Goal: Task Accomplishment & Management: Use online tool/utility

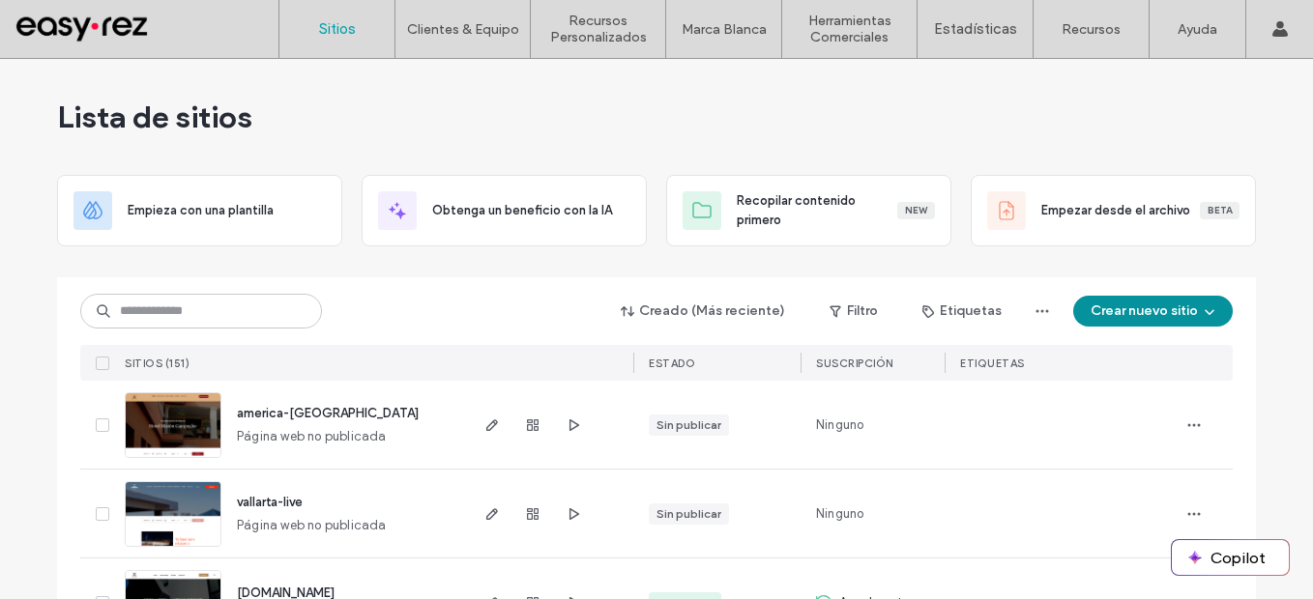
click at [1149, 313] on button "Crear nuevo sitio" at bounding box center [1153, 311] width 160 height 31
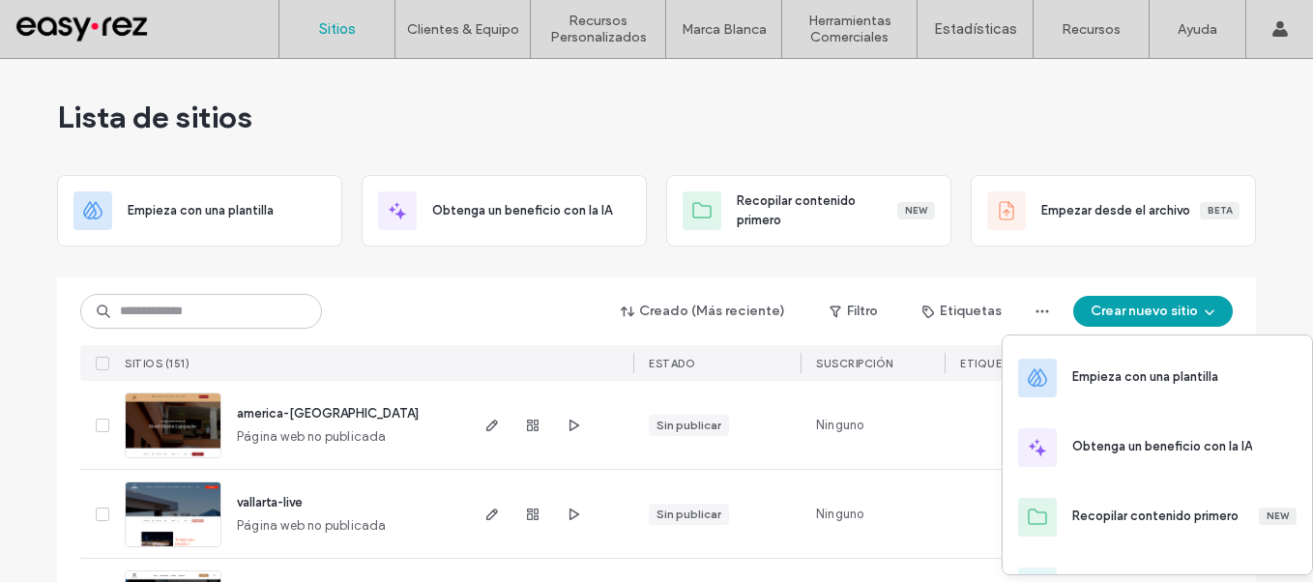
click at [370, 285] on div "Creado (Más reciente) Filtro Etiquetas Crear nuevo sitio SITIOS (151) ESTADO Su…" at bounding box center [656, 328] width 1153 height 103
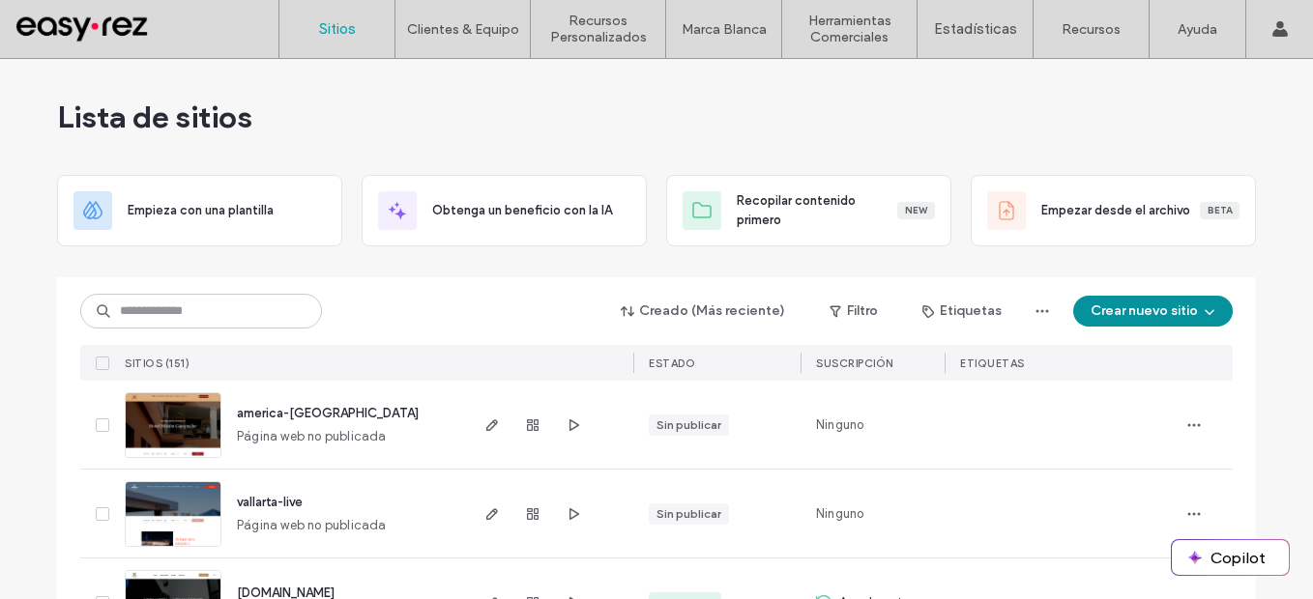
click at [1173, 315] on button "Crear nuevo sitio" at bounding box center [1153, 311] width 160 height 31
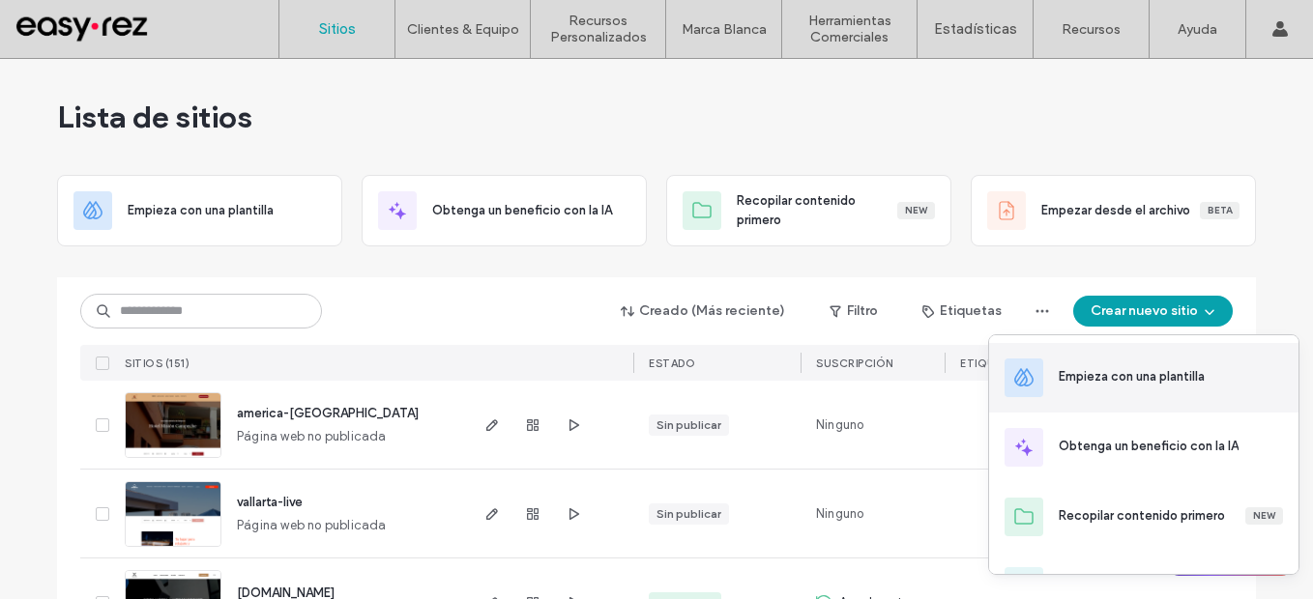
click at [1143, 387] on div "Empieza con una plantilla" at bounding box center [1171, 377] width 224 height 21
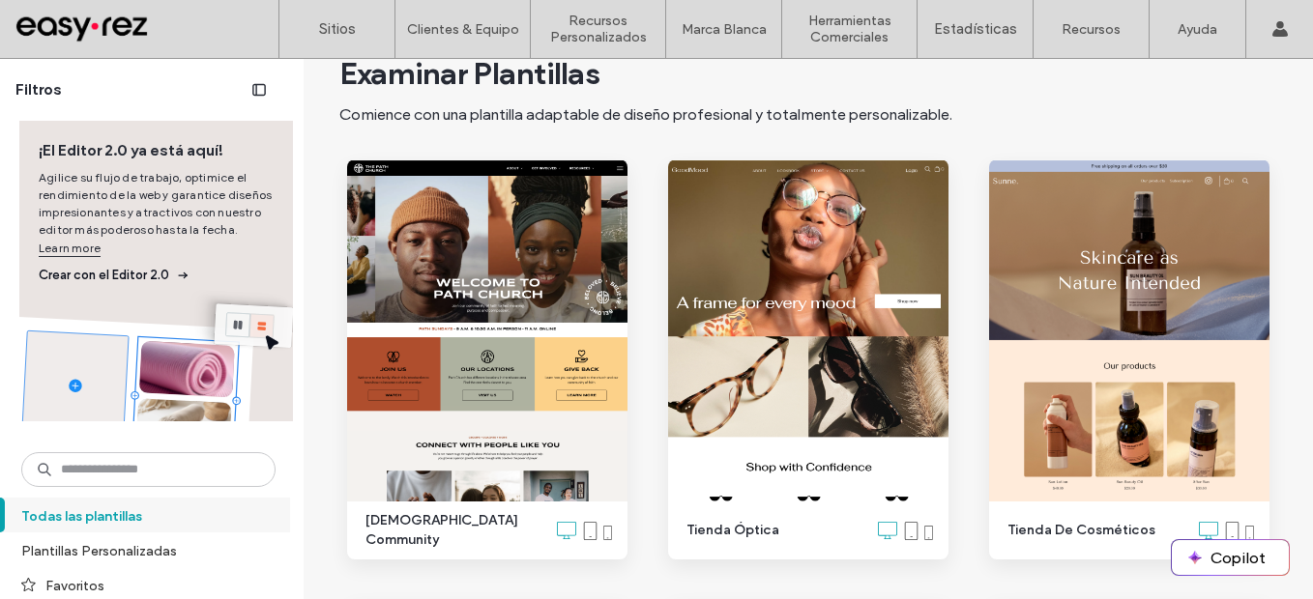
scroll to position [193, 0]
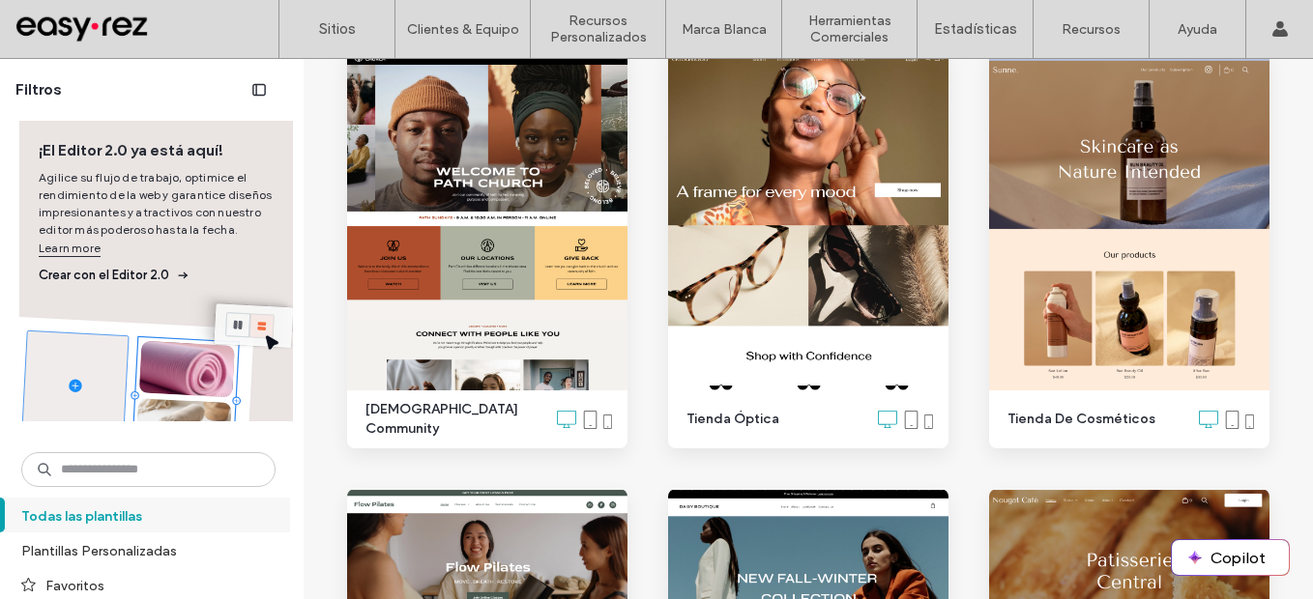
click at [123, 518] on label "Todas las plantillas" at bounding box center [139, 516] width 237 height 34
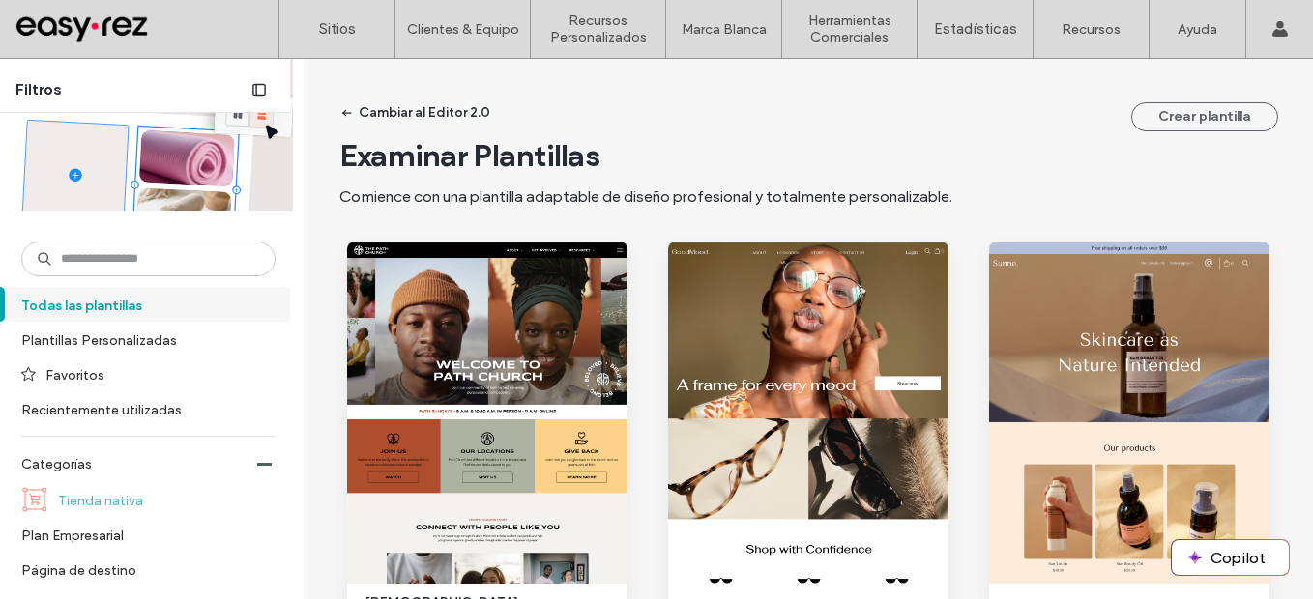
scroll to position [290, 0]
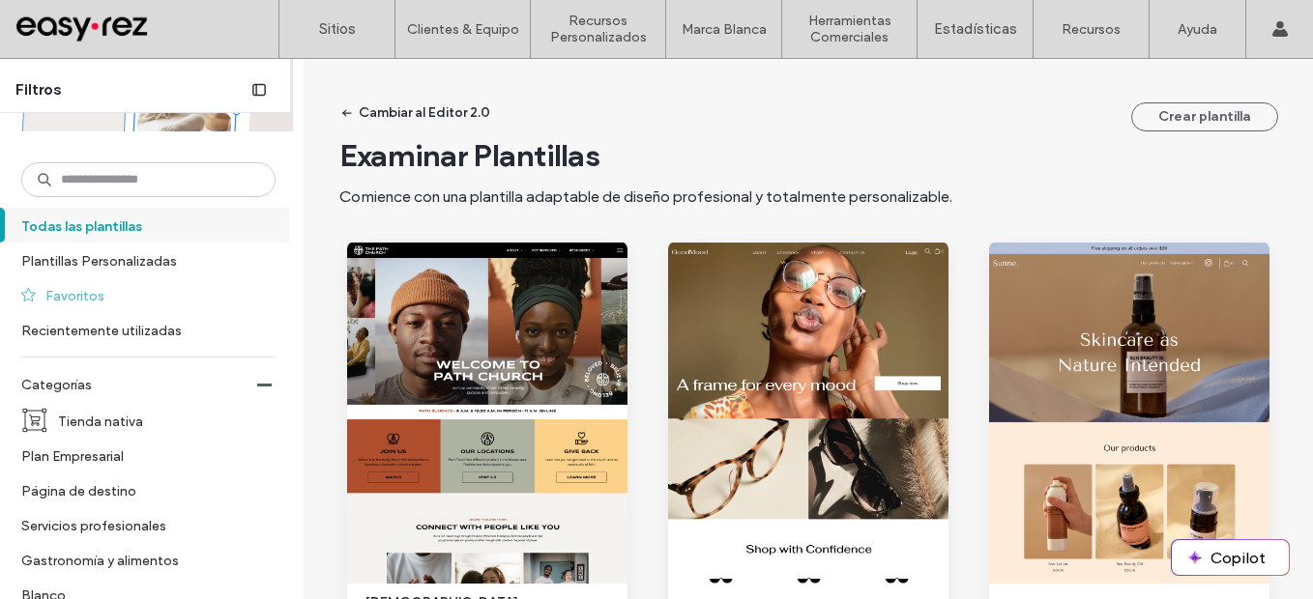
click at [105, 292] on label "Favoritos" at bounding box center [152, 295] width 214 height 34
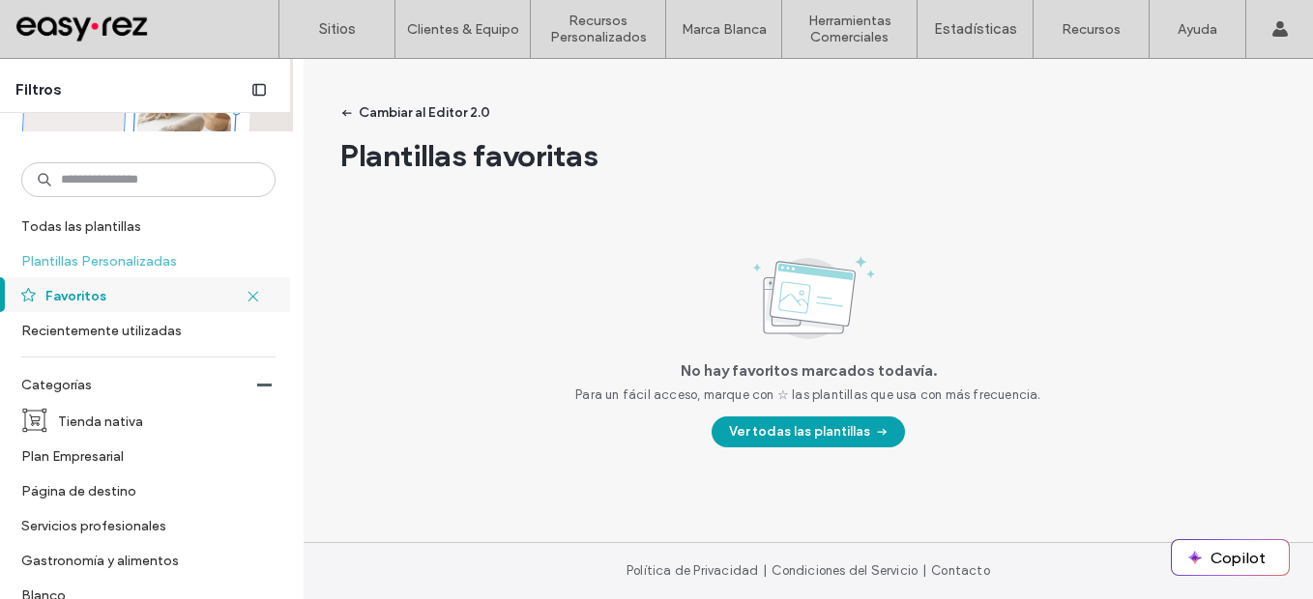
click at [133, 257] on label "Plantillas Personalizadas" at bounding box center [140, 261] width 238 height 34
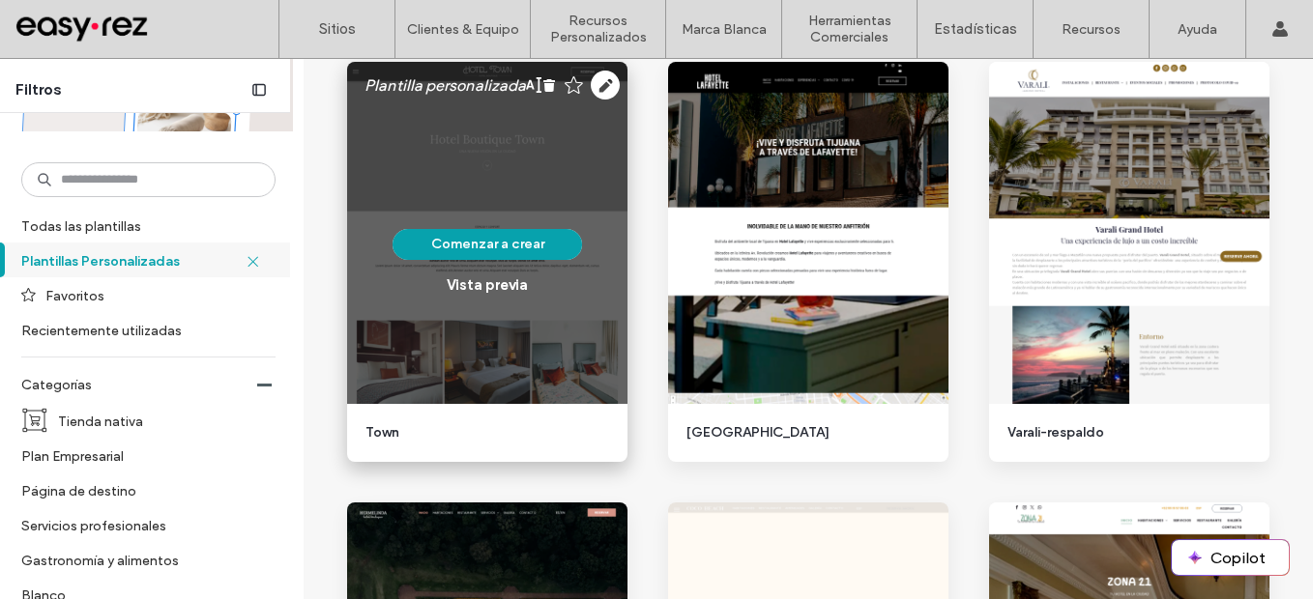
scroll to position [1064, 0]
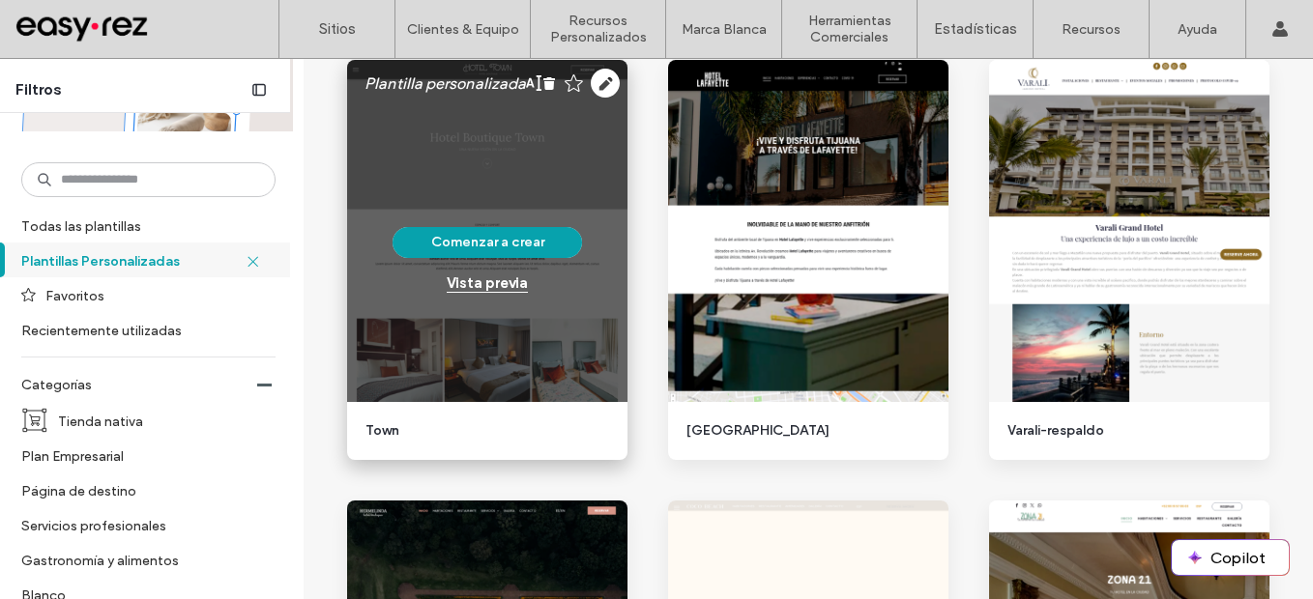
click at [491, 288] on div "Vista previa" at bounding box center [487, 283] width 81 height 17
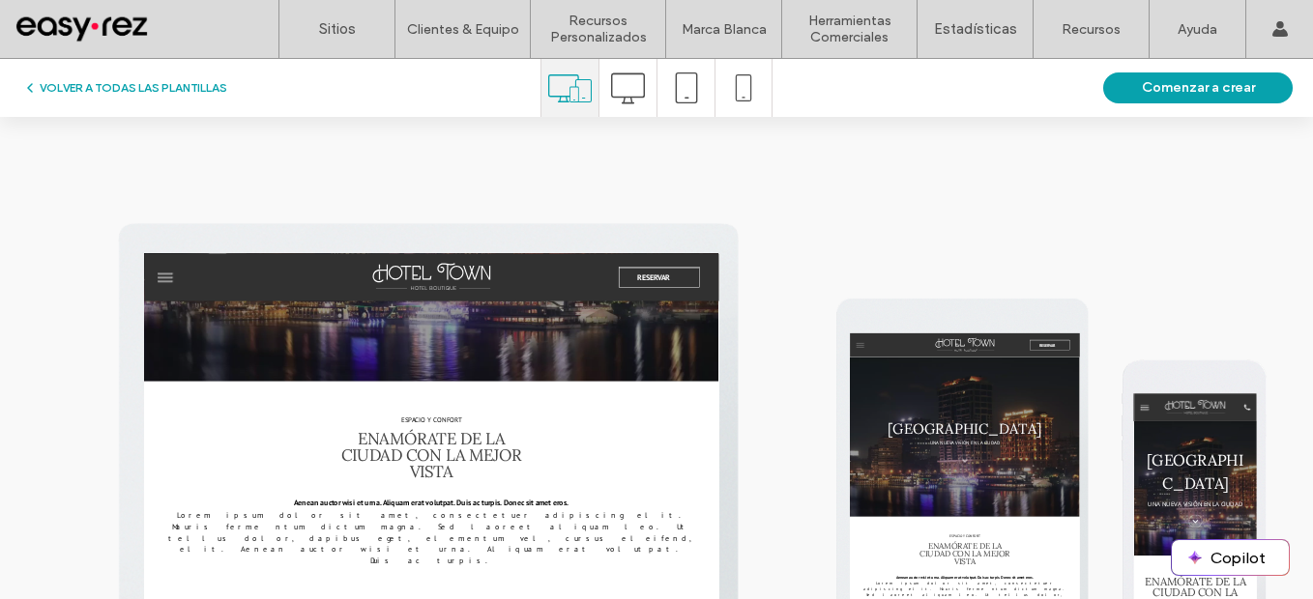
scroll to position [0, 0]
click at [1198, 92] on button "Comenzar a crear" at bounding box center [1198, 88] width 190 height 31
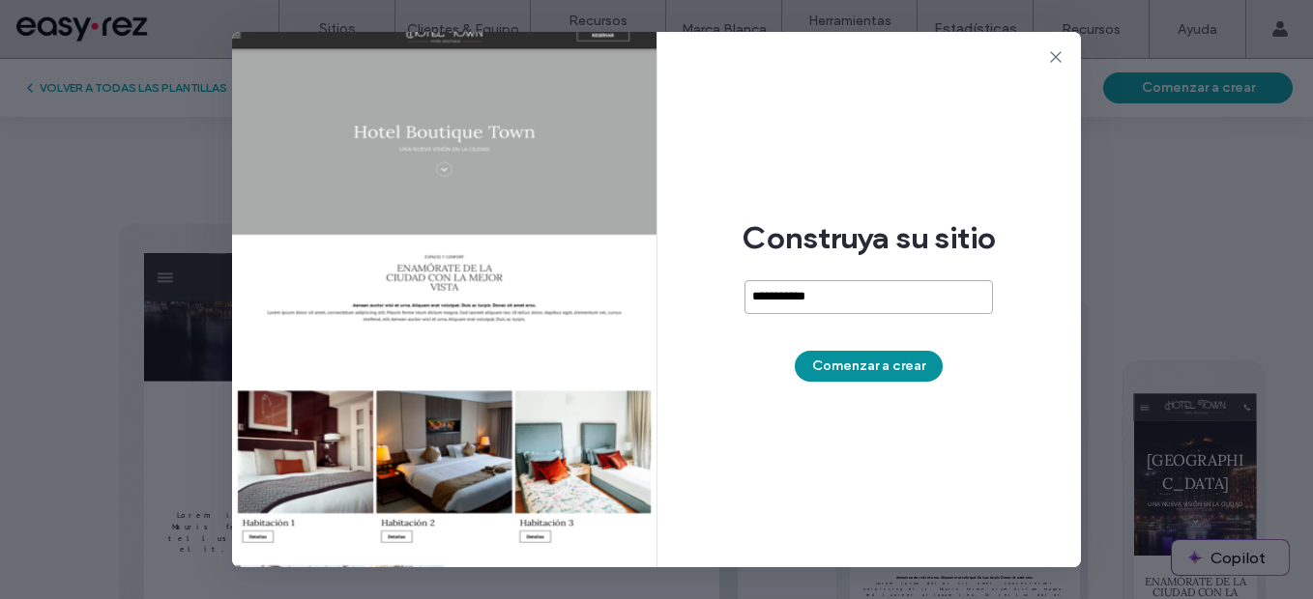
type input "**********"
click at [895, 376] on button "Comenzar a crear" at bounding box center [869, 366] width 148 height 31
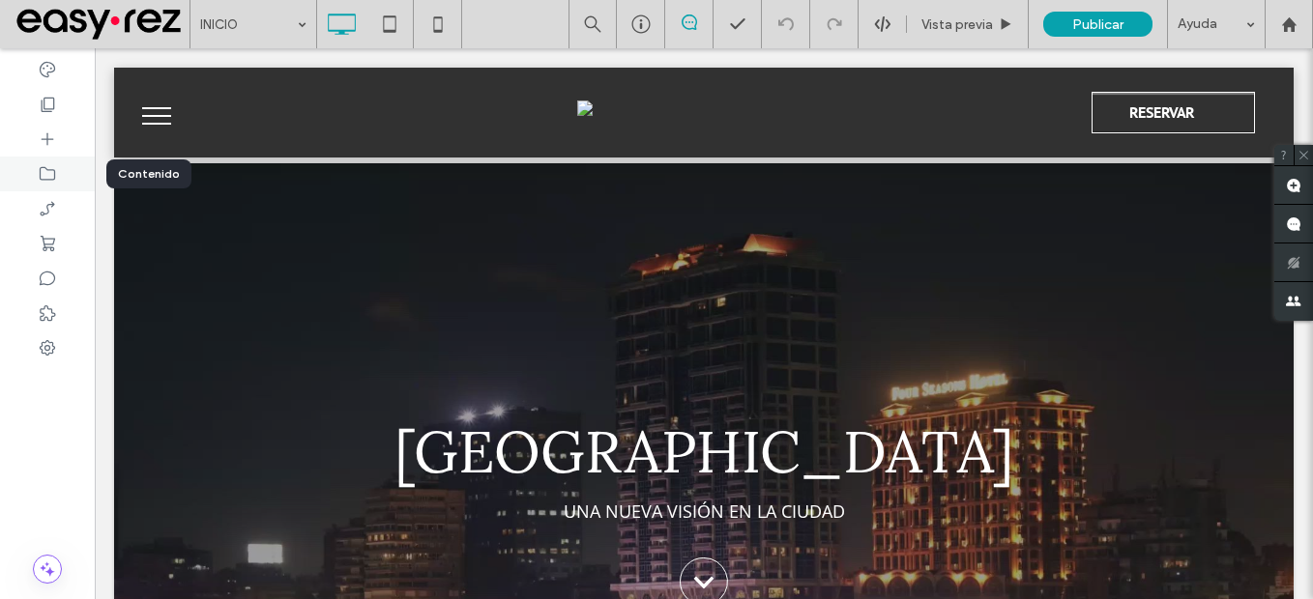
click at [45, 172] on icon at bounding box center [47, 173] width 19 height 19
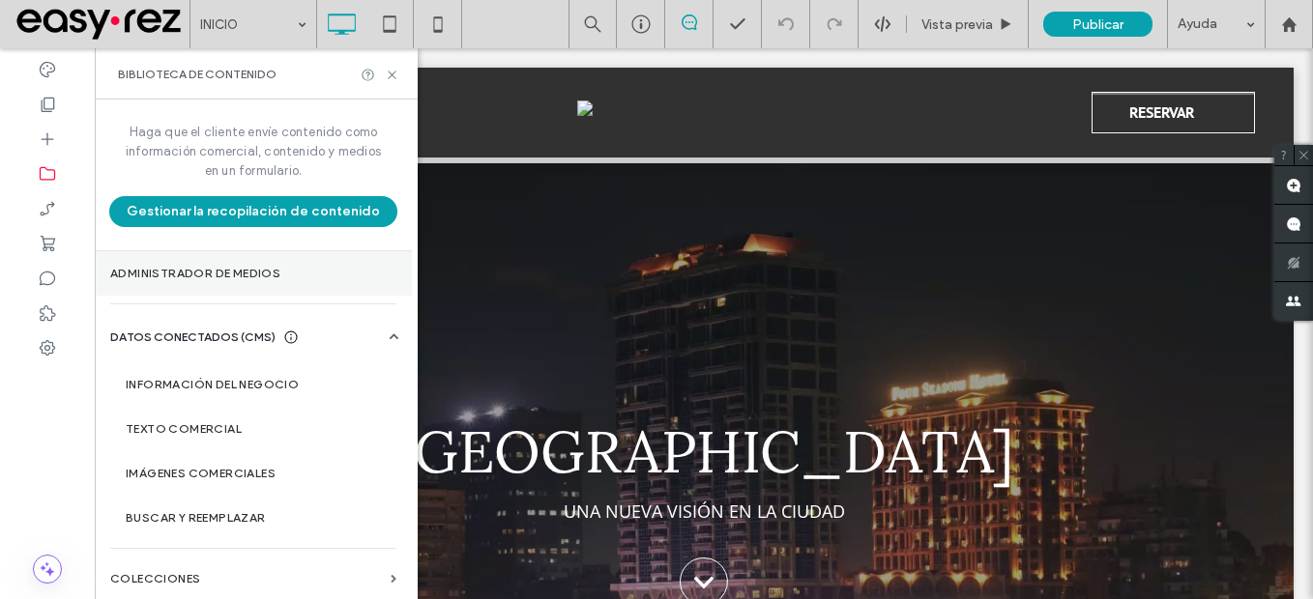
click at [191, 265] on section "Administrador de medios" at bounding box center [253, 273] width 317 height 44
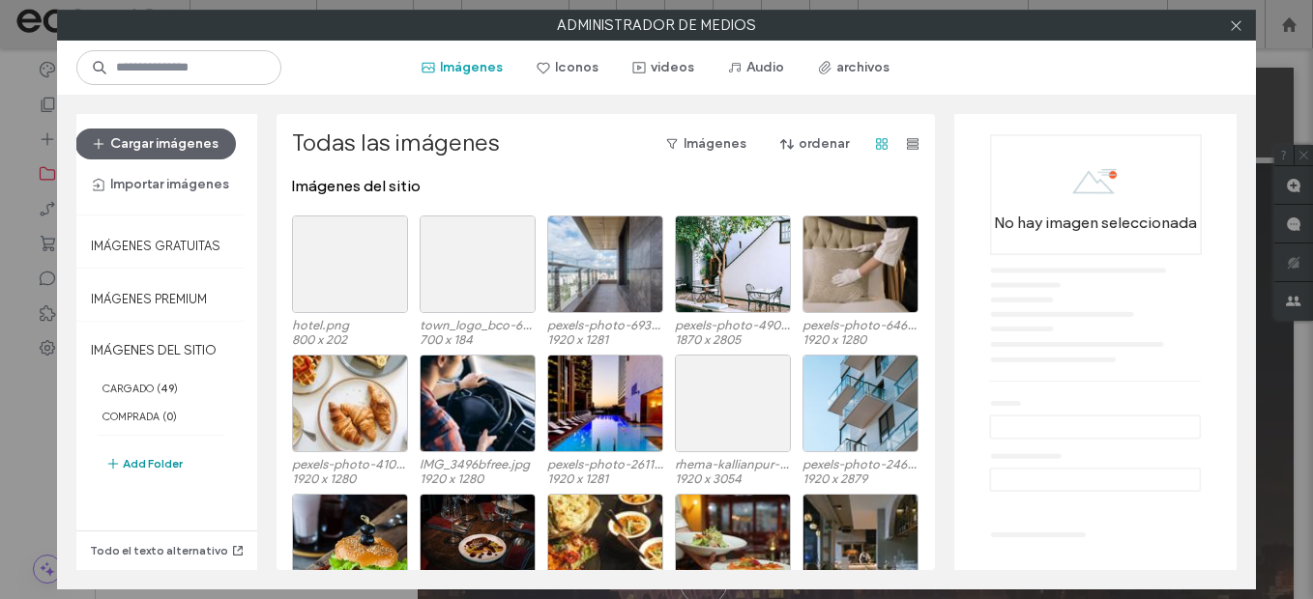
click at [151, 472] on button "Add Folder" at bounding box center [143, 464] width 77 height 23
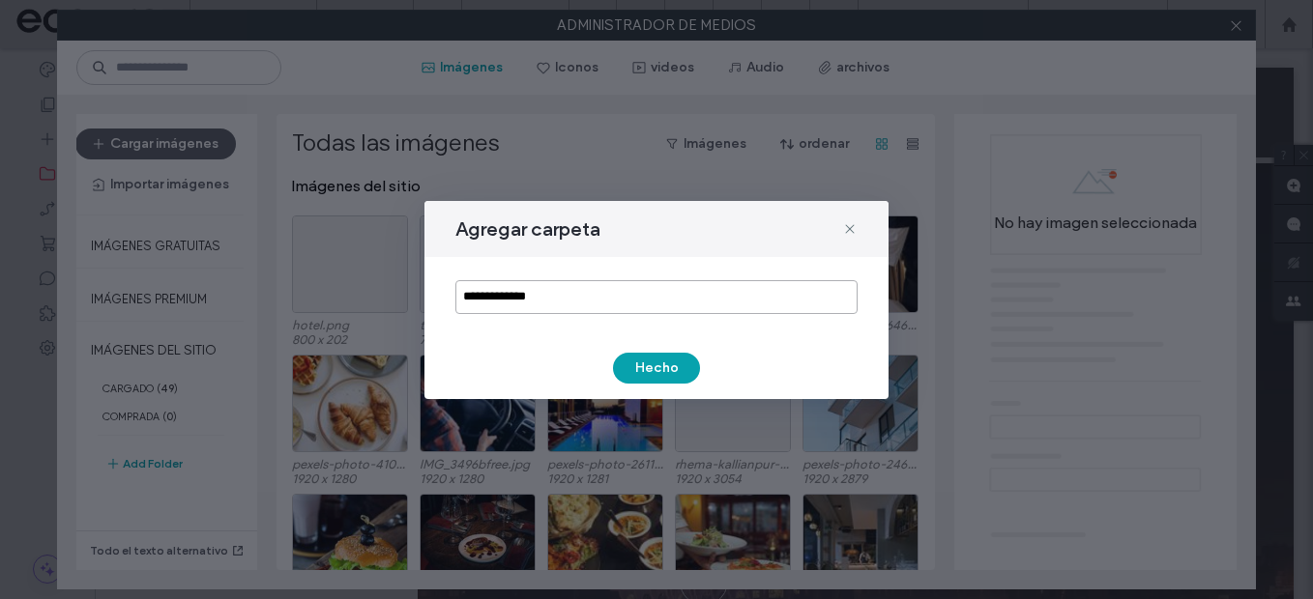
click at [664, 292] on input "**********" at bounding box center [656, 297] width 402 height 34
click at [665, 292] on input "**********" at bounding box center [656, 297] width 402 height 34
click at [666, 292] on input "**********" at bounding box center [656, 297] width 402 height 34
type input "*"
type input "********"
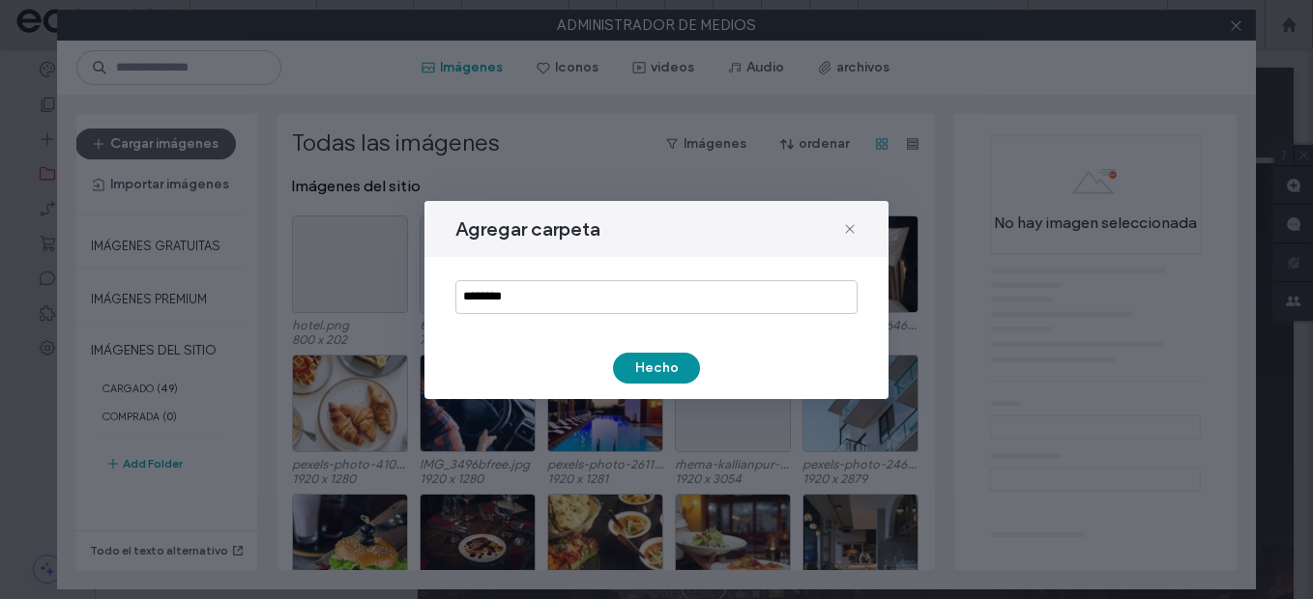
click at [659, 365] on button "Hecho" at bounding box center [656, 368] width 87 height 31
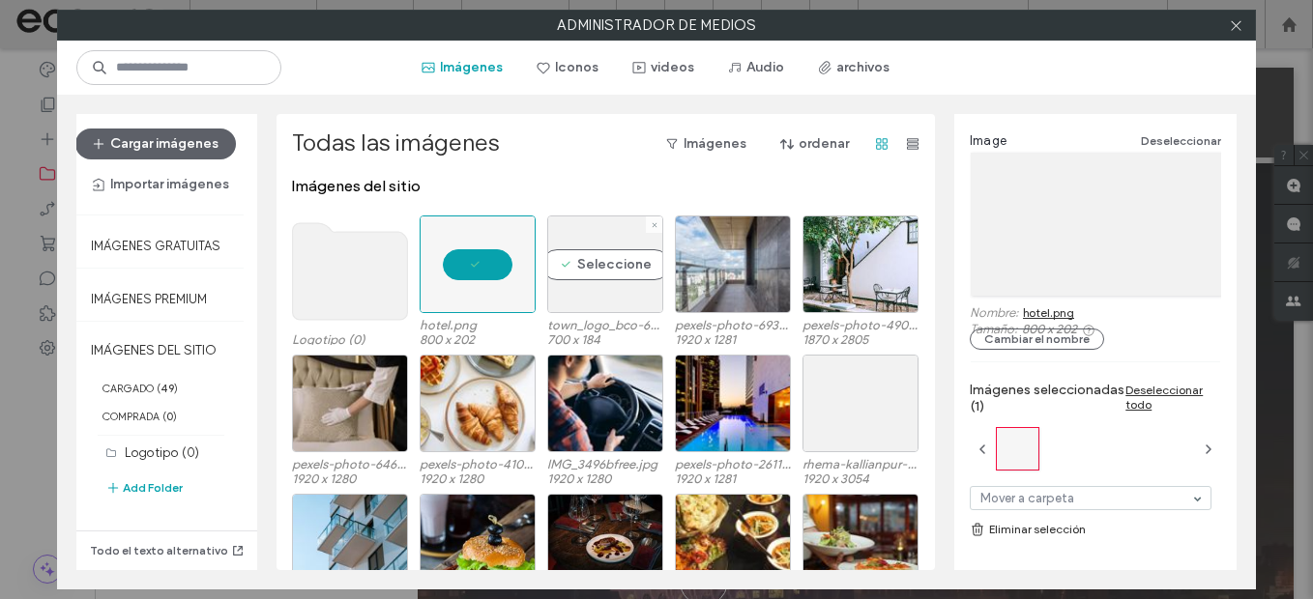
click at [615, 271] on div "Seleccione" at bounding box center [605, 265] width 116 height 98
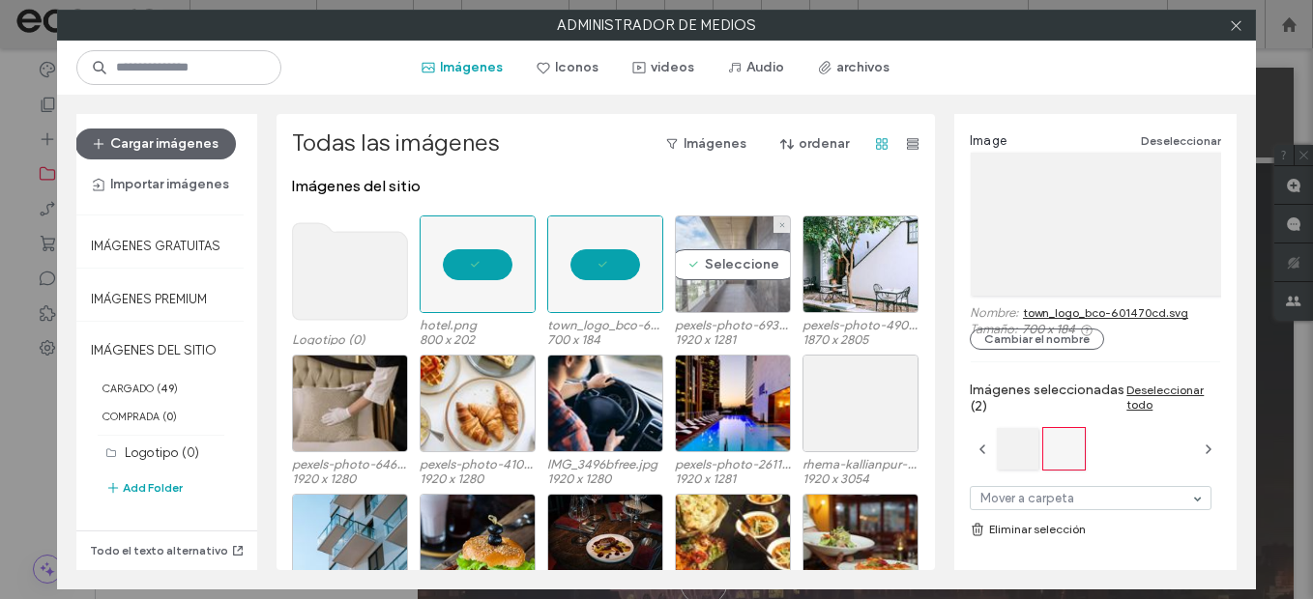
click at [728, 271] on div "Seleccione" at bounding box center [733, 265] width 116 height 98
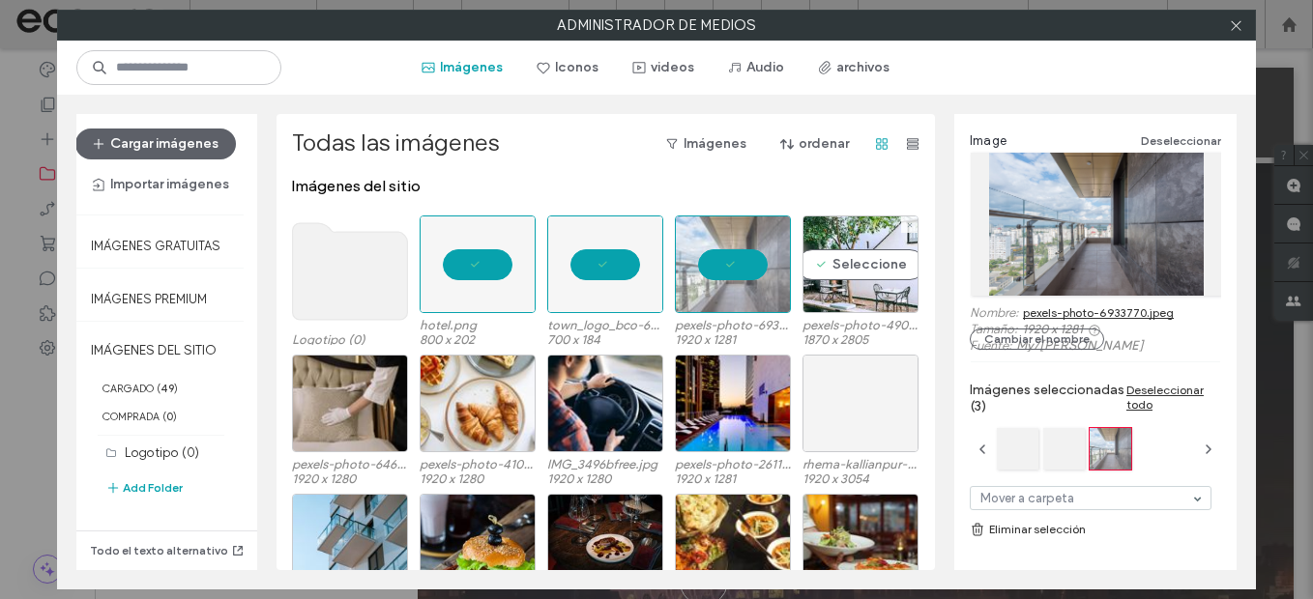
drag, startPoint x: 856, startPoint y: 273, endPoint x: 803, endPoint y: 426, distance: 162.4
click at [857, 276] on div "Seleccione" at bounding box center [861, 265] width 116 height 98
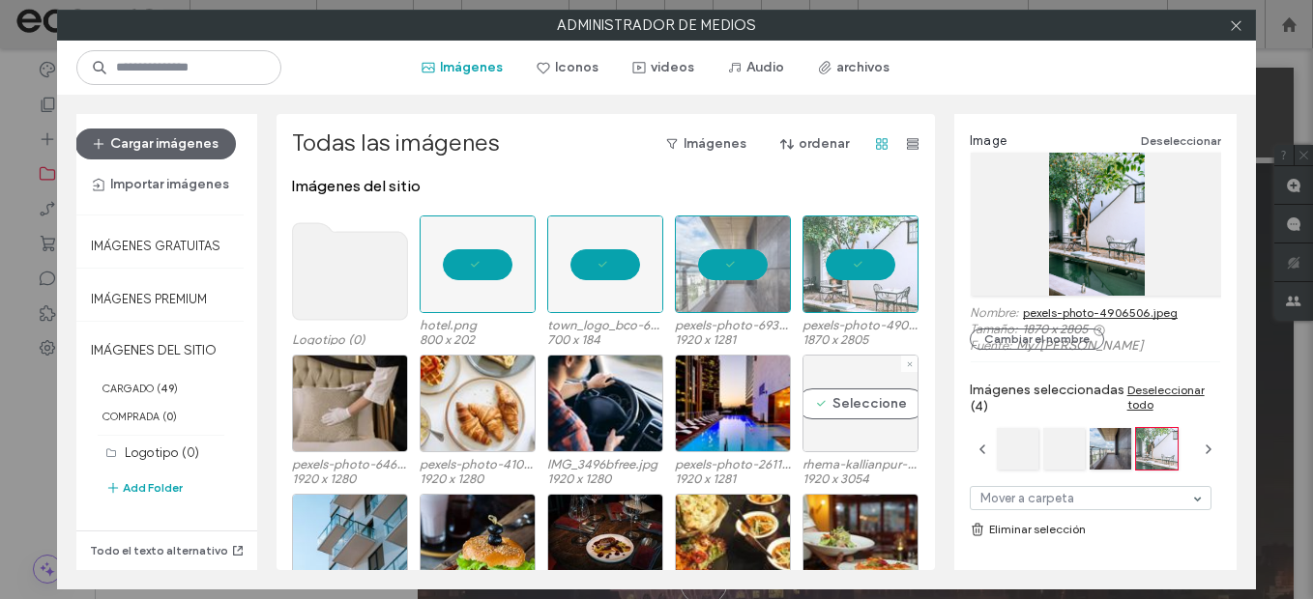
click at [805, 426] on div "Seleccione" at bounding box center [861, 404] width 116 height 98
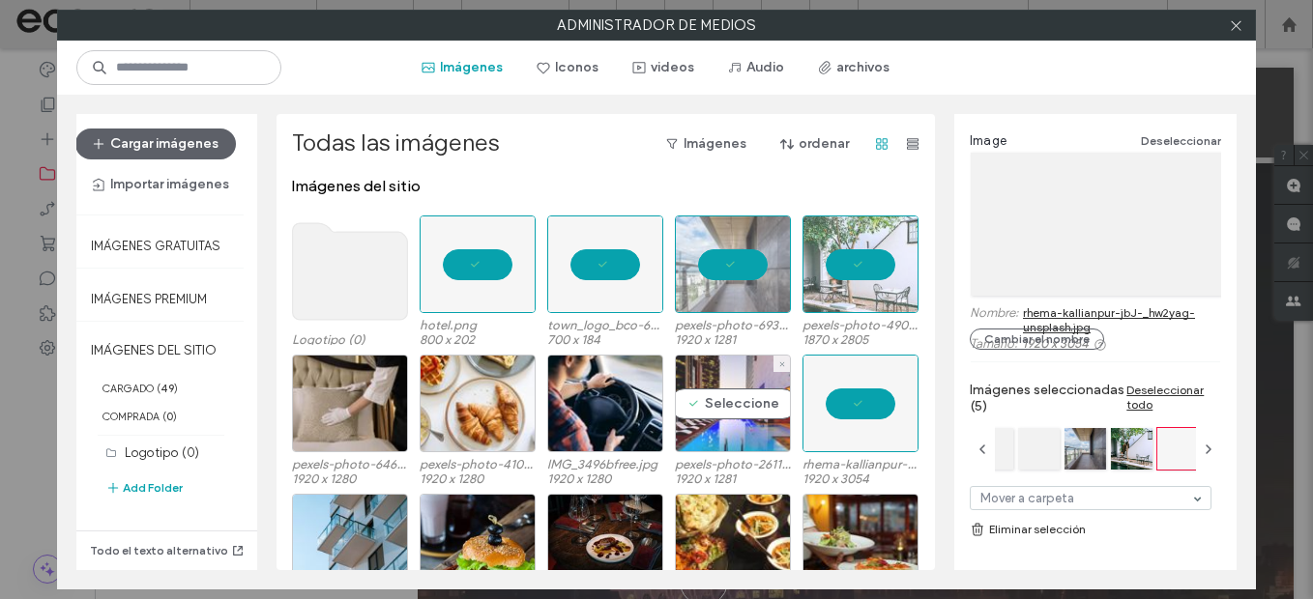
click at [675, 409] on div "Seleccione" at bounding box center [733, 404] width 116 height 98
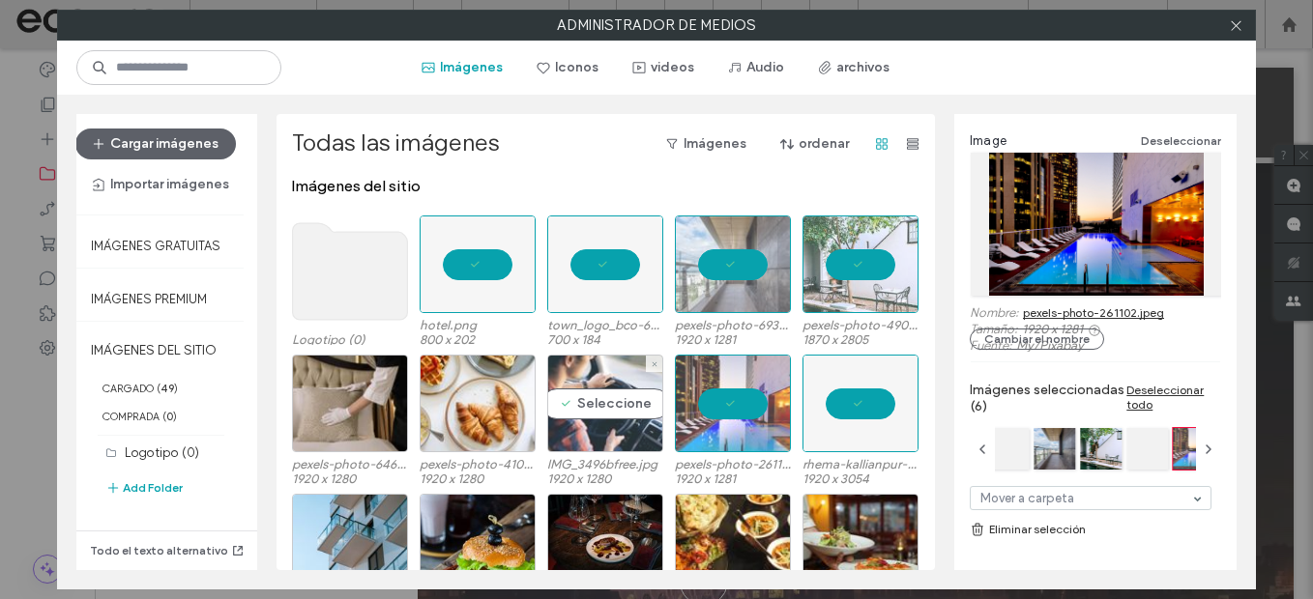
click at [557, 394] on div "Seleccione" at bounding box center [605, 404] width 116 height 98
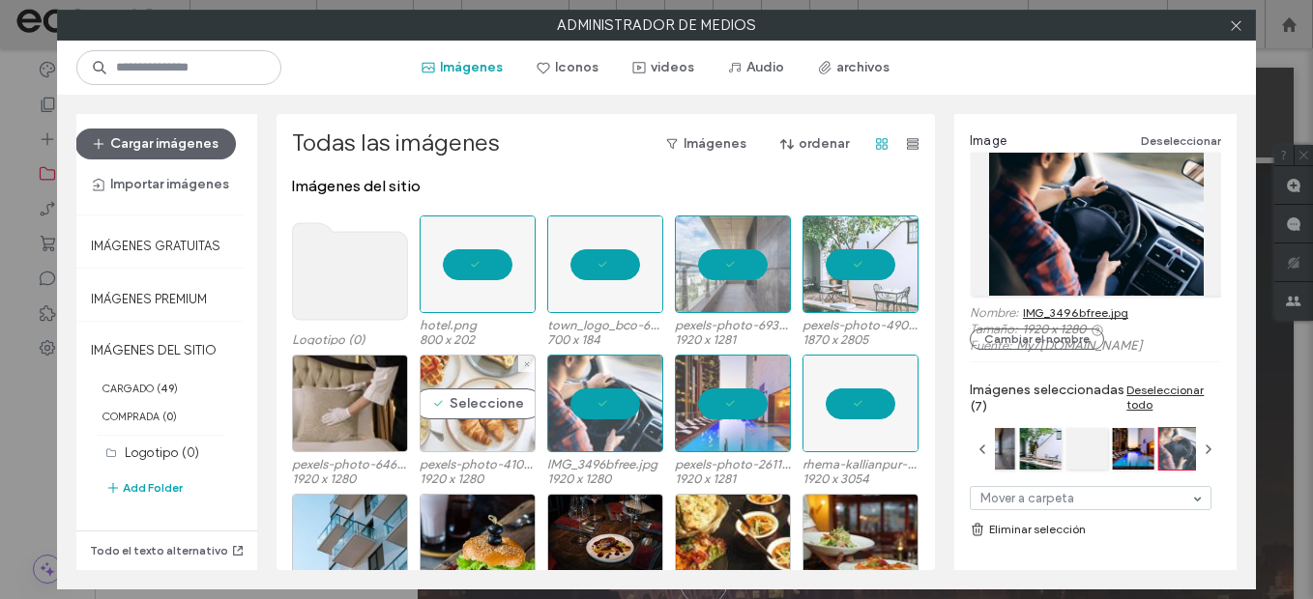
click at [459, 394] on div "Seleccione" at bounding box center [478, 404] width 116 height 98
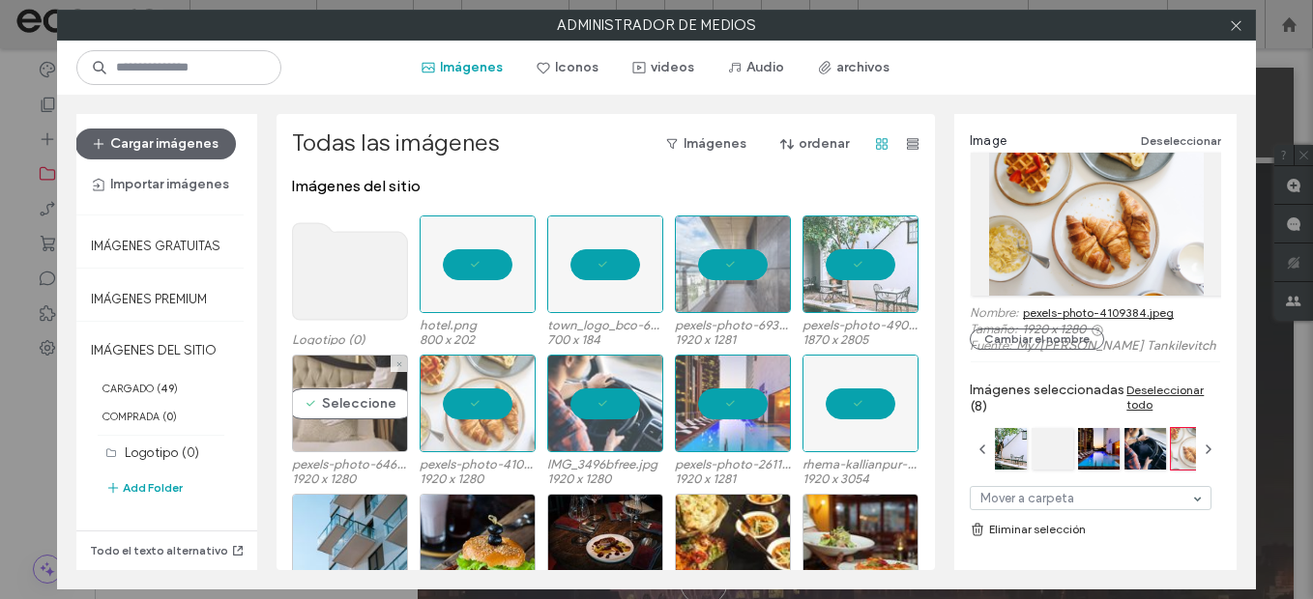
click at [317, 390] on div "Seleccione" at bounding box center [350, 404] width 116 height 98
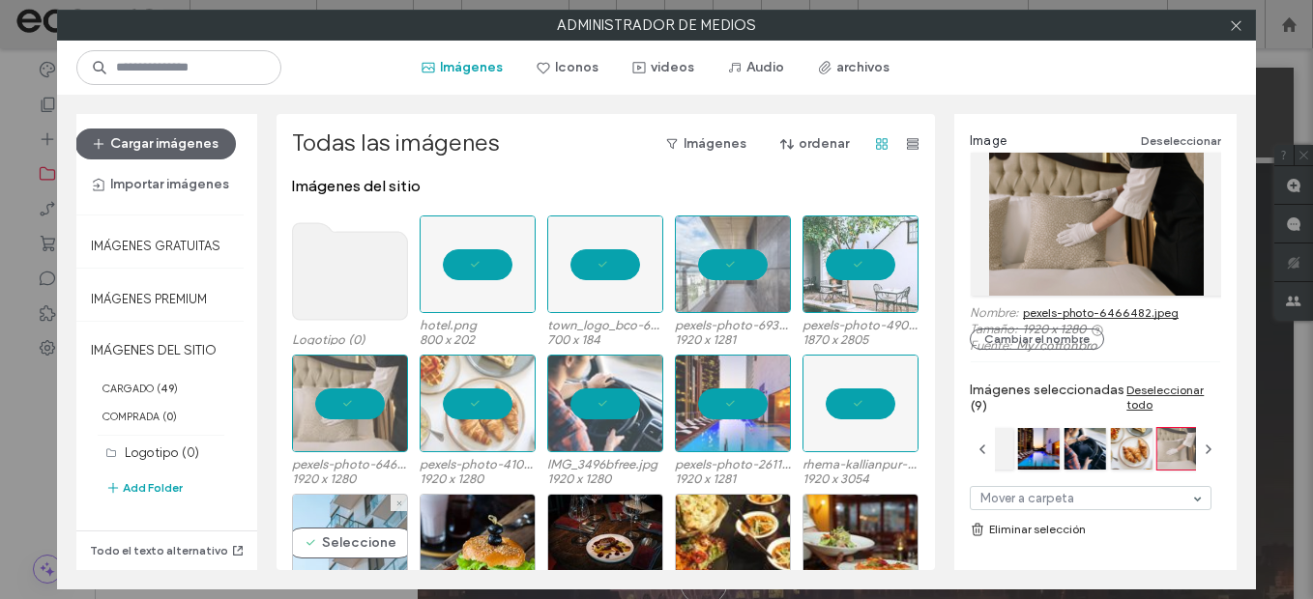
click at [362, 513] on div "Seleccione" at bounding box center [350, 543] width 116 height 98
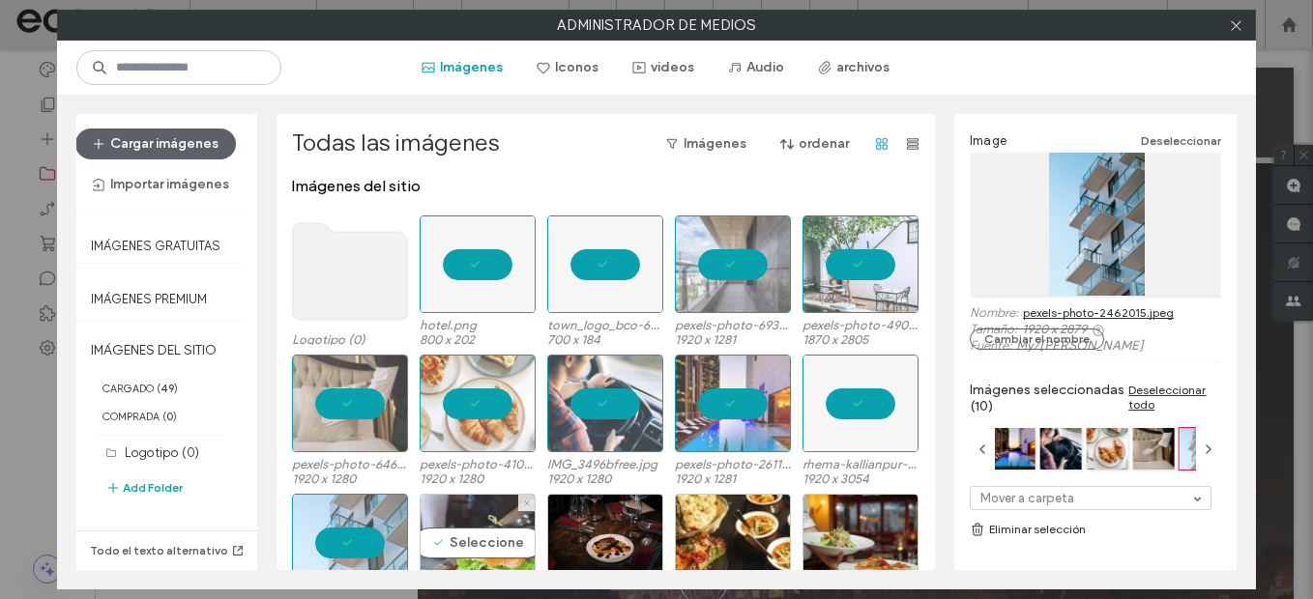
click at [489, 535] on div "Seleccione" at bounding box center [478, 543] width 116 height 98
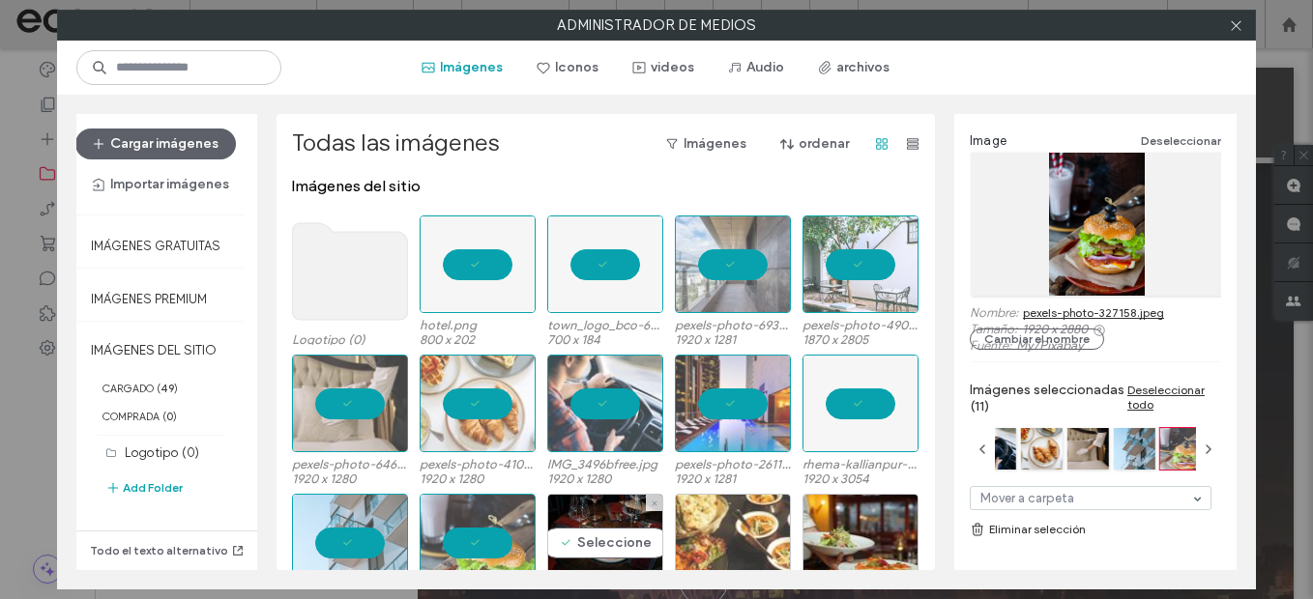
click at [585, 540] on div "Seleccione" at bounding box center [605, 543] width 116 height 98
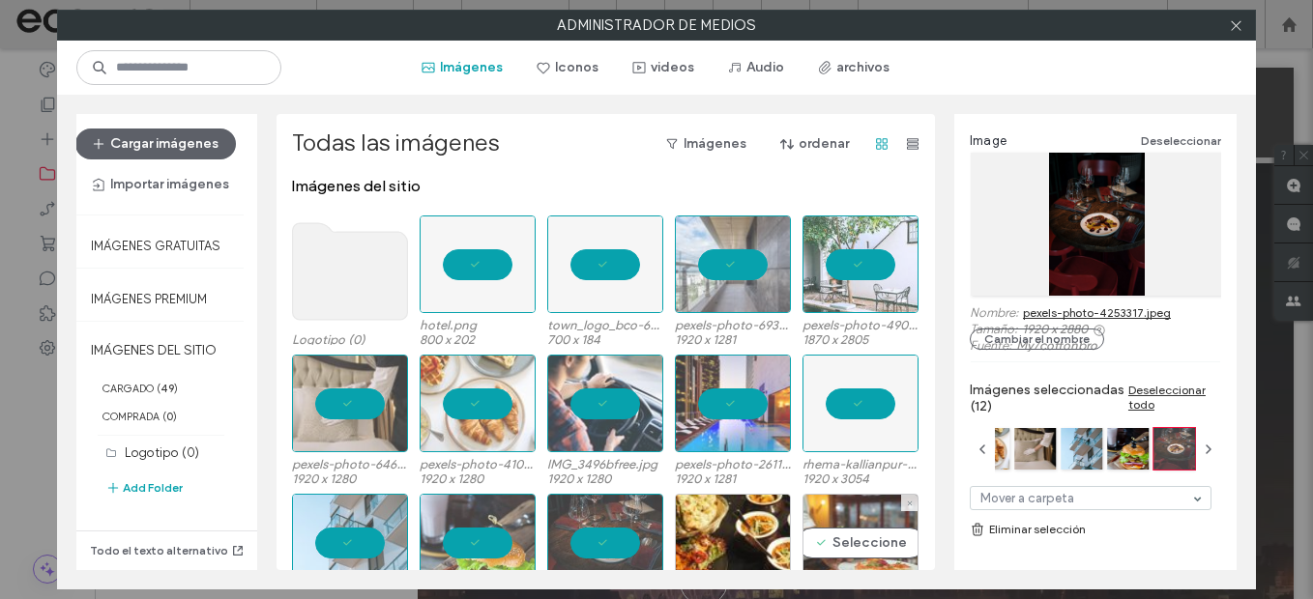
click at [814, 515] on div "Seleccione" at bounding box center [861, 543] width 116 height 98
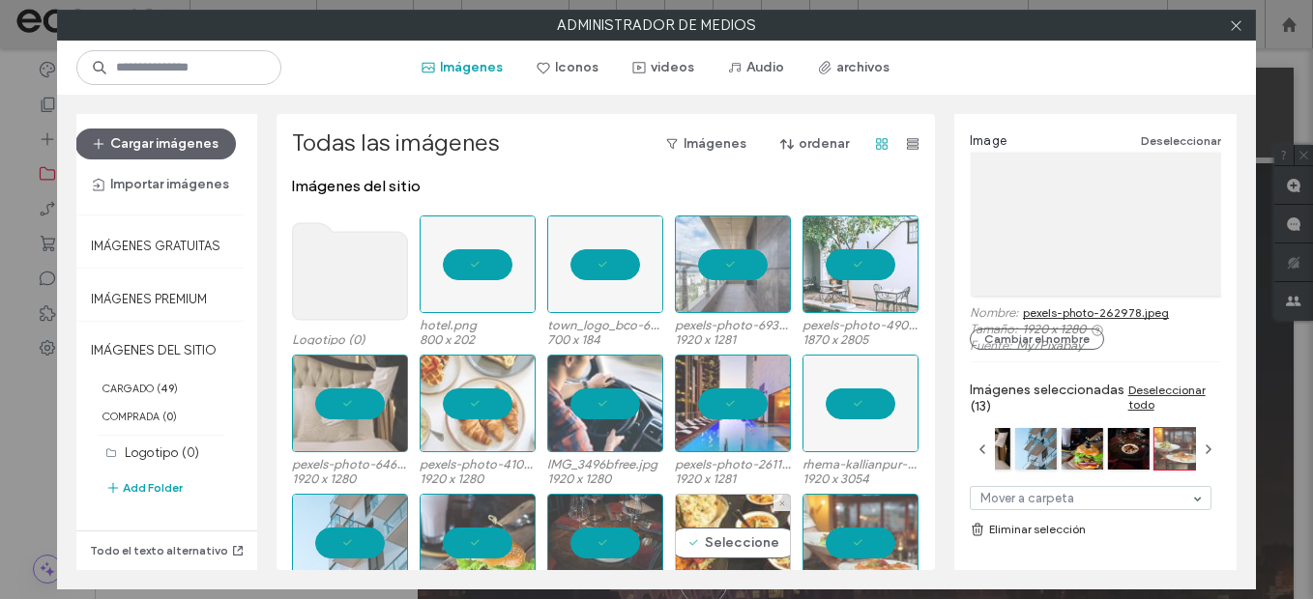
click at [745, 521] on div "Seleccione" at bounding box center [733, 543] width 116 height 98
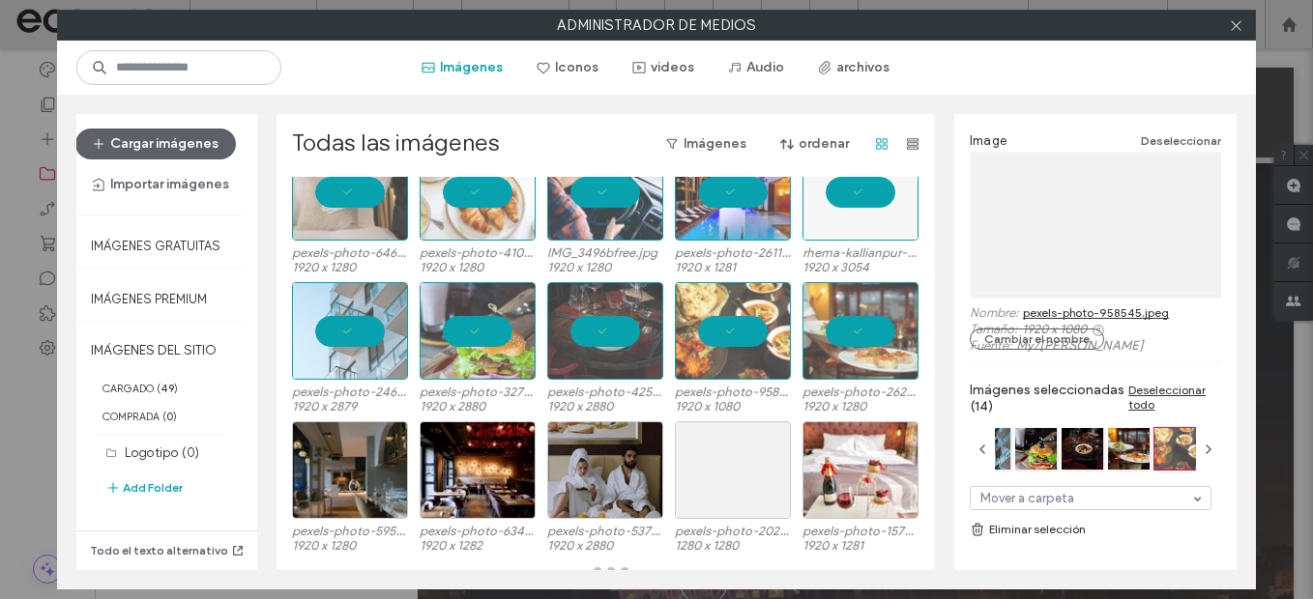
scroll to position [220, 0]
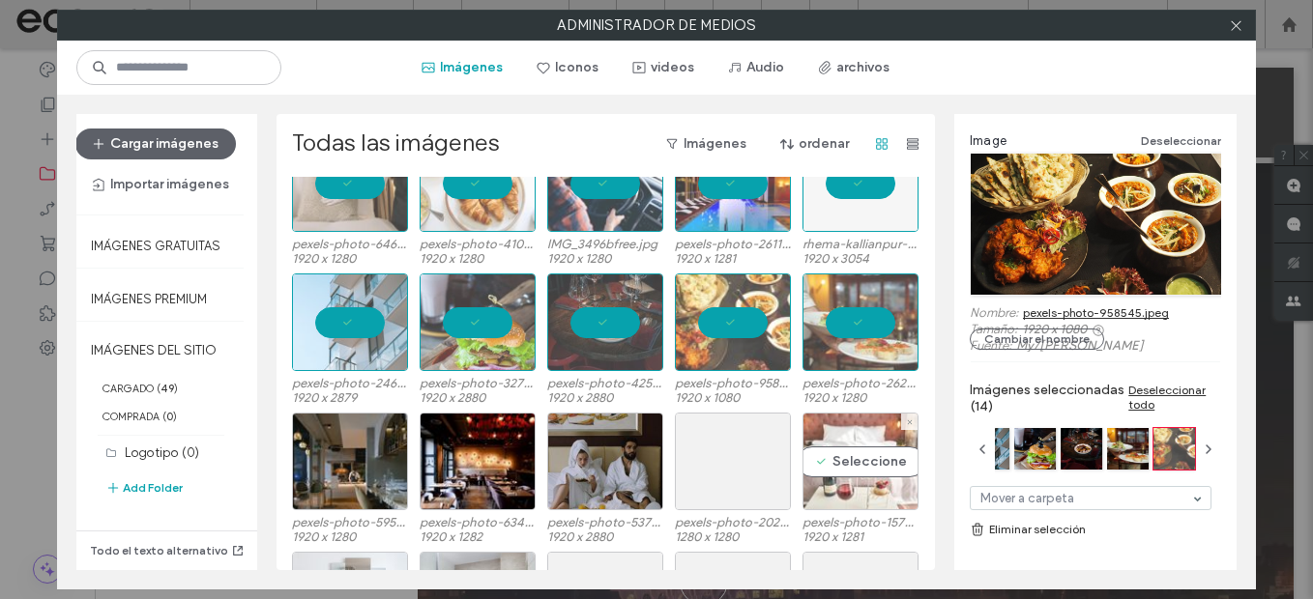
click at [833, 445] on div "Seleccione" at bounding box center [861, 462] width 116 height 98
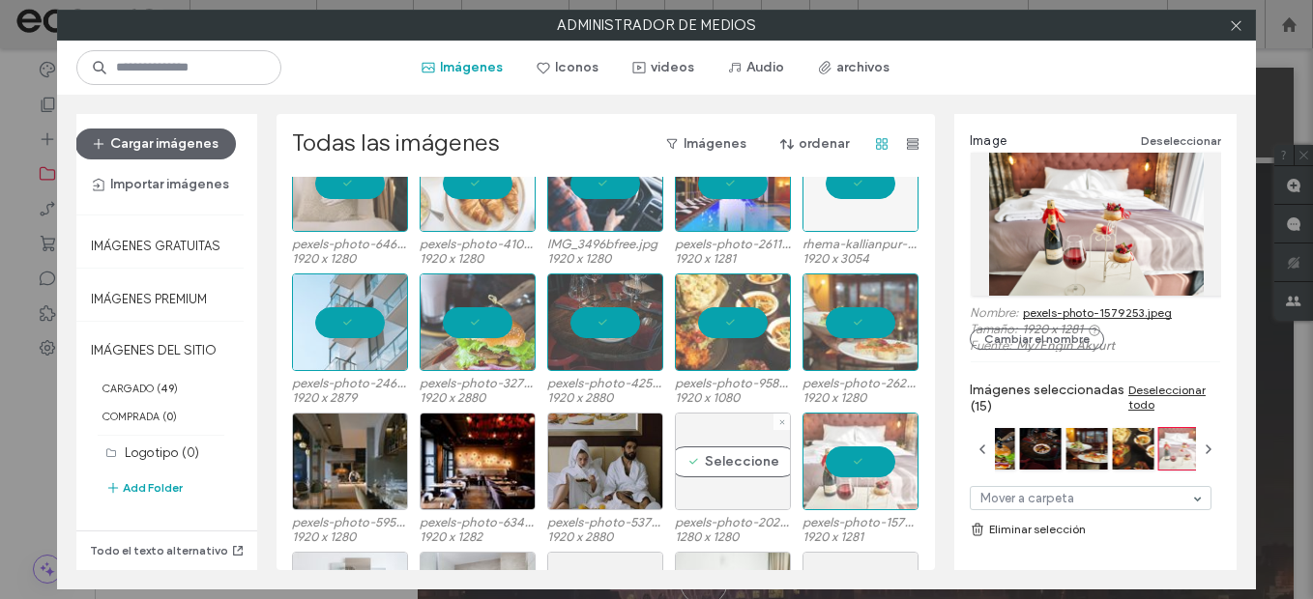
click at [713, 451] on div "Seleccione" at bounding box center [733, 462] width 116 height 98
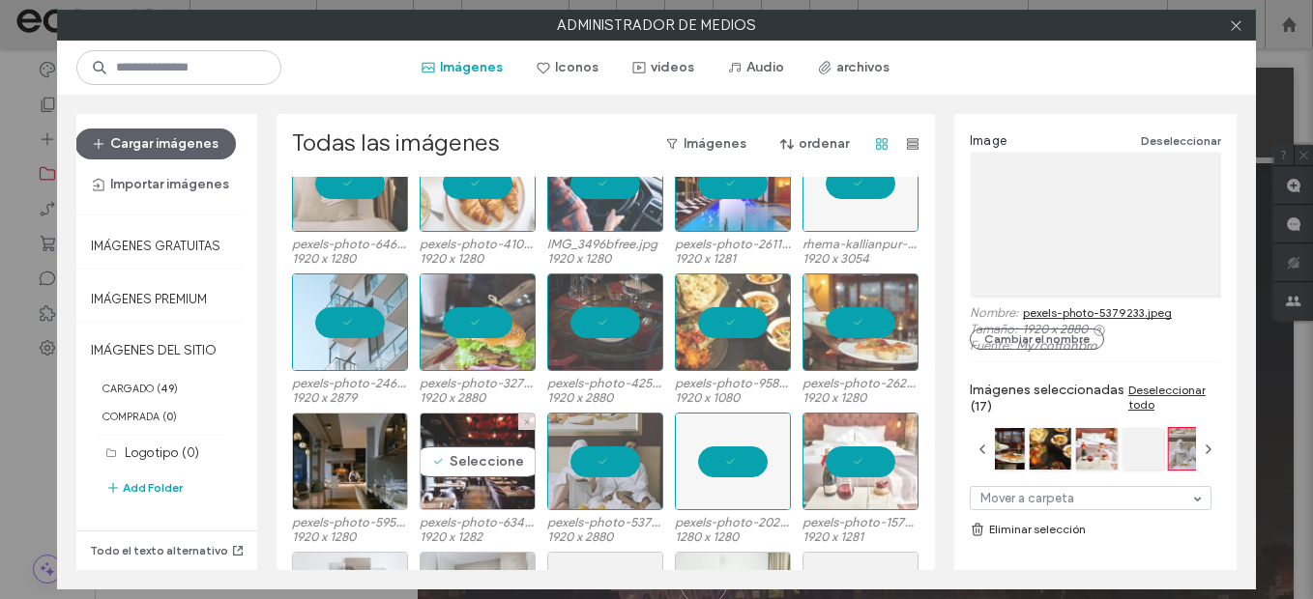
drag, startPoint x: 480, startPoint y: 448, endPoint x: 388, endPoint y: 453, distance: 92.0
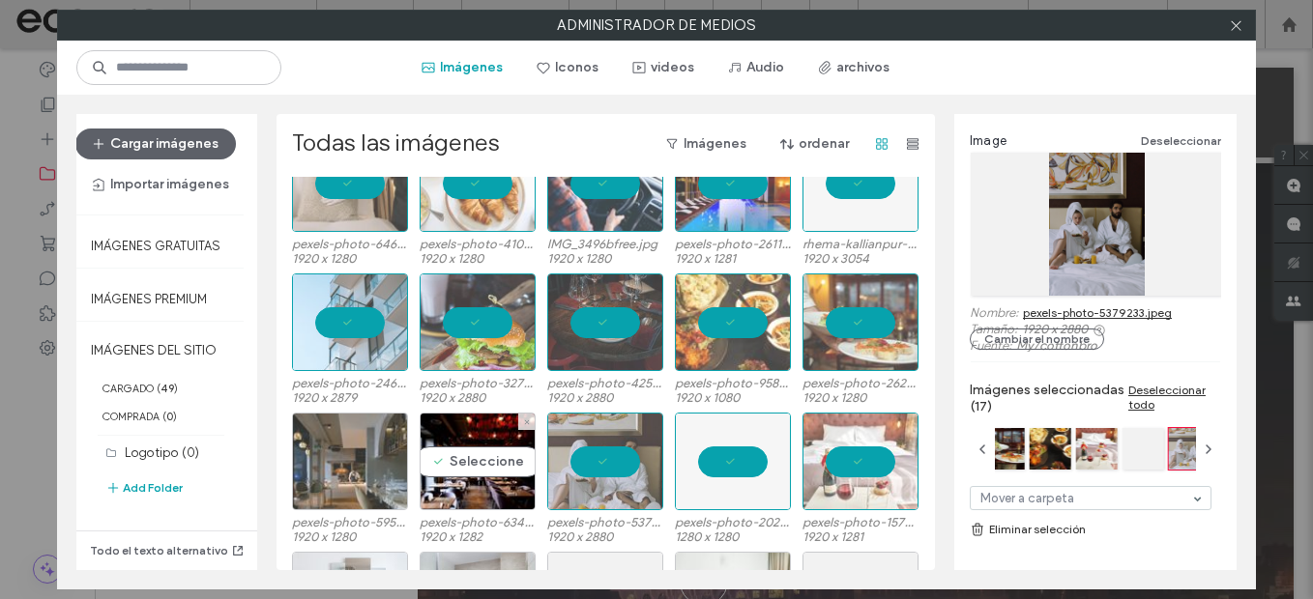
click at [480, 449] on div "Seleccione" at bounding box center [478, 462] width 116 height 98
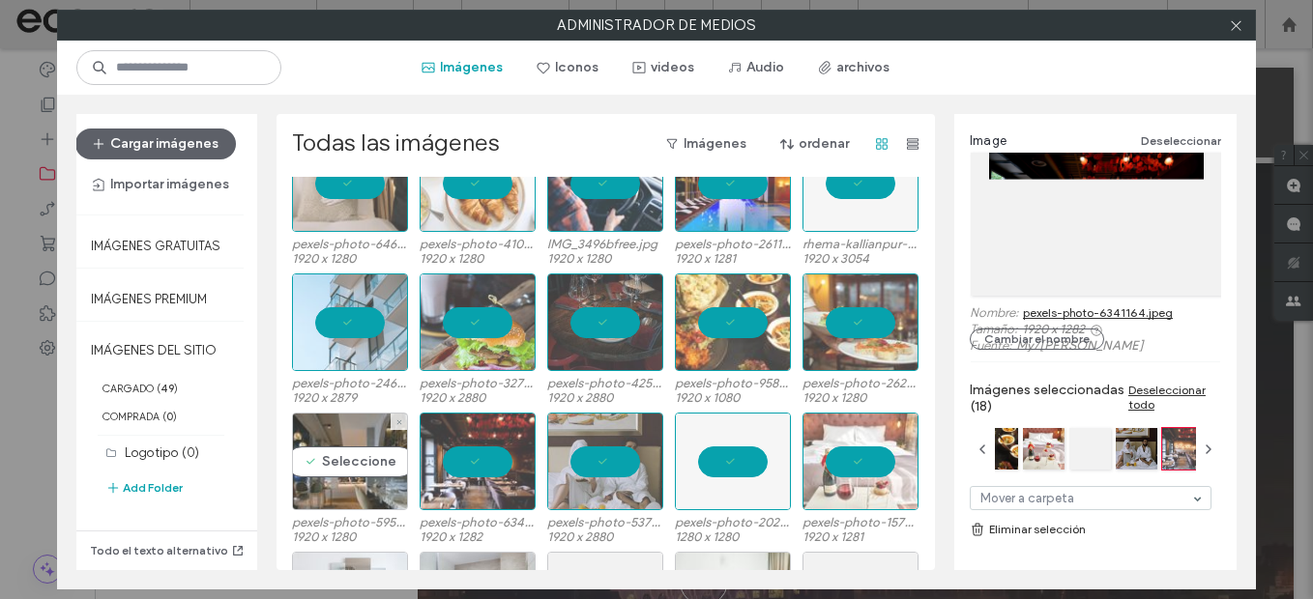
click at [347, 453] on div "Seleccione" at bounding box center [350, 462] width 116 height 98
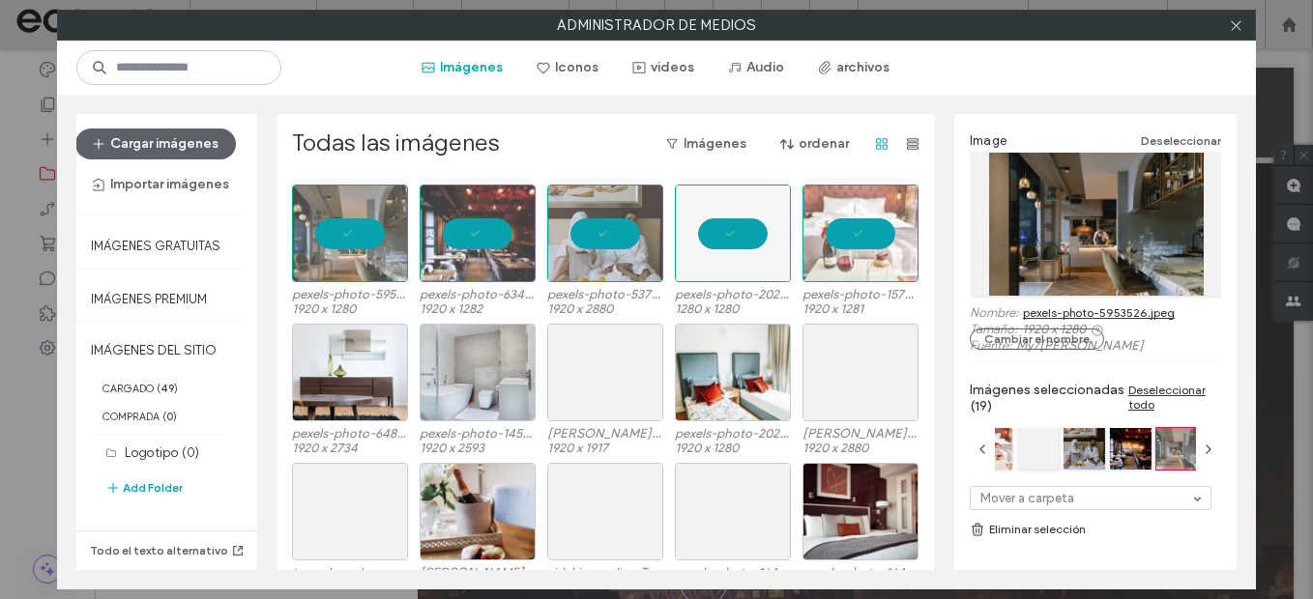
scroll to position [607, 0]
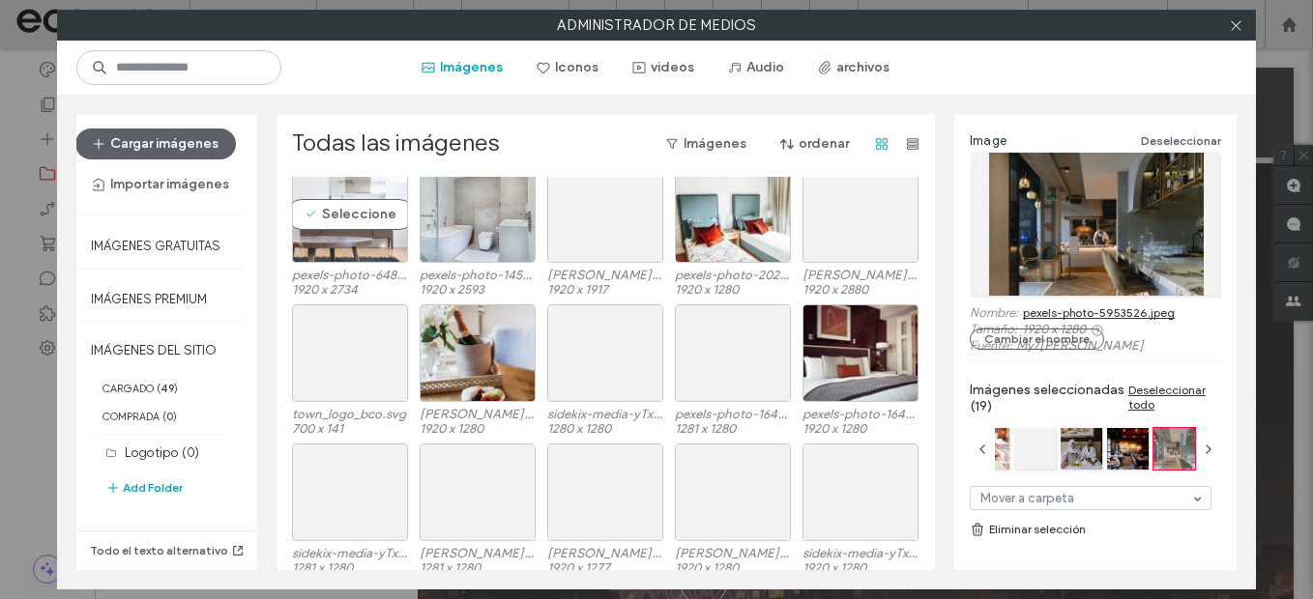
click at [343, 225] on div "Seleccione" at bounding box center [350, 214] width 116 height 98
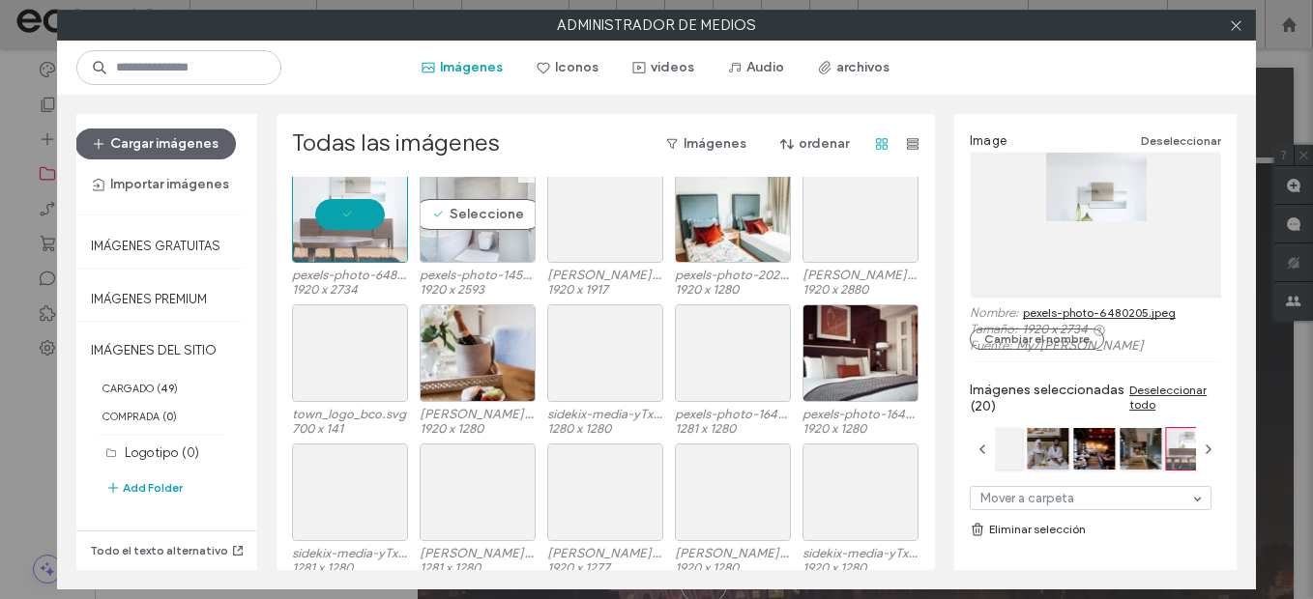
click at [499, 219] on div "Seleccione" at bounding box center [478, 214] width 116 height 98
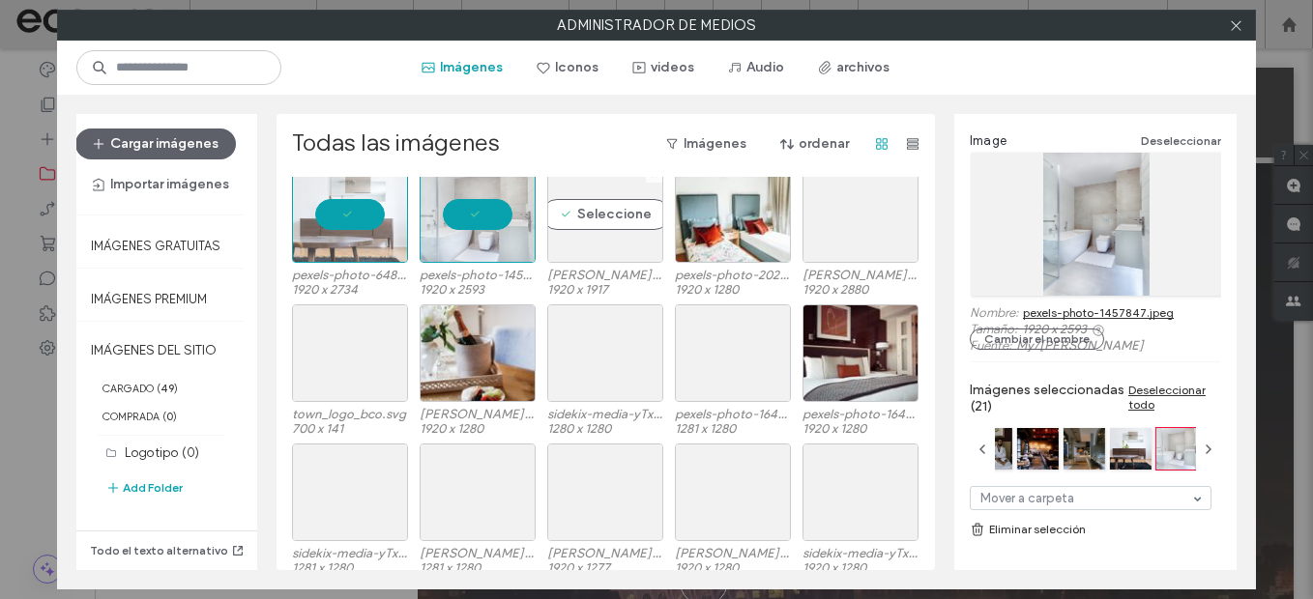
drag, startPoint x: 580, startPoint y: 216, endPoint x: 785, endPoint y: 249, distance: 207.8
click at [581, 216] on div "Seleccione" at bounding box center [605, 214] width 116 height 98
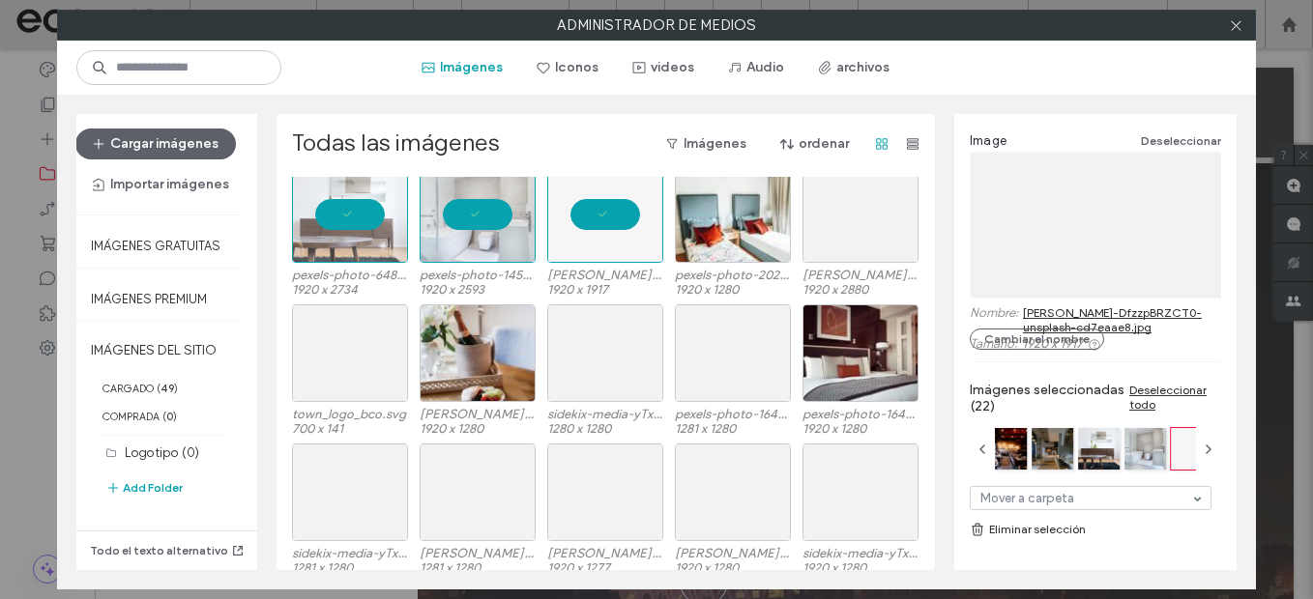
click at [785, 249] on div "pexels-photo-6480205.jpeg 1920 x 2734 pexels-photo-1457847.jpeg 1920 x 2593 dar…" at bounding box center [611, 234] width 638 height 139
click at [881, 221] on div "Seleccione" at bounding box center [861, 214] width 116 height 98
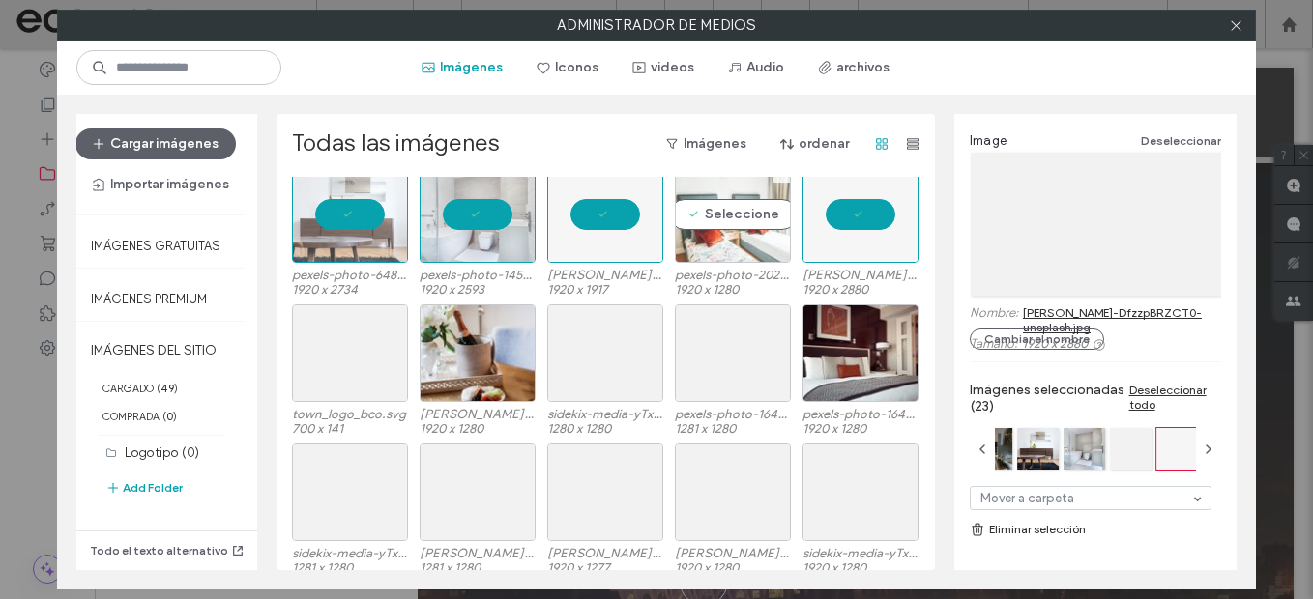
click at [727, 219] on div "Seleccione" at bounding box center [733, 214] width 116 height 98
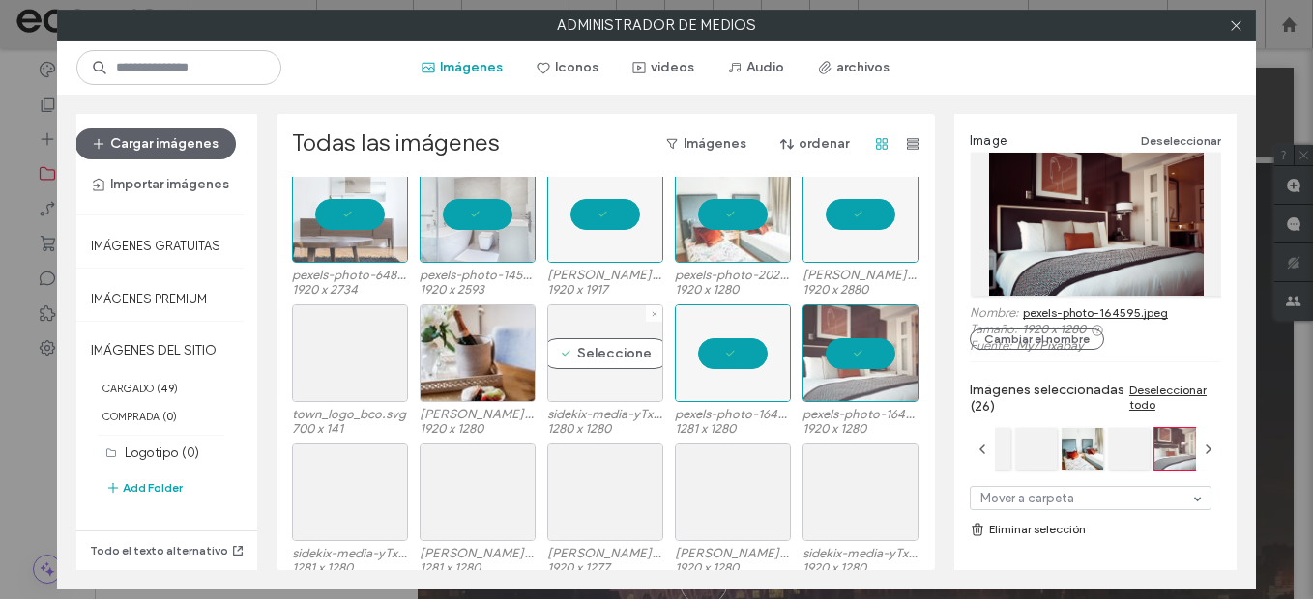
click at [580, 369] on div "Seleccione" at bounding box center [605, 354] width 116 height 98
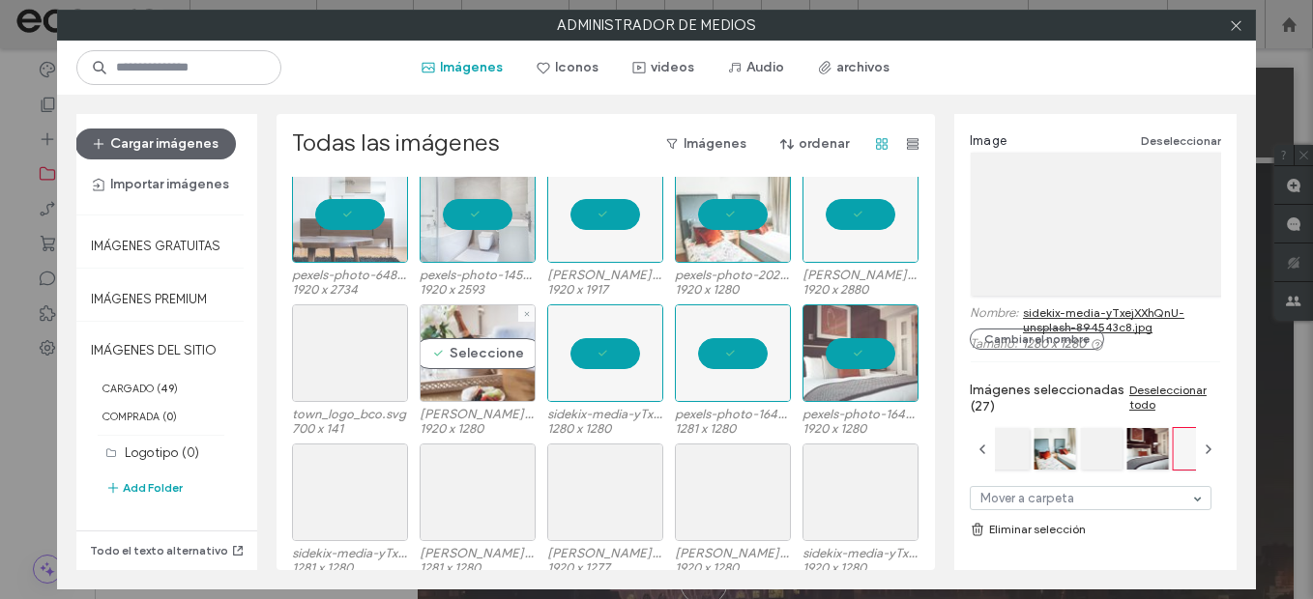
click at [483, 365] on div "Seleccione" at bounding box center [478, 354] width 116 height 98
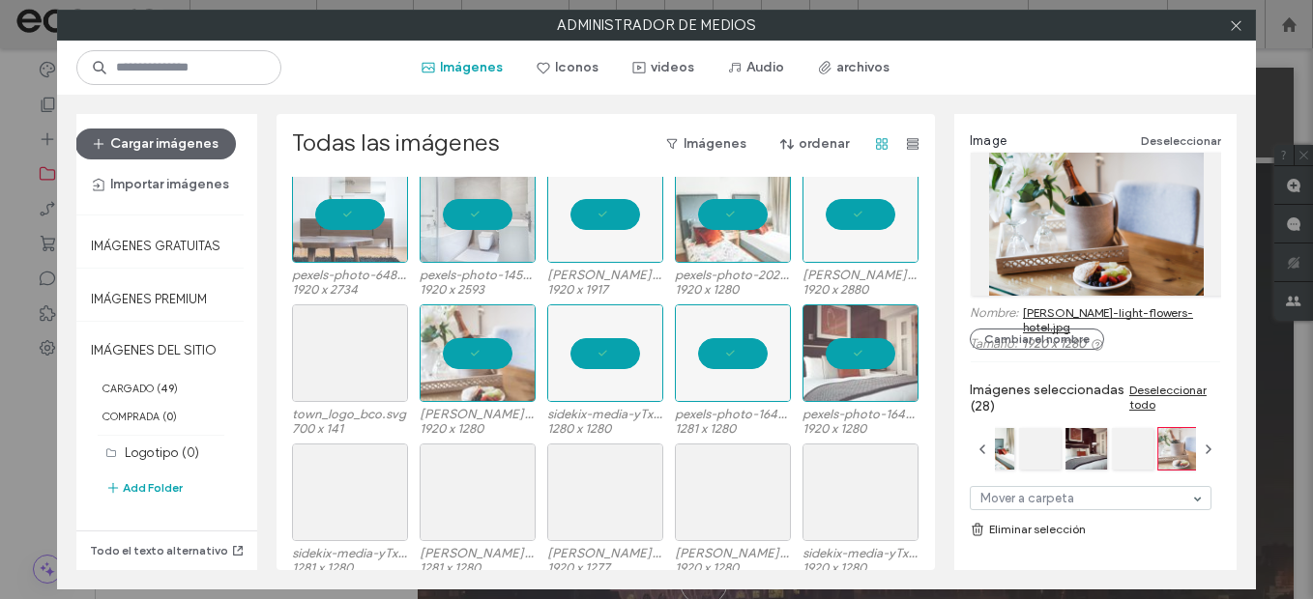
click at [401, 369] on div "town_logo_bco.svg 700 x 141 wood-light-flowers-hotel.jpg 1920 x 1280 sidekix-me…" at bounding box center [611, 374] width 638 height 139
click at [364, 367] on div "Seleccione" at bounding box center [350, 354] width 116 height 98
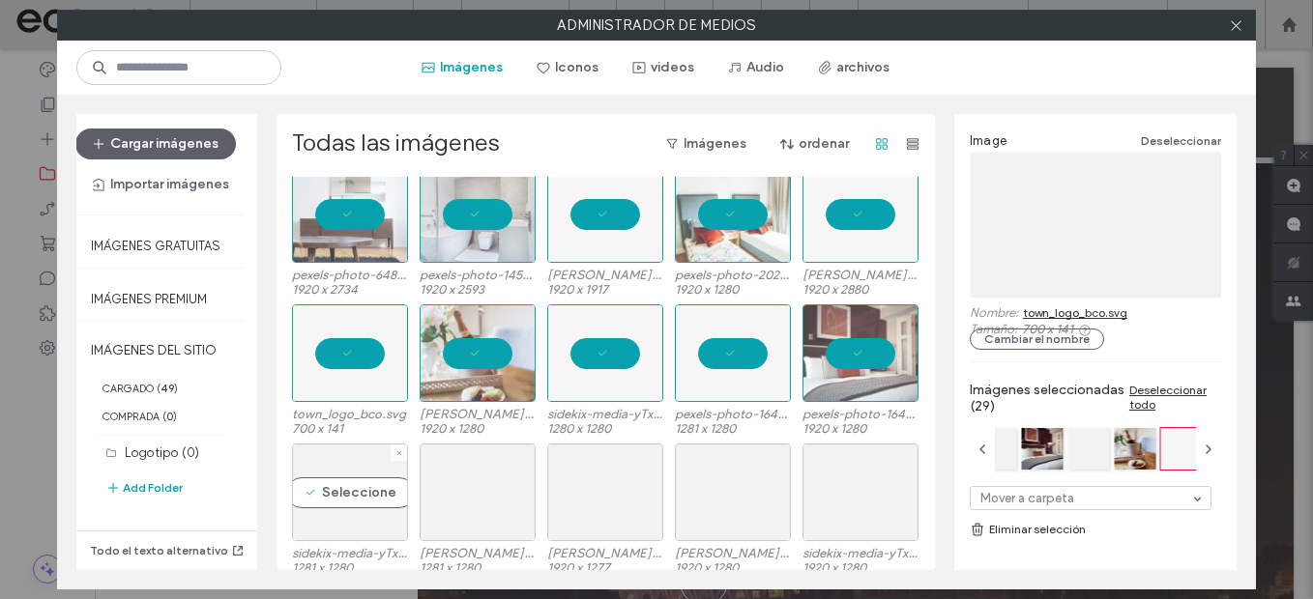
drag, startPoint x: 355, startPoint y: 499, endPoint x: 401, endPoint y: 499, distance: 46.4
click at [356, 499] on div "Seleccione" at bounding box center [350, 493] width 116 height 98
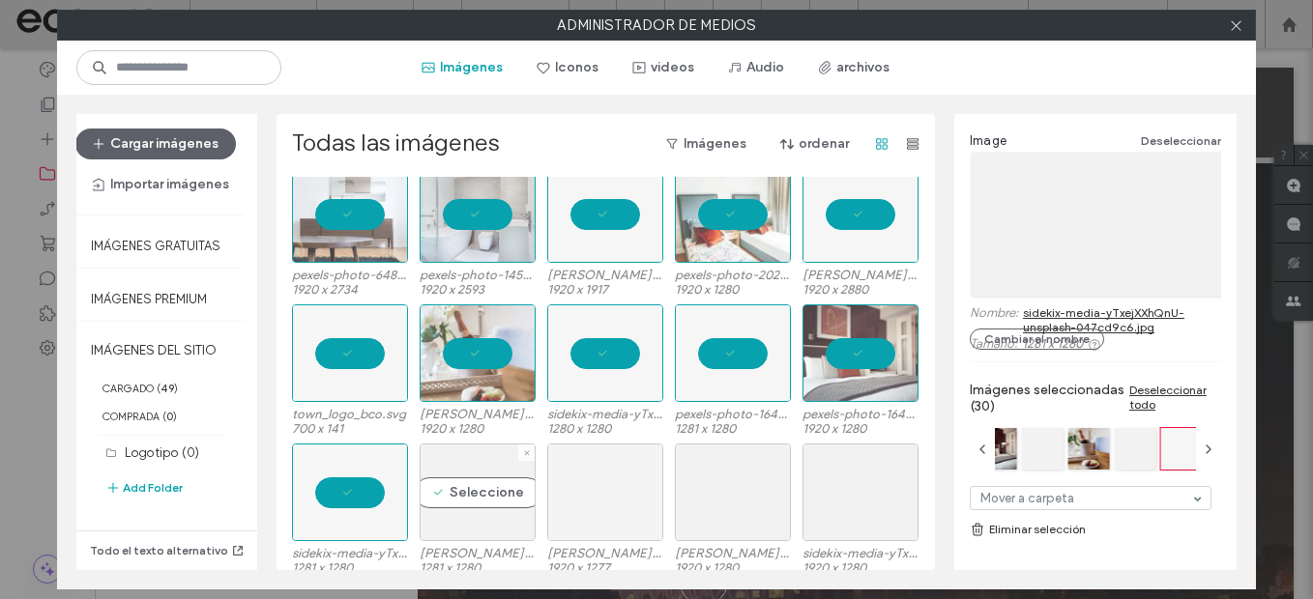
drag, startPoint x: 484, startPoint y: 500, endPoint x: 579, endPoint y: 500, distance: 94.8
click at [486, 500] on div "Seleccione" at bounding box center [478, 493] width 116 height 98
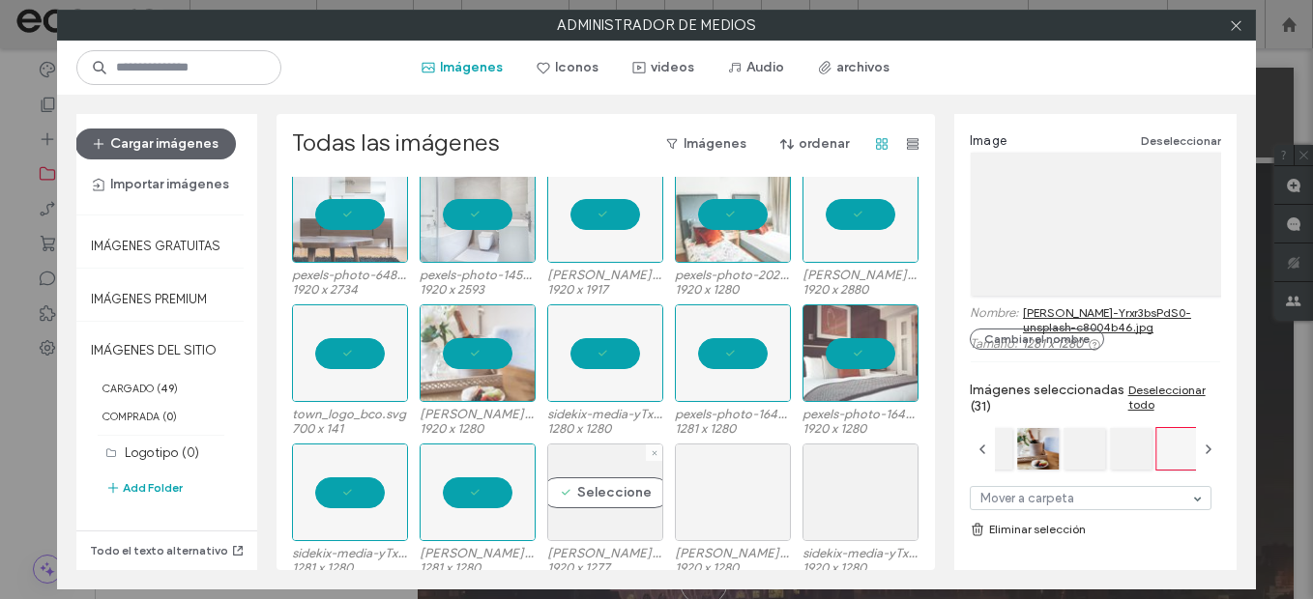
drag, startPoint x: 607, startPoint y: 499, endPoint x: 751, endPoint y: 497, distance: 144.1
click at [608, 499] on div "Seleccione" at bounding box center [605, 493] width 116 height 98
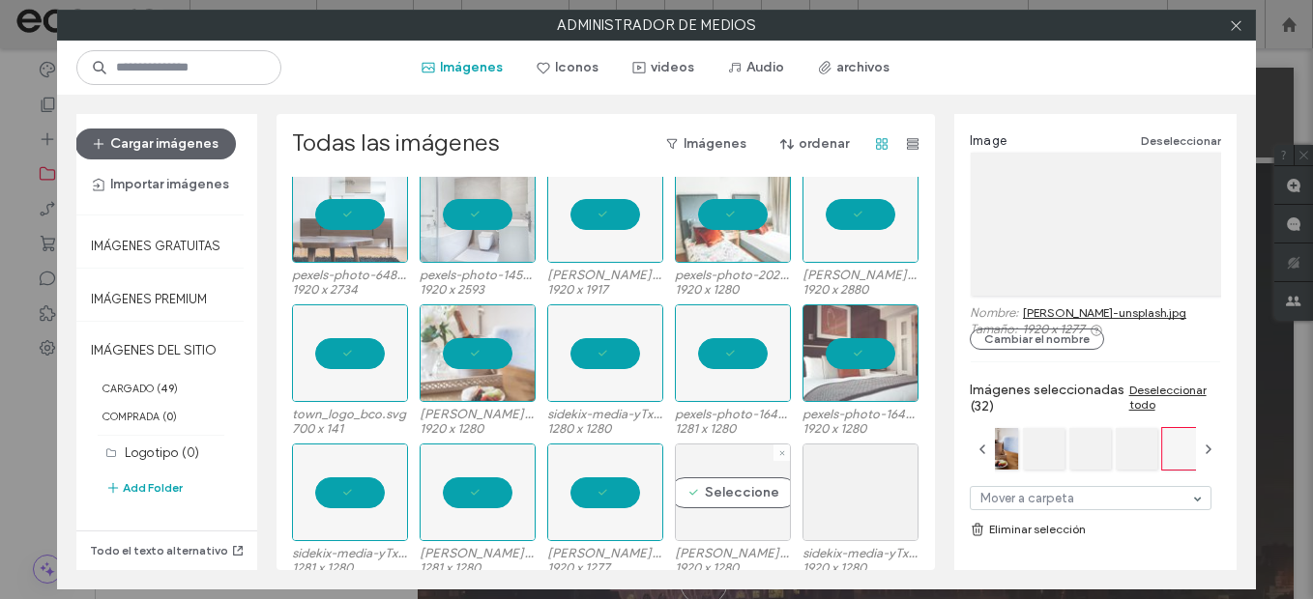
click at [751, 497] on div "Seleccione" at bounding box center [733, 493] width 116 height 98
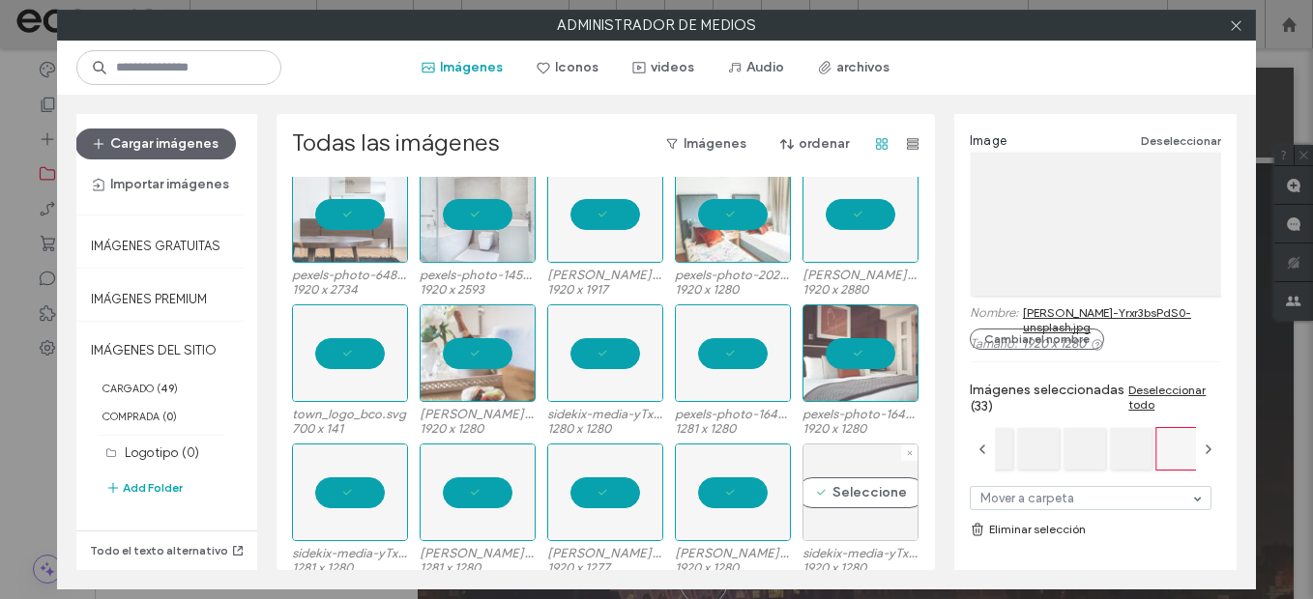
click at [829, 494] on div "Seleccione" at bounding box center [861, 493] width 116 height 98
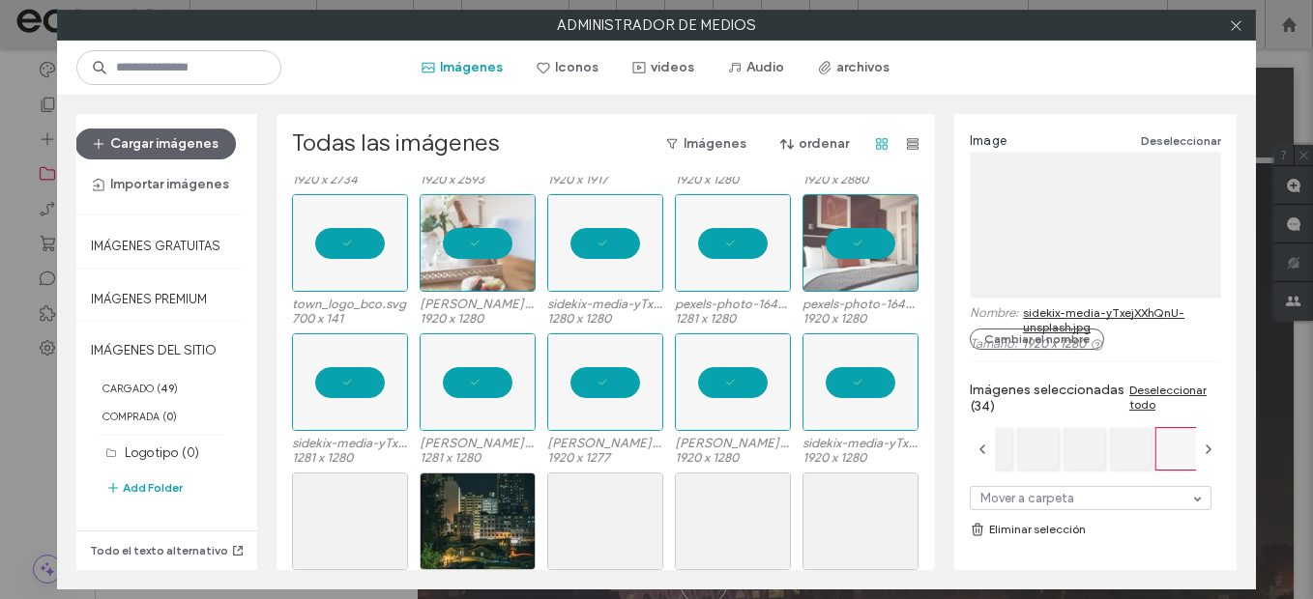
scroll to position [897, 0]
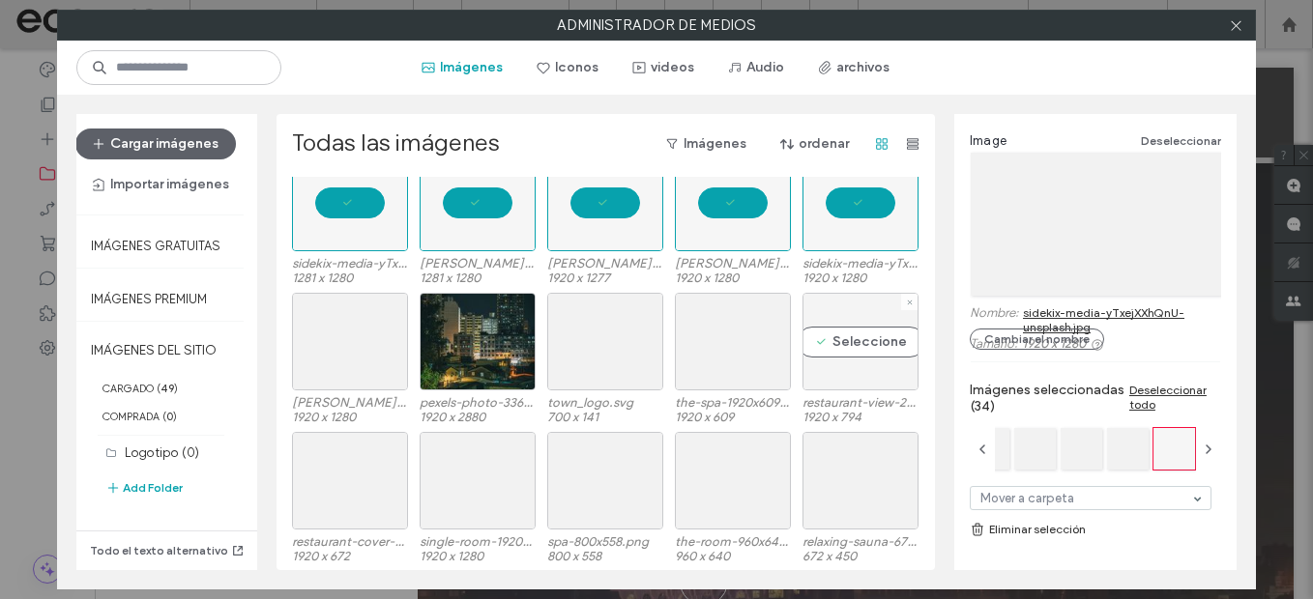
click at [841, 342] on div "Seleccione" at bounding box center [861, 342] width 116 height 98
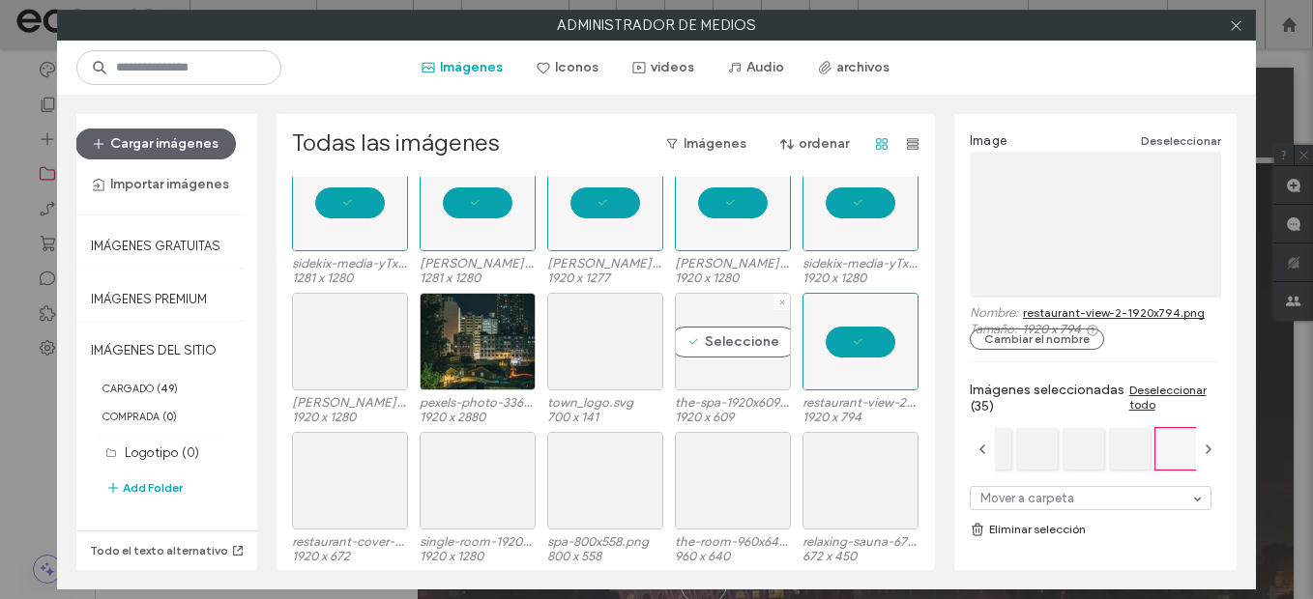
click at [723, 336] on div "Seleccione" at bounding box center [733, 342] width 116 height 98
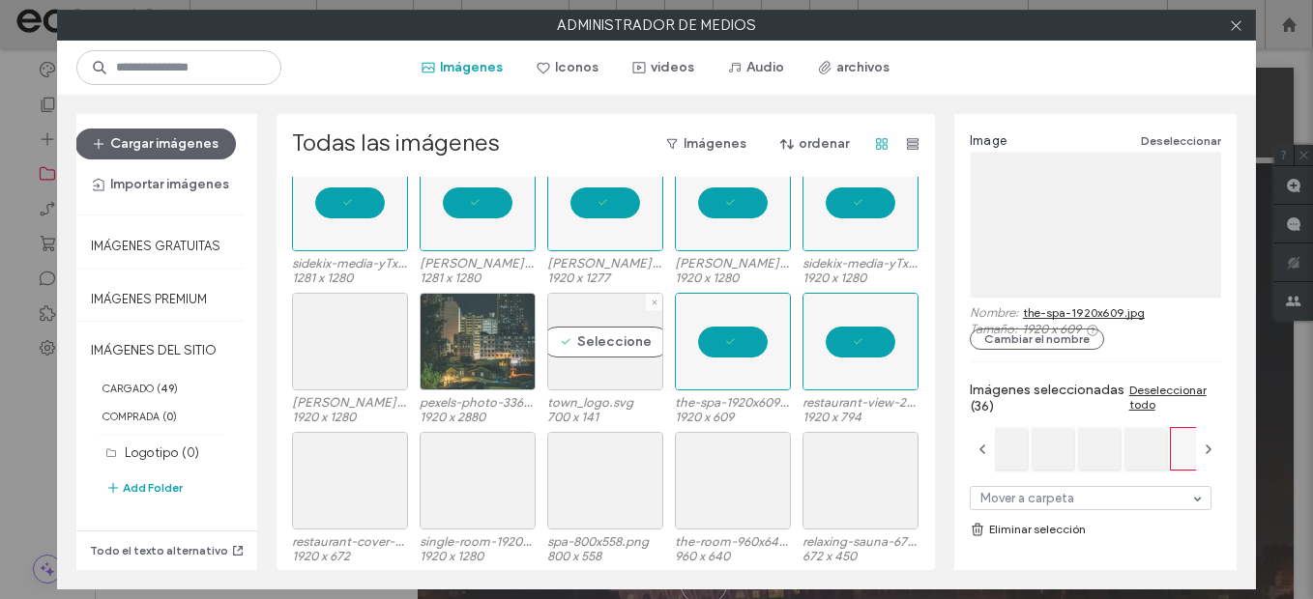
drag, startPoint x: 621, startPoint y: 334, endPoint x: 487, endPoint y: 339, distance: 133.6
click at [618, 334] on div "Seleccione" at bounding box center [605, 342] width 116 height 98
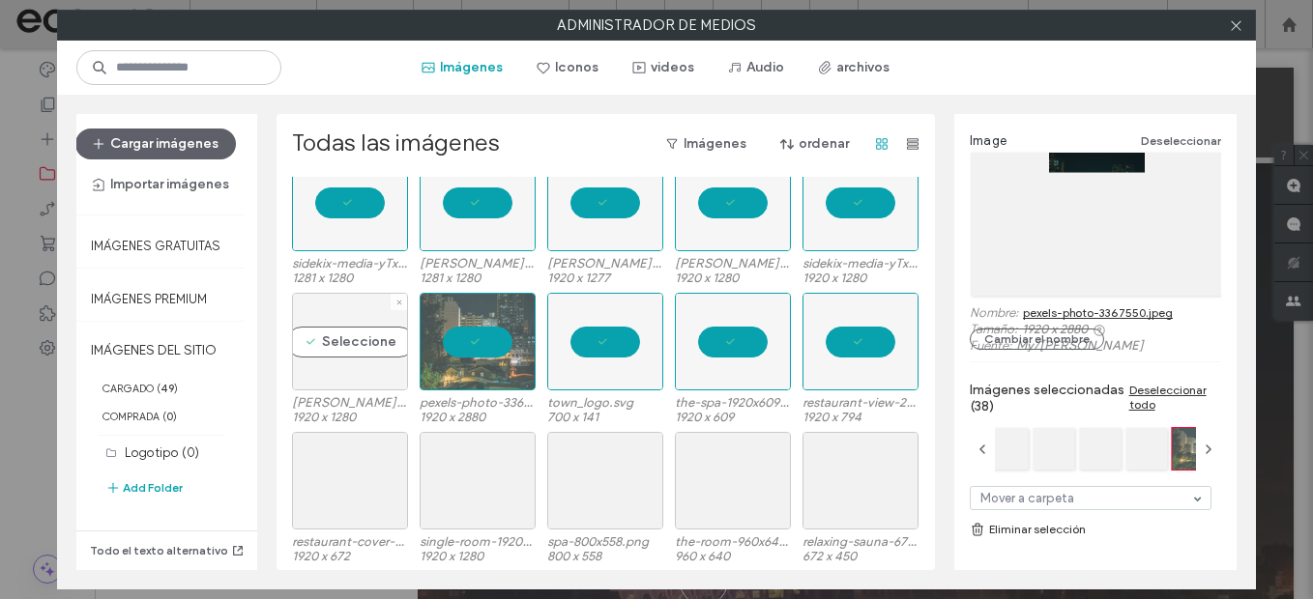
click at [368, 341] on div "Seleccione" at bounding box center [350, 342] width 116 height 98
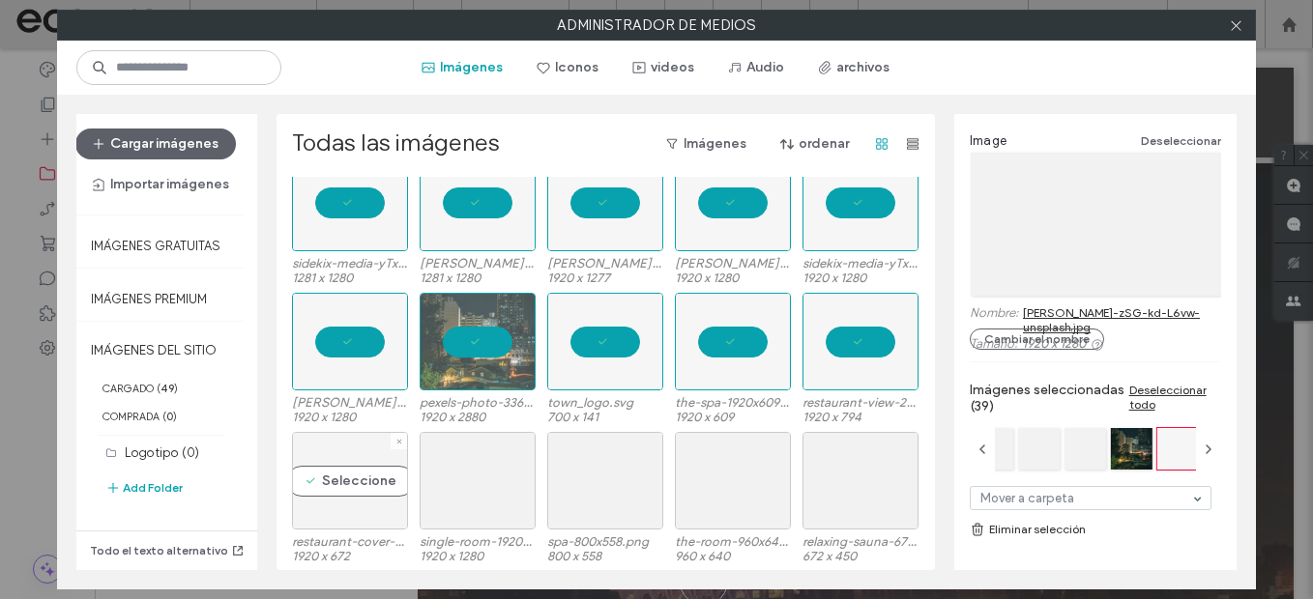
click at [333, 491] on div "Seleccione" at bounding box center [350, 481] width 116 height 98
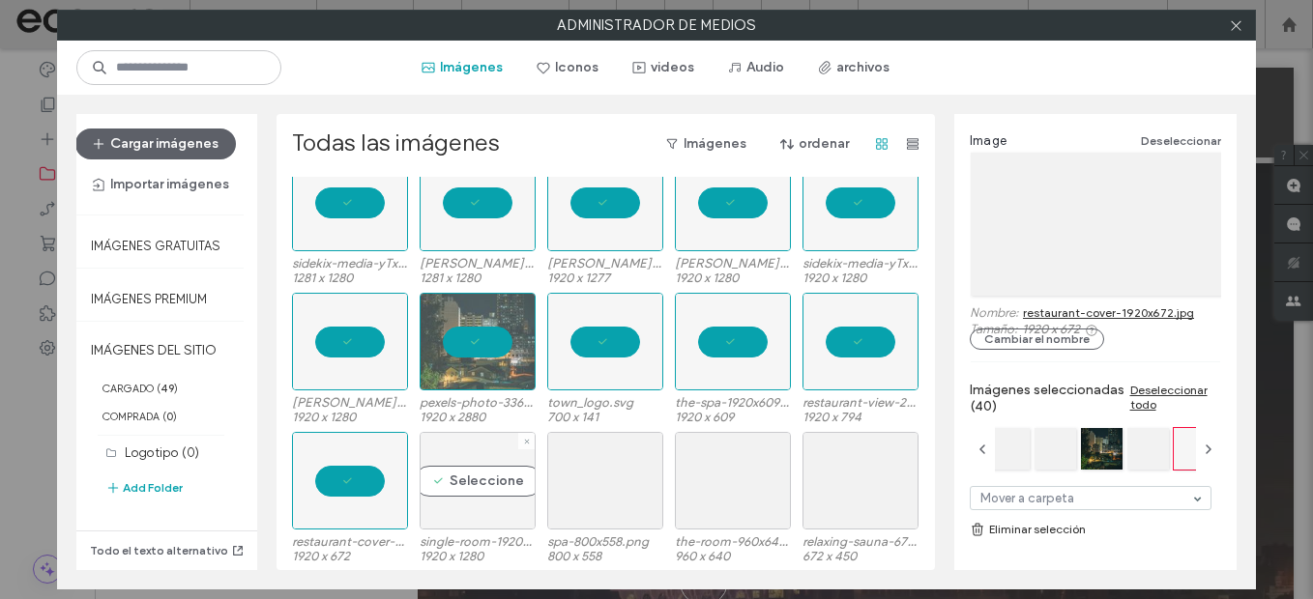
click at [470, 495] on div "Seleccione" at bounding box center [478, 481] width 116 height 98
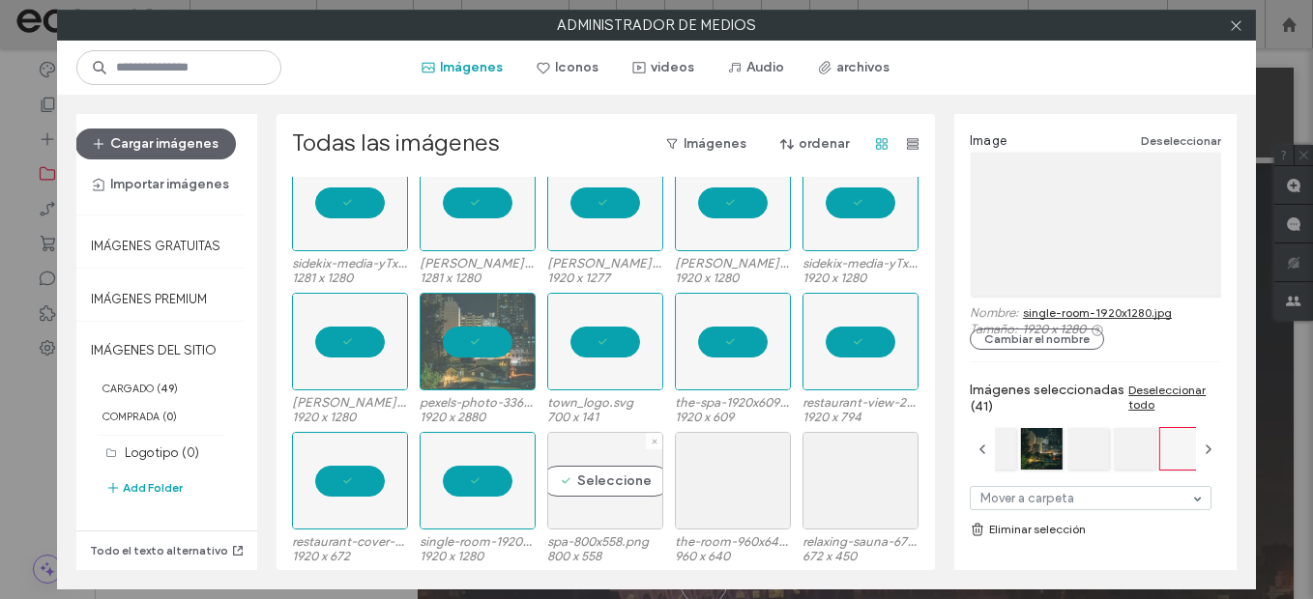
click at [570, 502] on div "Seleccione" at bounding box center [605, 481] width 116 height 98
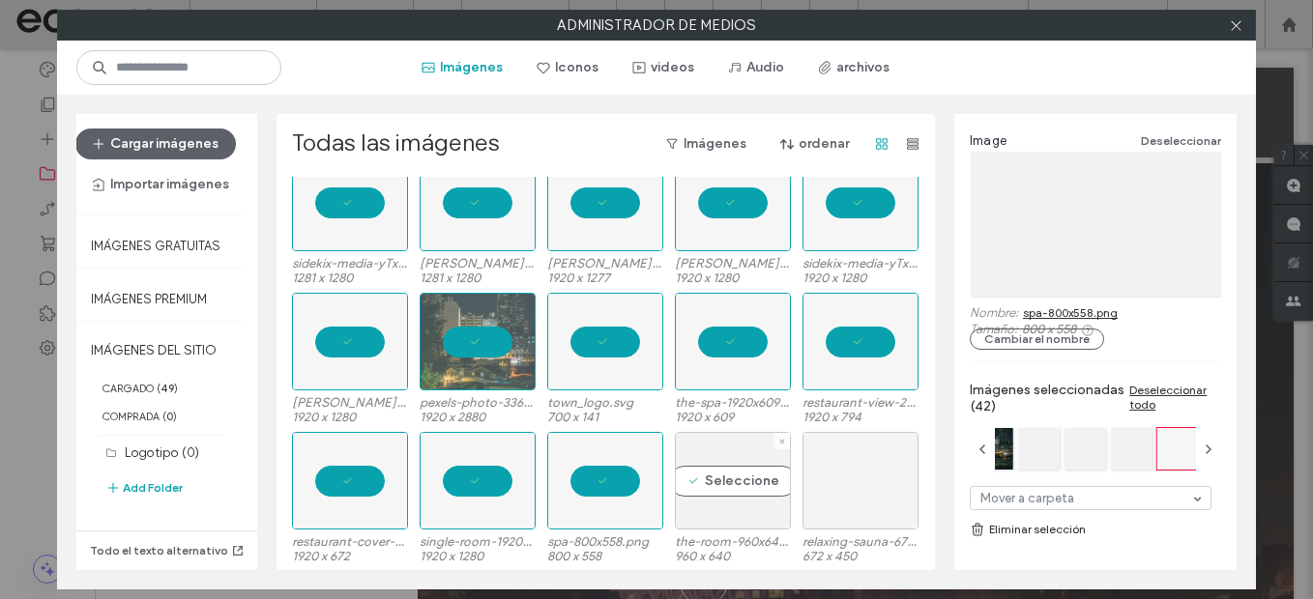
drag, startPoint x: 707, startPoint y: 504, endPoint x: 872, endPoint y: 491, distance: 165.8
click at [709, 504] on div "Seleccione" at bounding box center [733, 481] width 116 height 98
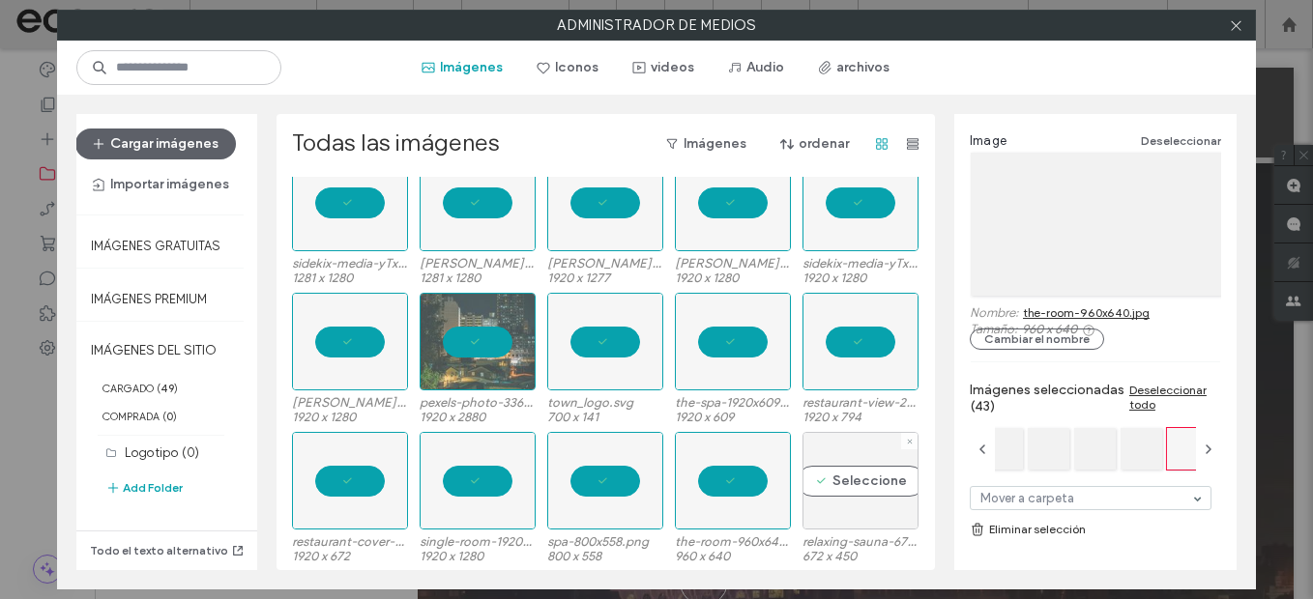
click at [874, 490] on div "Seleccione" at bounding box center [861, 481] width 116 height 98
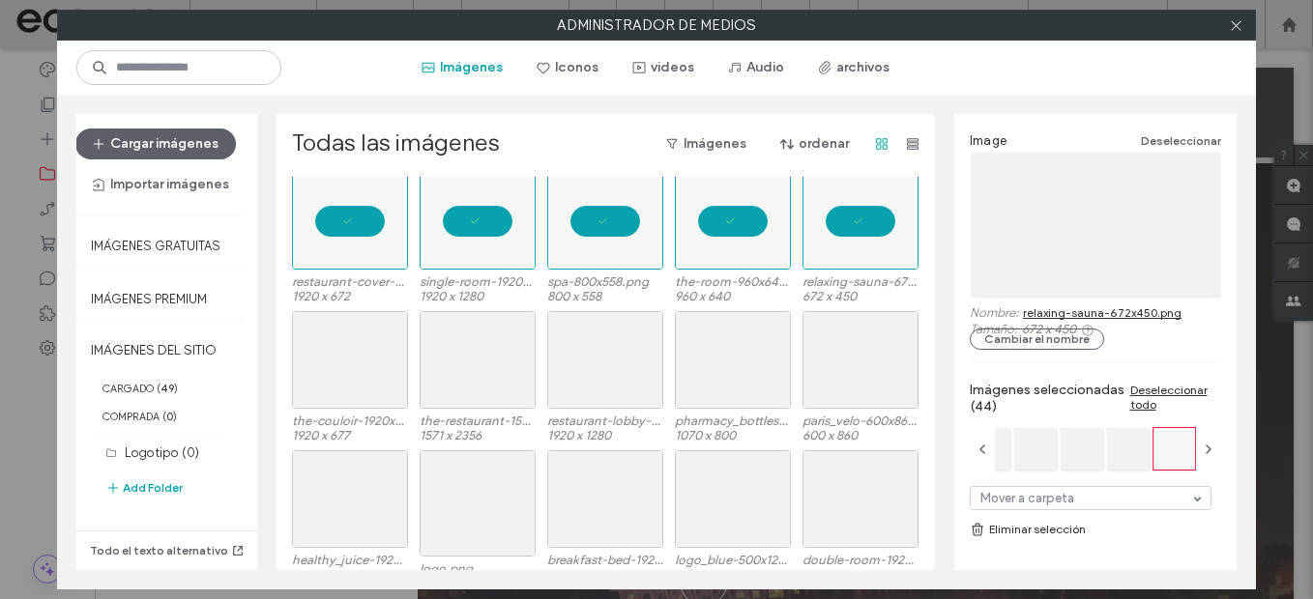
scroll to position [1187, 0]
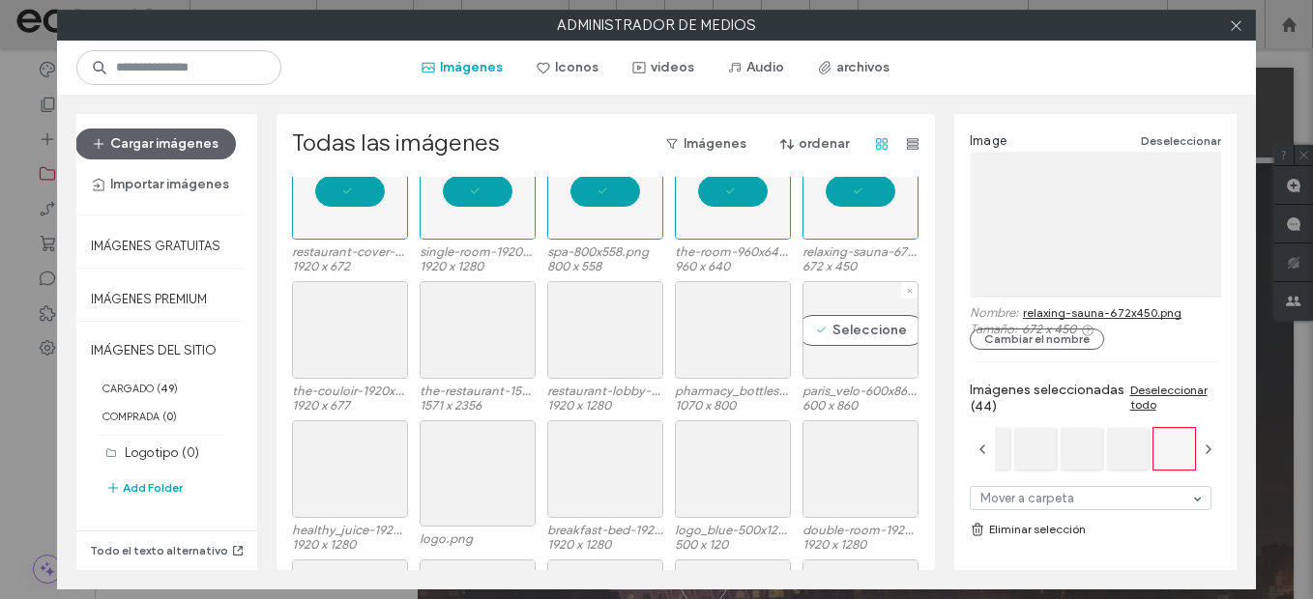
click at [862, 338] on div "Seleccione" at bounding box center [861, 330] width 116 height 98
click at [764, 337] on div "Seleccione" at bounding box center [733, 330] width 116 height 98
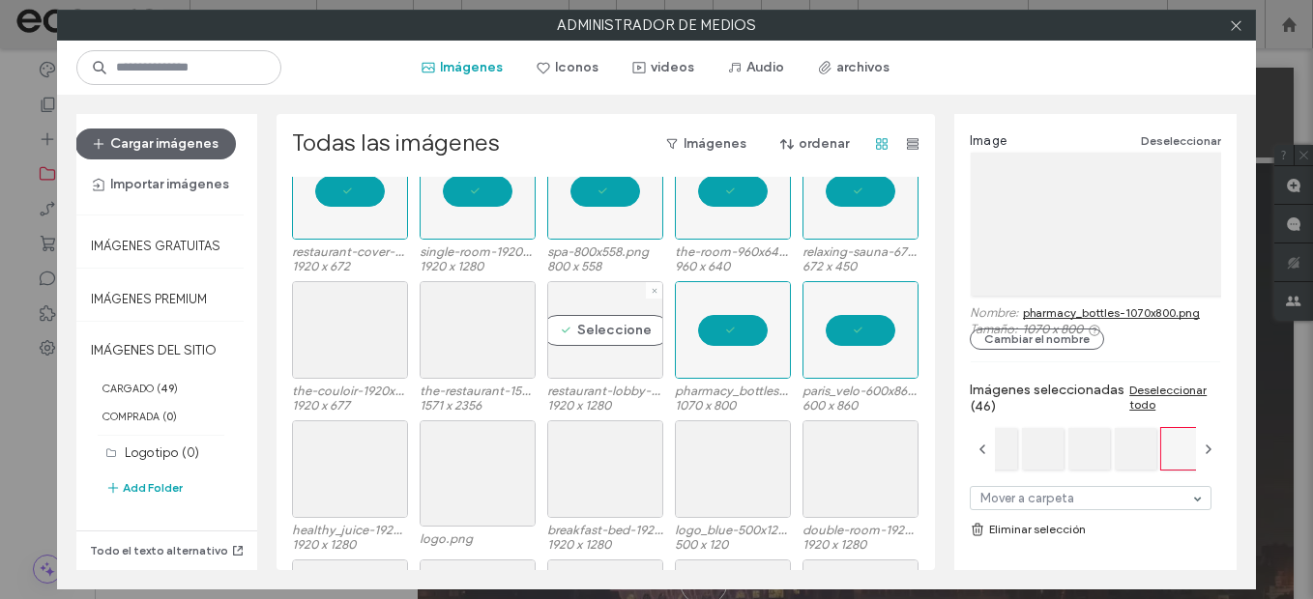
click at [554, 335] on div "Seleccione" at bounding box center [605, 330] width 116 height 98
click at [446, 333] on div "Seleccione" at bounding box center [478, 330] width 116 height 98
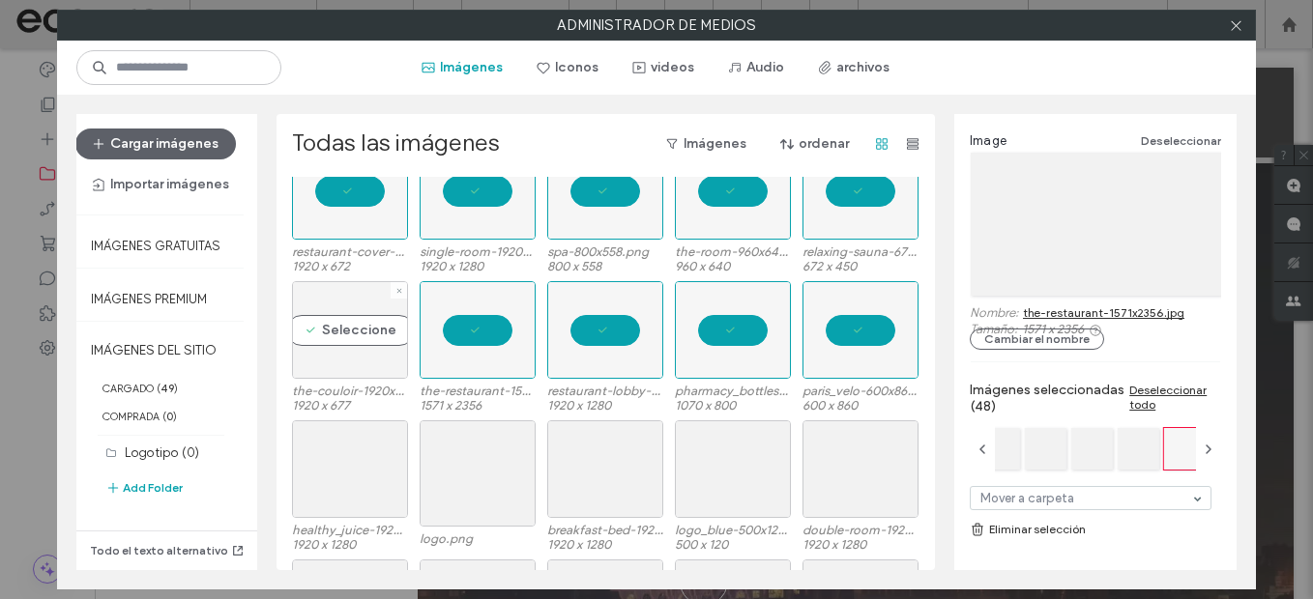
click at [356, 327] on div "Seleccione" at bounding box center [350, 330] width 116 height 98
click at [344, 491] on div "Seleccione" at bounding box center [350, 470] width 116 height 98
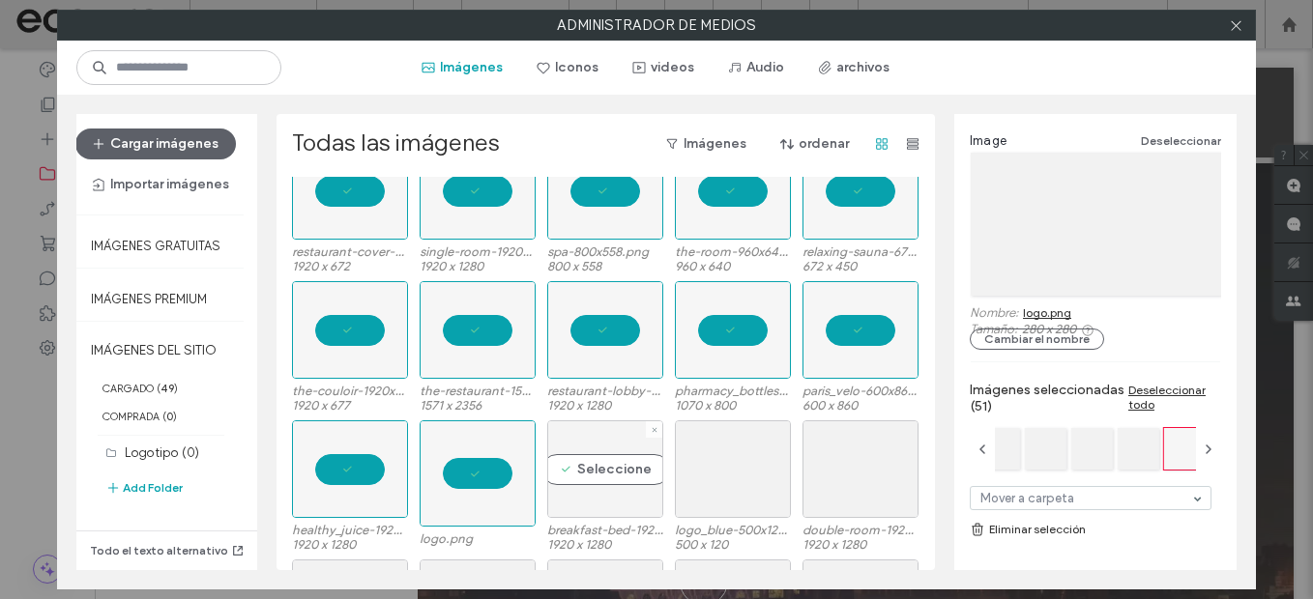
drag, startPoint x: 593, startPoint y: 473, endPoint x: 633, endPoint y: 472, distance: 40.6
click at [593, 472] on div "Seleccione" at bounding box center [605, 470] width 116 height 98
click at [691, 471] on div "Seleccione" at bounding box center [733, 470] width 116 height 98
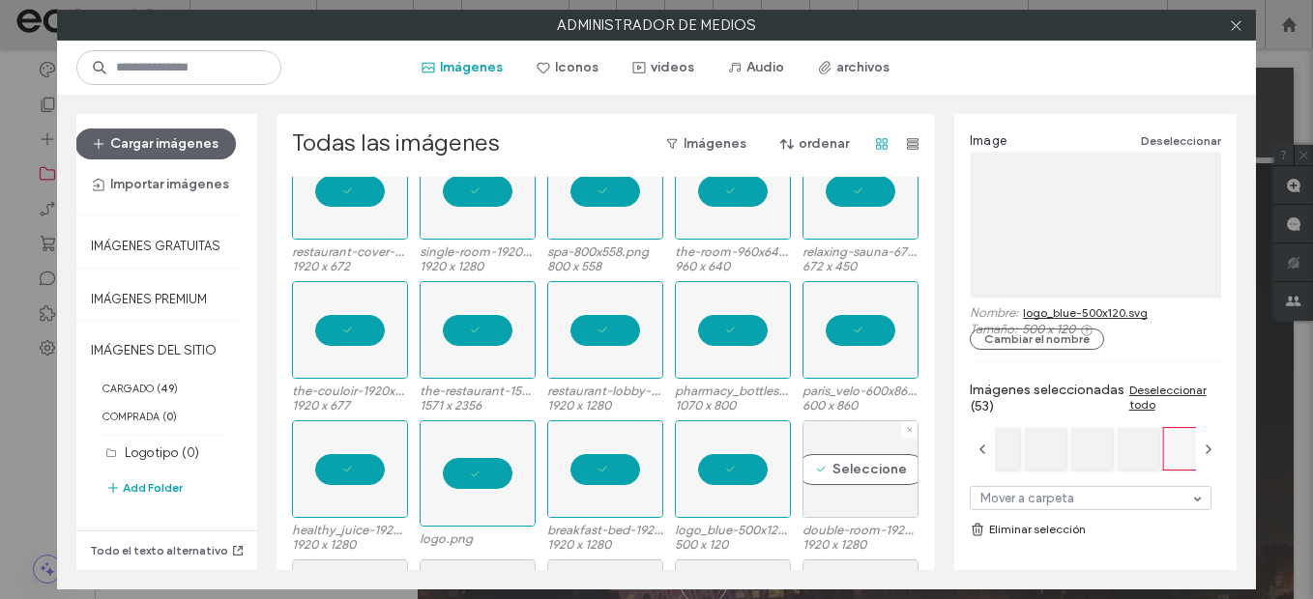
click at [812, 467] on div "Seleccione" at bounding box center [861, 470] width 116 height 98
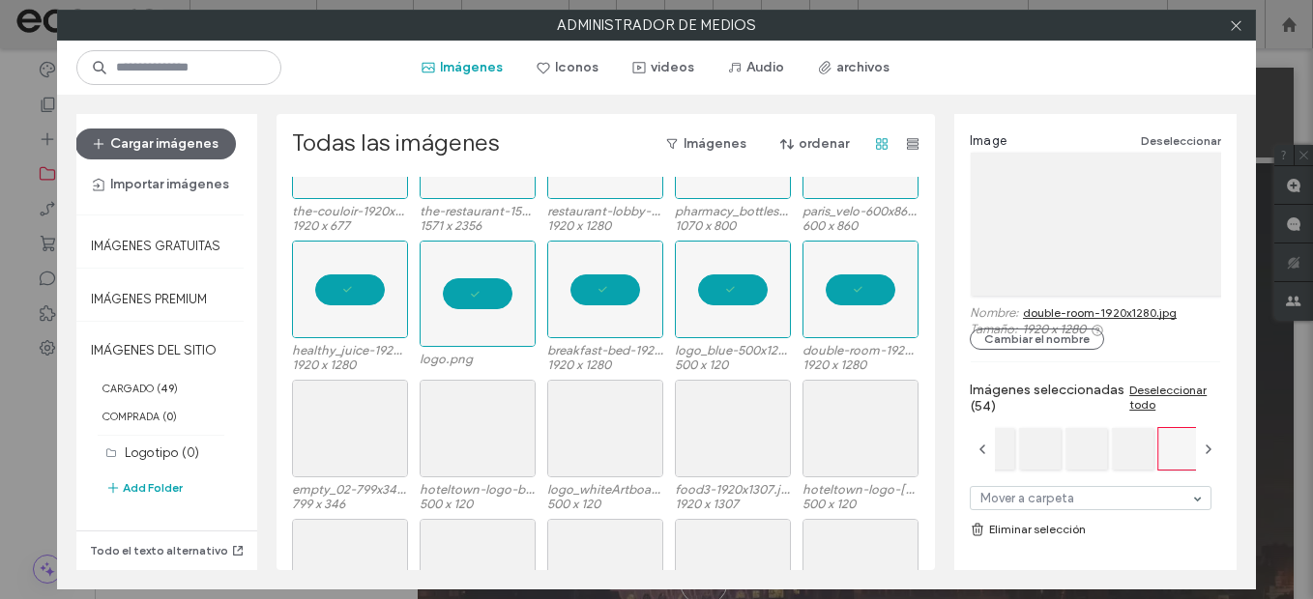
scroll to position [1477, 0]
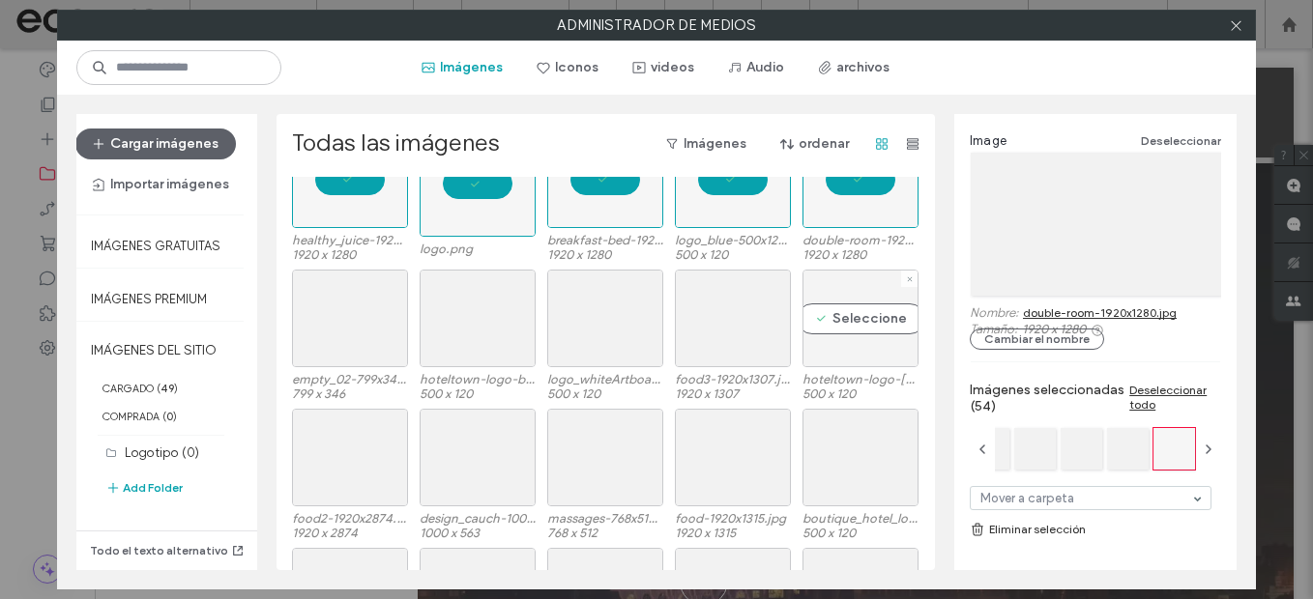
click at [861, 307] on div "Seleccione" at bounding box center [861, 319] width 116 height 98
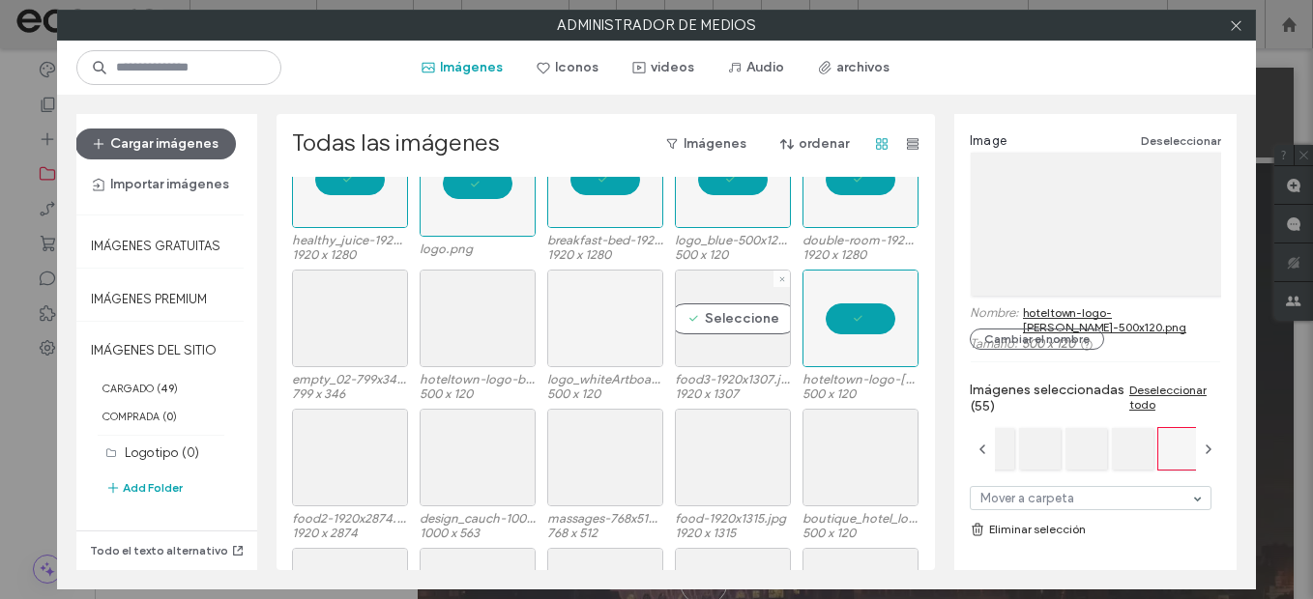
drag, startPoint x: 730, startPoint y: 311, endPoint x: 653, endPoint y: 316, distance: 77.5
click at [727, 311] on div "Seleccione" at bounding box center [733, 319] width 116 height 98
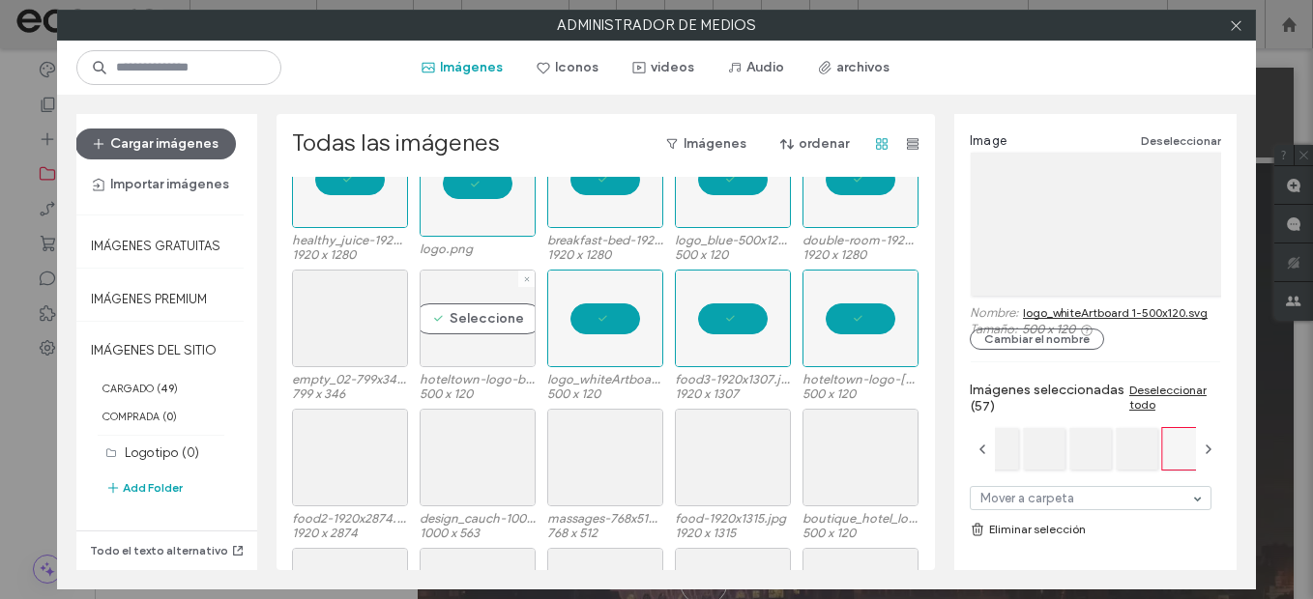
drag, startPoint x: 505, startPoint y: 322, endPoint x: 423, endPoint y: 327, distance: 82.3
click at [502, 324] on div "Seleccione" at bounding box center [478, 319] width 116 height 98
click at [372, 327] on div "Seleccione" at bounding box center [350, 319] width 116 height 98
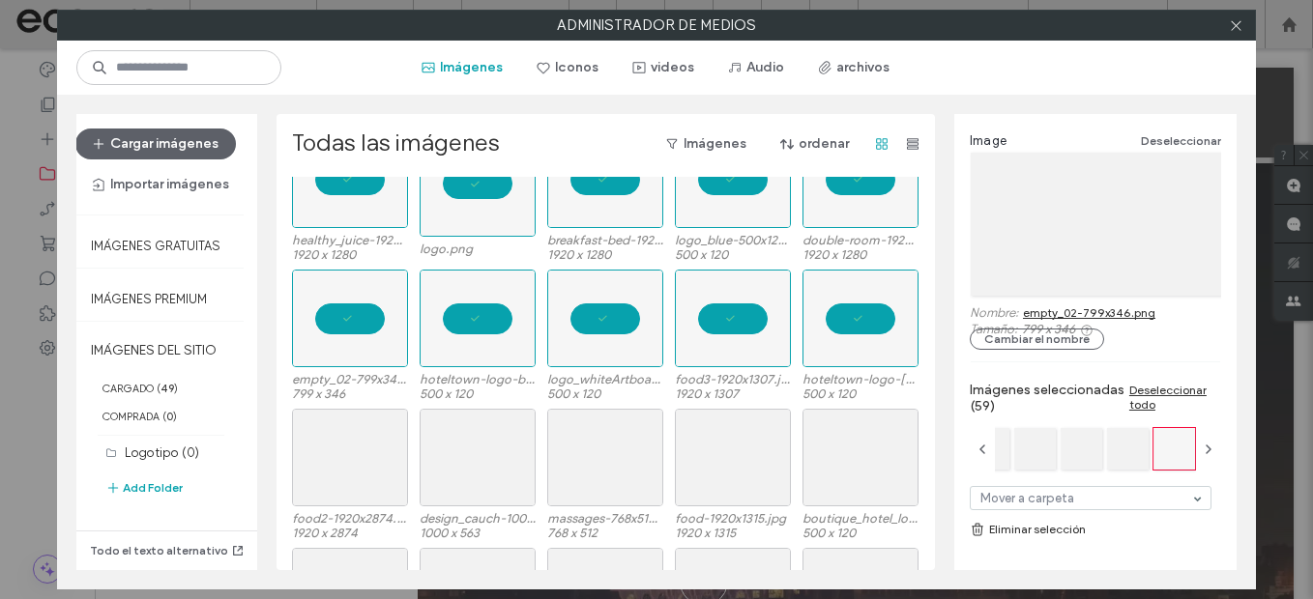
click at [1068, 531] on link "Eliminar selección" at bounding box center [1095, 529] width 251 height 19
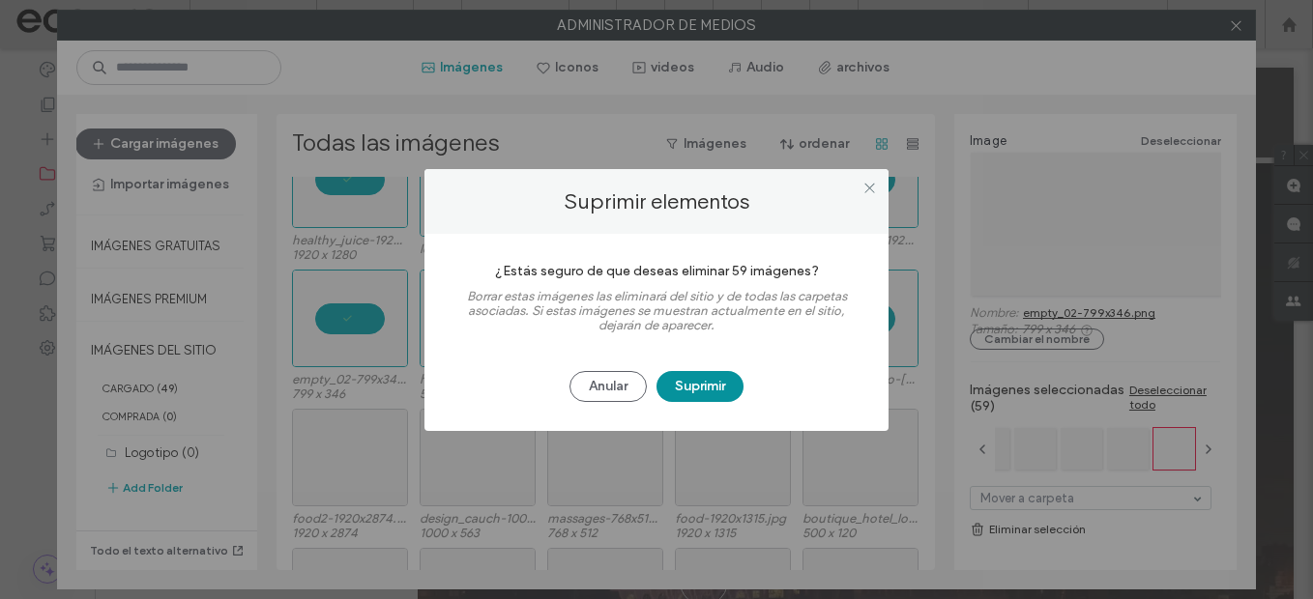
click at [694, 394] on button "Suprimir" at bounding box center [700, 386] width 87 height 31
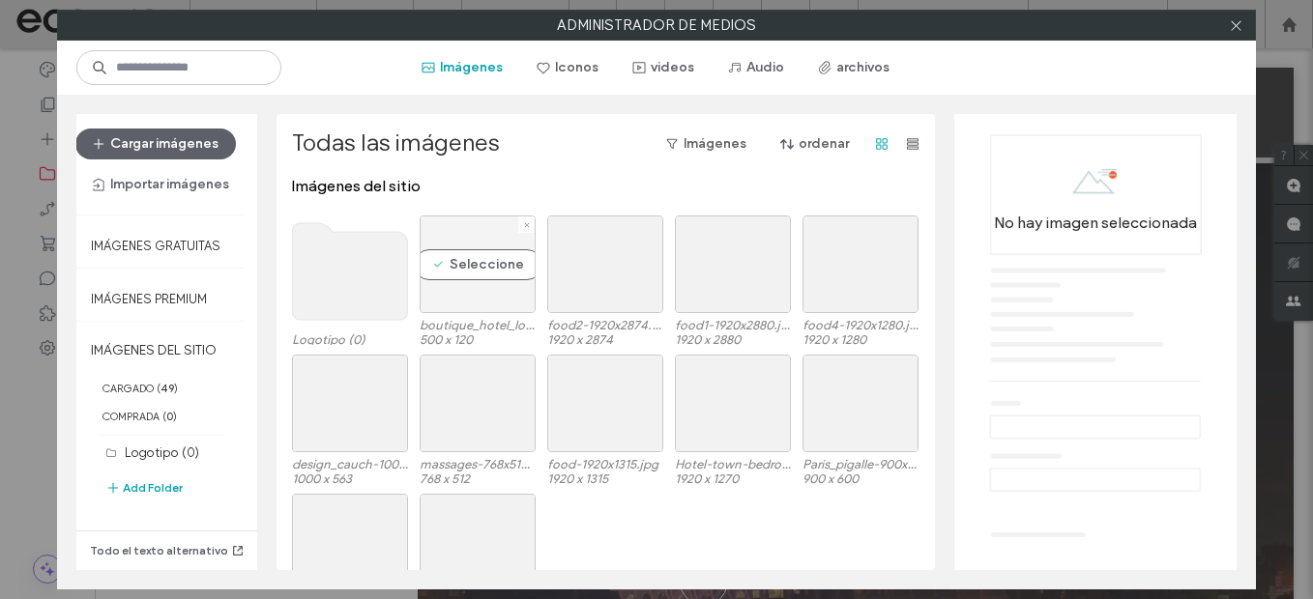
click at [482, 267] on div "Seleccione" at bounding box center [478, 265] width 116 height 98
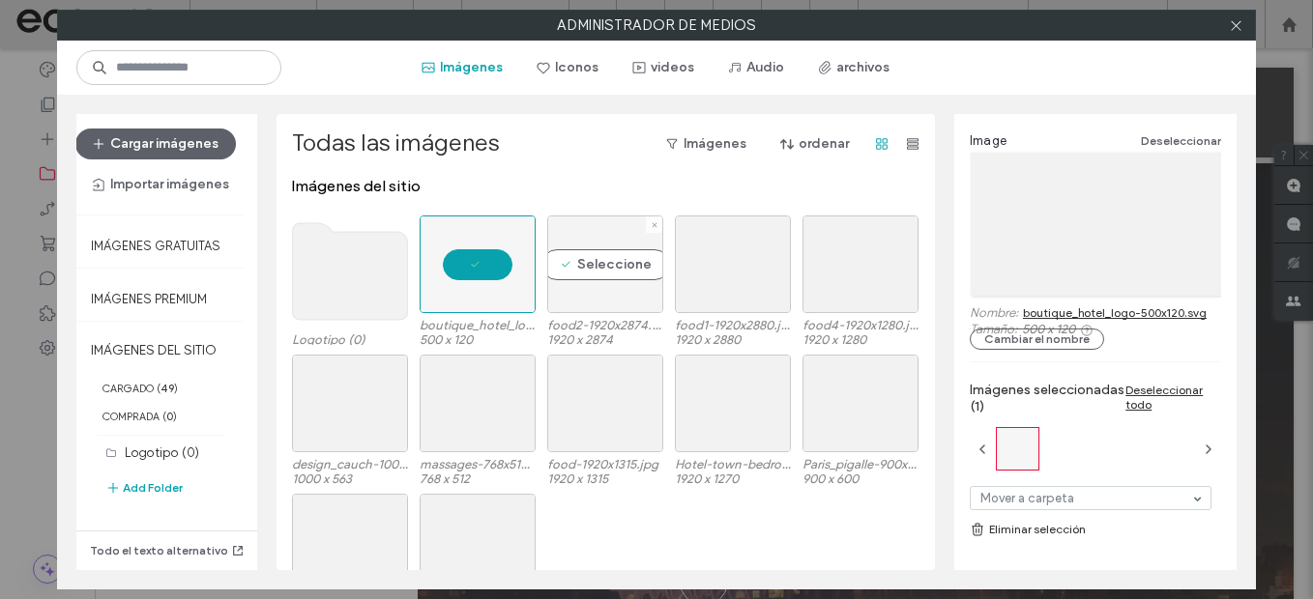
click at [602, 269] on div "Seleccione" at bounding box center [605, 265] width 116 height 98
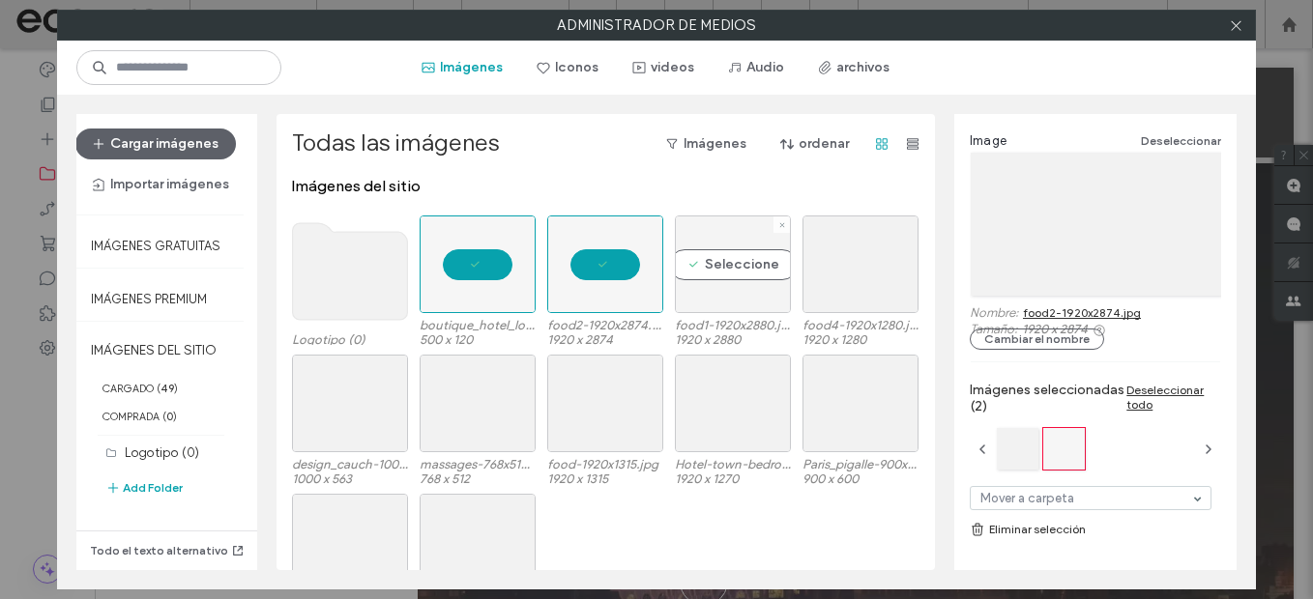
click at [750, 268] on div "Seleccione" at bounding box center [733, 265] width 116 height 98
click at [828, 263] on div "Seleccione" at bounding box center [861, 265] width 116 height 98
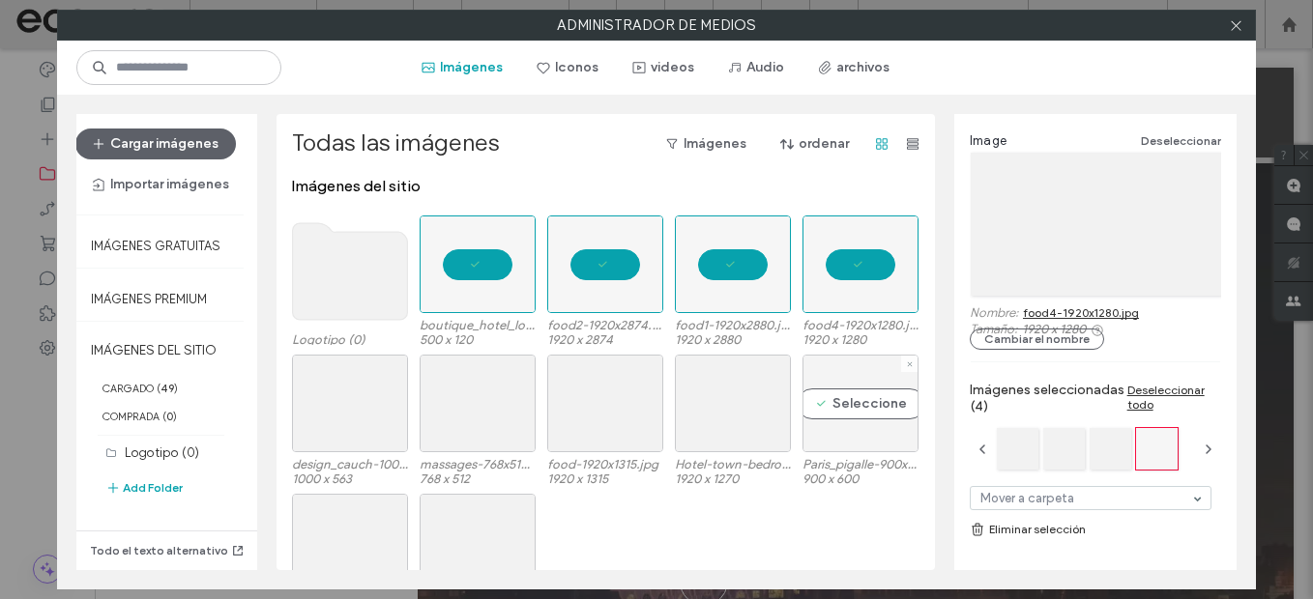
click at [845, 403] on div "Seleccione" at bounding box center [861, 404] width 116 height 98
click at [815, 406] on div at bounding box center [861, 404] width 116 height 98
click at [727, 411] on div "Seleccione" at bounding box center [733, 404] width 116 height 98
click at [819, 408] on div "Seleccione" at bounding box center [861, 404] width 116 height 98
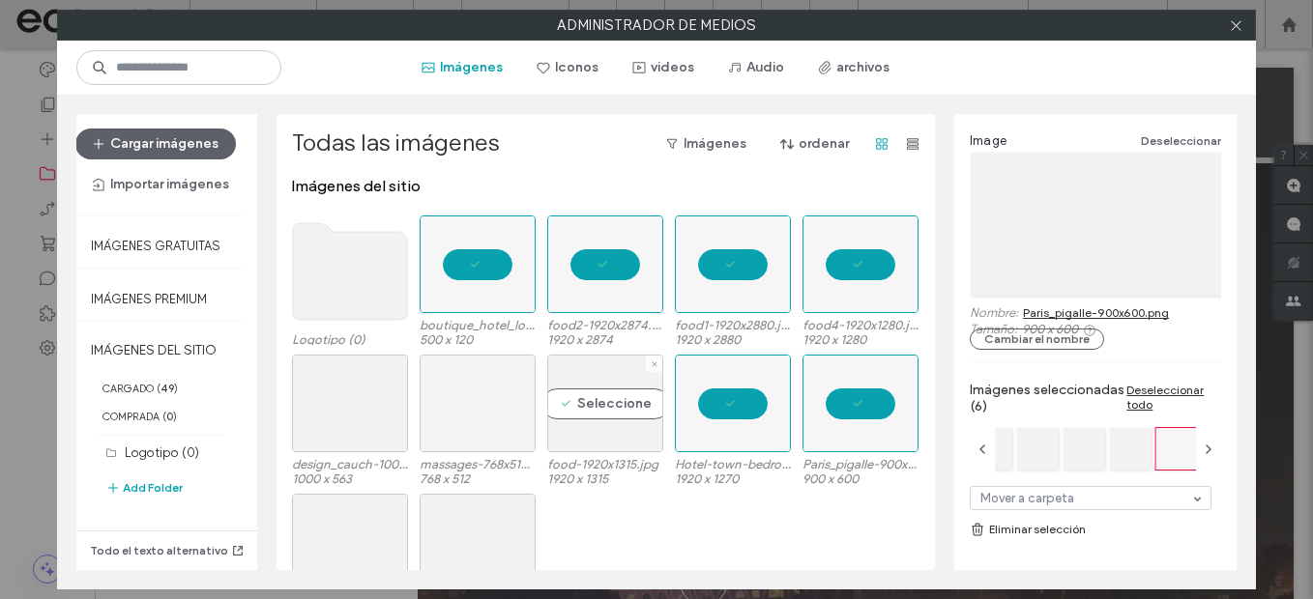
drag, startPoint x: 616, startPoint y: 407, endPoint x: 477, endPoint y: 397, distance: 139.6
click at [614, 407] on div "Seleccione" at bounding box center [605, 404] width 116 height 98
click at [467, 396] on div "Seleccione" at bounding box center [478, 404] width 116 height 98
drag, startPoint x: 360, startPoint y: 416, endPoint x: 348, endPoint y: 477, distance: 62.0
click at [359, 417] on div "Seleccione" at bounding box center [350, 404] width 116 height 98
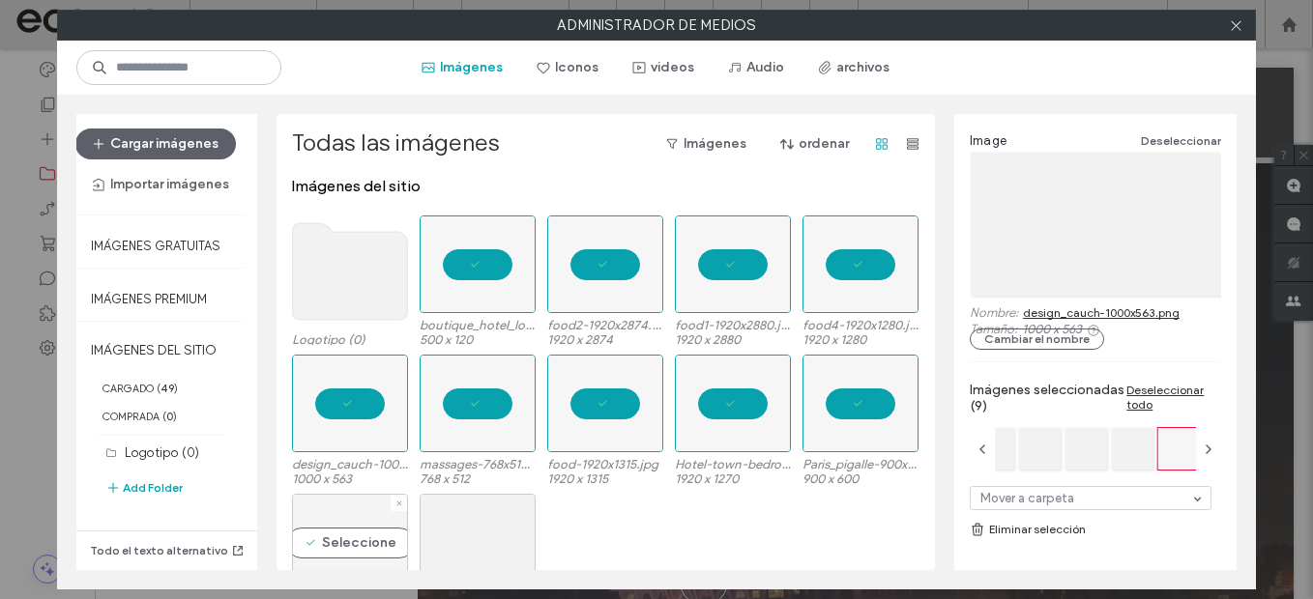
click at [341, 519] on div "Seleccione" at bounding box center [350, 543] width 116 height 98
click at [436, 524] on div "Seleccione" at bounding box center [478, 543] width 116 height 98
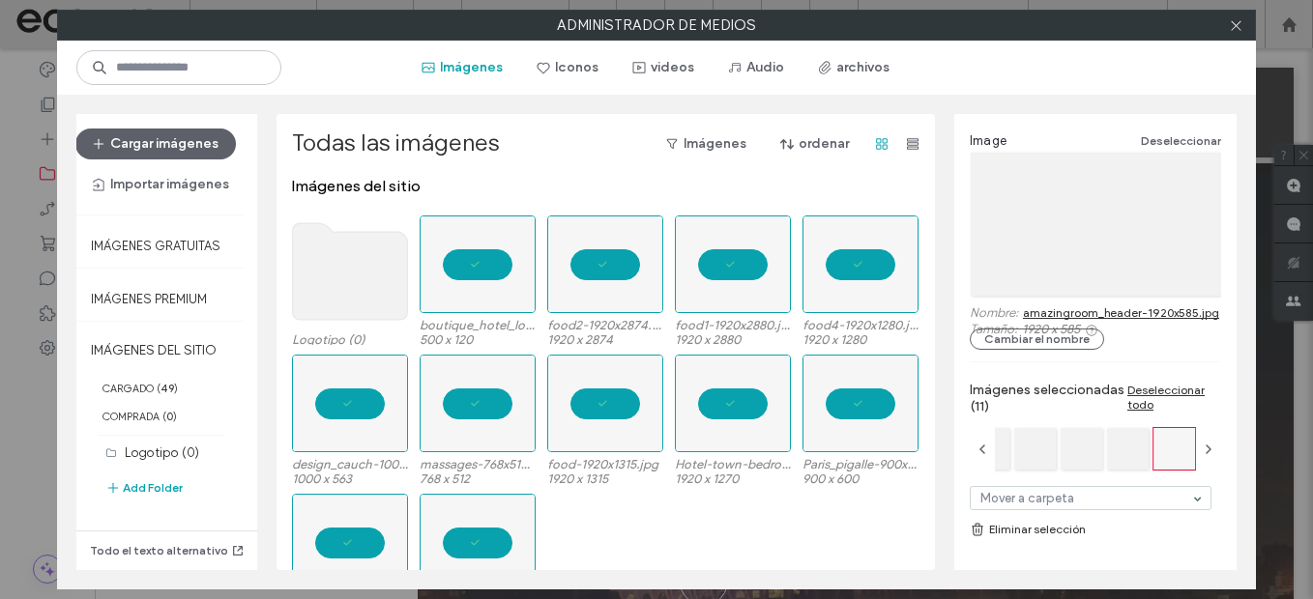
click at [1029, 538] on link "Eliminar selección" at bounding box center [1095, 529] width 251 height 19
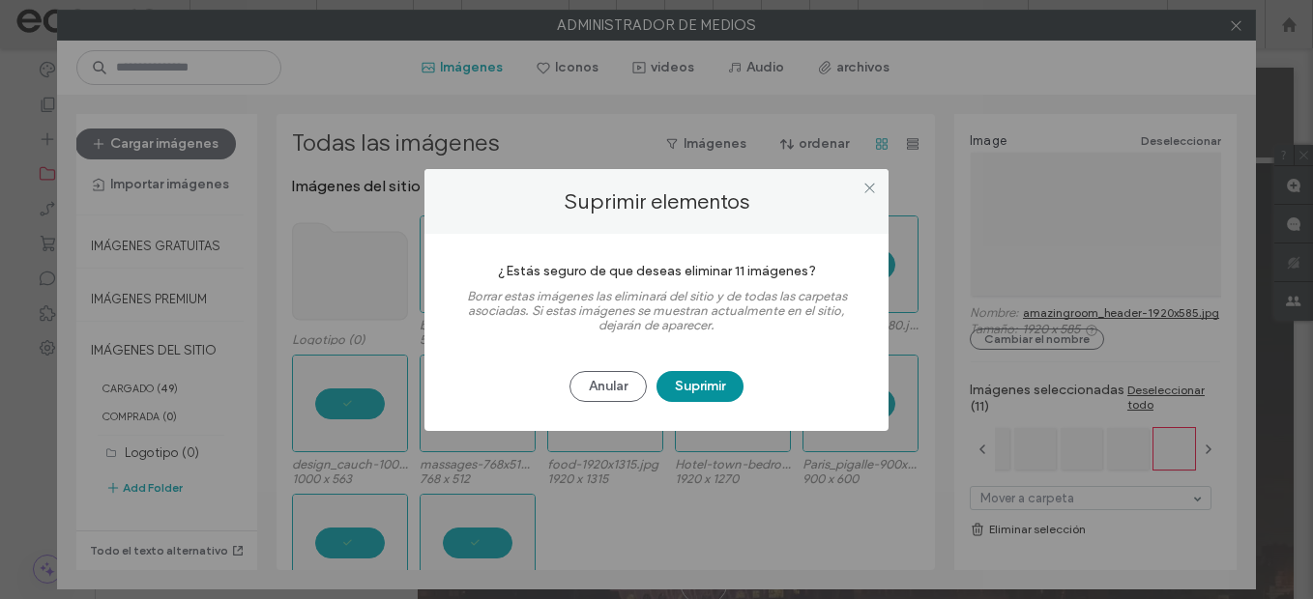
click at [687, 384] on button "Suprimir" at bounding box center [700, 386] width 87 height 31
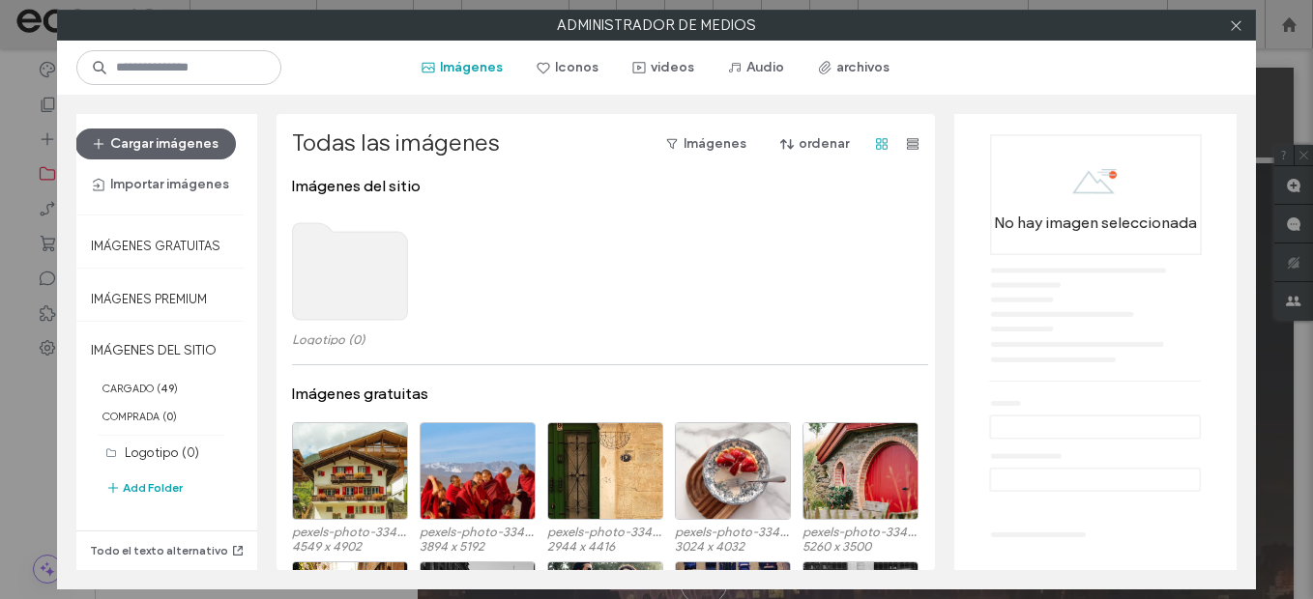
click at [352, 256] on use at bounding box center [350, 271] width 115 height 97
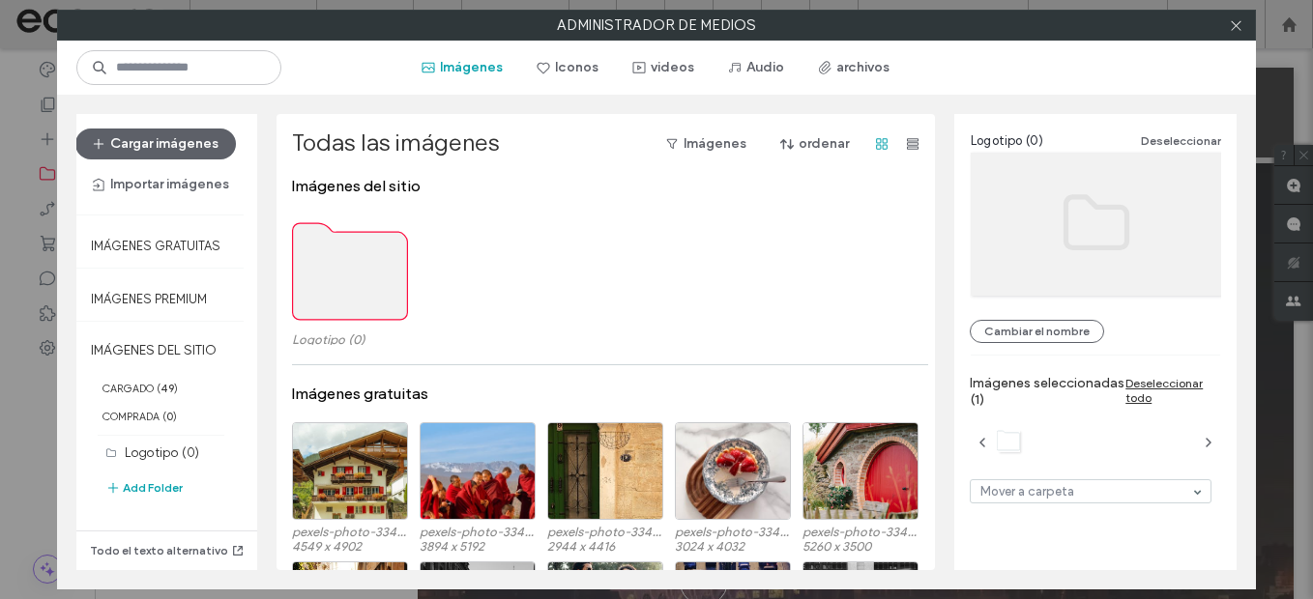
click at [350, 255] on use at bounding box center [350, 271] width 115 height 97
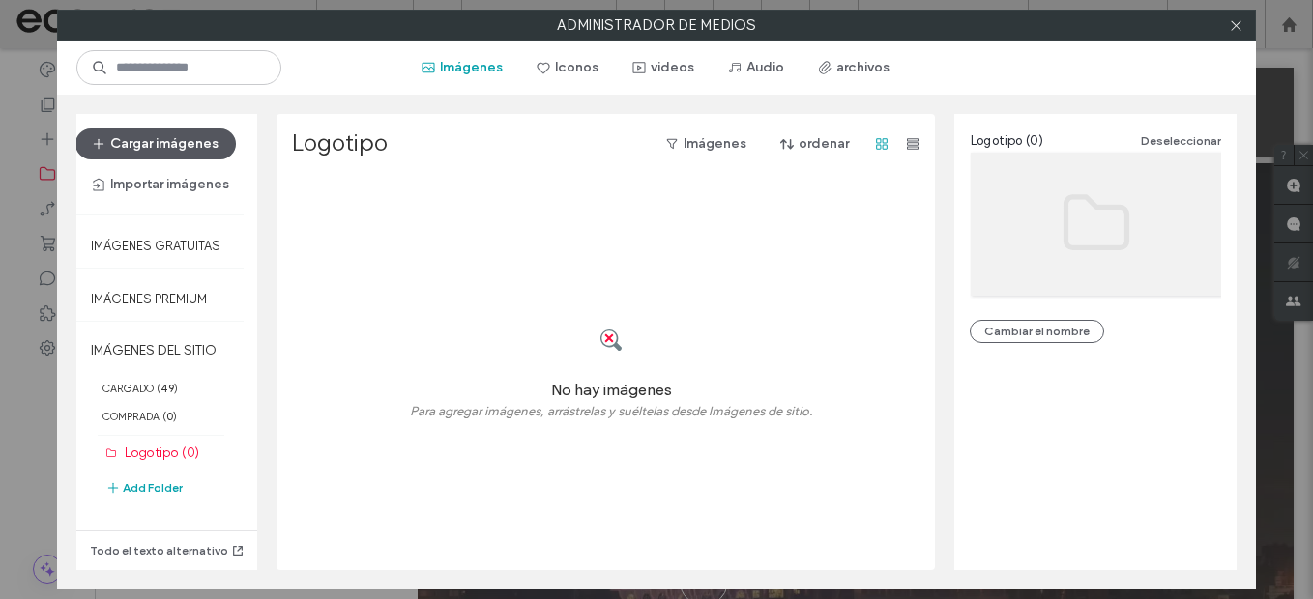
click at [189, 143] on button "Cargar imágenes" at bounding box center [155, 144] width 161 height 31
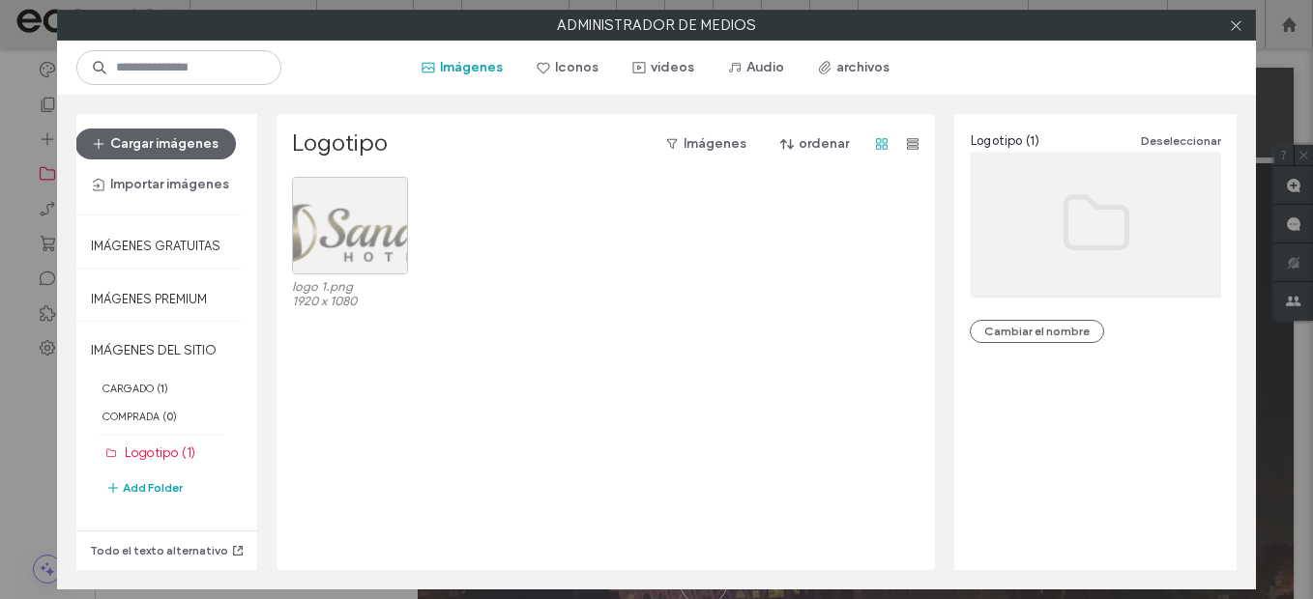
drag, startPoint x: 1238, startPoint y: 25, endPoint x: 1115, endPoint y: 61, distance: 127.9
click at [1233, 26] on icon at bounding box center [1236, 25] width 15 height 15
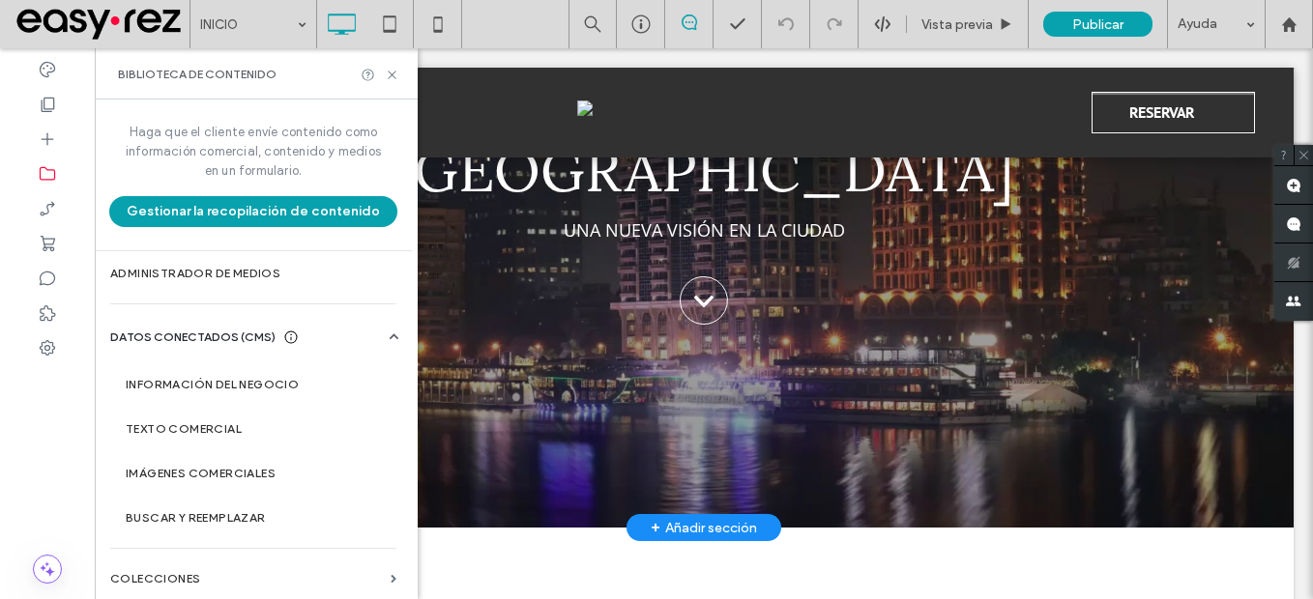
scroll to position [290, 0]
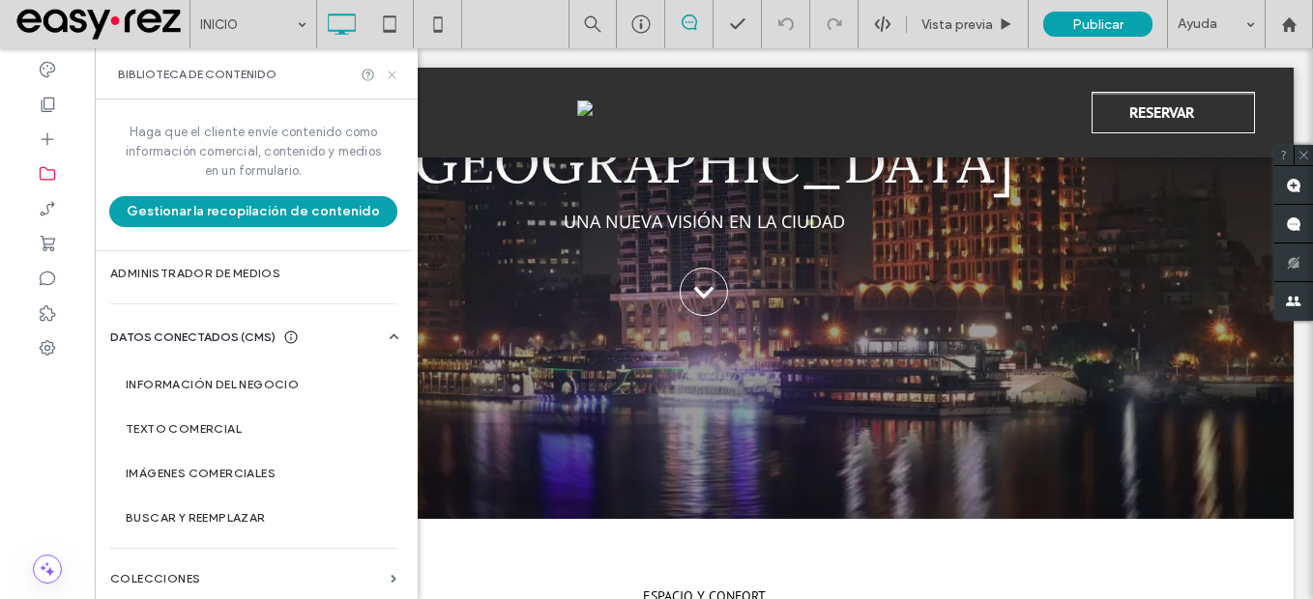
drag, startPoint x: 392, startPoint y: 79, endPoint x: 715, endPoint y: 375, distance: 438.0
click at [392, 79] on icon at bounding box center [392, 75] width 15 height 15
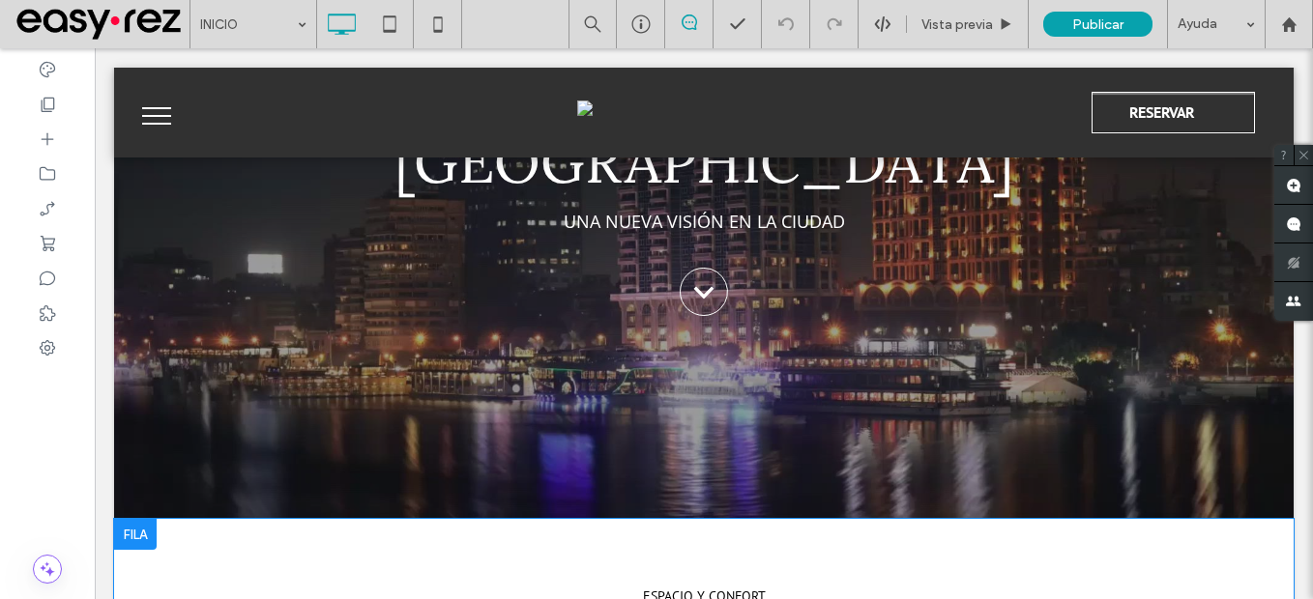
scroll to position [677, 0]
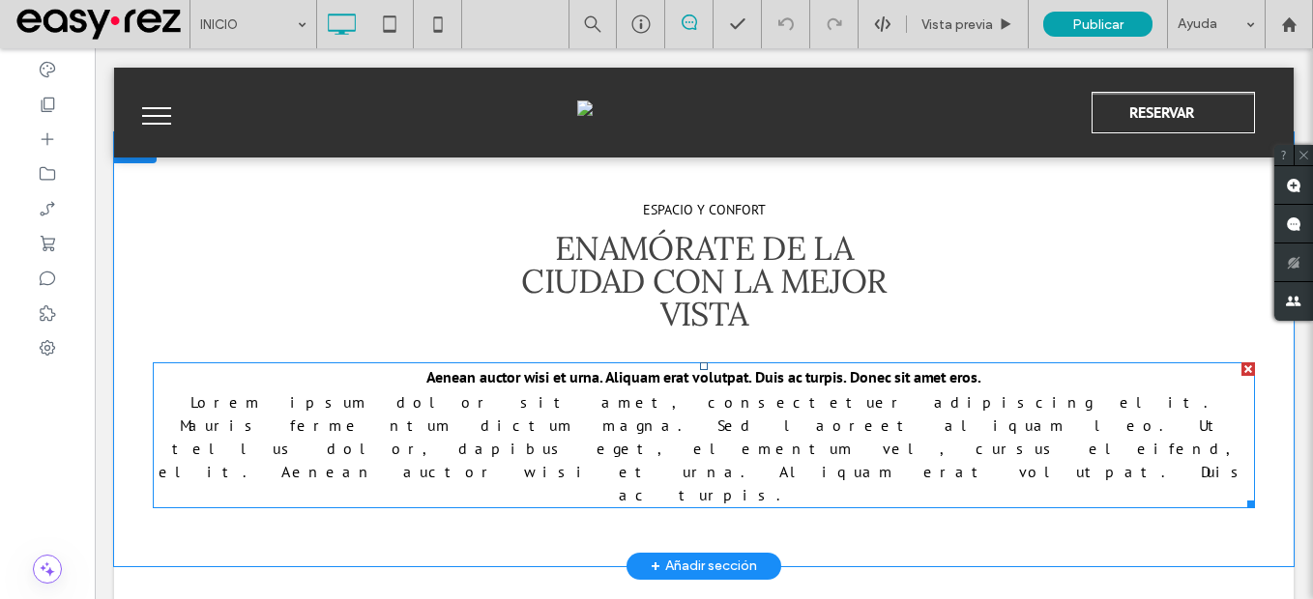
click at [731, 410] on span "Lorem ipsum dolor sit amet, consectetuer adipiscing elit. Mauris ferme ntum dic…" at bounding box center [704, 449] width 1091 height 112
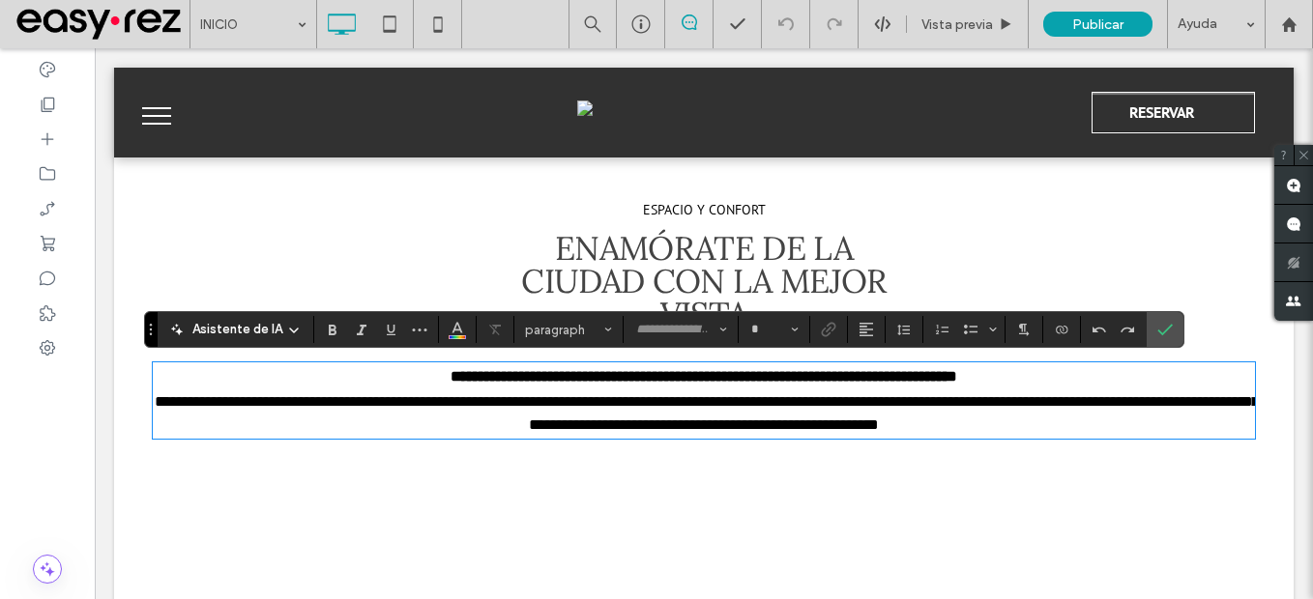
type input "*******"
type input "**"
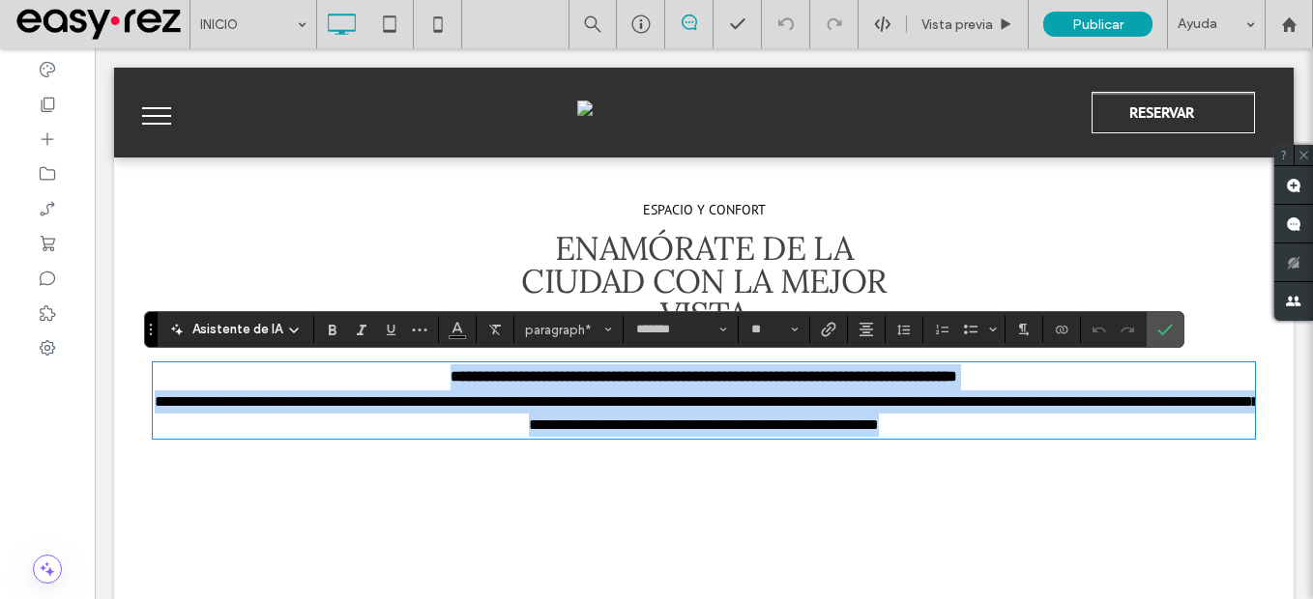
paste div
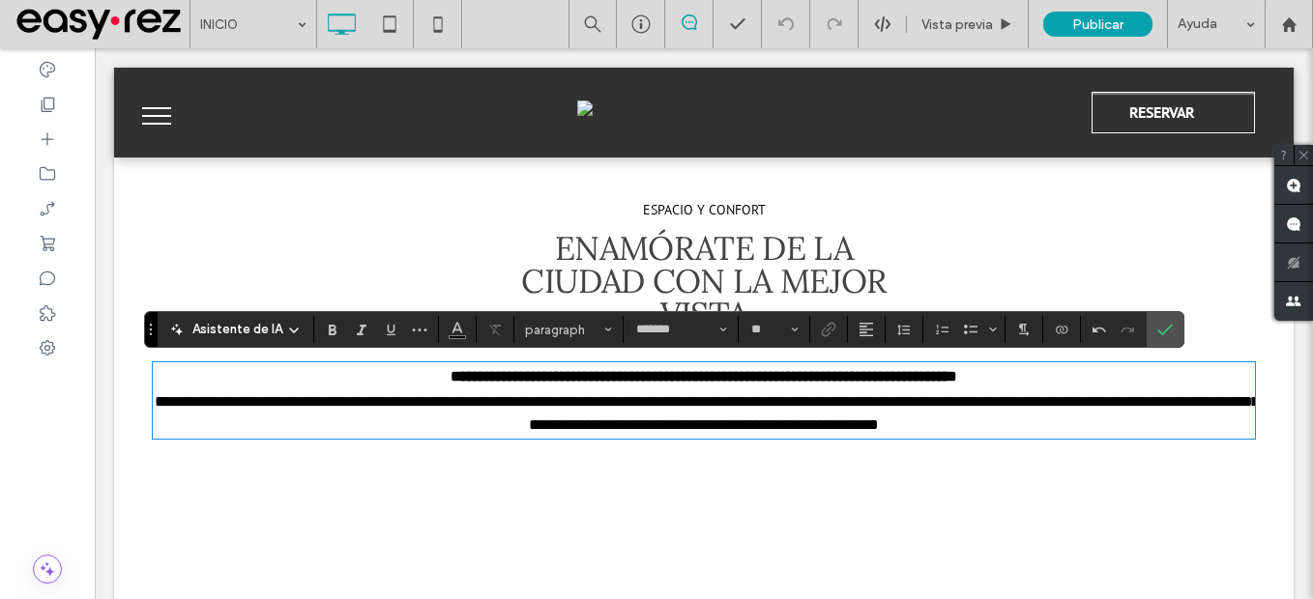
scroll to position [0, 0]
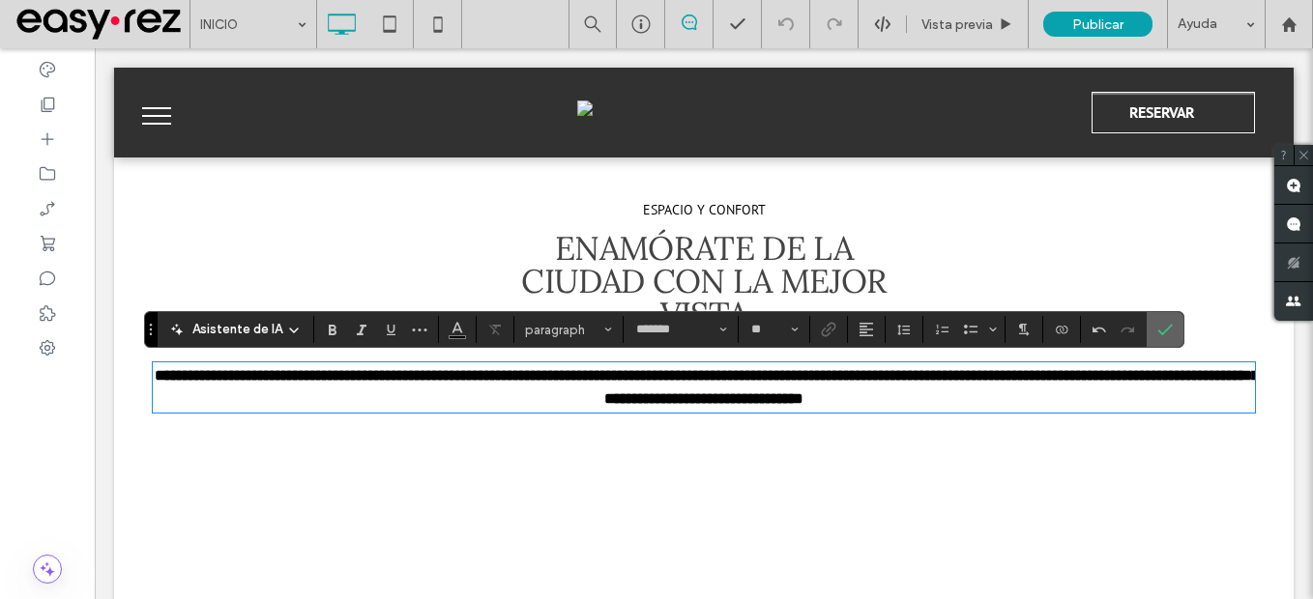
click at [1165, 335] on icon "Confirmar" at bounding box center [1164, 329] width 15 height 15
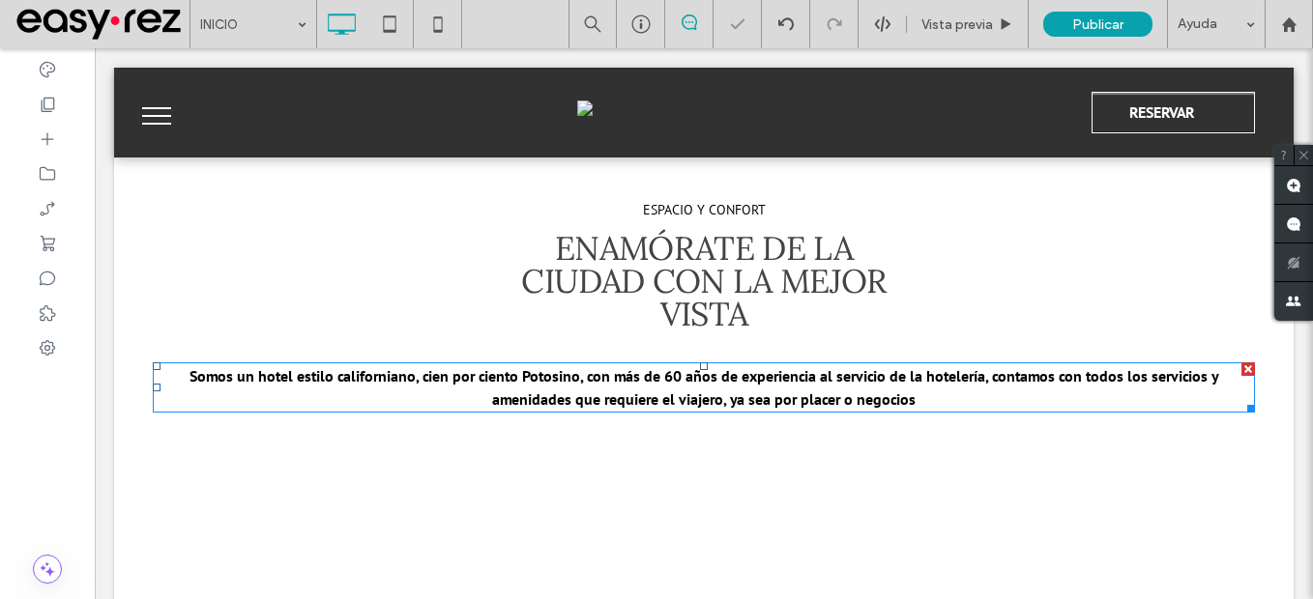
click at [796, 391] on strong "Somos un hotel estilo californiano, cien por ciento Potosino, con más de 60 año…" at bounding box center [704, 387] width 1029 height 43
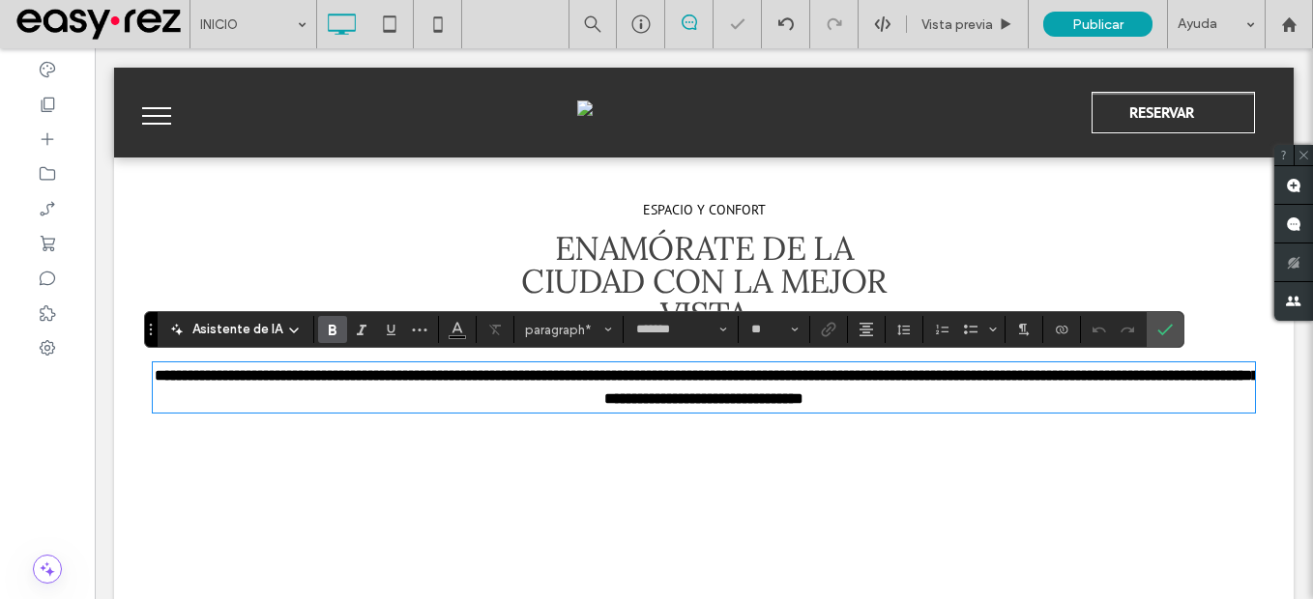
click at [797, 391] on strong "**********" at bounding box center [707, 387] width 1104 height 38
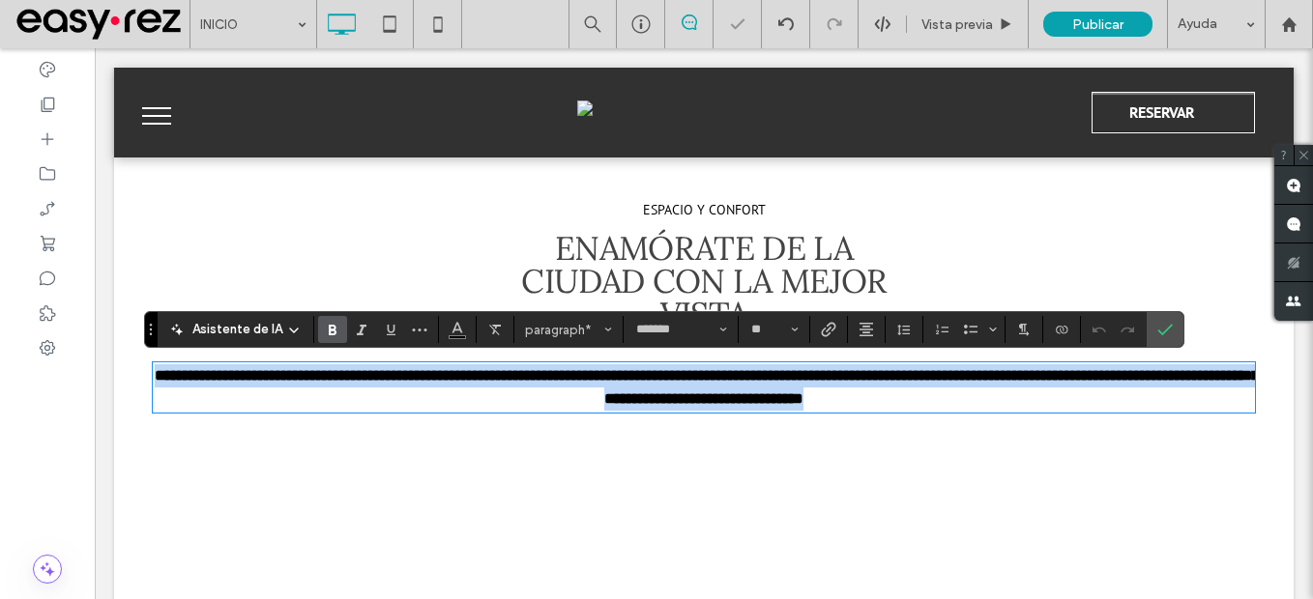
click at [797, 391] on strong "**********" at bounding box center [707, 387] width 1104 height 38
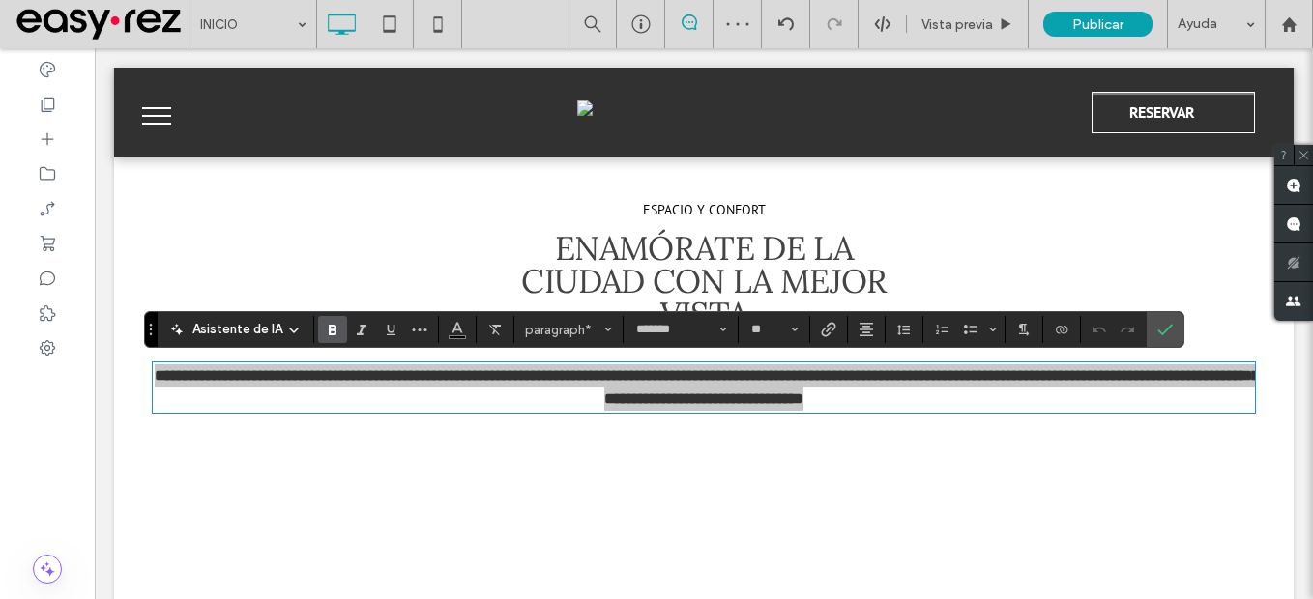
click at [560, 335] on span "paragraph*" at bounding box center [562, 330] width 75 height 15
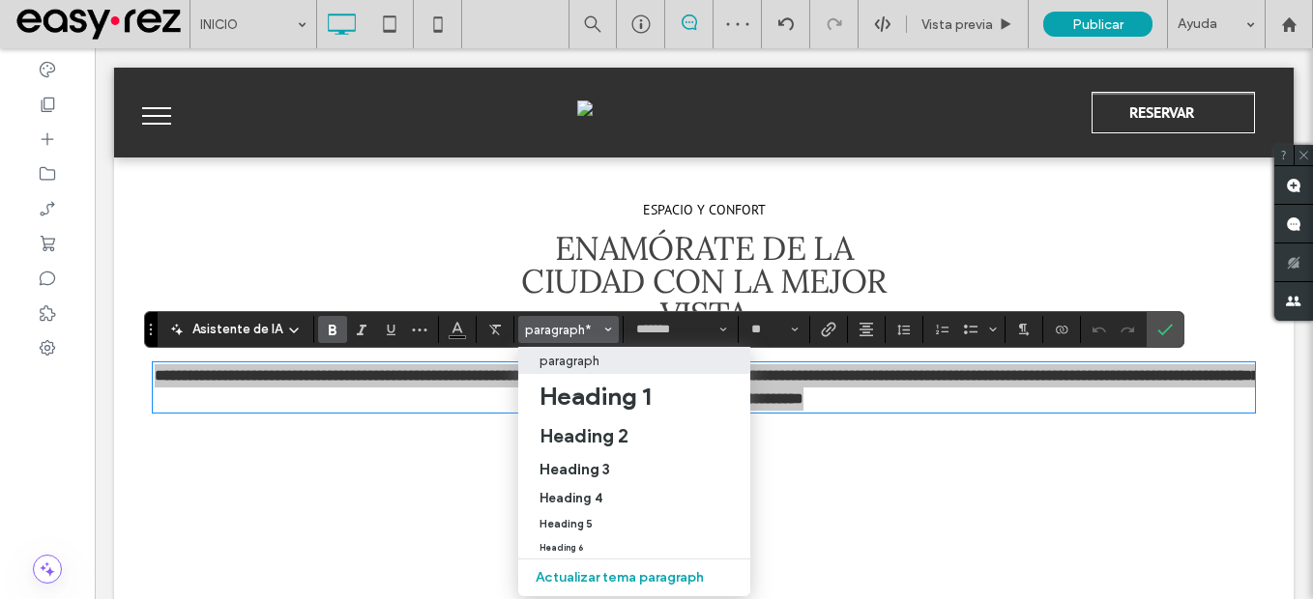
click at [590, 364] on p "paragraph" at bounding box center [570, 361] width 60 height 15
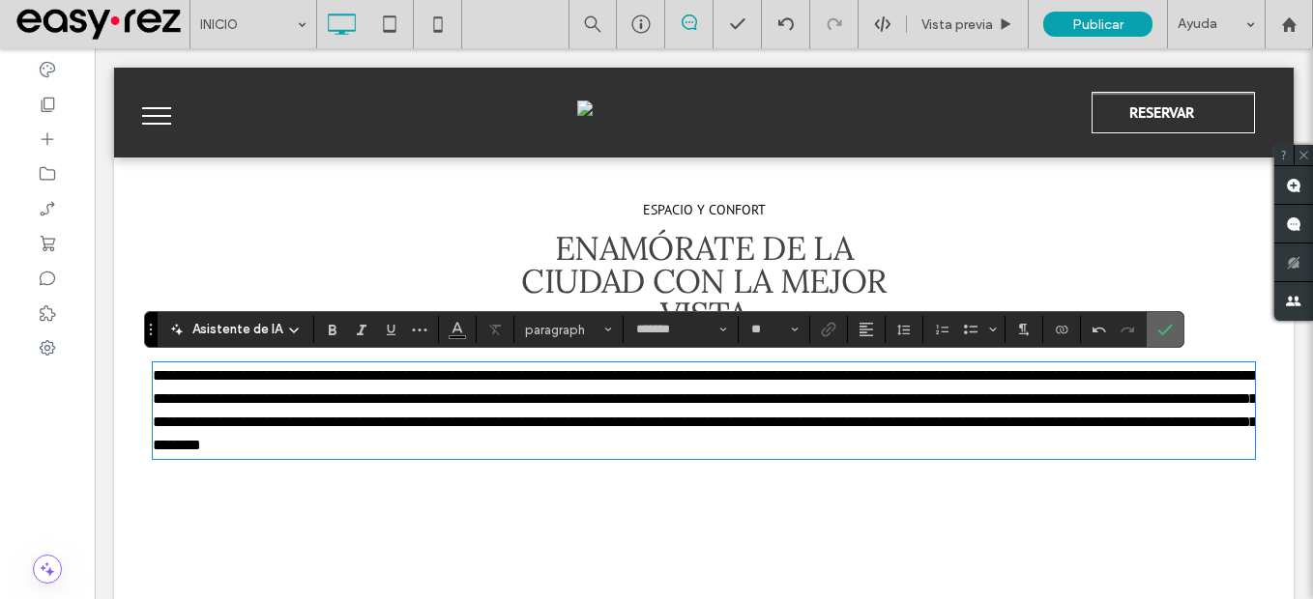
click at [1161, 331] on icon "Confirmar" at bounding box center [1164, 329] width 15 height 15
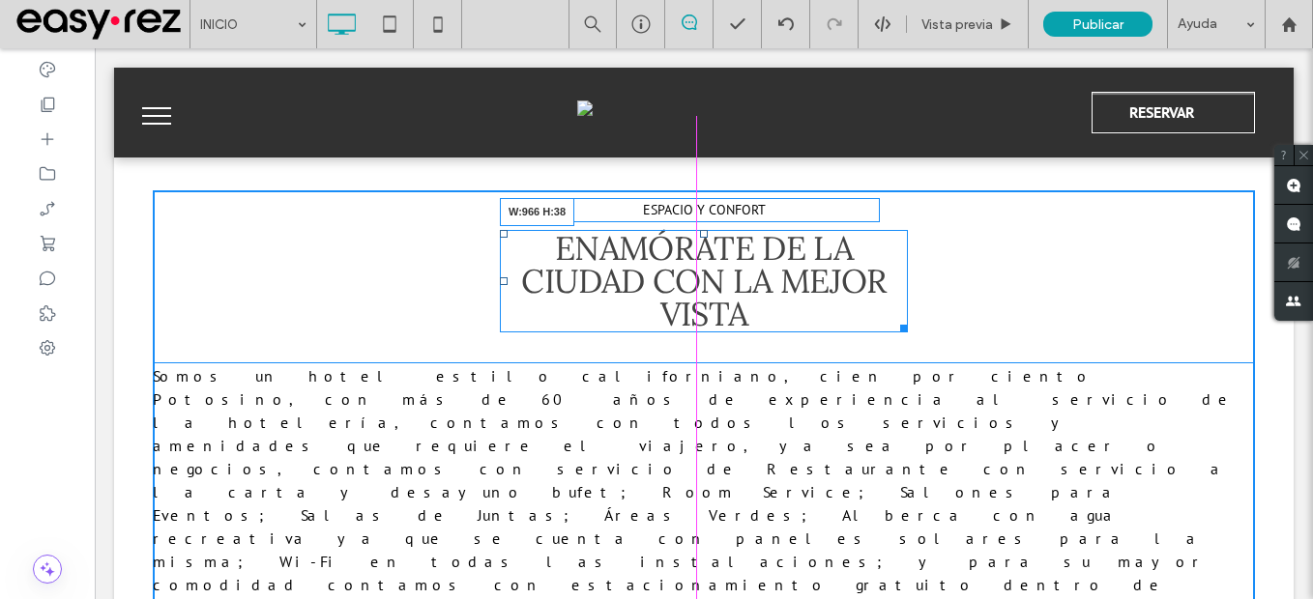
drag, startPoint x: 893, startPoint y: 325, endPoint x: 949, endPoint y: 339, distance: 57.0
click at [1156, 324] on div "ESPACIO Y CONFORT ENAMÓRATE DE LA CIUDAD CON LA MEJOR VISTA W:966 H:38 Somos un…" at bounding box center [704, 405] width 1102 height 431
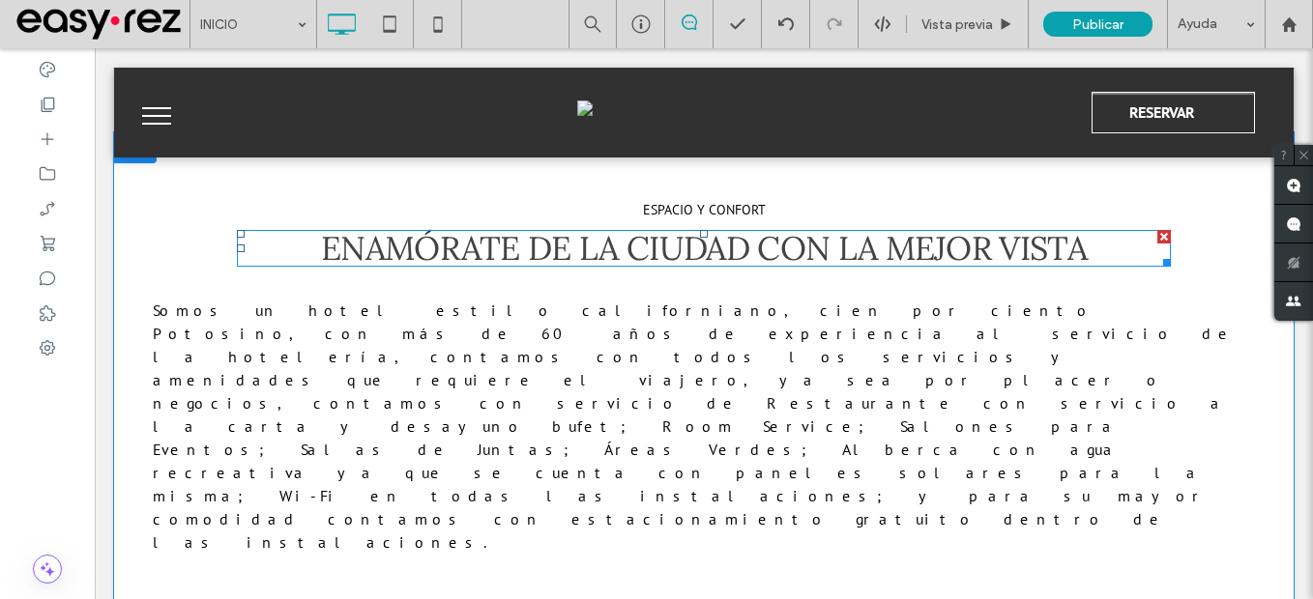
click at [788, 255] on span "ENAMÓRATE DE LA CIUDAD CON LA MEJOR VISTA" at bounding box center [704, 248] width 766 height 42
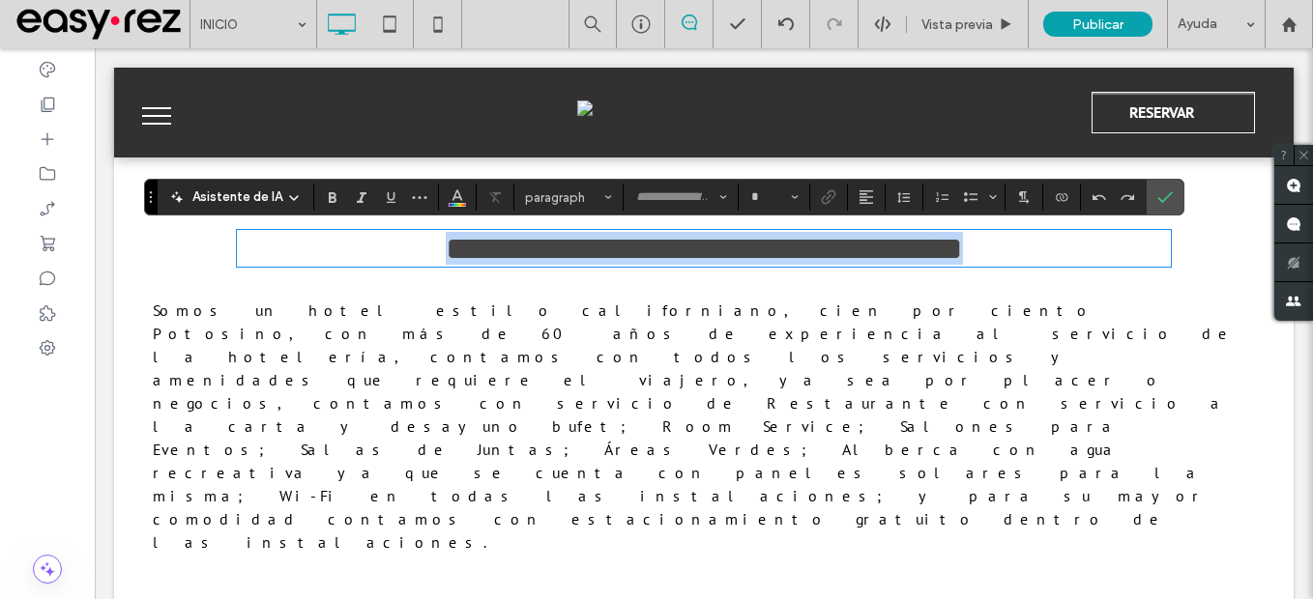
type input "****"
type input "**"
type input "*******"
type input "**"
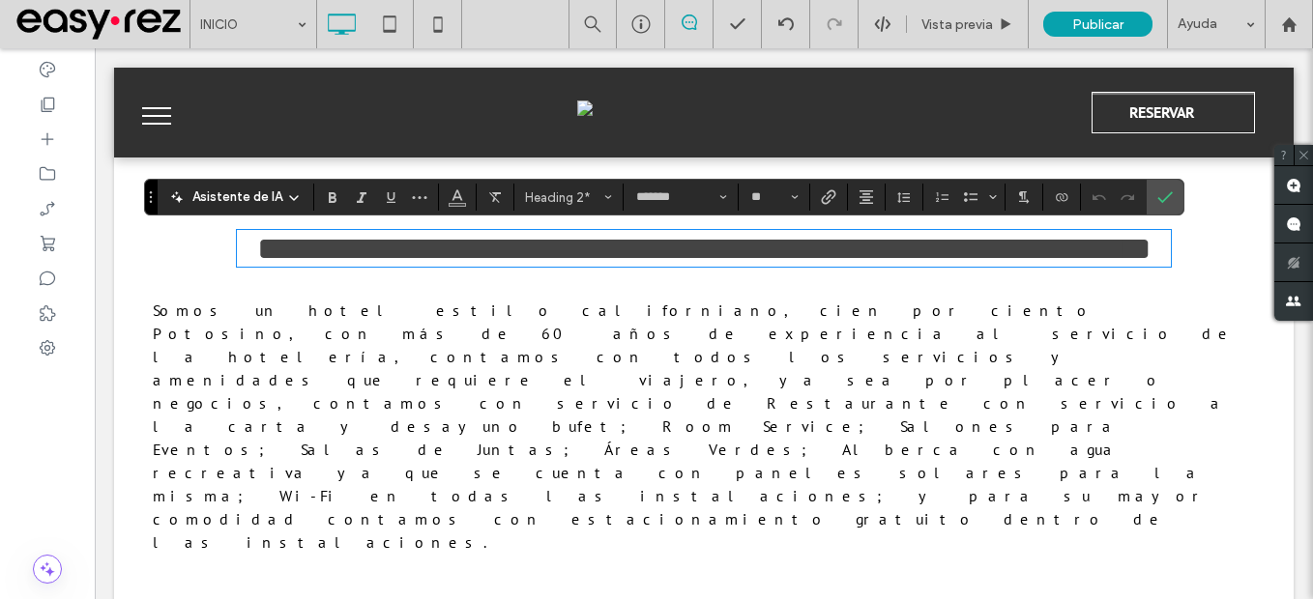
scroll to position [4, 0]
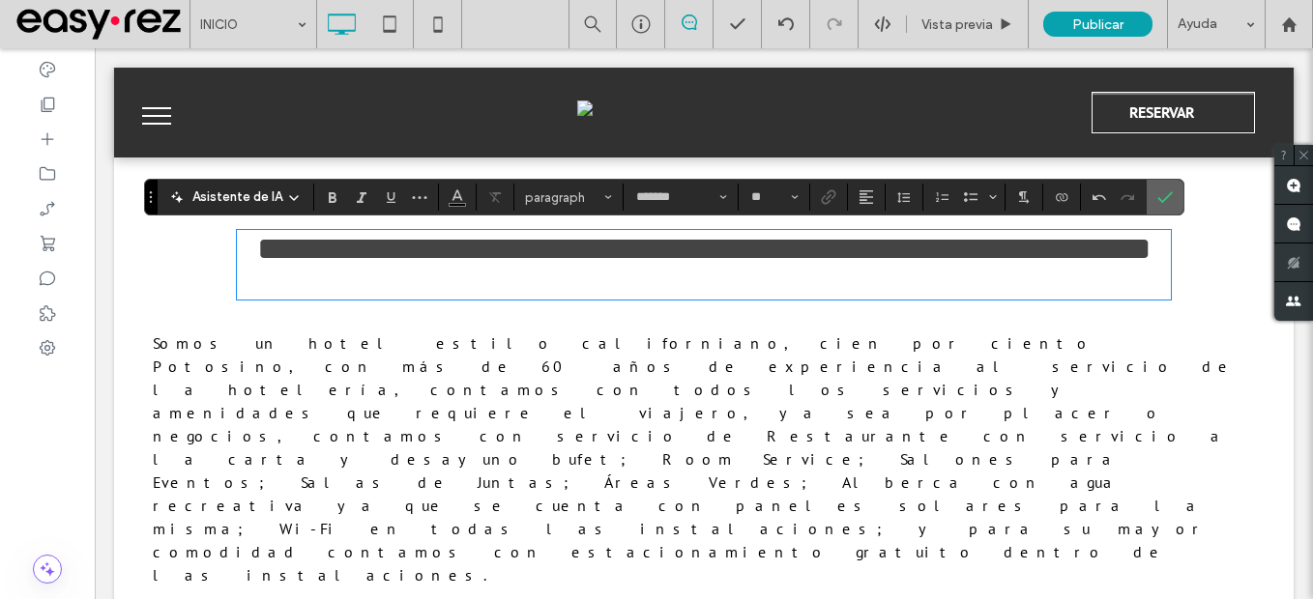
click at [1164, 214] on span "Confirmar" at bounding box center [1161, 197] width 9 height 35
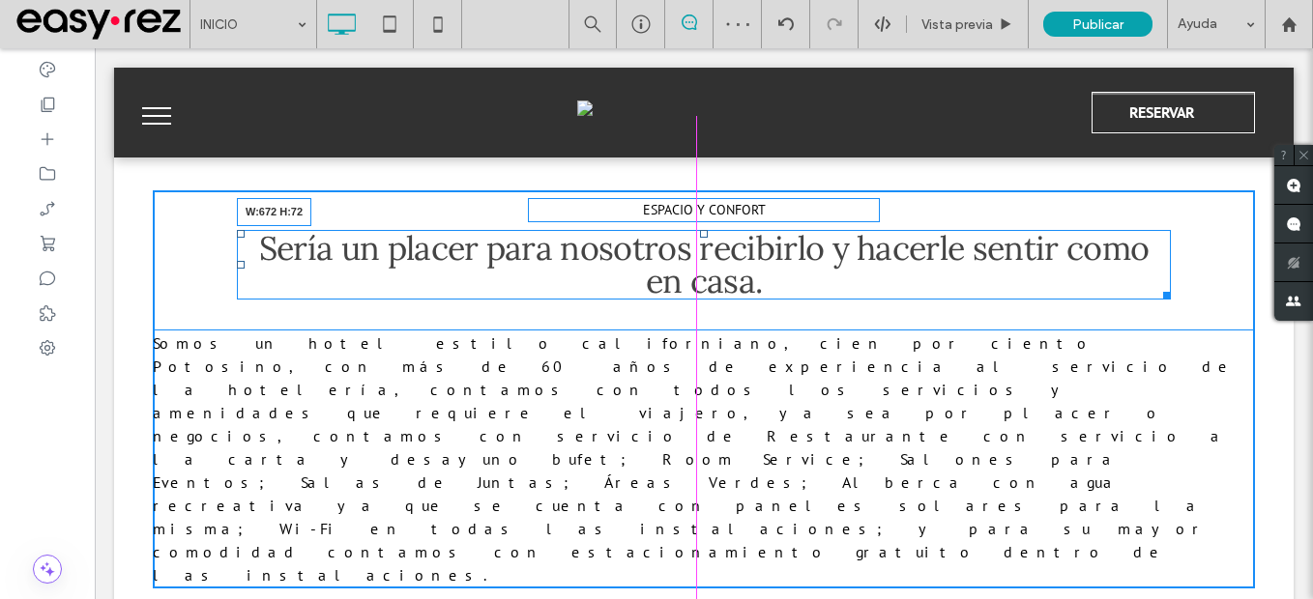
drag, startPoint x: 1157, startPoint y: 293, endPoint x: 1015, endPoint y: 295, distance: 142.1
click at [1156, 295] on div at bounding box center [1163, 292] width 15 height 15
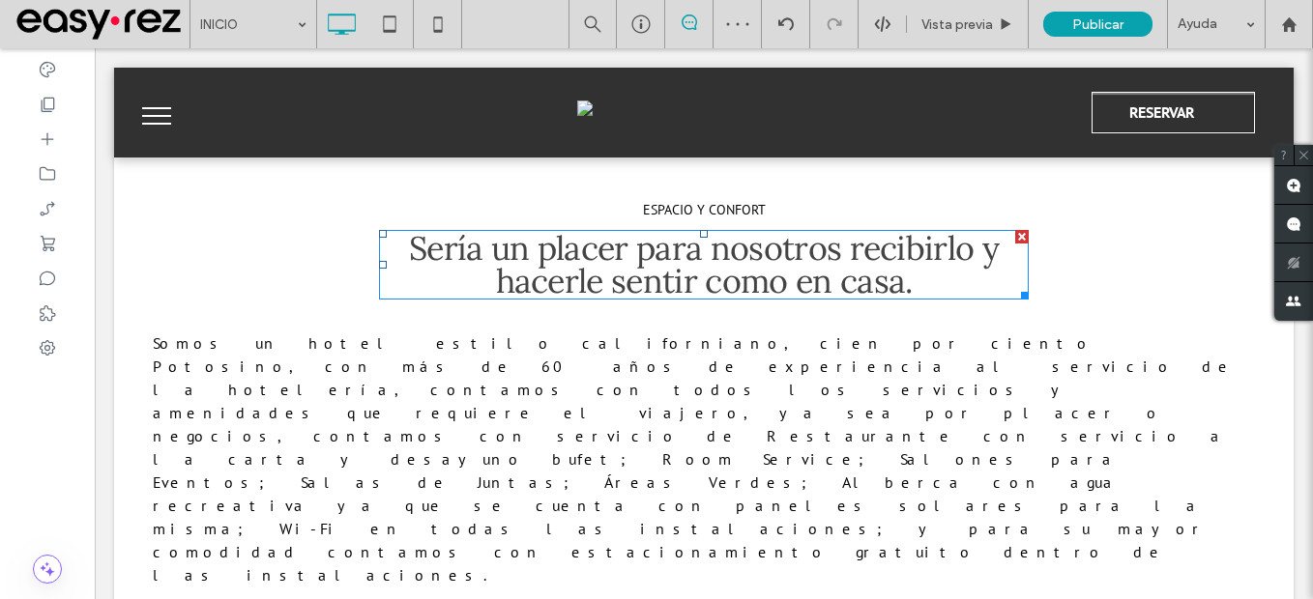
click at [953, 292] on h2 "Sería un placer para nosotros recibirlo y hacerle sentir como en casa." at bounding box center [704, 265] width 650 height 66
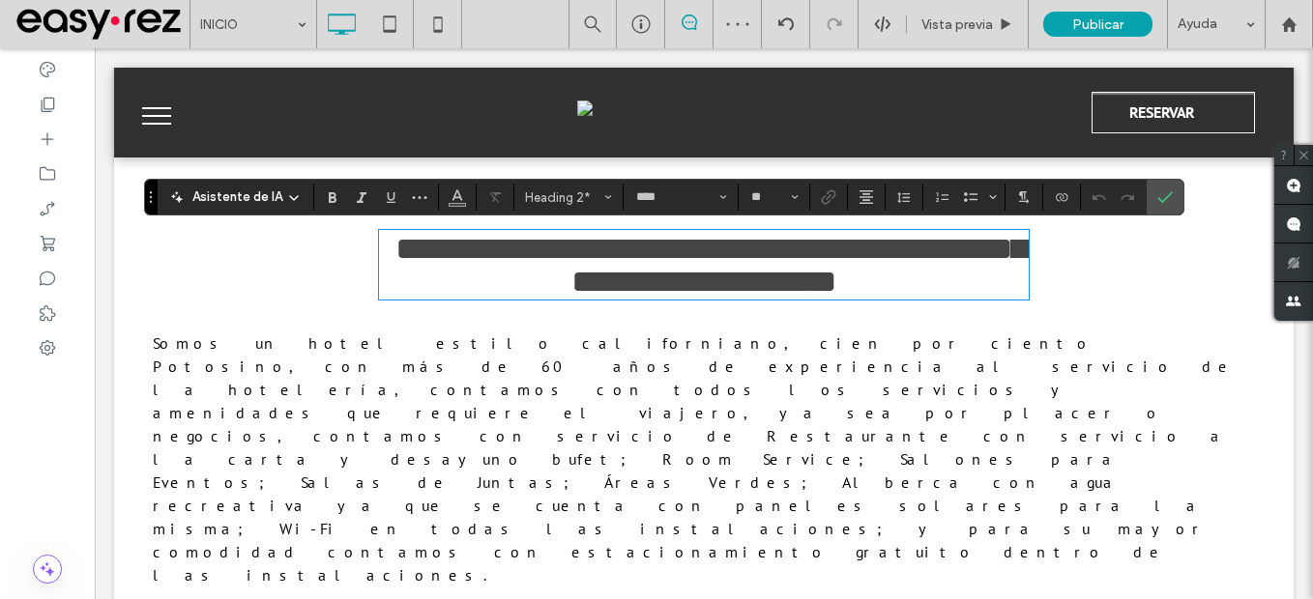
click at [952, 292] on h2 "**********" at bounding box center [704, 265] width 650 height 66
click at [1173, 209] on label "Confirmar" at bounding box center [1165, 197] width 29 height 35
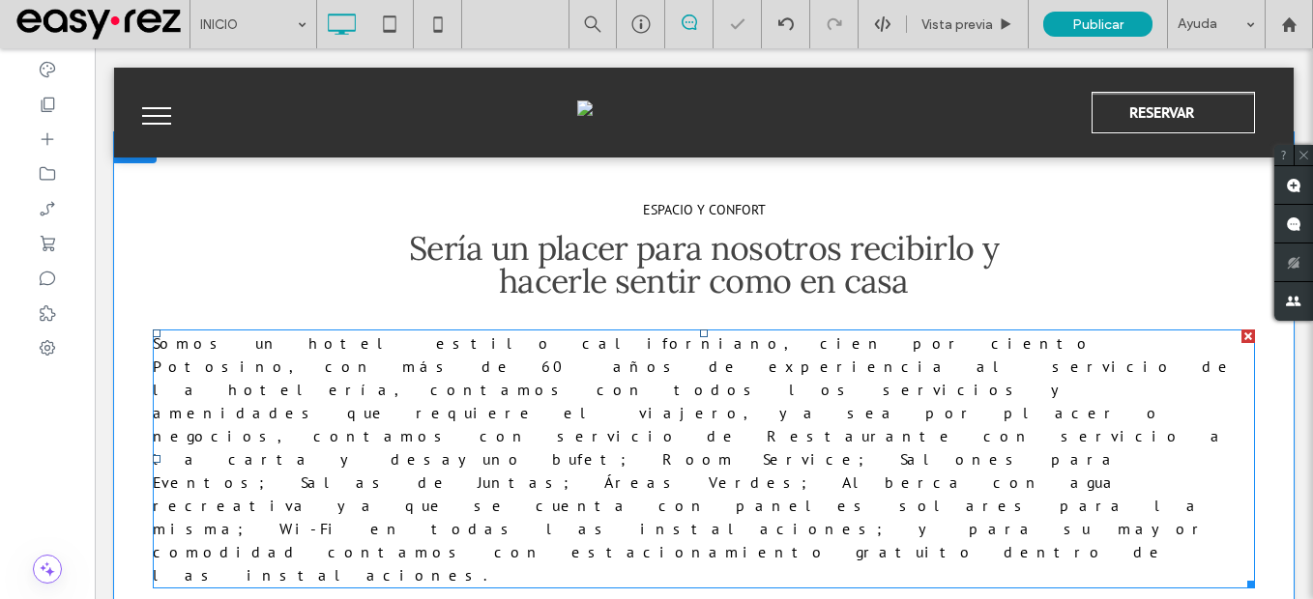
scroll to position [870, 0]
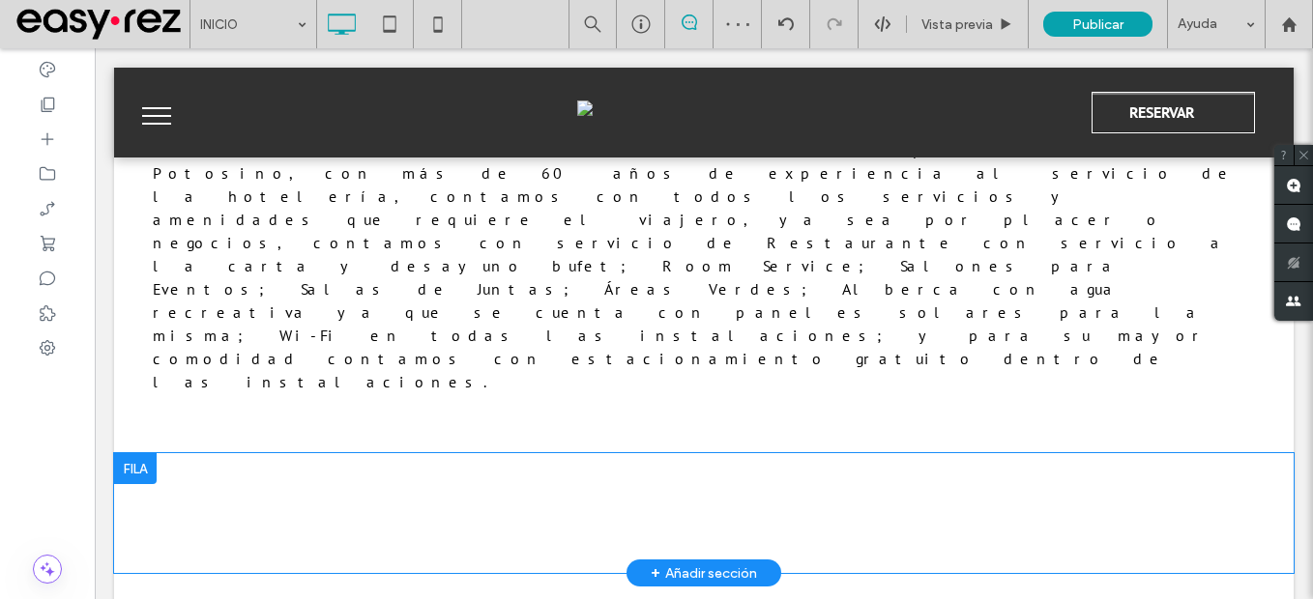
click at [129, 453] on div at bounding box center [135, 468] width 43 height 31
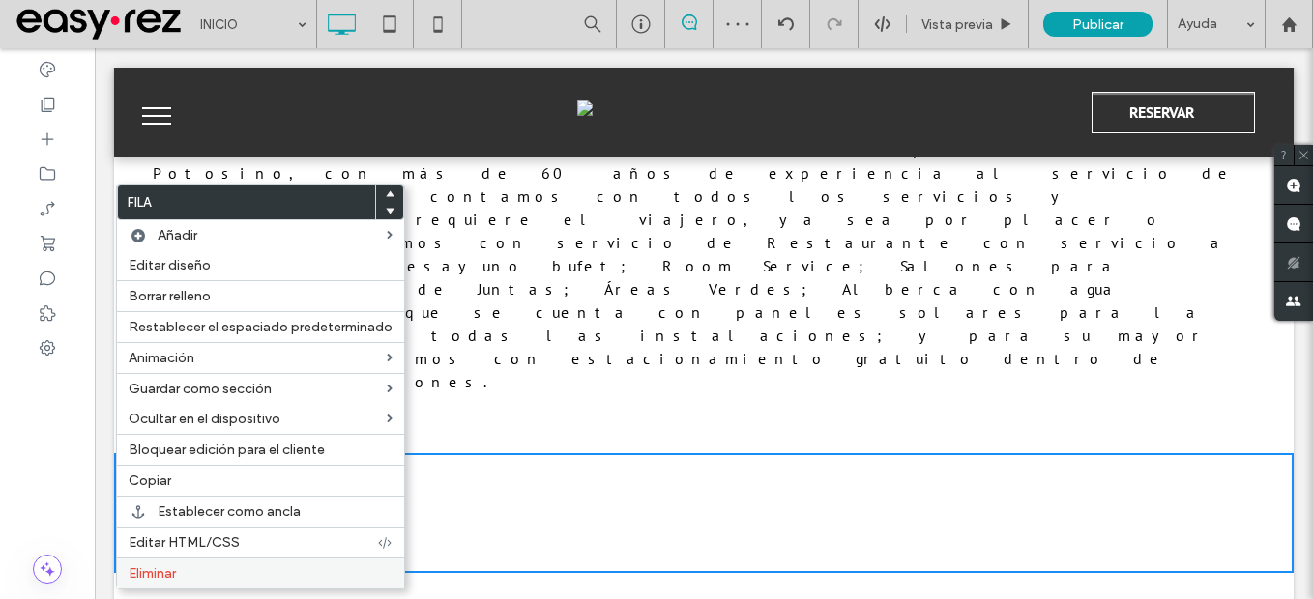
click at [273, 578] on label "Eliminar" at bounding box center [261, 574] width 264 height 16
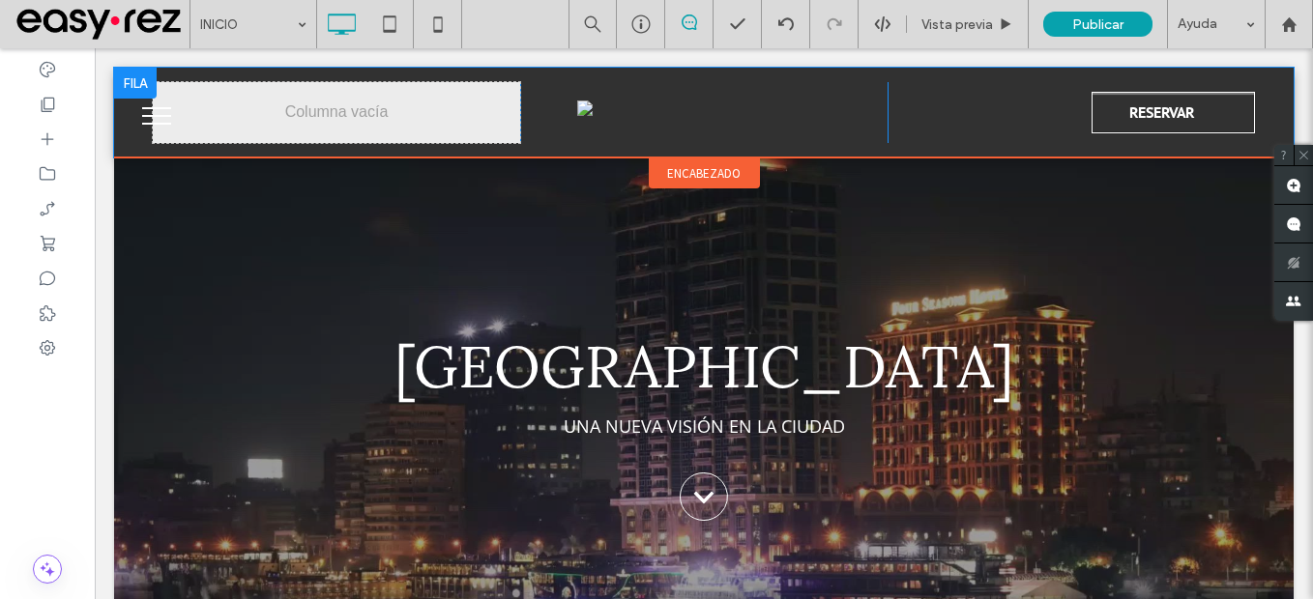
scroll to position [0, 0]
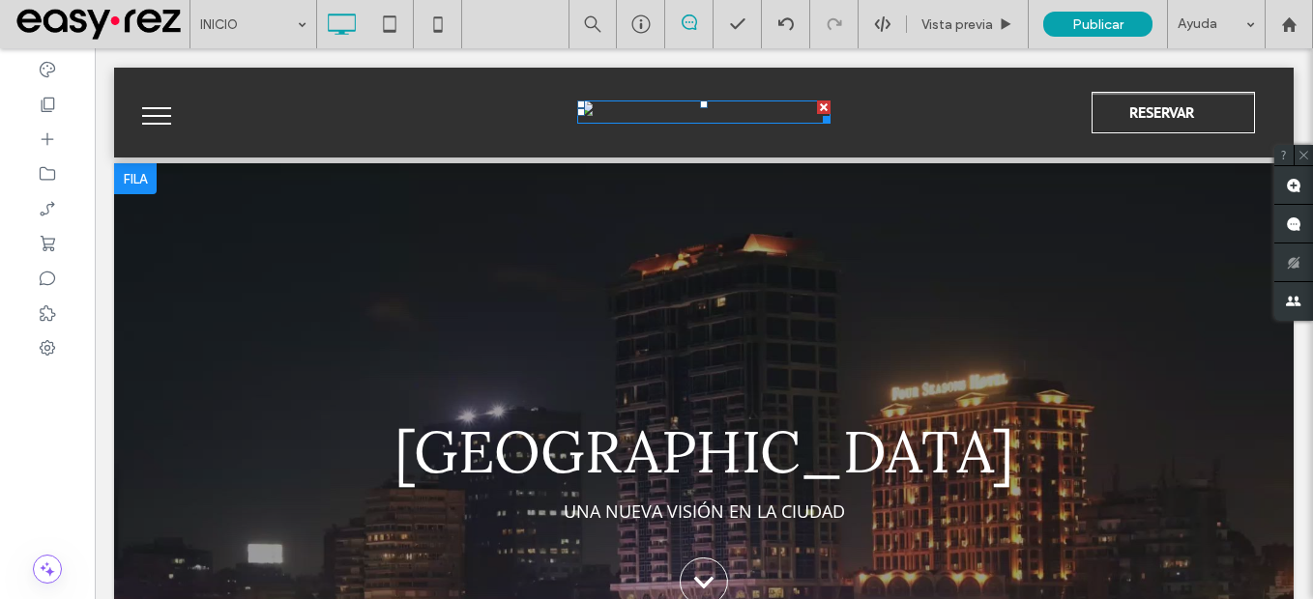
drag, startPoint x: 711, startPoint y: 122, endPoint x: 710, endPoint y: 242, distance: 119.9
click at [711, 116] on img at bounding box center [704, 108] width 254 height 15
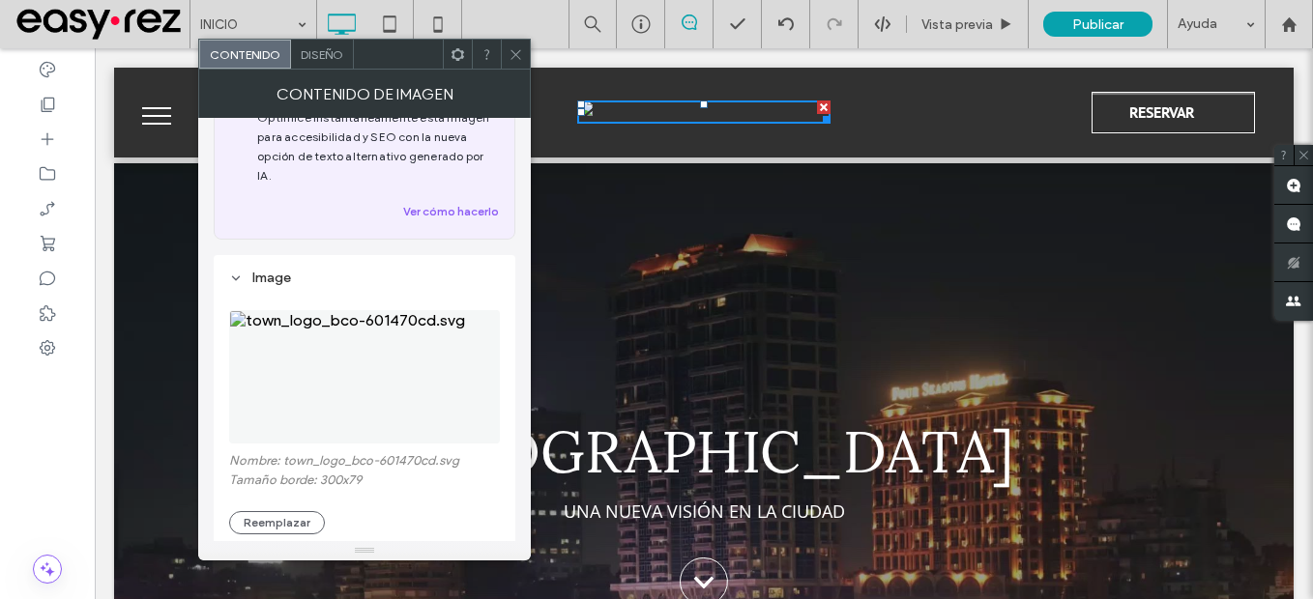
scroll to position [193, 0]
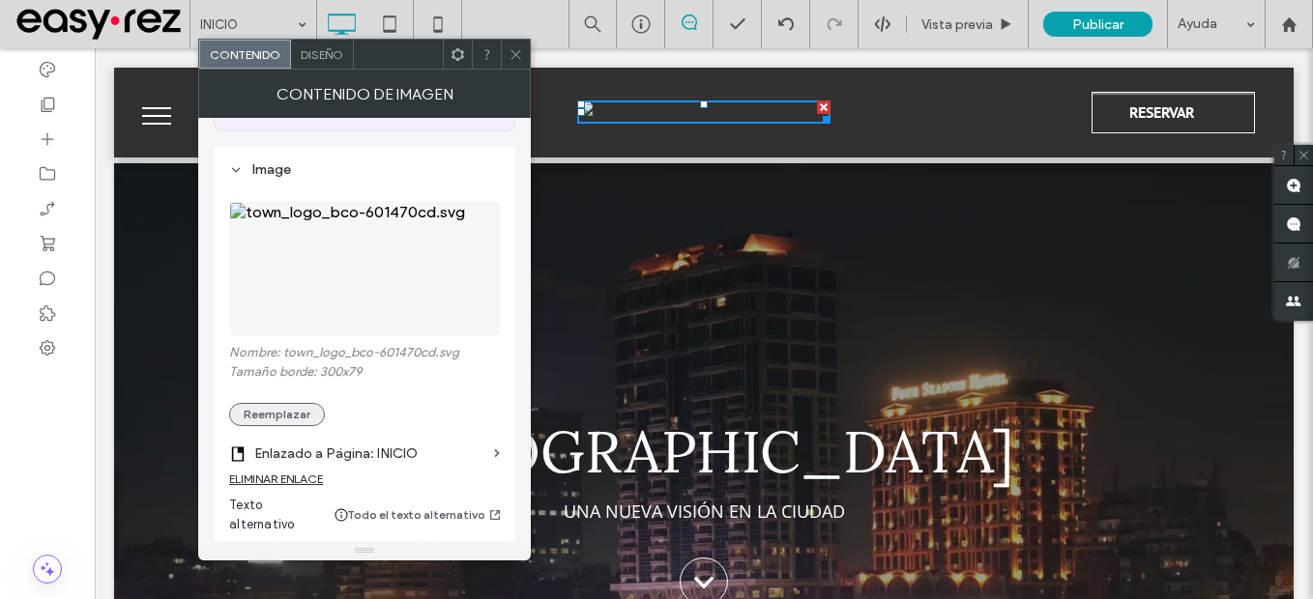
click at [288, 403] on button "Reemplazar" at bounding box center [277, 414] width 96 height 23
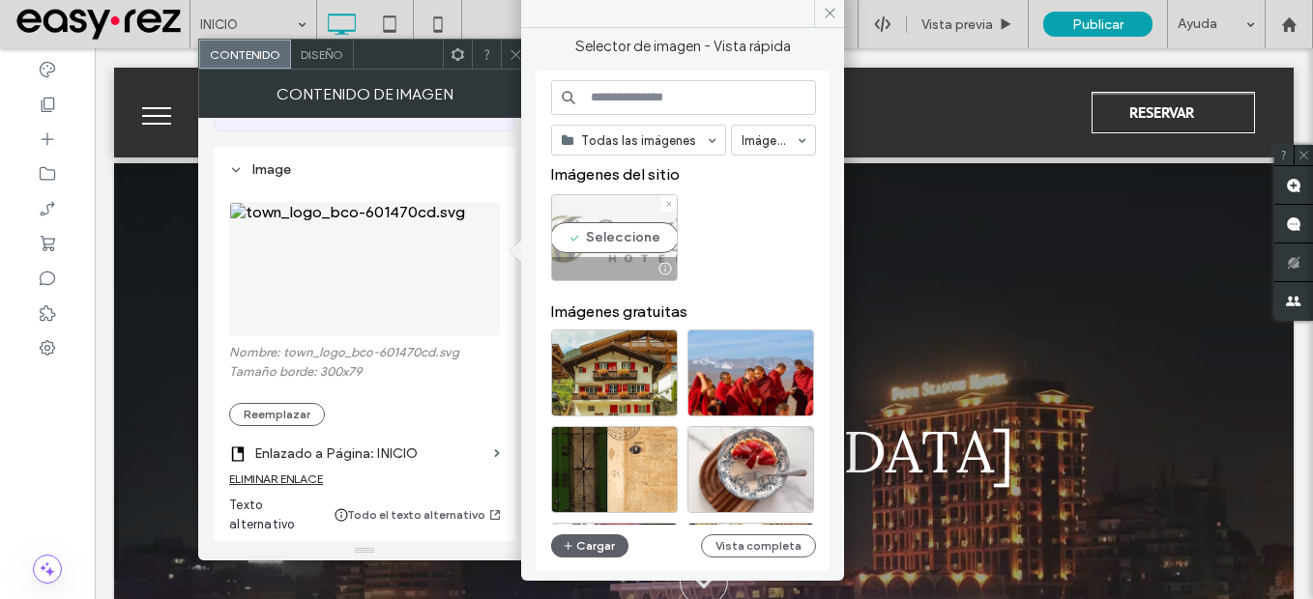
click at [658, 231] on div "Seleccione" at bounding box center [614, 237] width 127 height 87
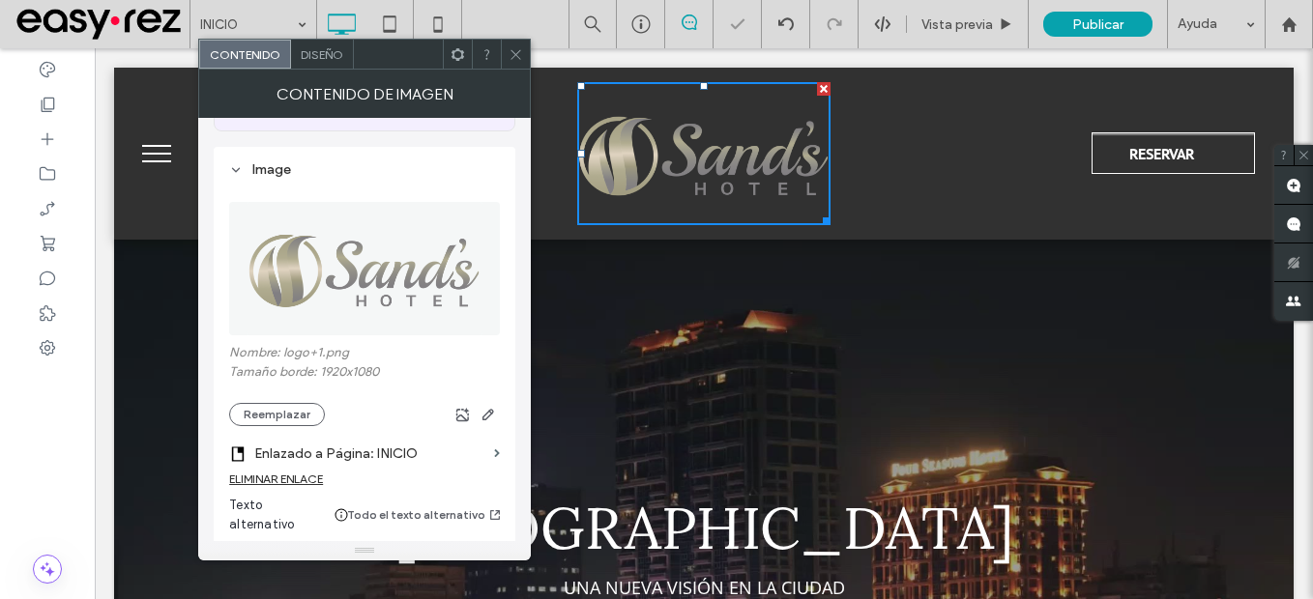
click at [515, 58] on icon at bounding box center [516, 54] width 15 height 15
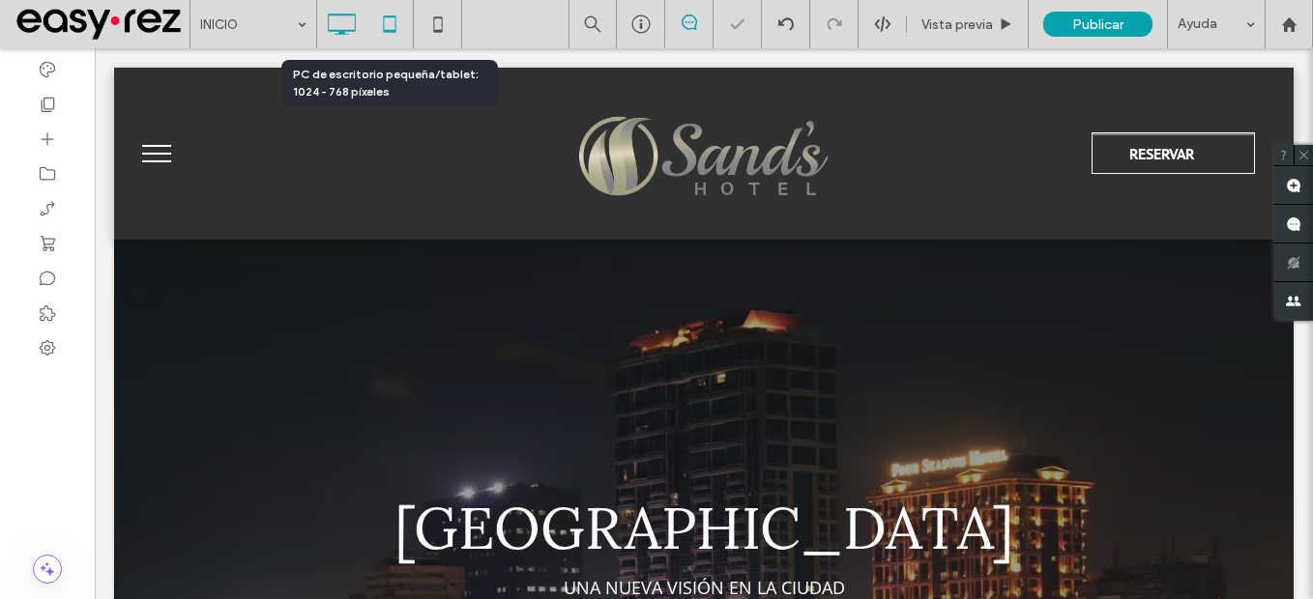
click at [387, 30] on use at bounding box center [389, 23] width 13 height 16
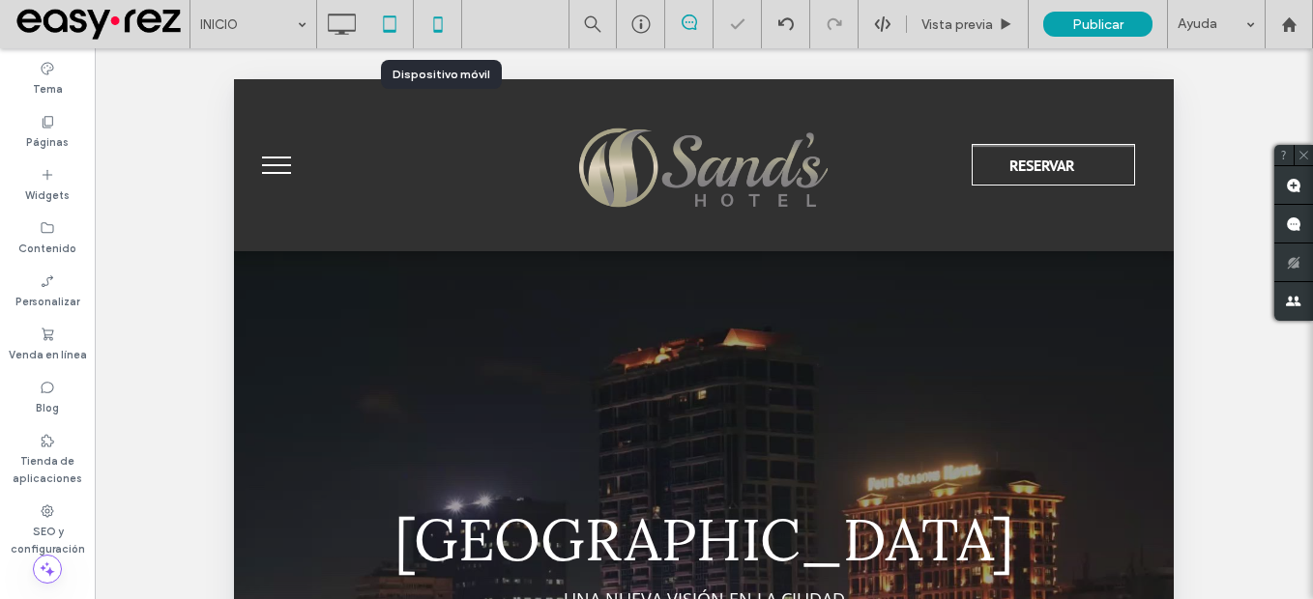
click at [440, 34] on icon at bounding box center [438, 24] width 39 height 39
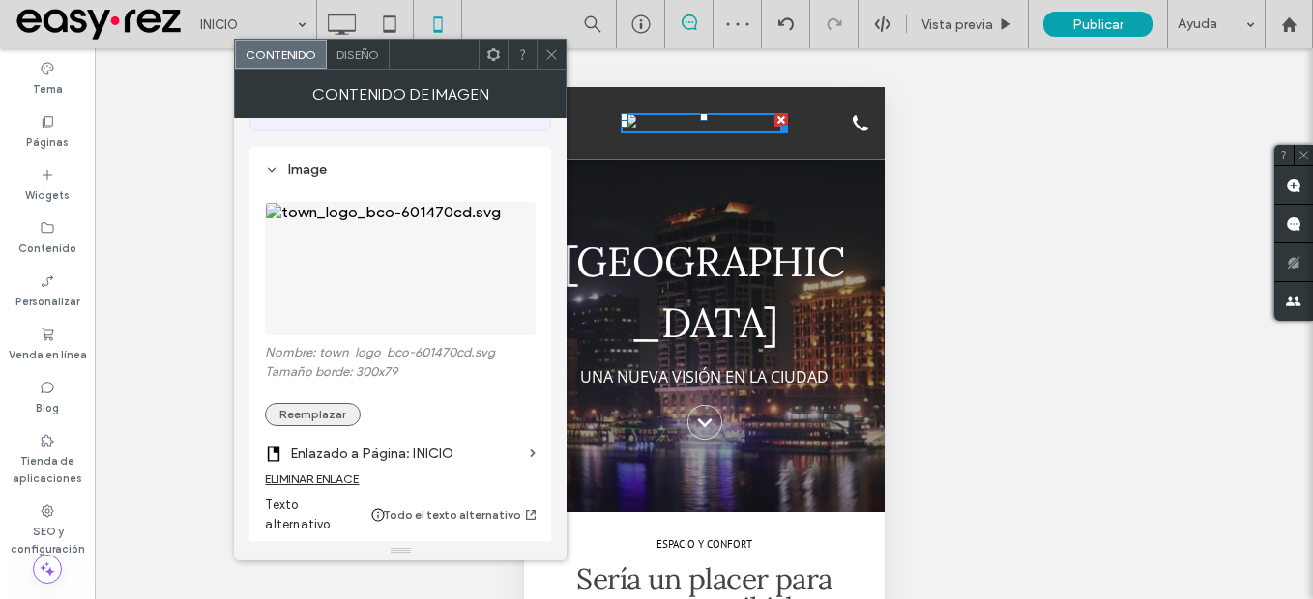
click at [338, 403] on button "Reemplazar" at bounding box center [313, 414] width 96 height 23
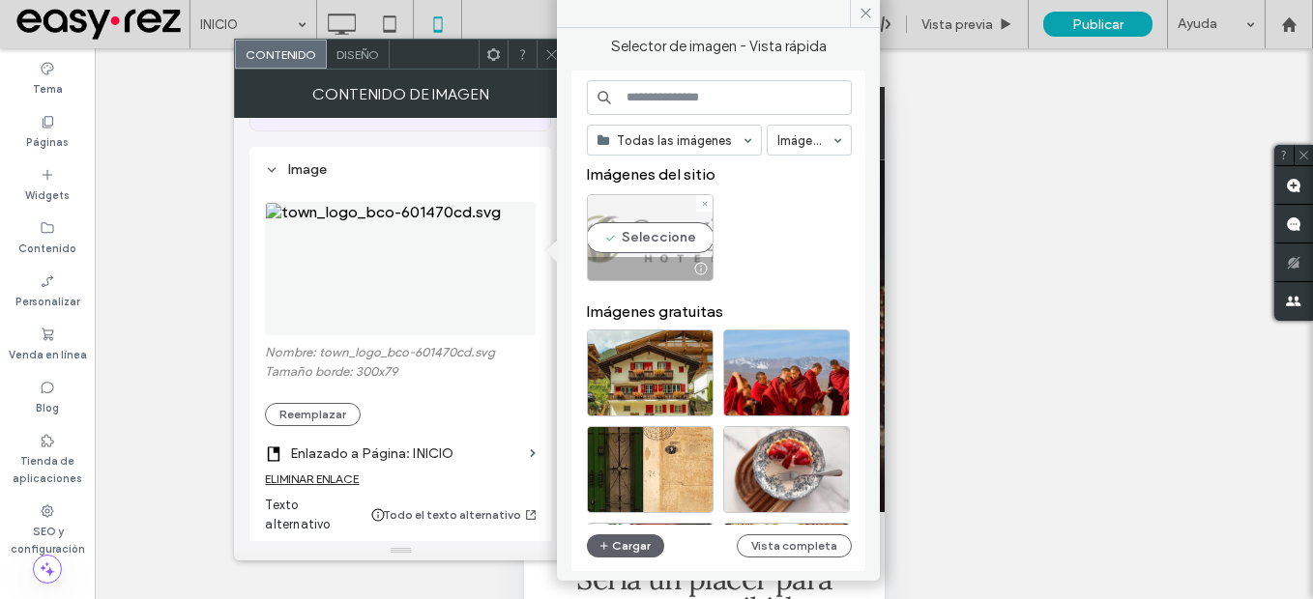
drag, startPoint x: 657, startPoint y: 242, endPoint x: 134, endPoint y: 153, distance: 529.6
click at [657, 242] on div "Seleccione" at bounding box center [650, 237] width 127 height 87
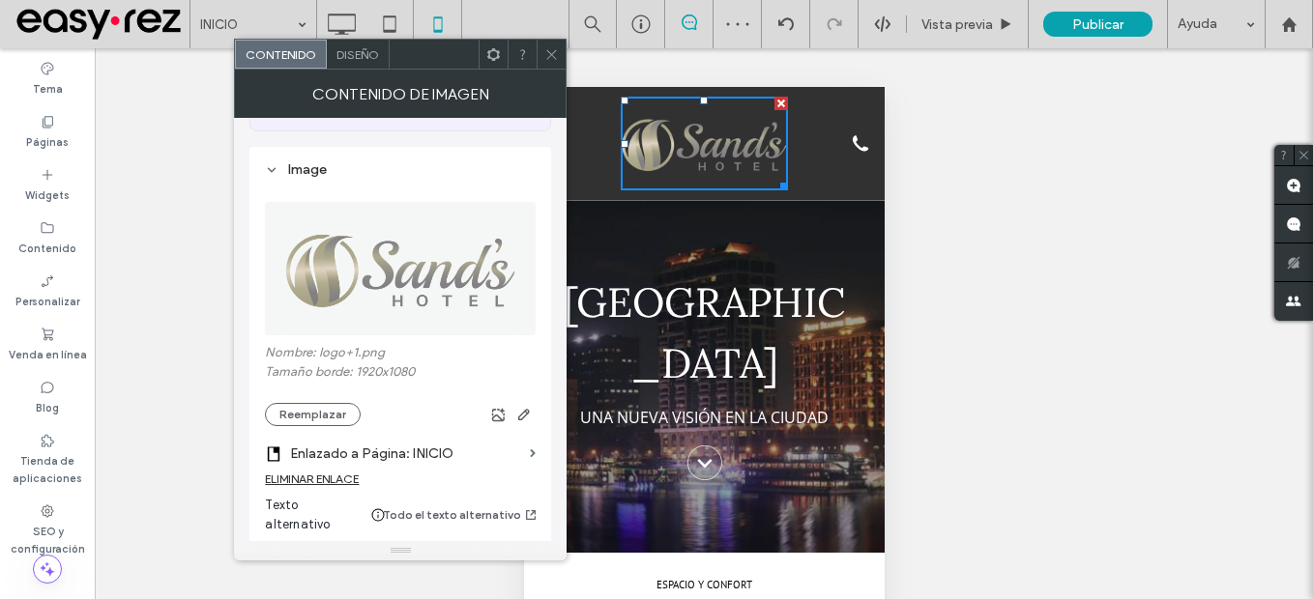
click at [551, 61] on icon at bounding box center [551, 54] width 15 height 15
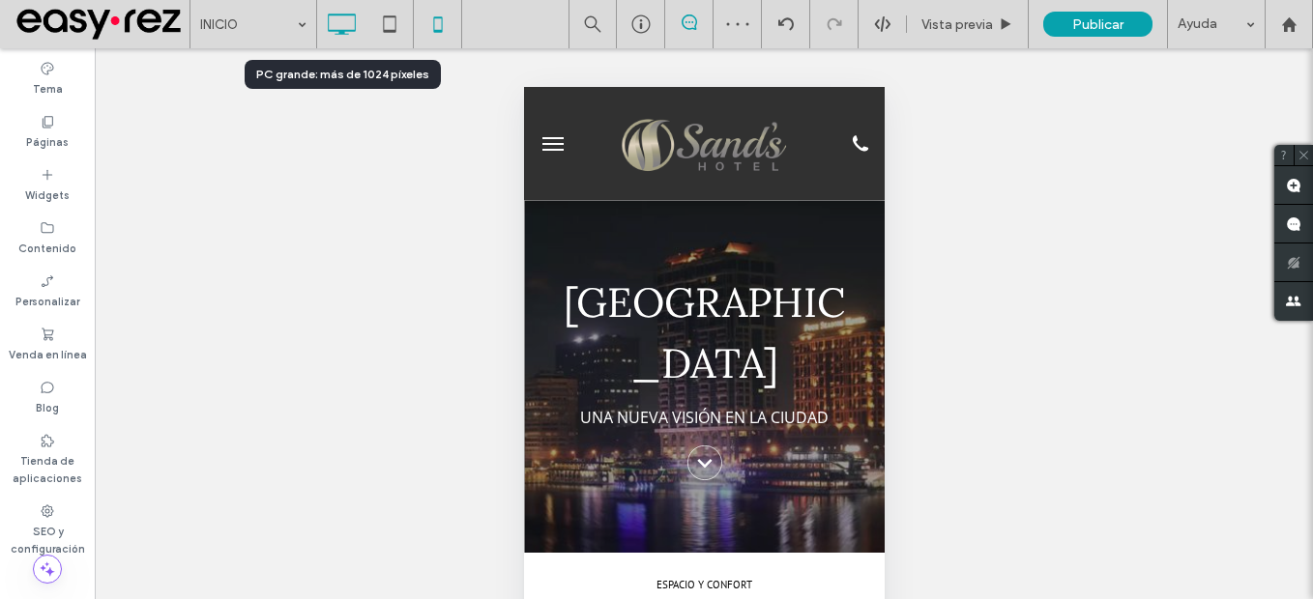
click at [335, 15] on use at bounding box center [342, 24] width 28 height 21
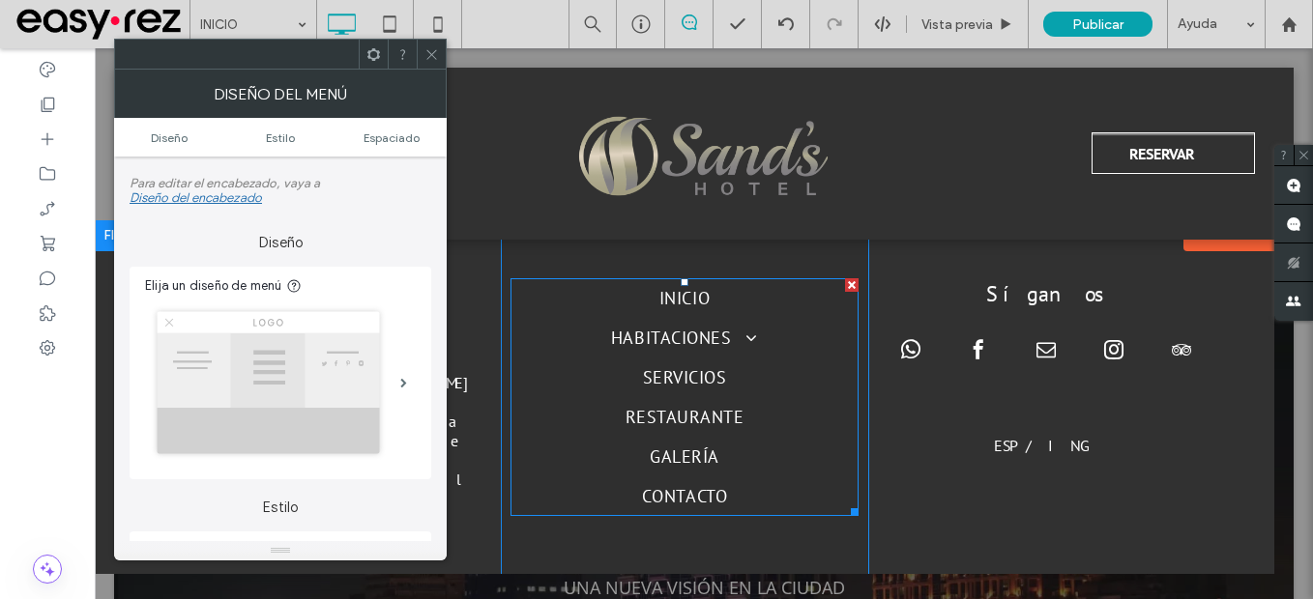
scroll to position [97, 0]
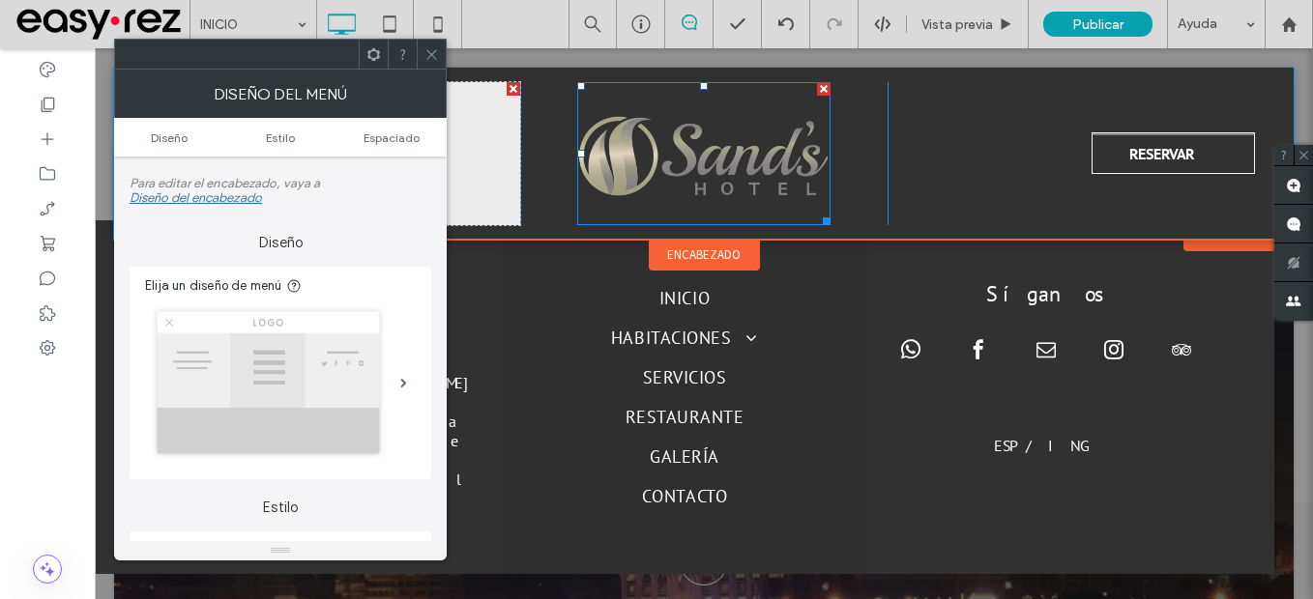
click at [717, 153] on img at bounding box center [704, 153] width 254 height 143
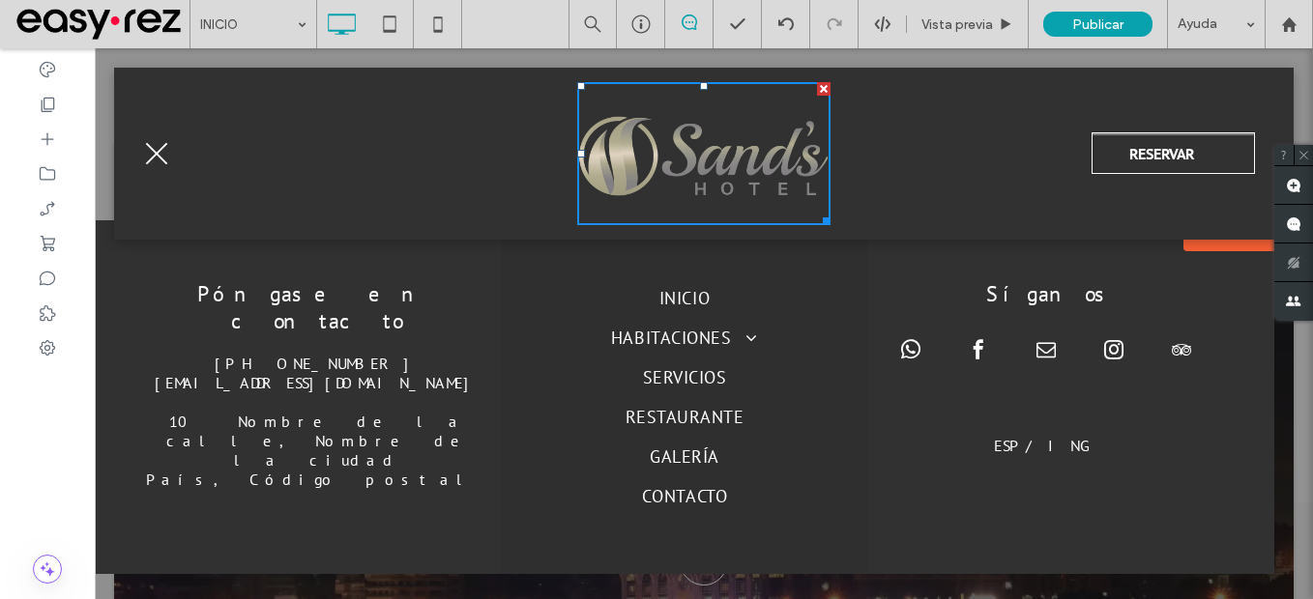
click at [156, 154] on span "menu" at bounding box center [157, 154] width 22 height 22
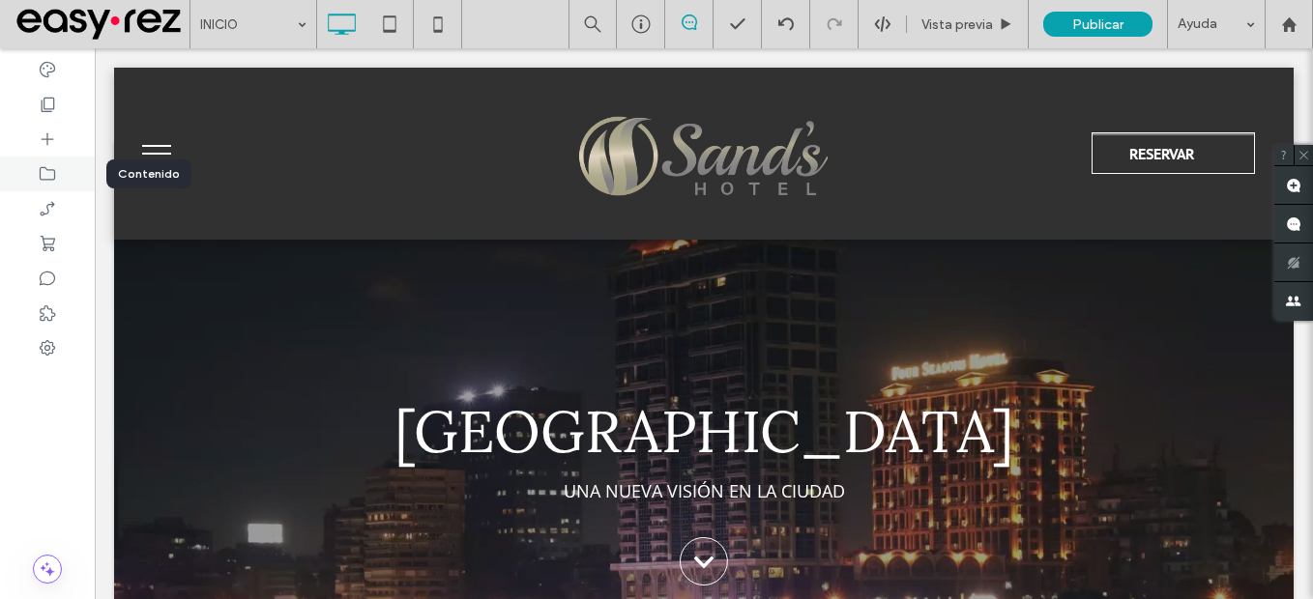
click at [45, 186] on div at bounding box center [47, 174] width 95 height 35
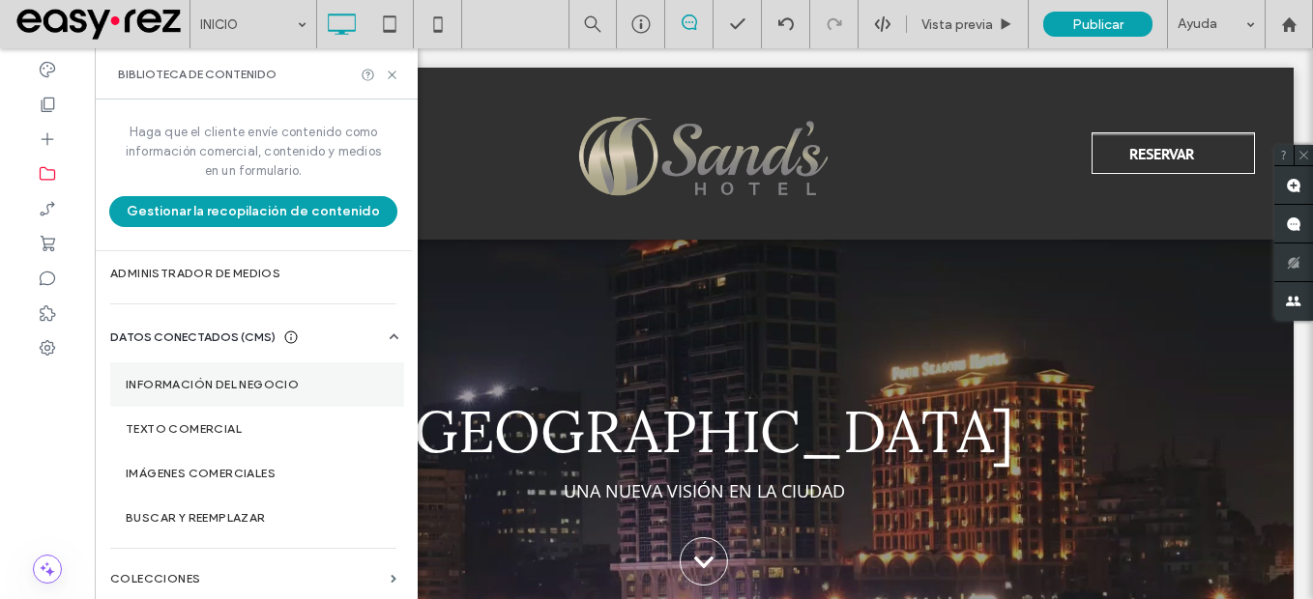
click at [257, 386] on label "Información del negocio" at bounding box center [257, 385] width 263 height 14
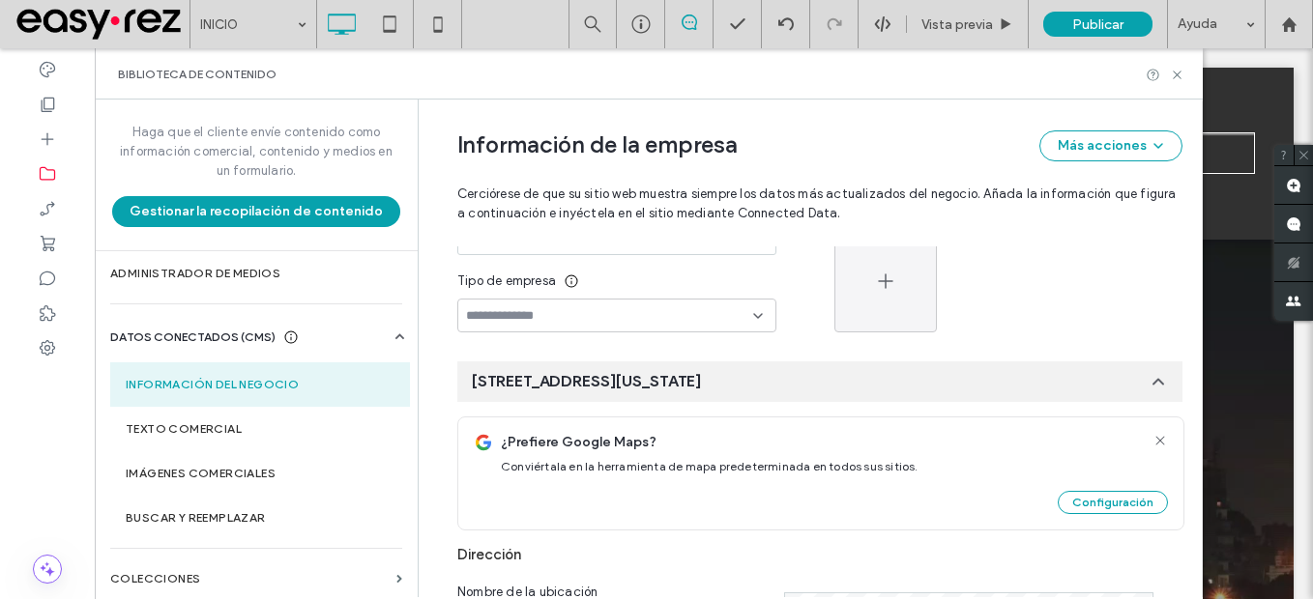
scroll to position [346, 0]
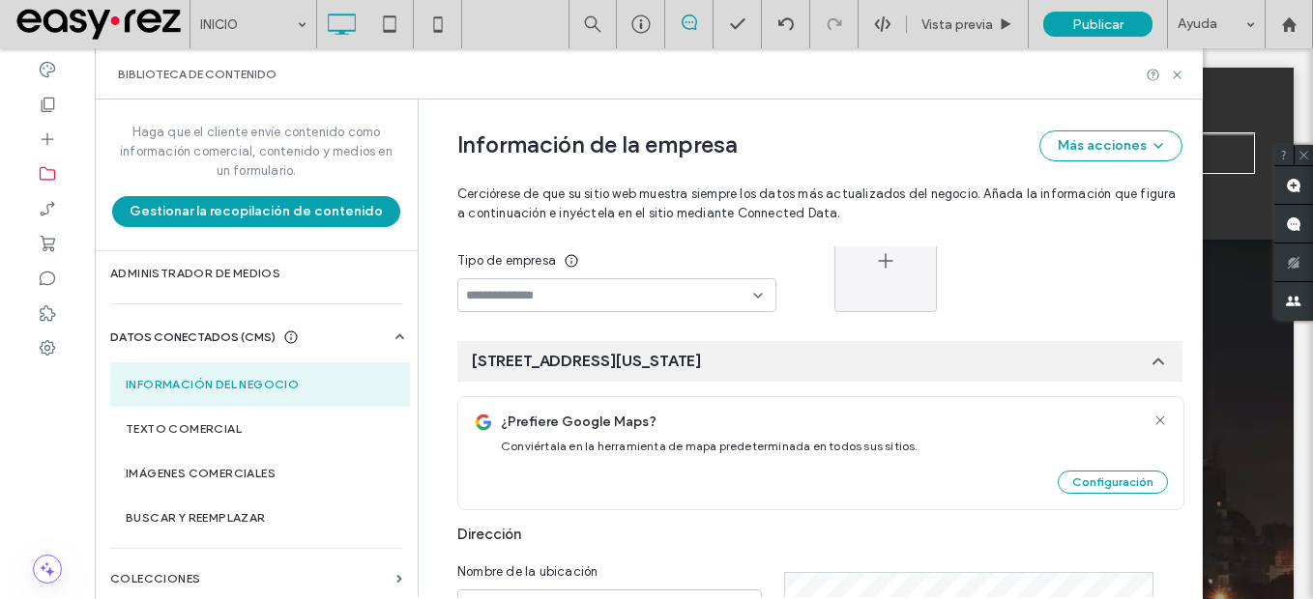
click at [1155, 415] on icon at bounding box center [1160, 420] width 15 height 15
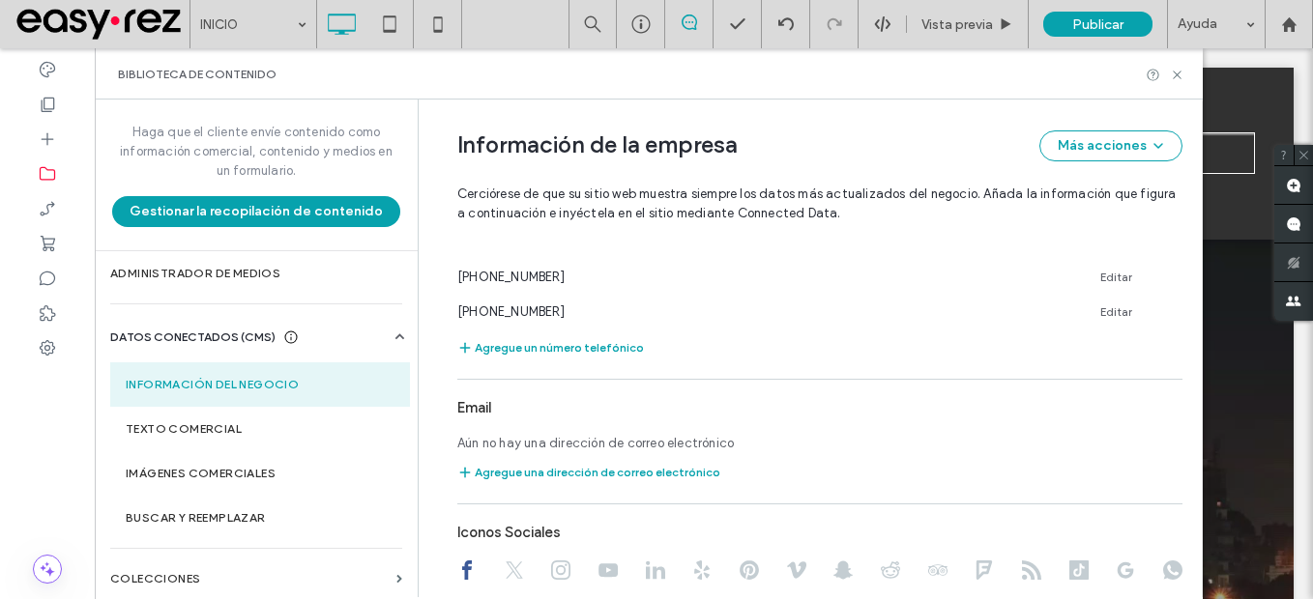
scroll to position [830, 0]
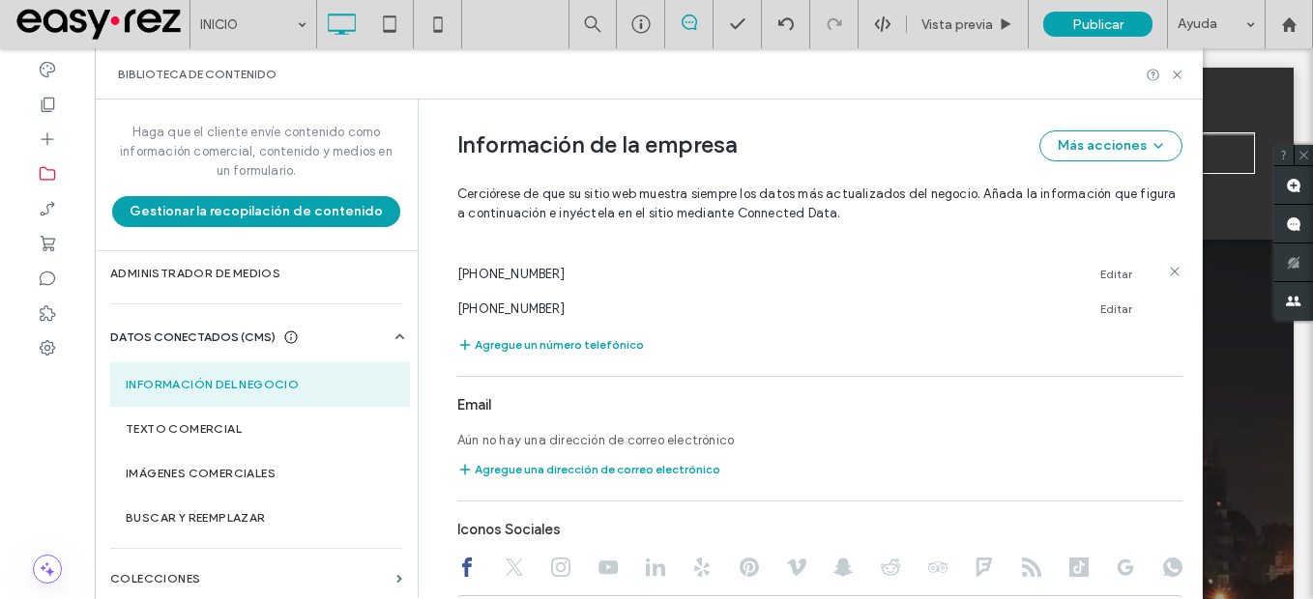
click at [1167, 274] on icon at bounding box center [1174, 271] width 15 height 15
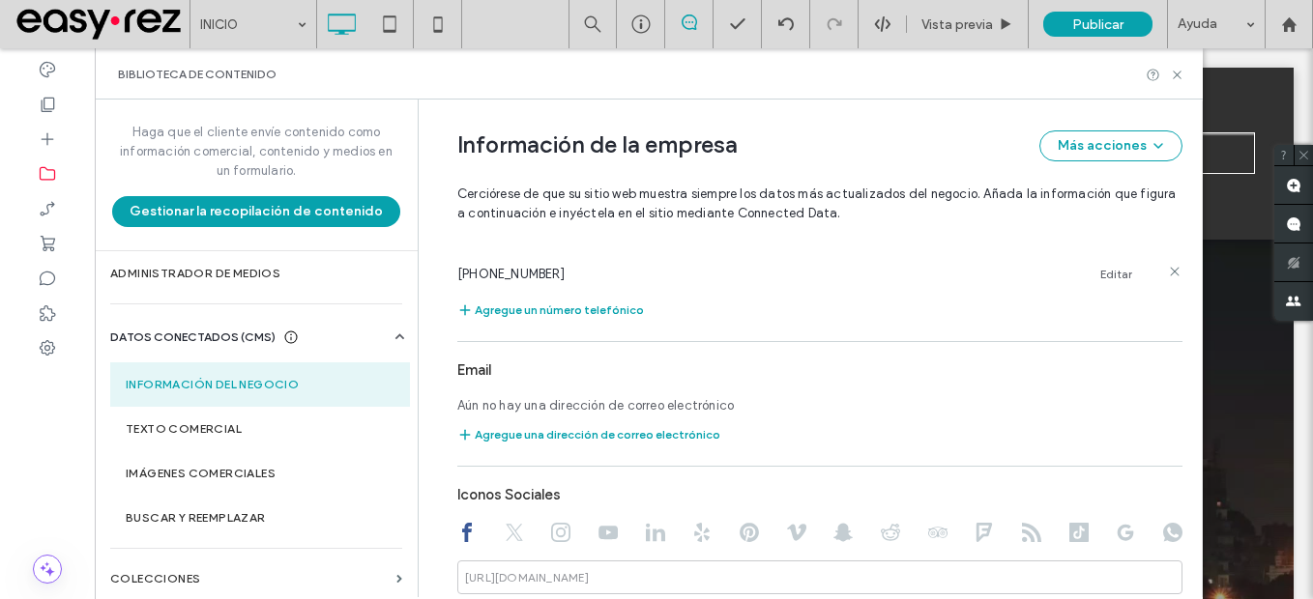
click at [1167, 274] on icon at bounding box center [1174, 271] width 15 height 15
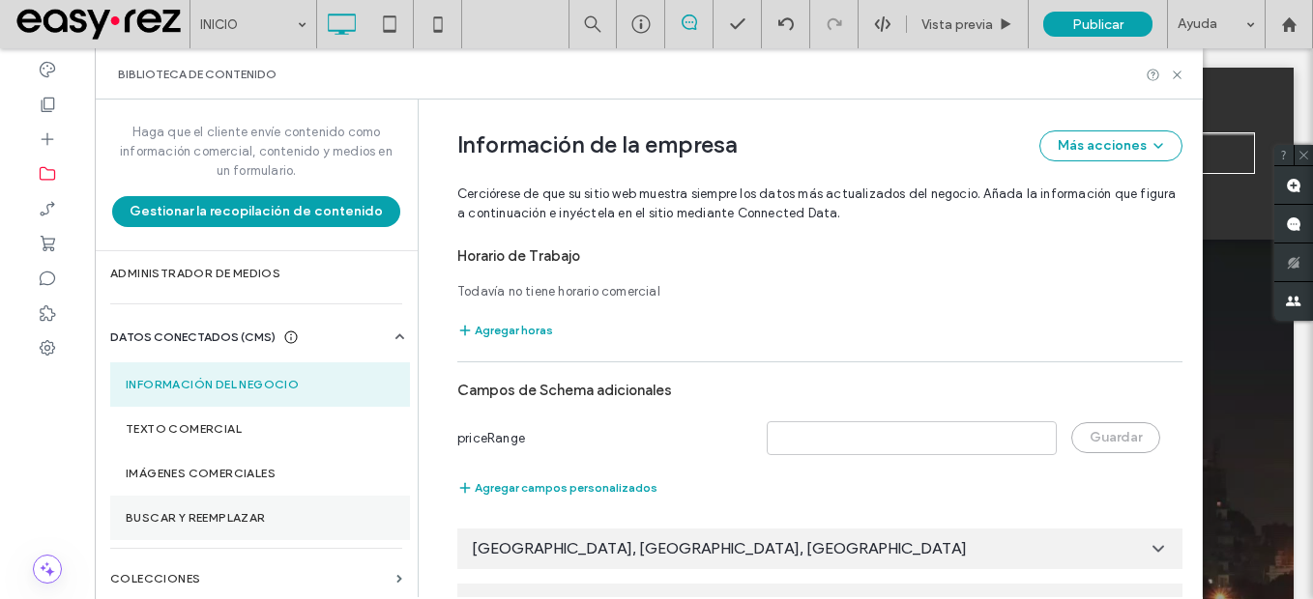
scroll to position [1220, 0]
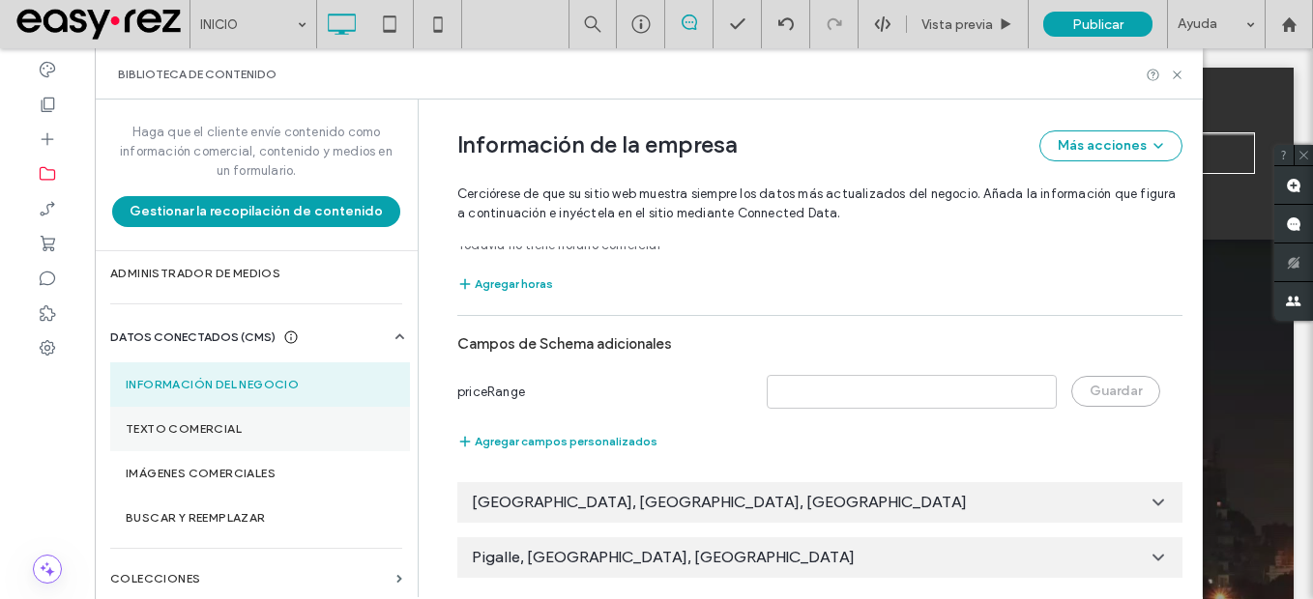
click at [166, 445] on section "Texto comercial" at bounding box center [260, 429] width 300 height 44
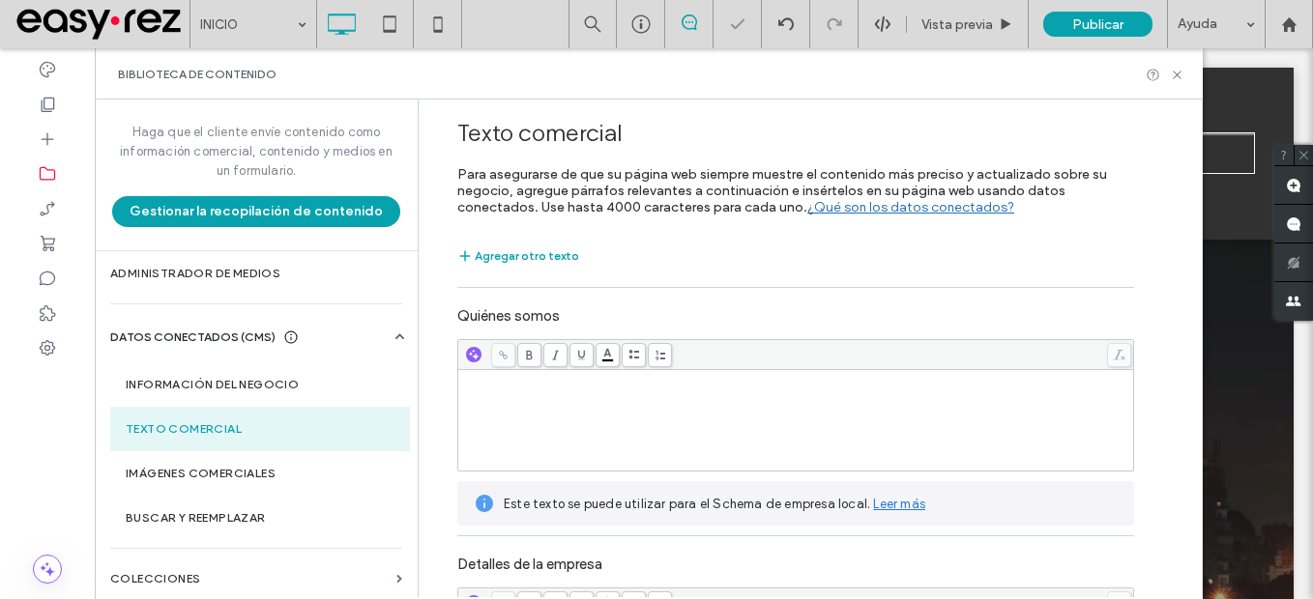
scroll to position [193, 0]
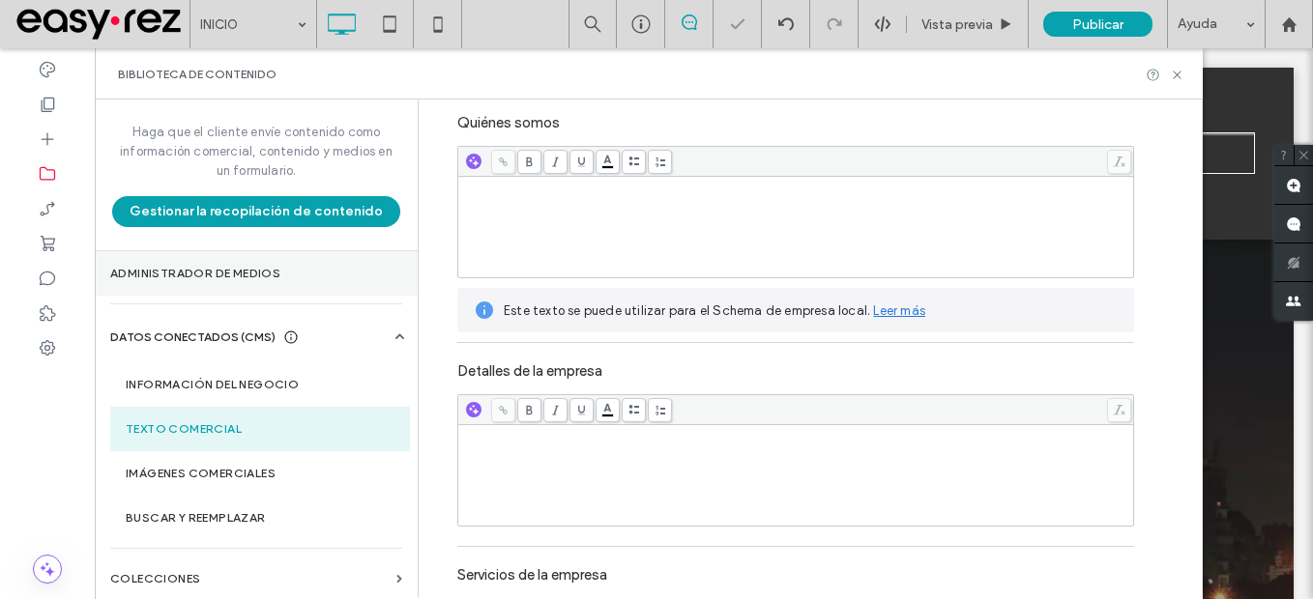
click at [151, 269] on label "Administrador de medios" at bounding box center [256, 274] width 292 height 14
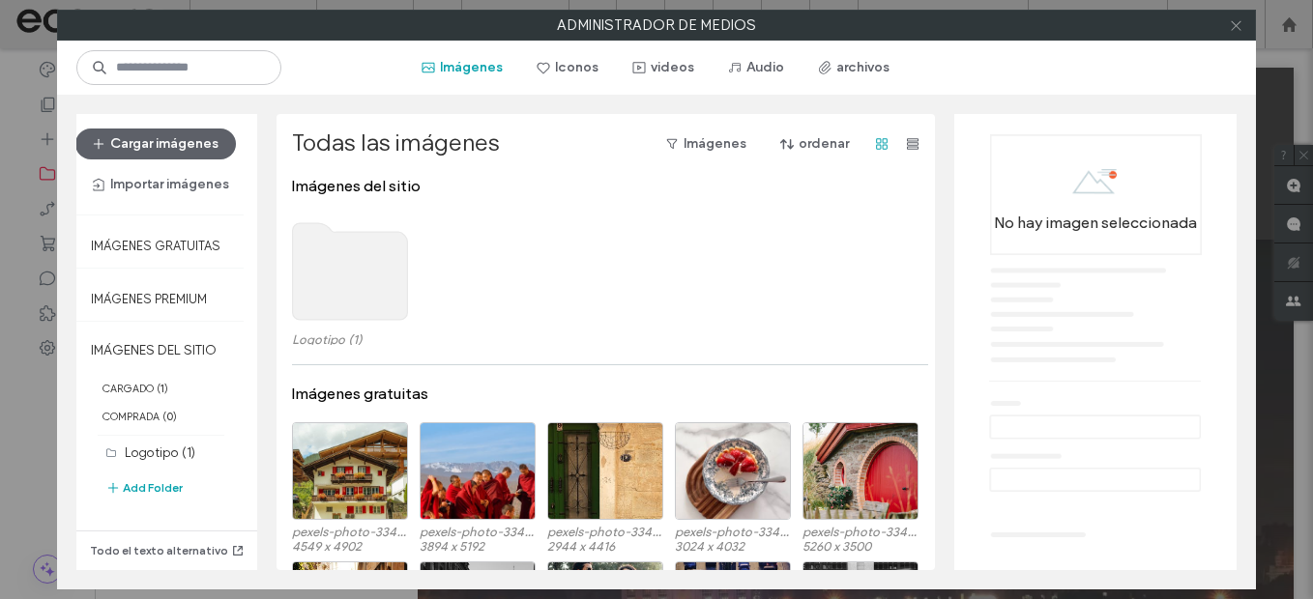
click at [1232, 31] on icon at bounding box center [1236, 25] width 15 height 15
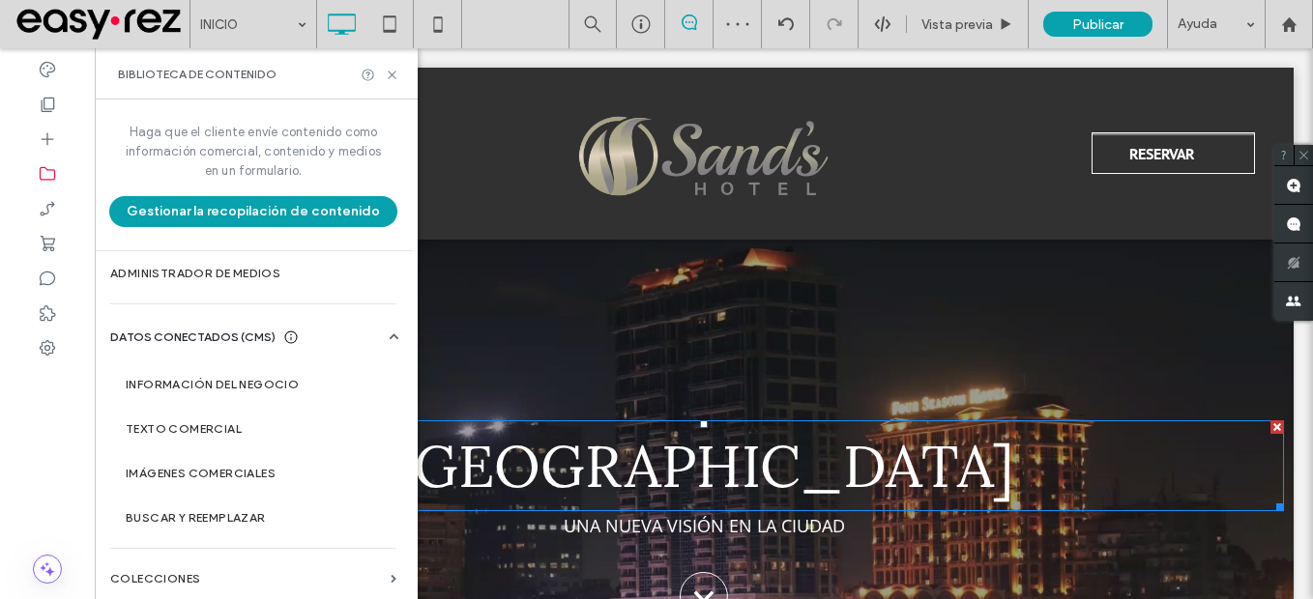
scroll to position [0, 0]
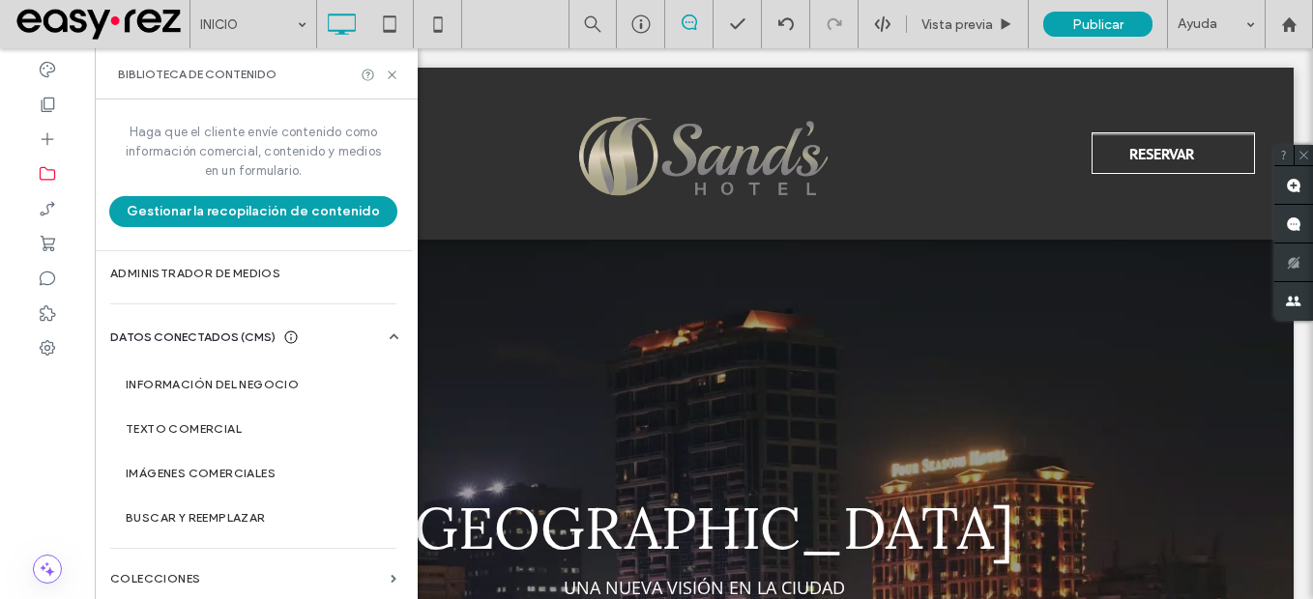
click at [384, 73] on div at bounding box center [380, 75] width 39 height 15
click at [397, 78] on icon at bounding box center [392, 75] width 15 height 15
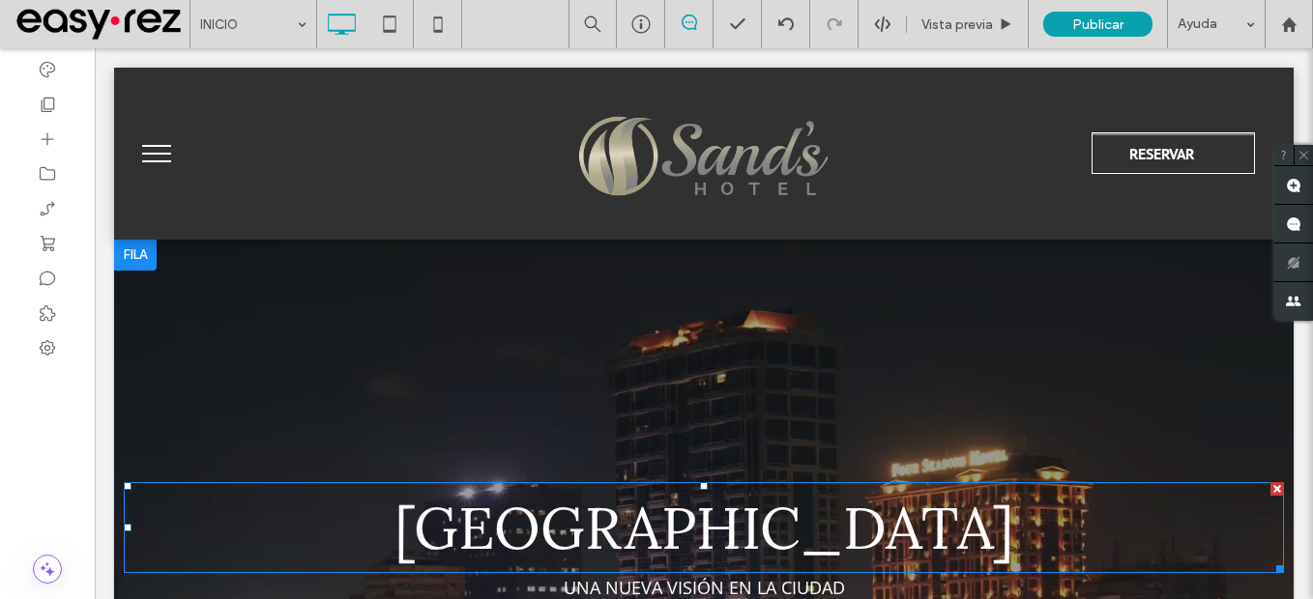
scroll to position [97, 0]
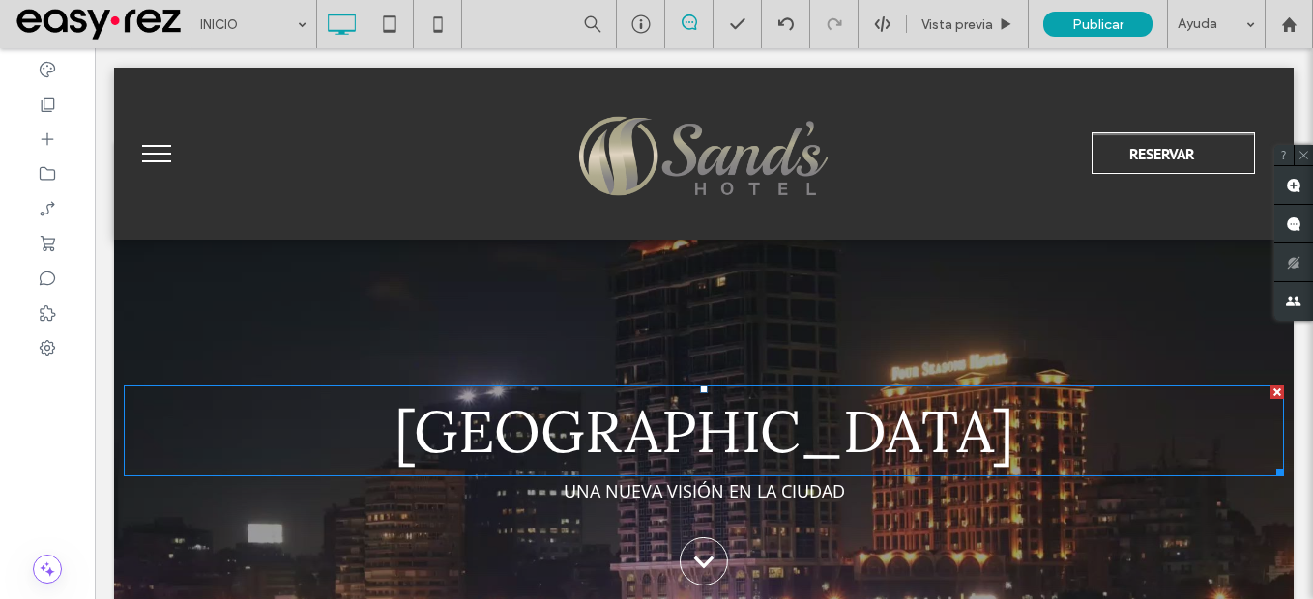
click at [724, 441] on span "Hotel Boutique Town" at bounding box center [704, 430] width 620 height 73
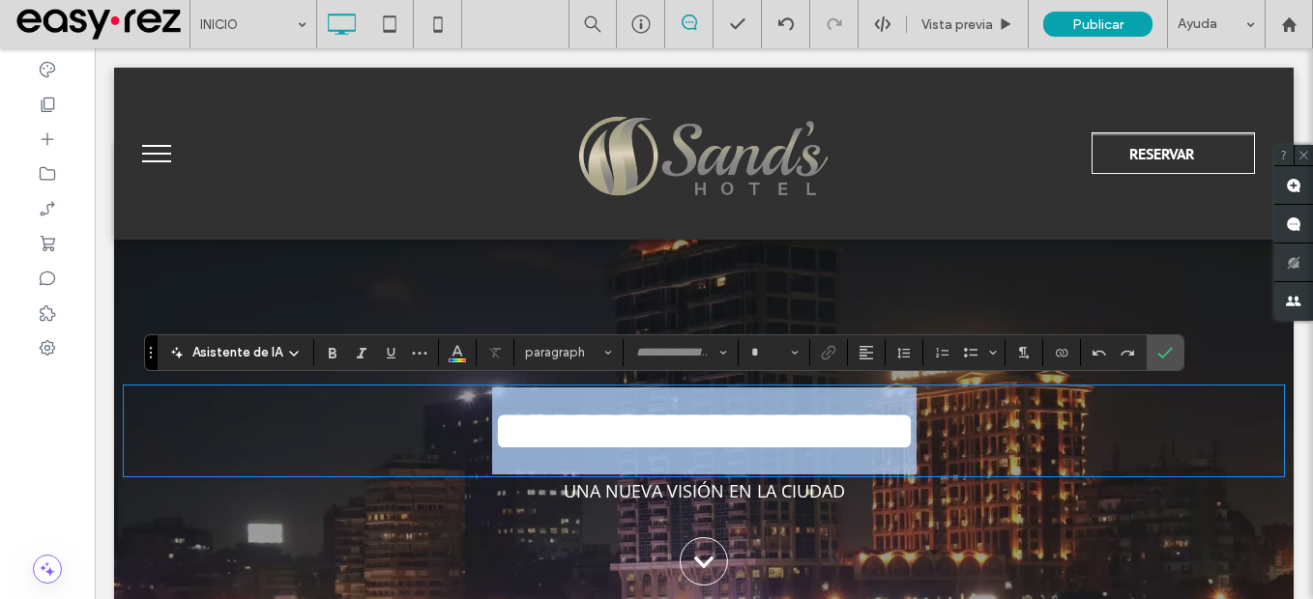
type input "****"
type input "**"
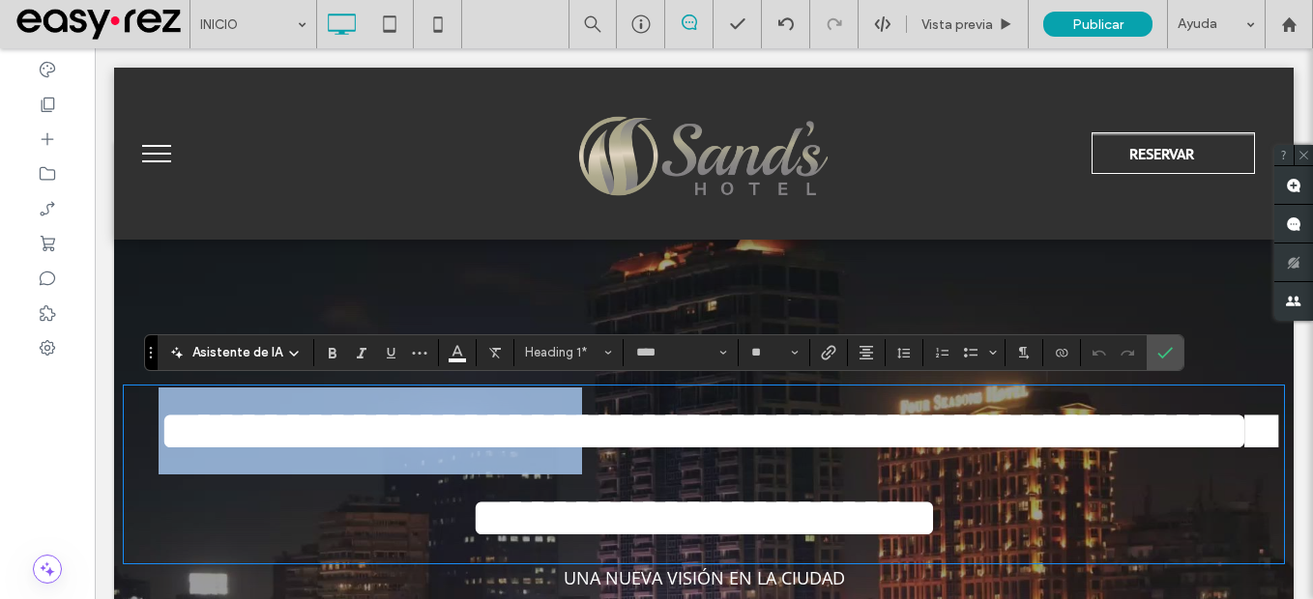
type input "*******"
type input "**"
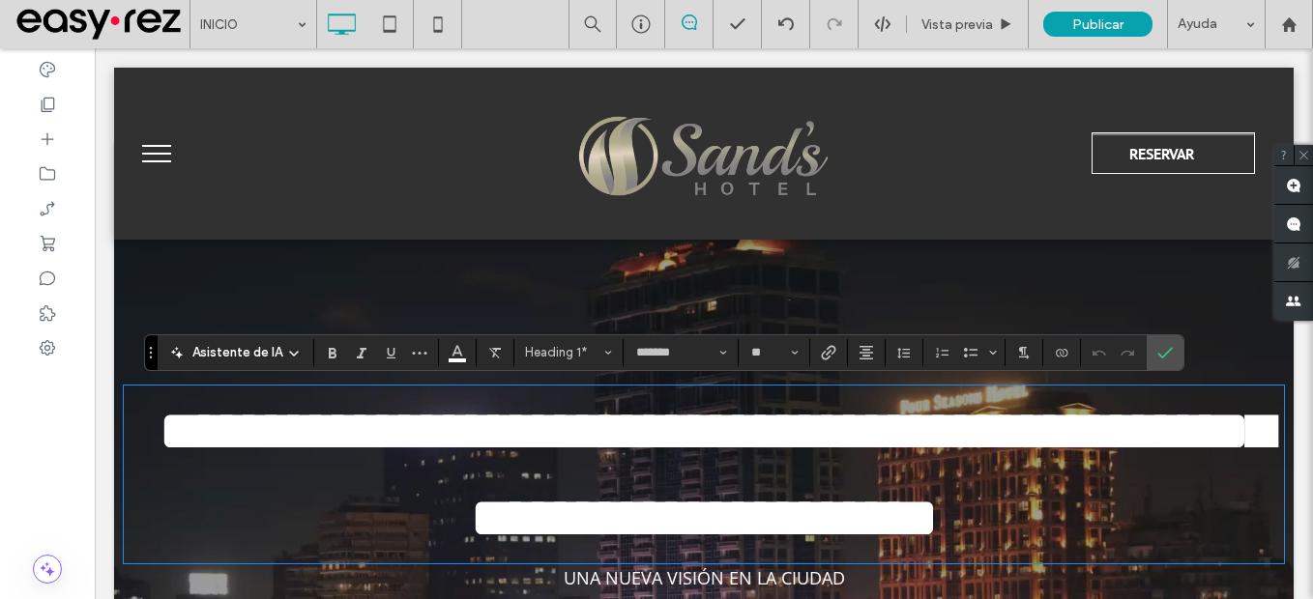
scroll to position [0, 0]
click at [1166, 352] on use "Confirmar" at bounding box center [1164, 353] width 15 height 12
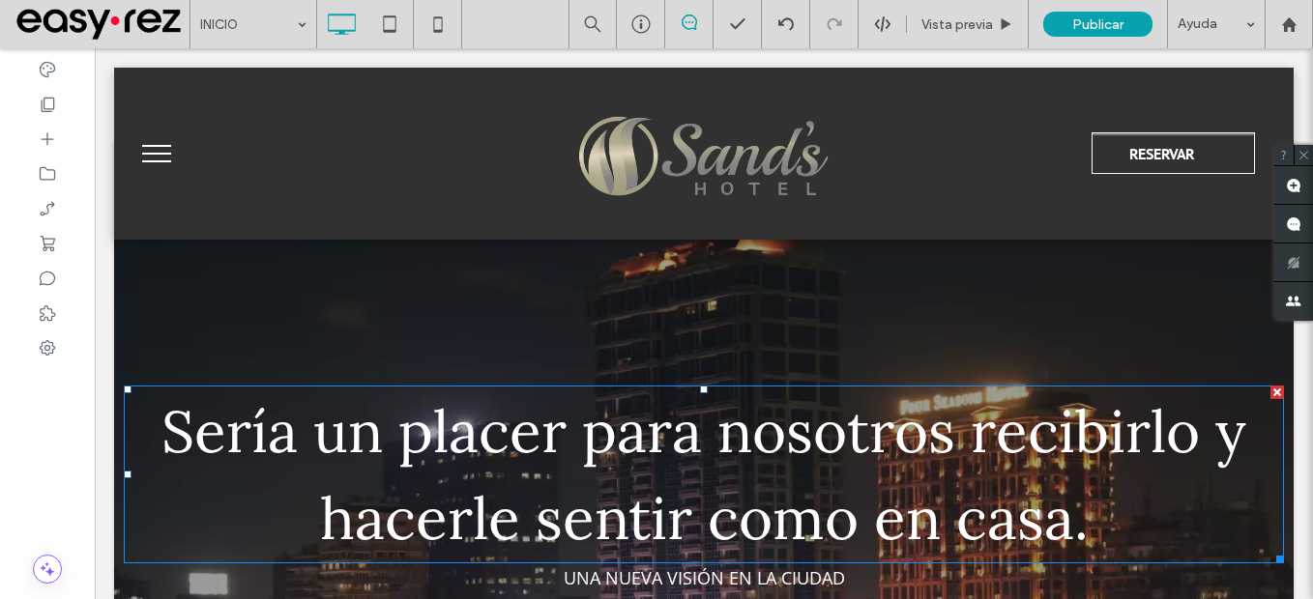
click at [692, 461] on span "Sería un placer para nosotros recibirlo y hacerle sentir como en casa." at bounding box center [703, 474] width 1085 height 161
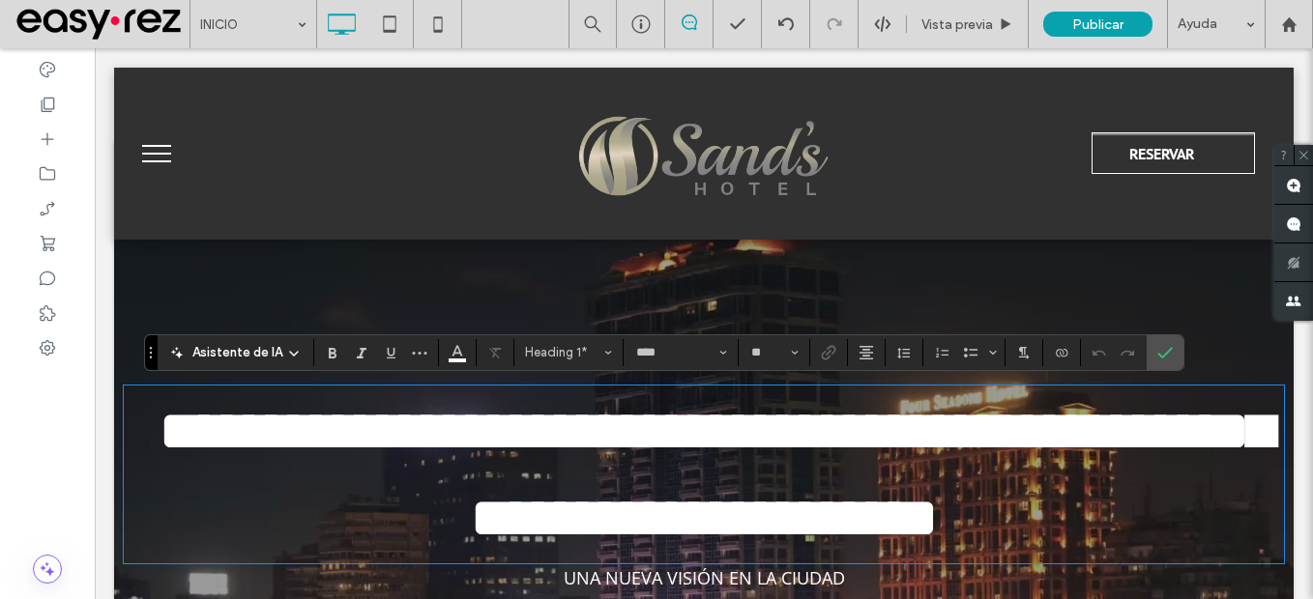
click at [694, 436] on span "**********" at bounding box center [716, 474] width 1114 height 145
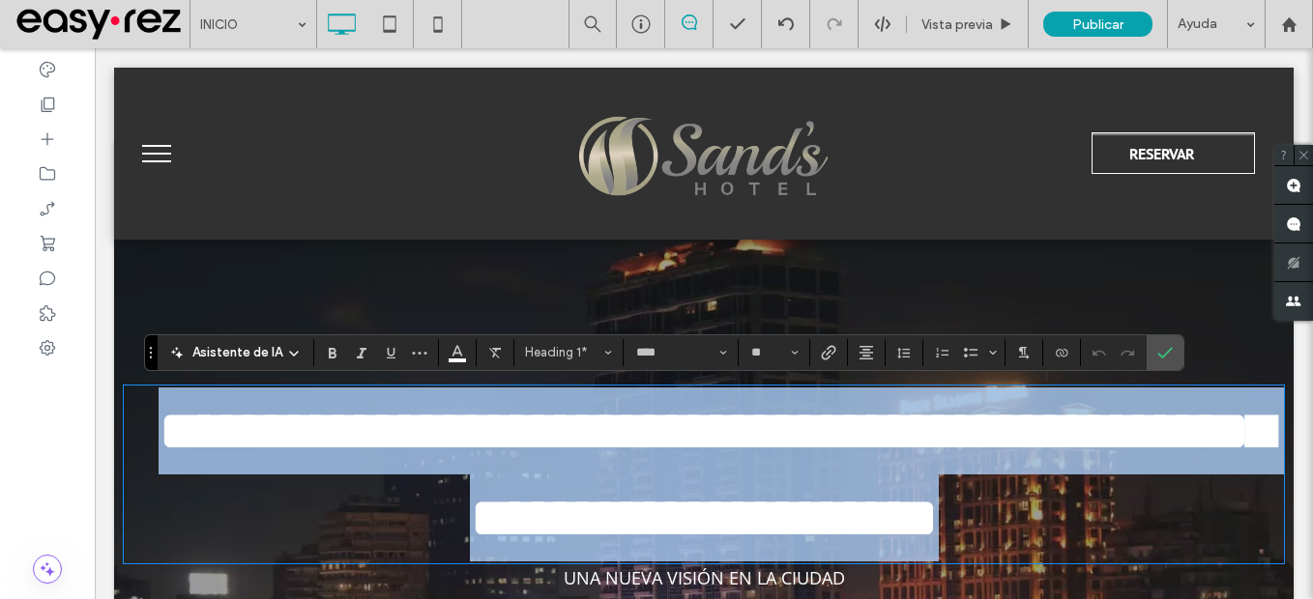
click at [694, 436] on span "**********" at bounding box center [716, 474] width 1114 height 145
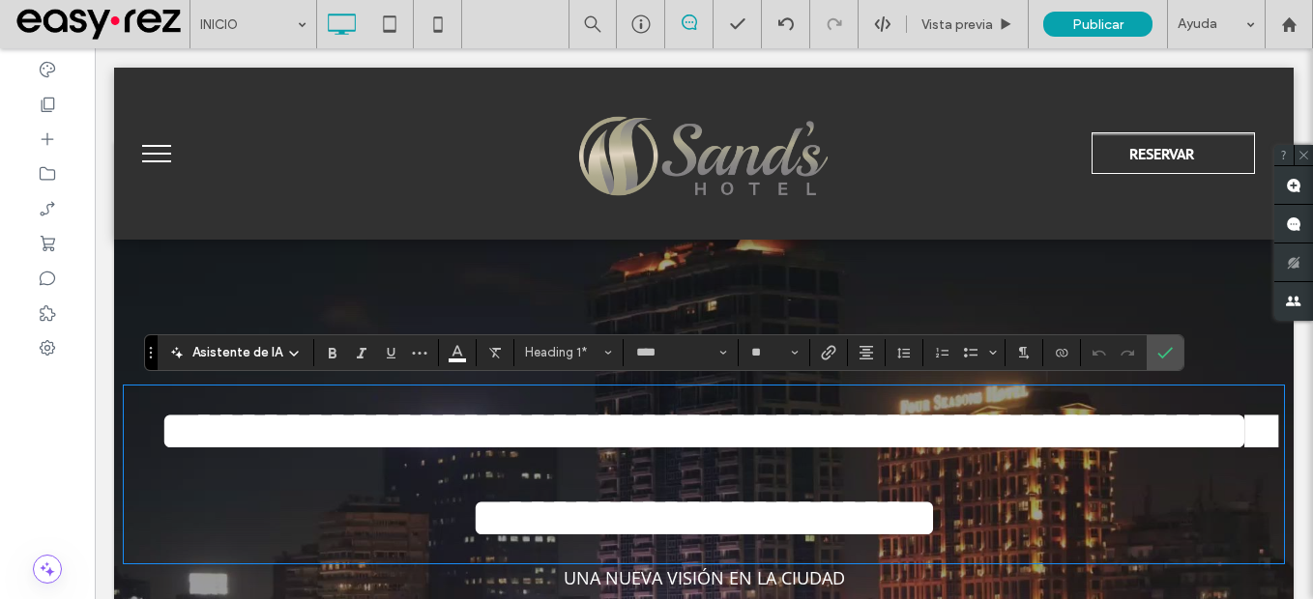
type input "*******"
type input "**"
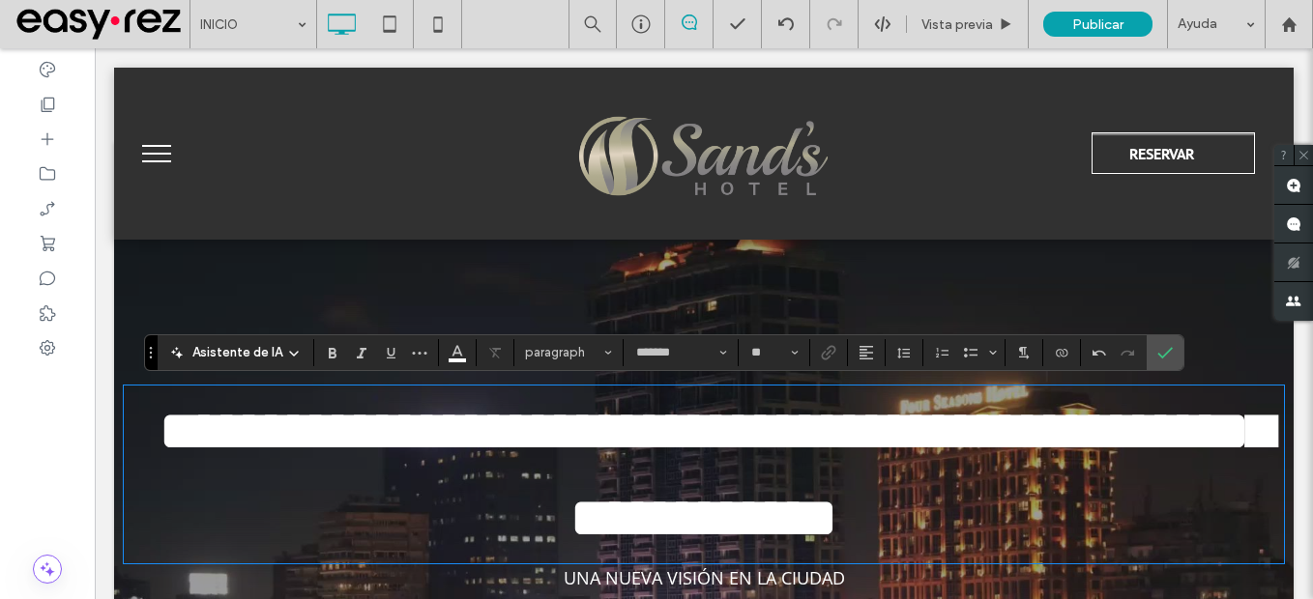
type input "****"
type input "**"
drag, startPoint x: 219, startPoint y: 432, endPoint x: 197, endPoint y: 432, distance: 22.2
click at [197, 432] on span "**********" at bounding box center [716, 474] width 1114 height 145
click at [1148, 351] on section at bounding box center [1165, 353] width 37 height 35
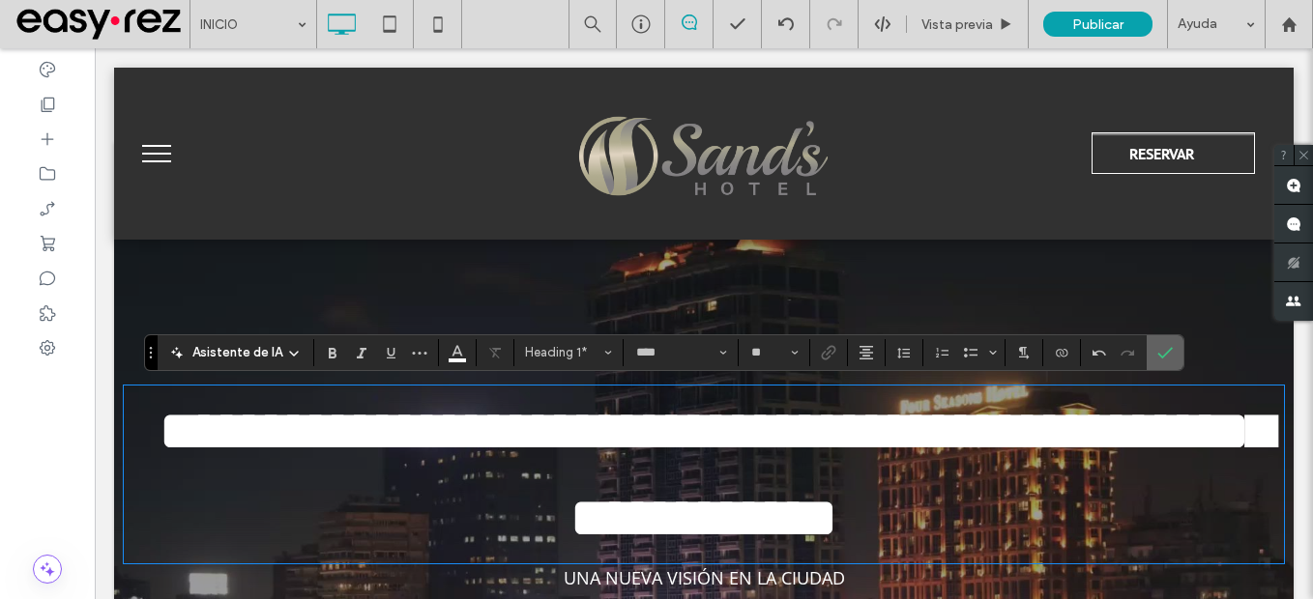
drag, startPoint x: 1153, startPoint y: 357, endPoint x: 1060, endPoint y: 308, distance: 104.7
click at [1153, 357] on label "Confirmar" at bounding box center [1165, 353] width 29 height 35
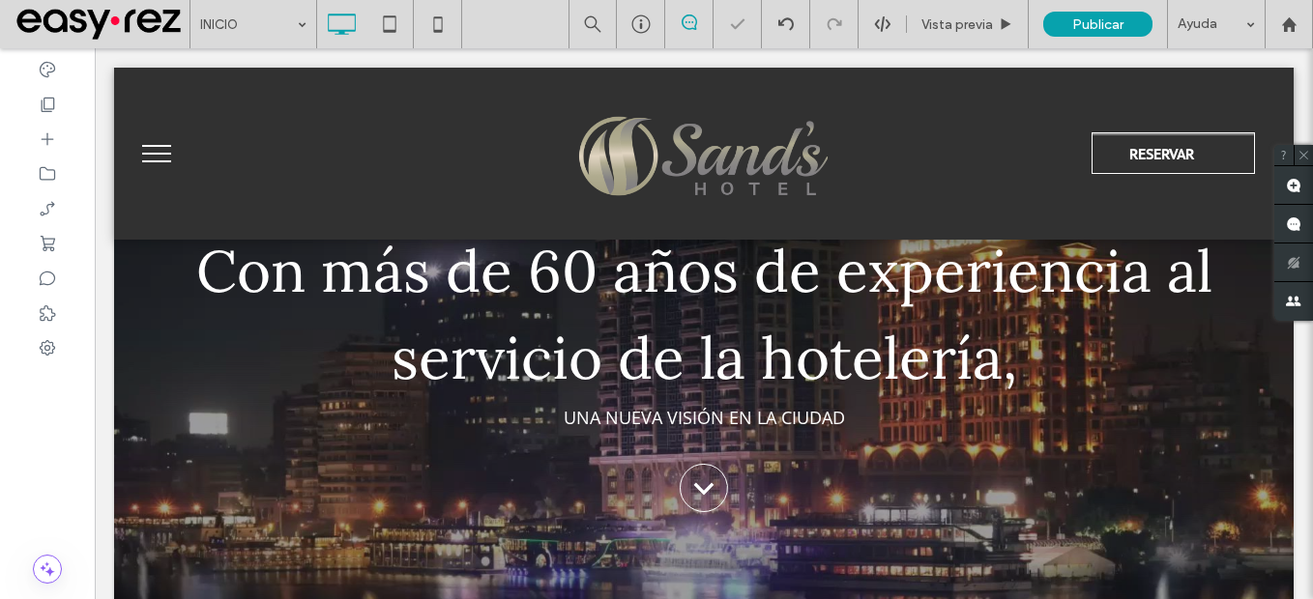
scroll to position [290, 0]
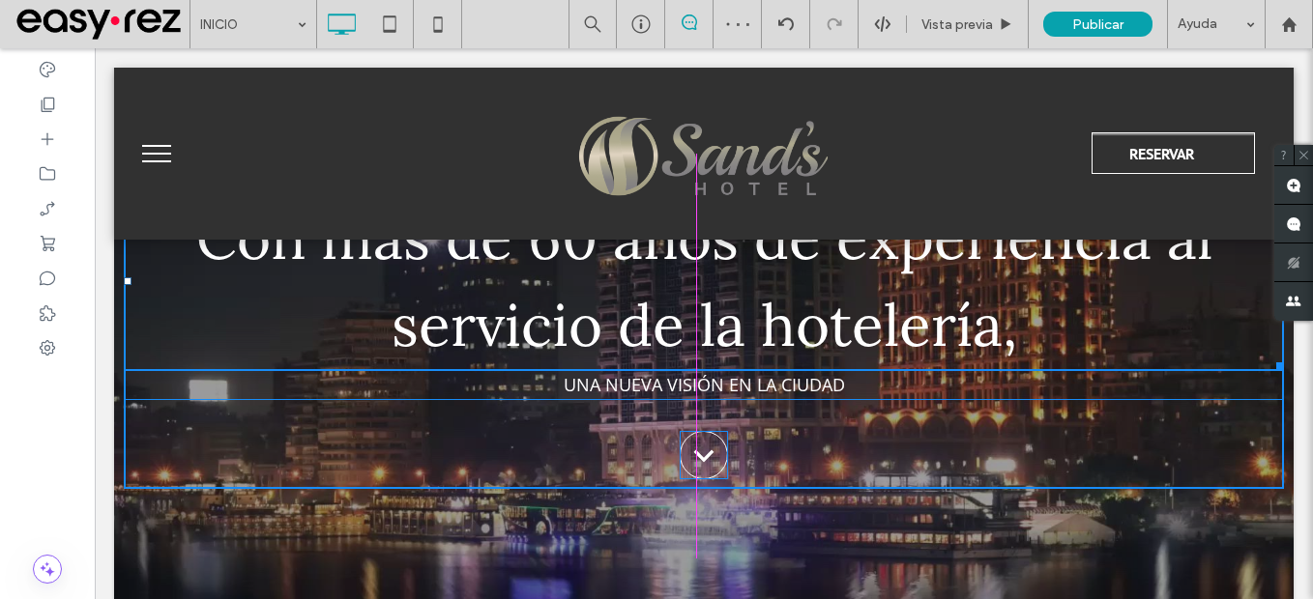
drag, startPoint x: 1270, startPoint y: 364, endPoint x: 1199, endPoint y: 367, distance: 70.7
click at [1270, 367] on div at bounding box center [1277, 363] width 15 height 15
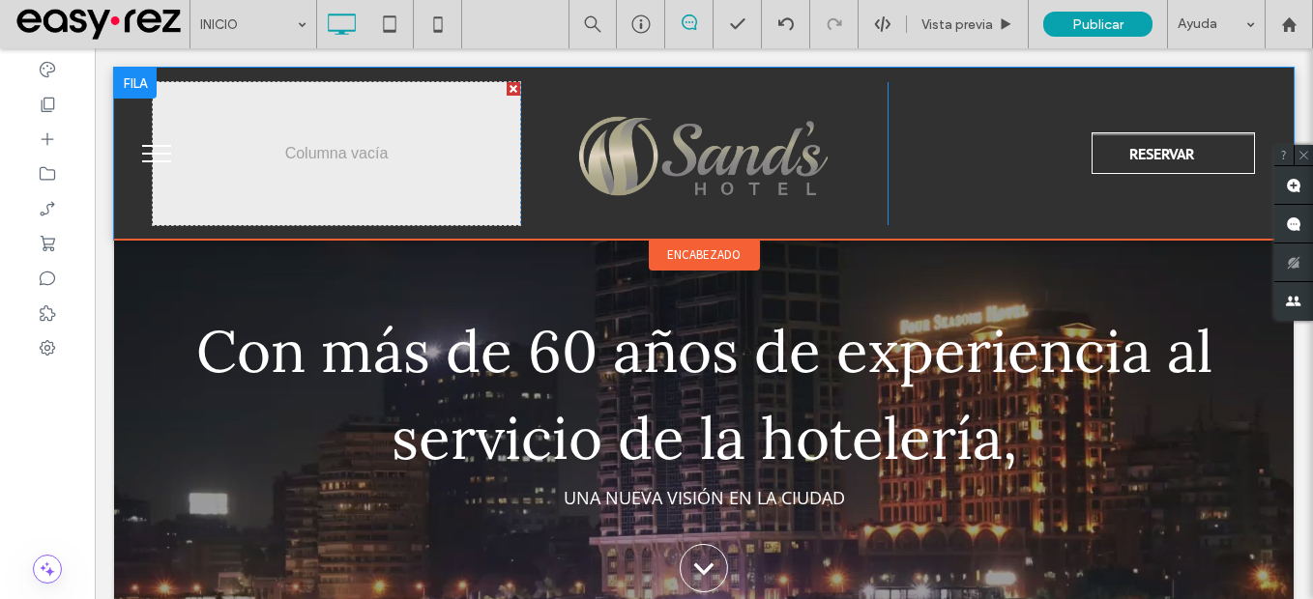
scroll to position [387, 0]
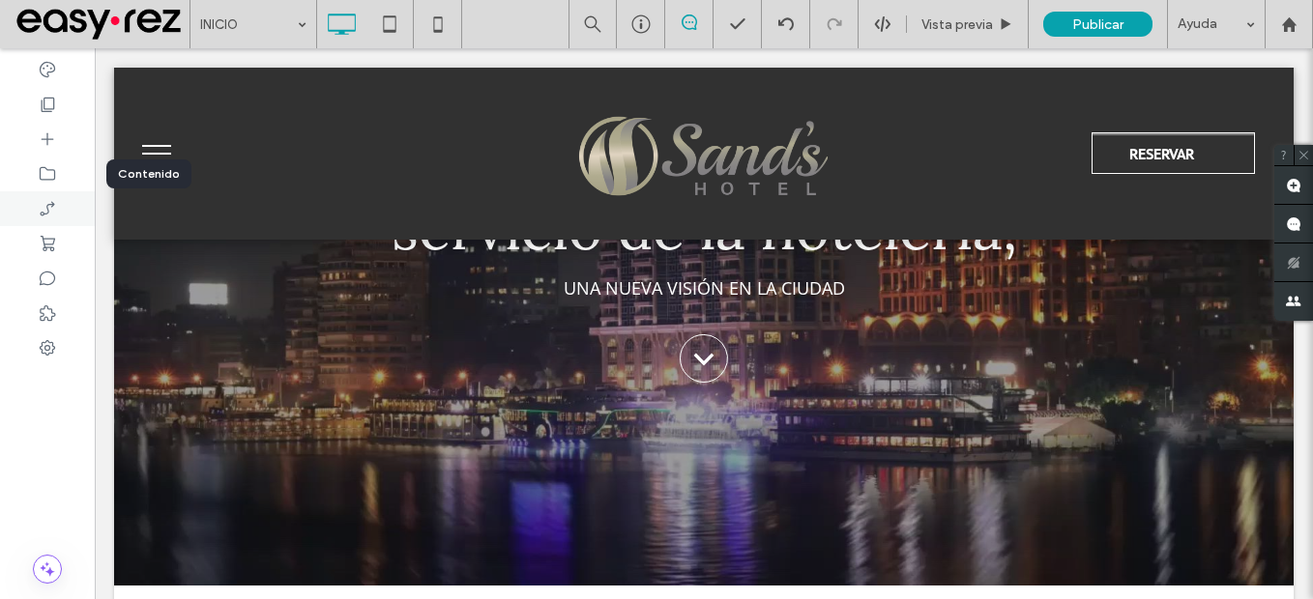
drag, startPoint x: 61, startPoint y: 184, endPoint x: 62, endPoint y: 193, distance: 9.7
click at [61, 184] on div at bounding box center [47, 174] width 95 height 35
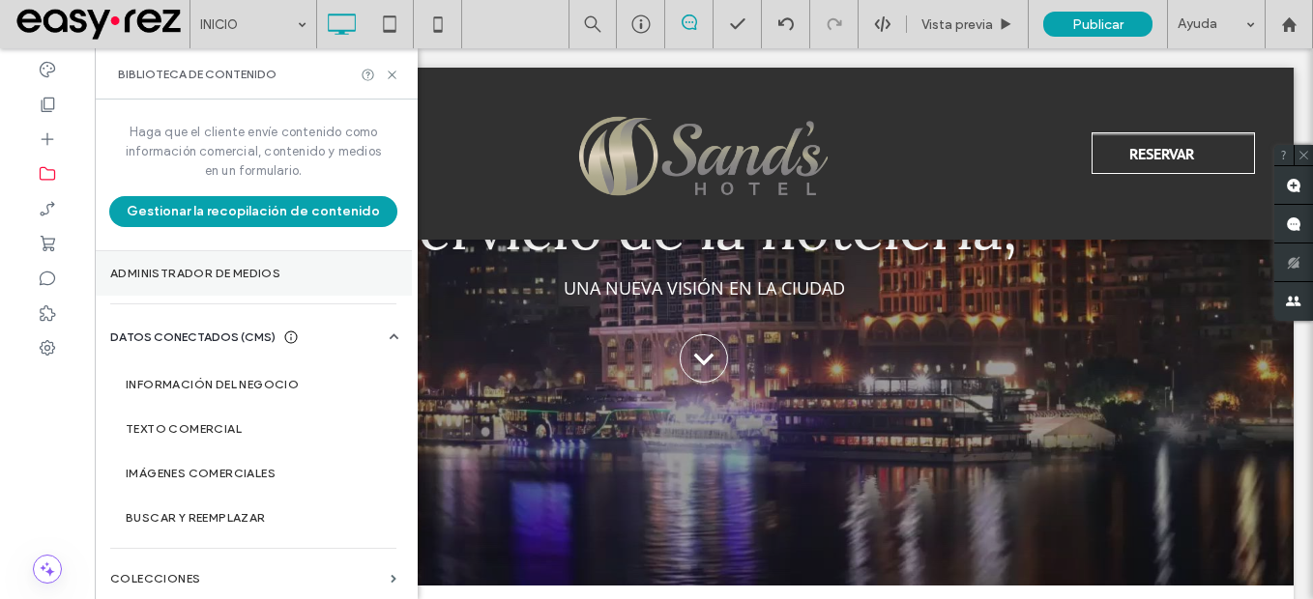
click at [184, 272] on label "Administrador de medios" at bounding box center [253, 274] width 286 height 14
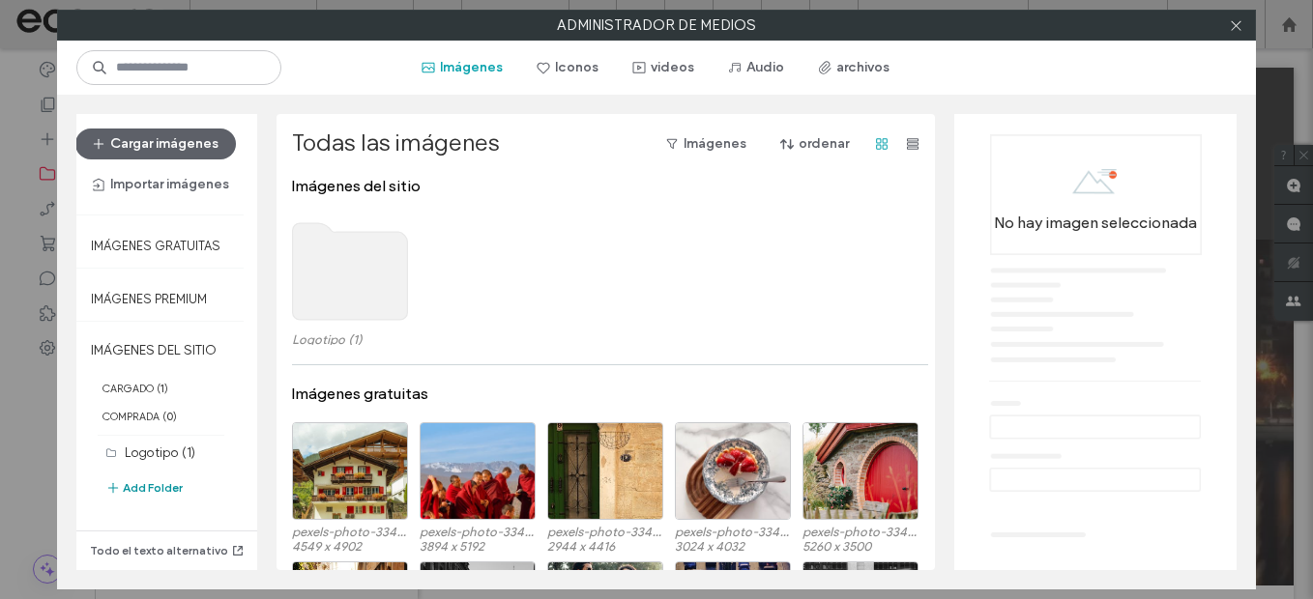
click at [169, 483] on button "Add Folder" at bounding box center [143, 488] width 77 height 23
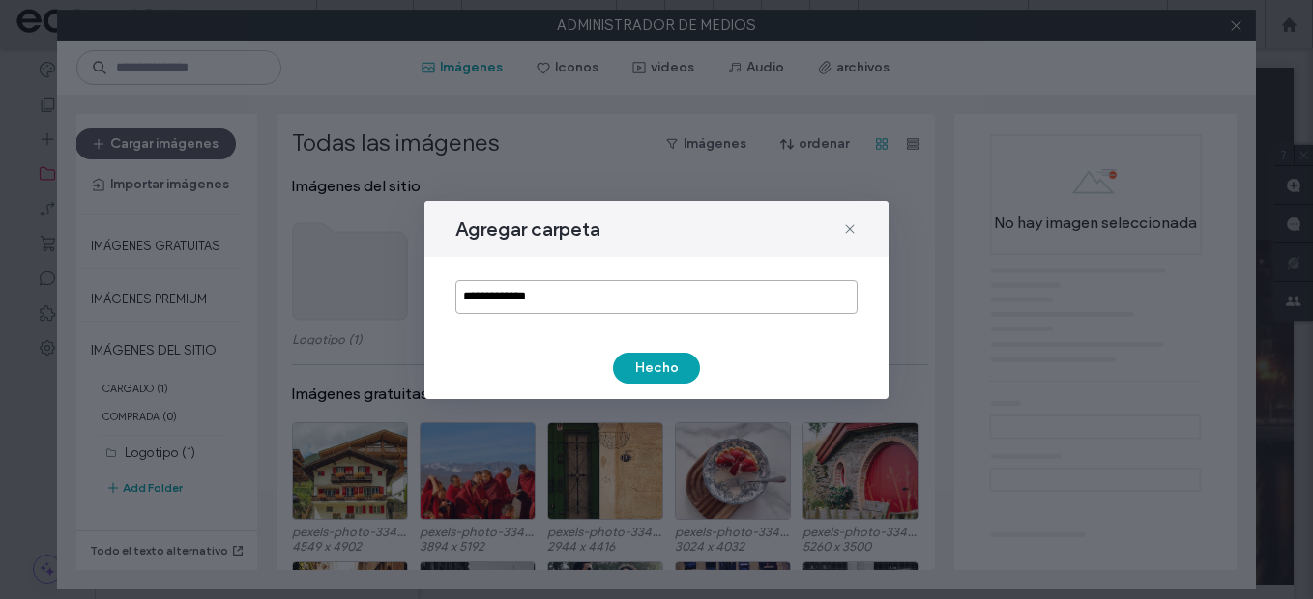
click at [603, 307] on input "**********" at bounding box center [656, 297] width 402 height 34
type input "*****"
click at [653, 368] on button "Hecho" at bounding box center [656, 368] width 87 height 31
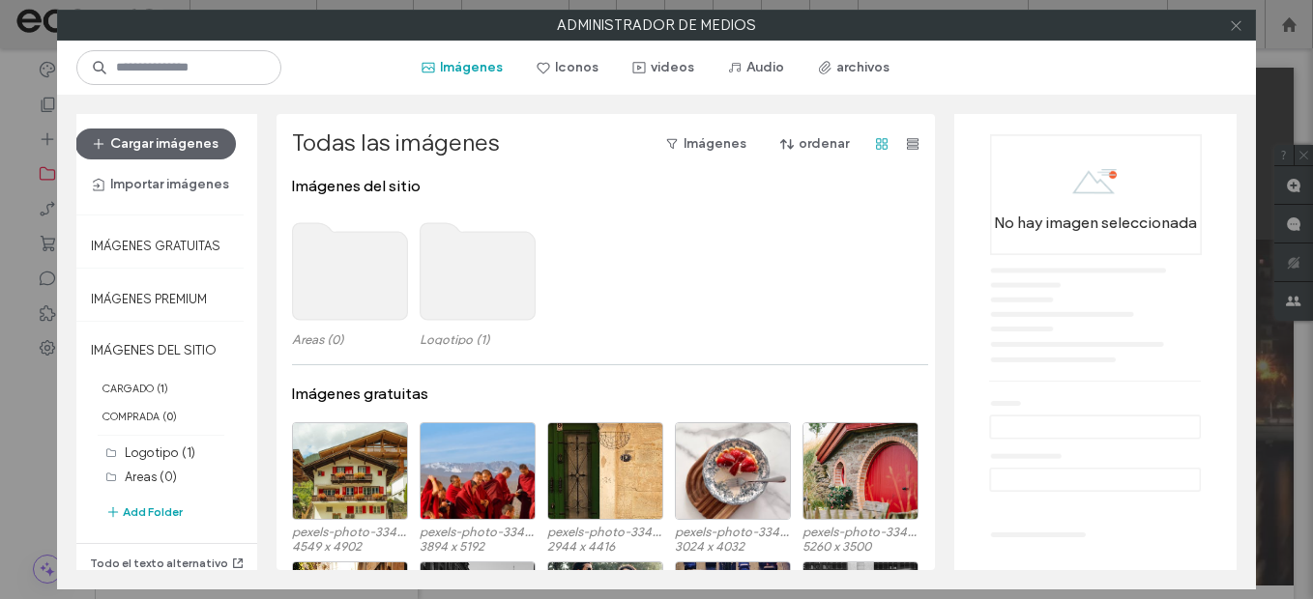
click at [1232, 26] on icon at bounding box center [1236, 25] width 15 height 15
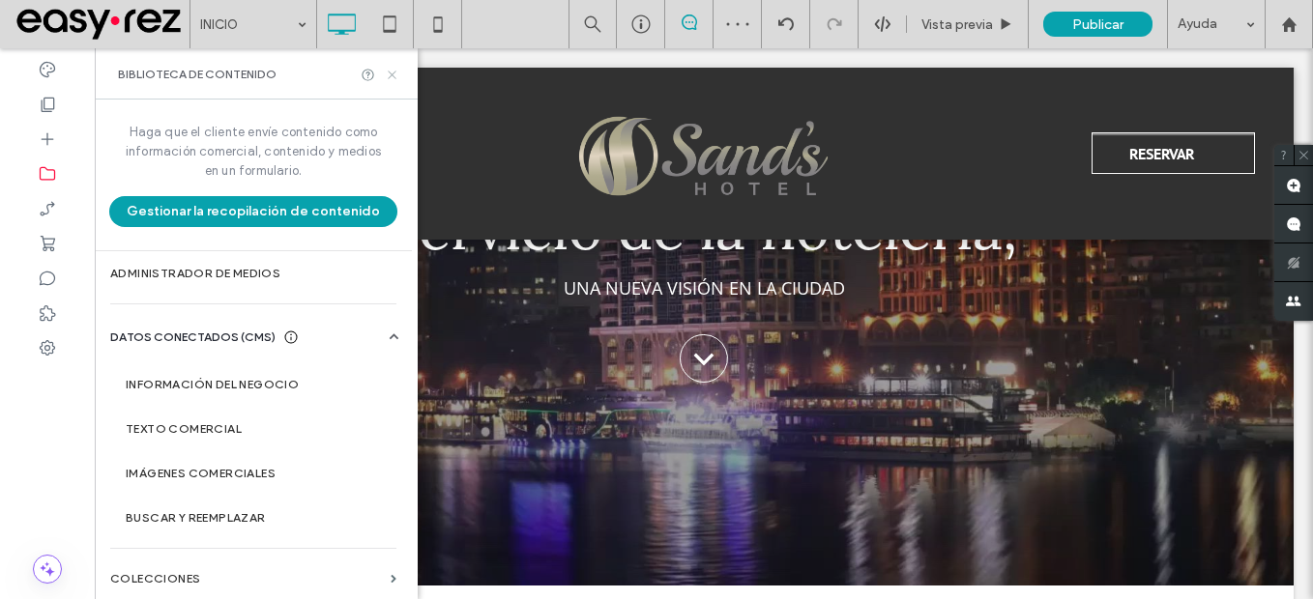
click at [391, 73] on use at bounding box center [392, 75] width 8 height 8
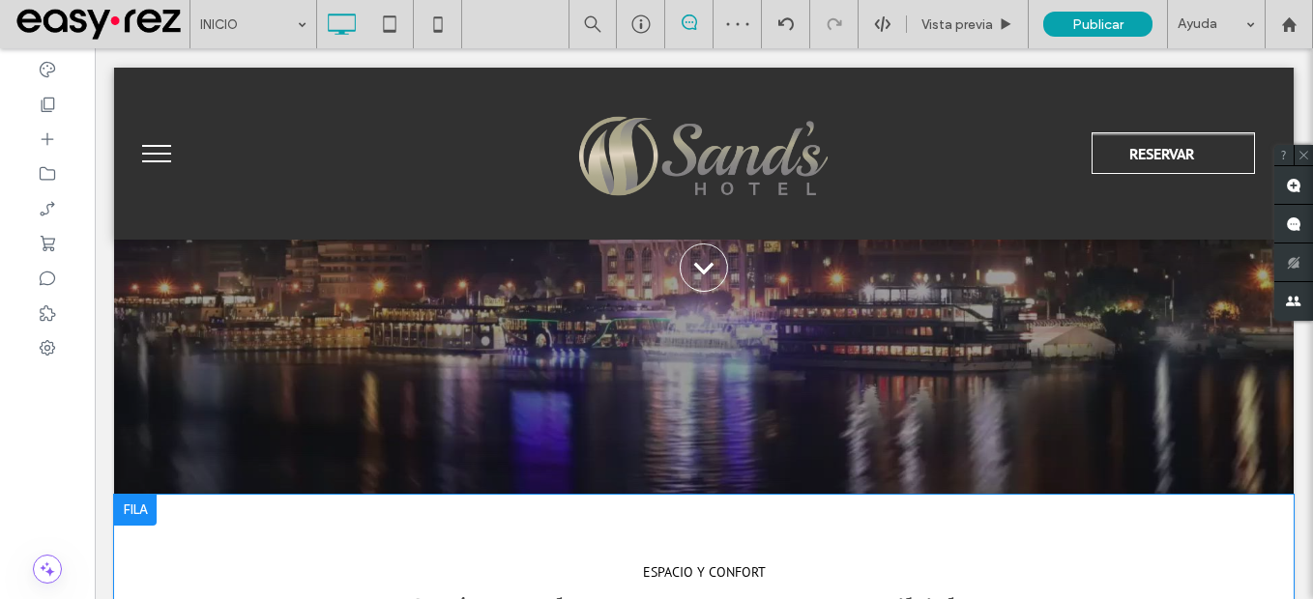
scroll to position [580, 0]
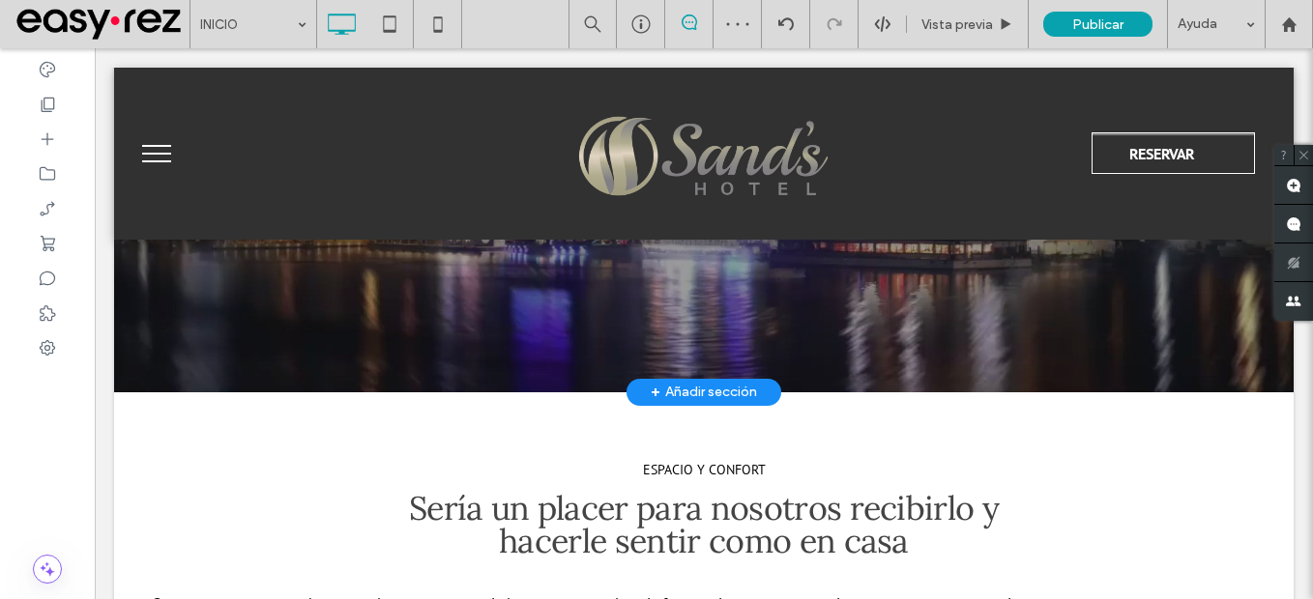
click at [132, 337] on div at bounding box center [704, 26] width 1180 height 733
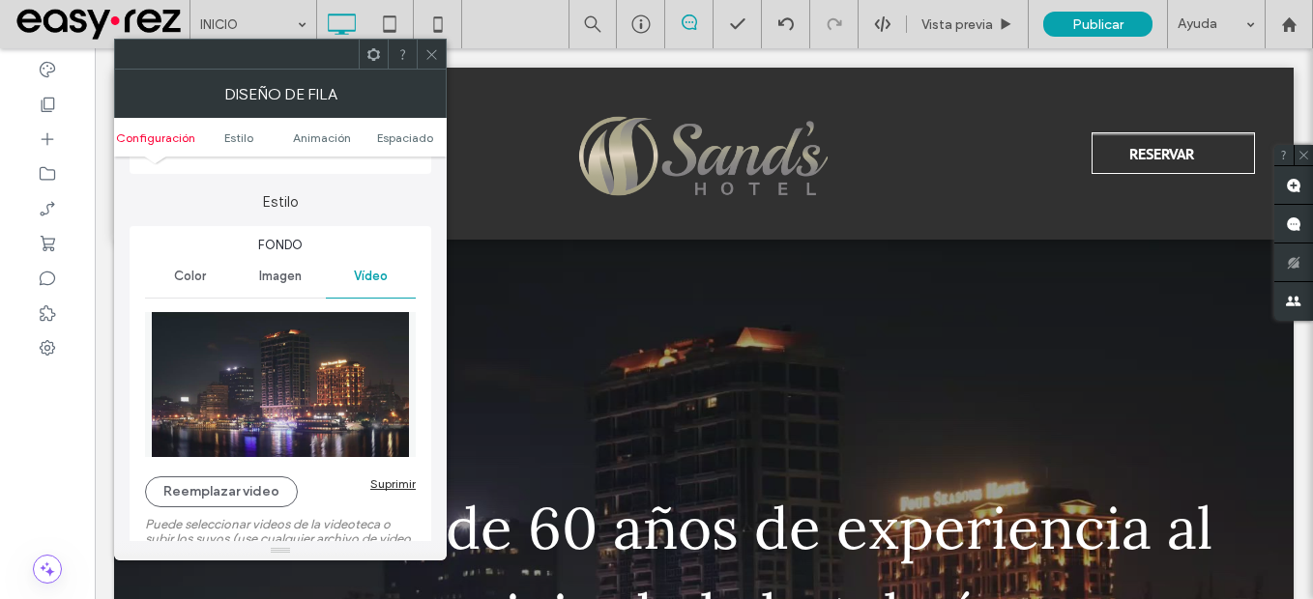
scroll to position [193, 0]
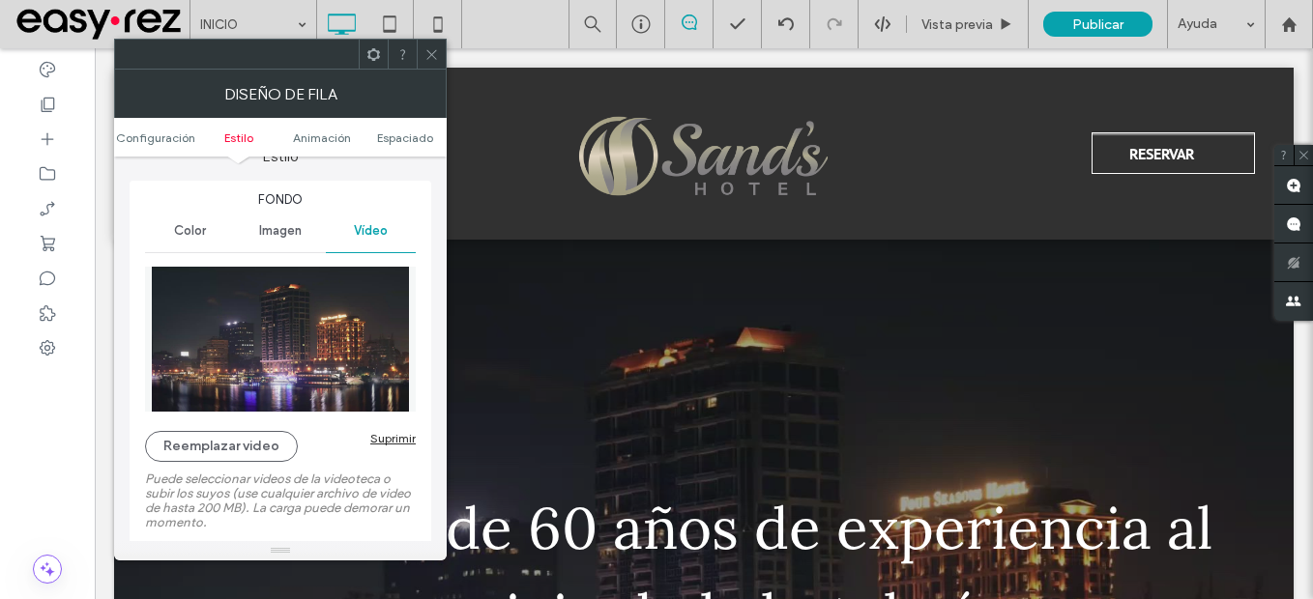
click at [235, 428] on div "Reemplazar video Suprimir Puede seleccionar videos de la videoteca o subir los …" at bounding box center [280, 442] width 271 height 370
click at [384, 448] on div "Reemplazar video Suprimir" at bounding box center [280, 446] width 271 height 31
click at [391, 440] on div "Suprimir" at bounding box center [392, 438] width 45 height 15
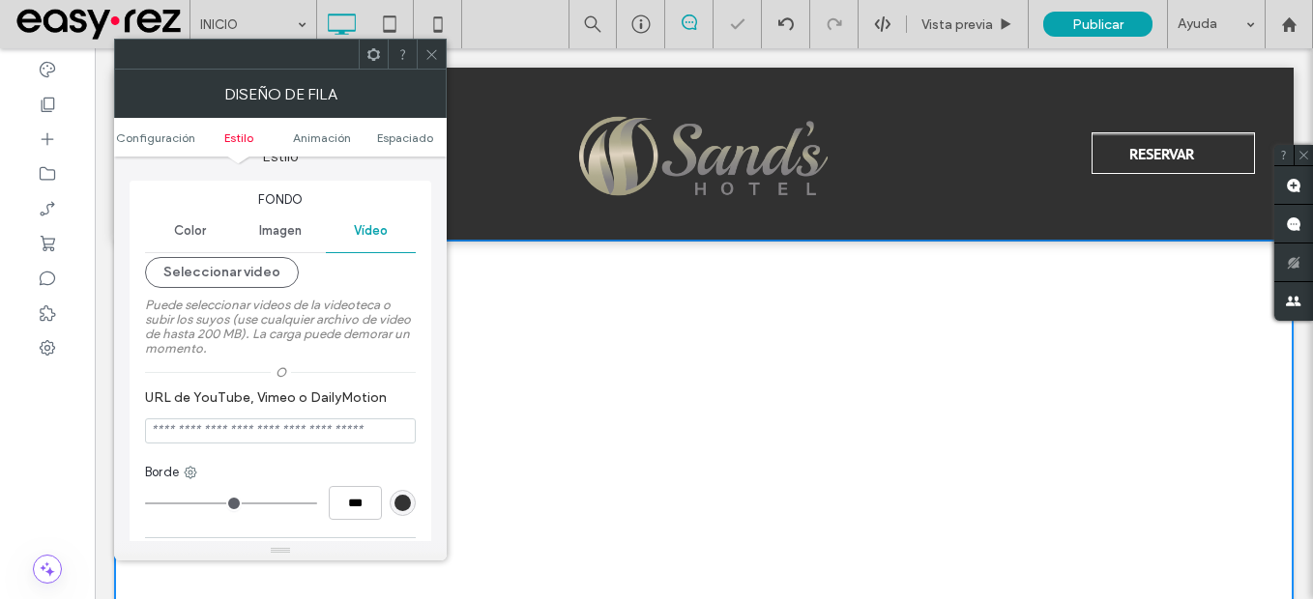
click at [290, 236] on span "Imagen" at bounding box center [280, 230] width 43 height 15
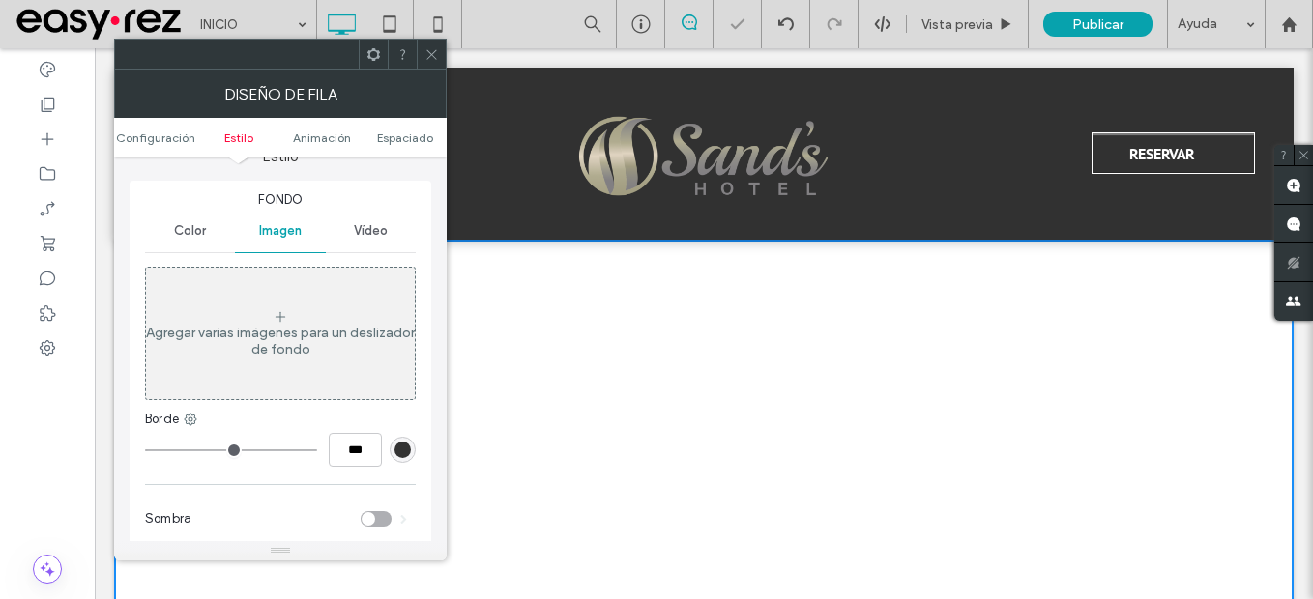
click at [221, 358] on div "Agregar varias imágenes para un deslizador de fondo" at bounding box center [280, 334] width 269 height 128
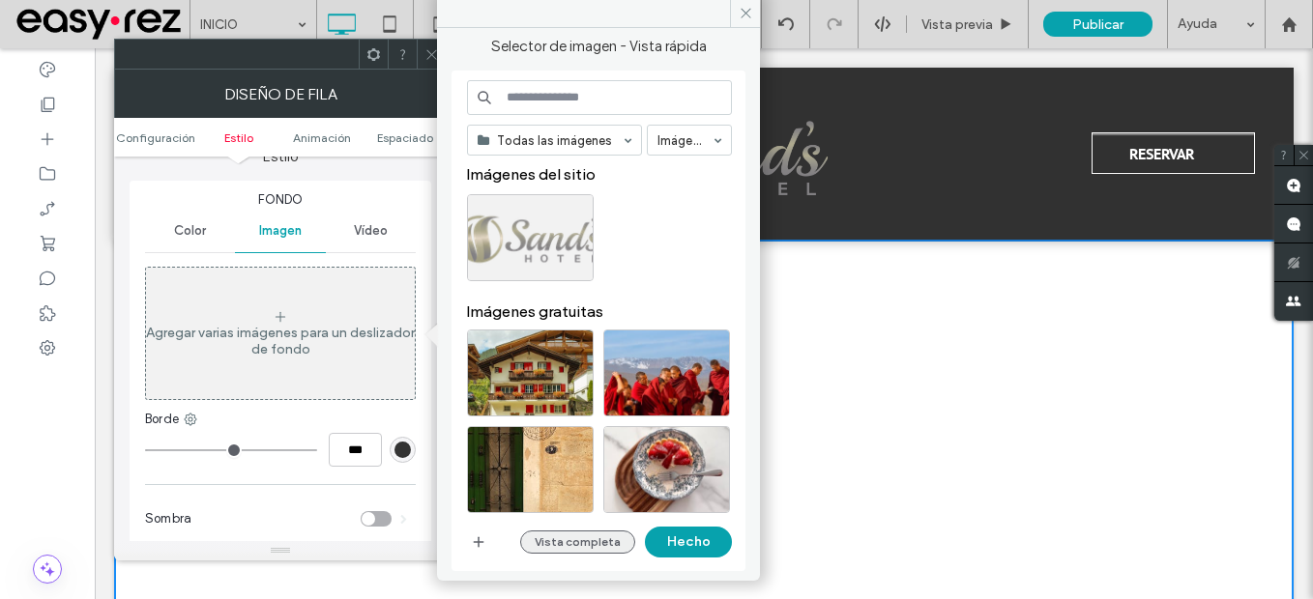
click at [584, 538] on button "Vista completa" at bounding box center [577, 542] width 115 height 23
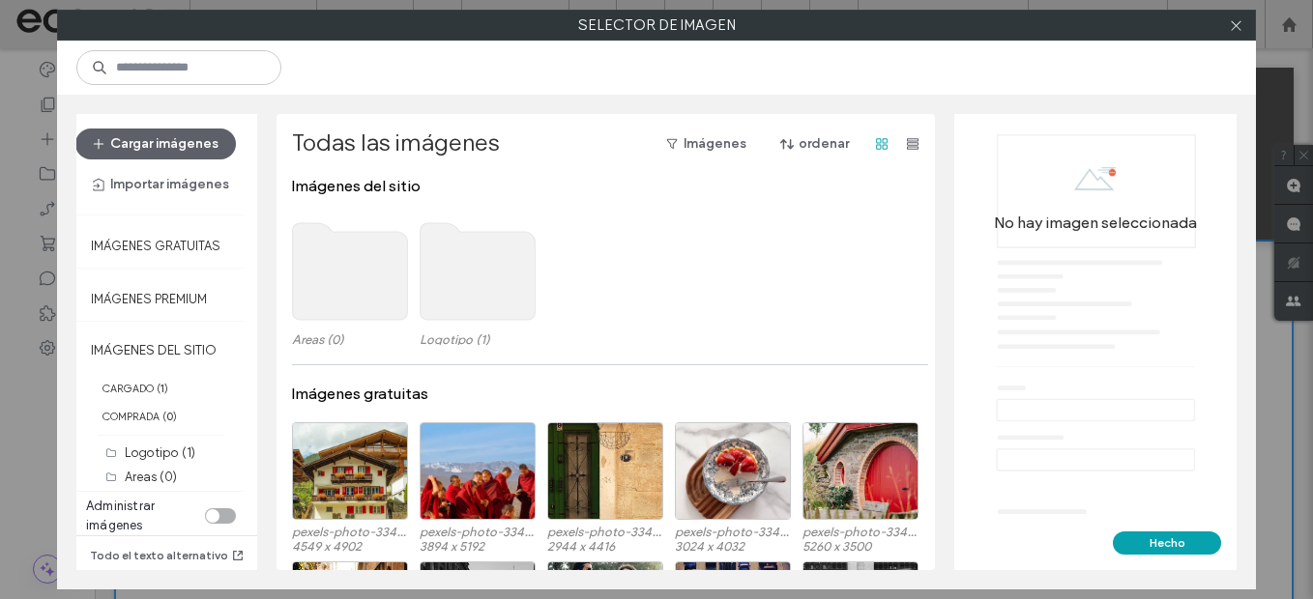
click at [350, 284] on use at bounding box center [350, 271] width 115 height 97
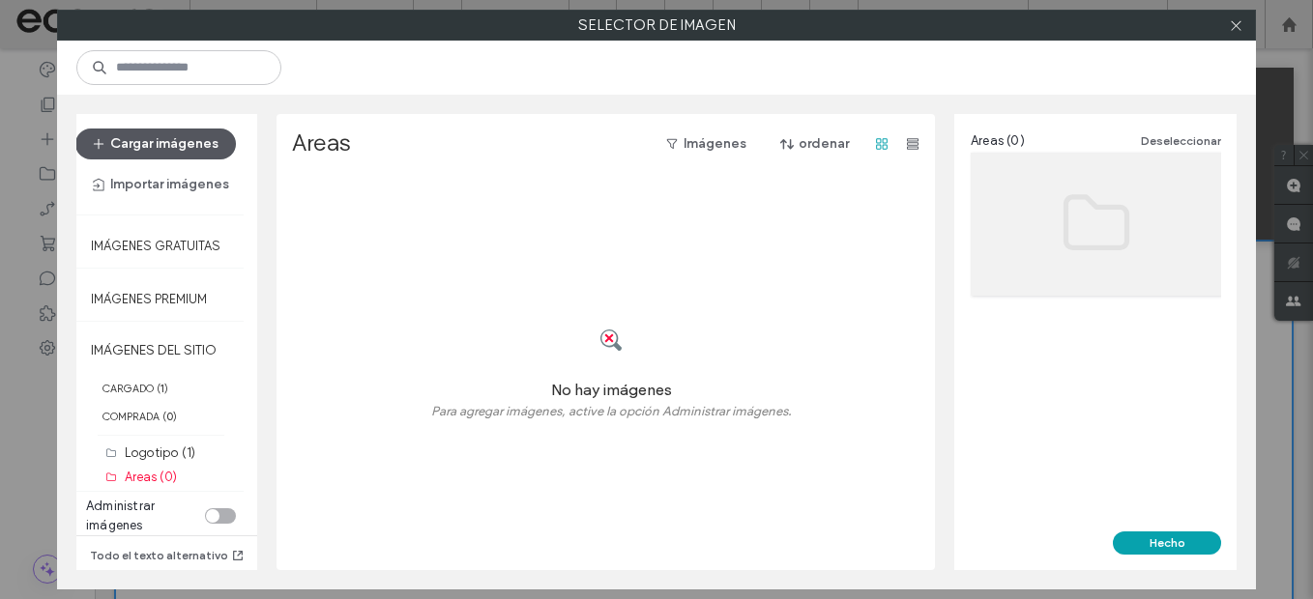
click at [168, 140] on button "Cargar imágenes" at bounding box center [155, 144] width 161 height 31
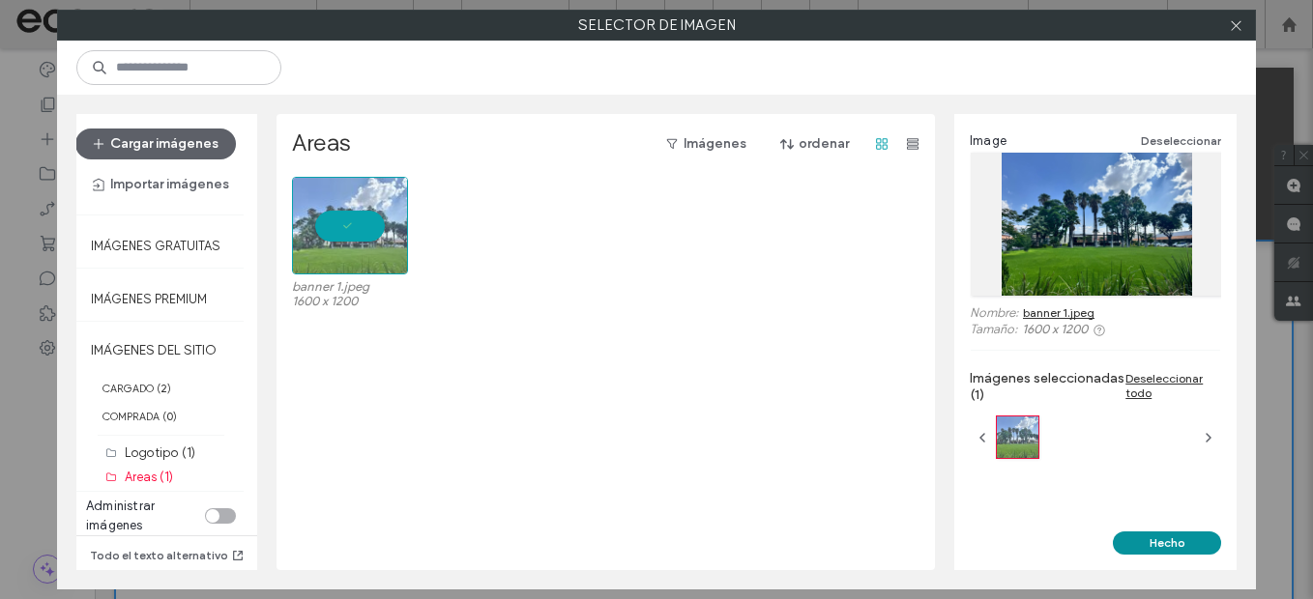
click at [1171, 546] on button "Hecho" at bounding box center [1167, 543] width 108 height 23
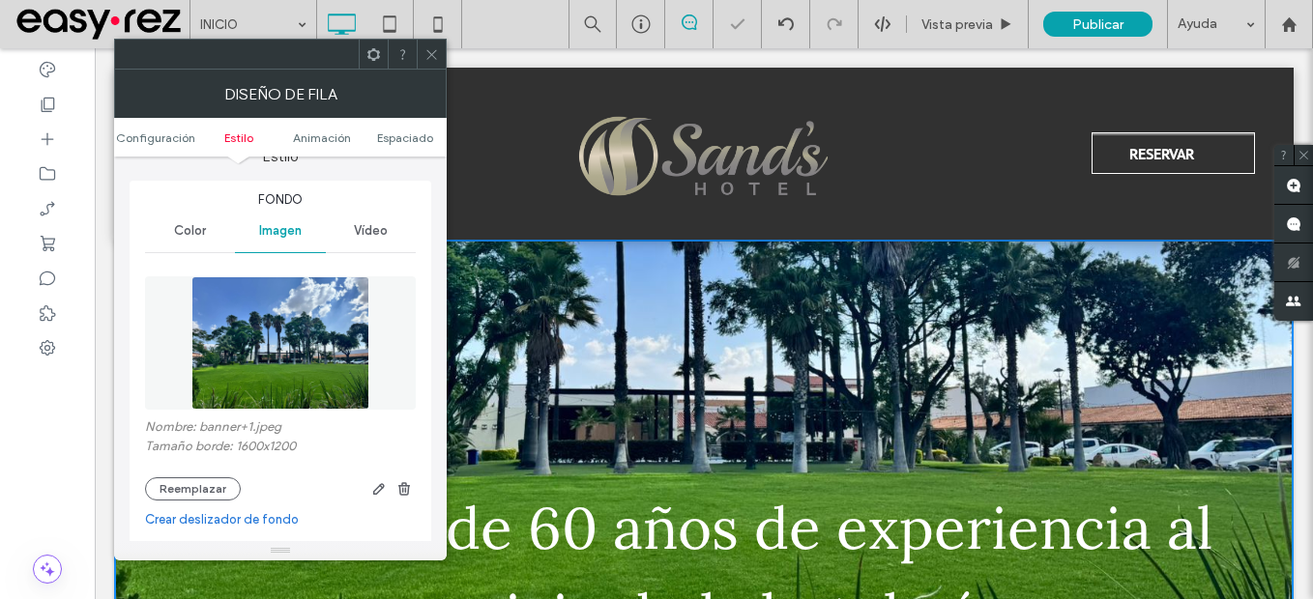
click at [431, 54] on use at bounding box center [431, 54] width 10 height 10
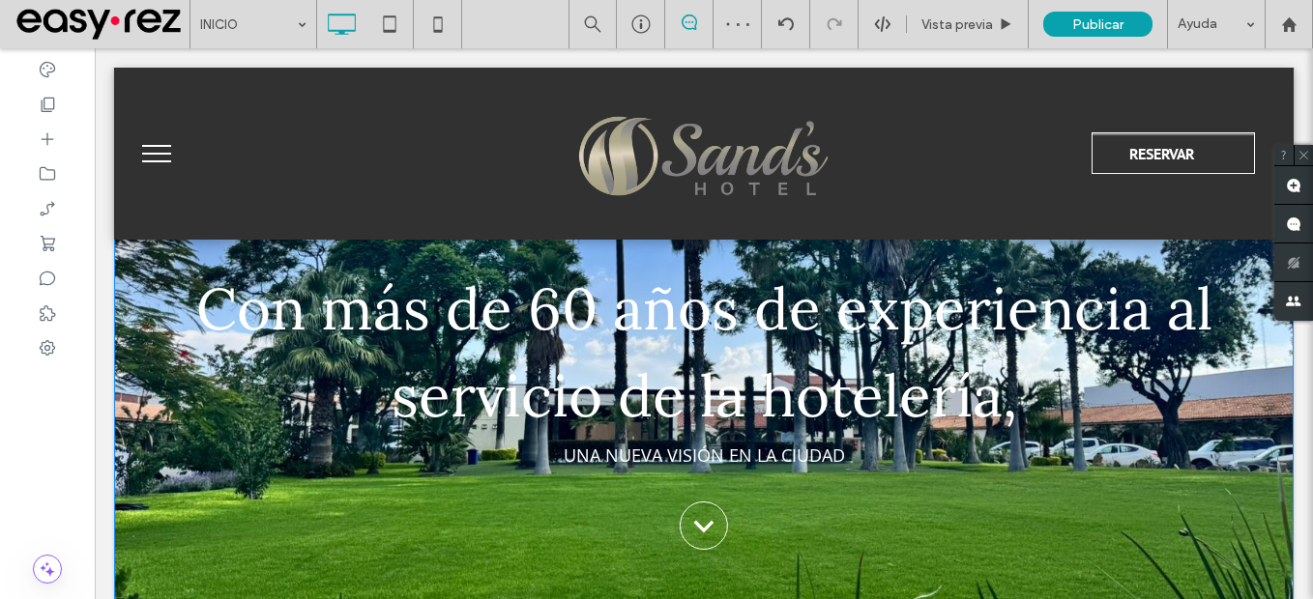
scroll to position [387, 0]
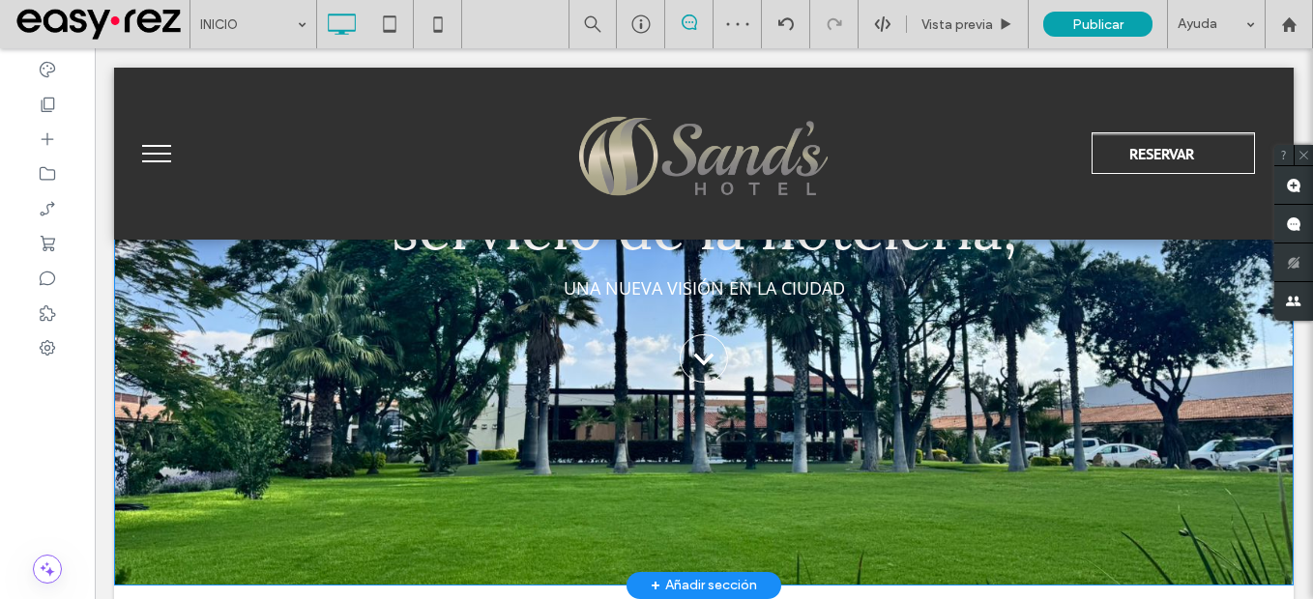
click at [179, 511] on div "Con más de 60 años de experiencia al servicio de la hotelería, UNA NUEVA VISIÓN…" at bounding box center [704, 219] width 1180 height 733
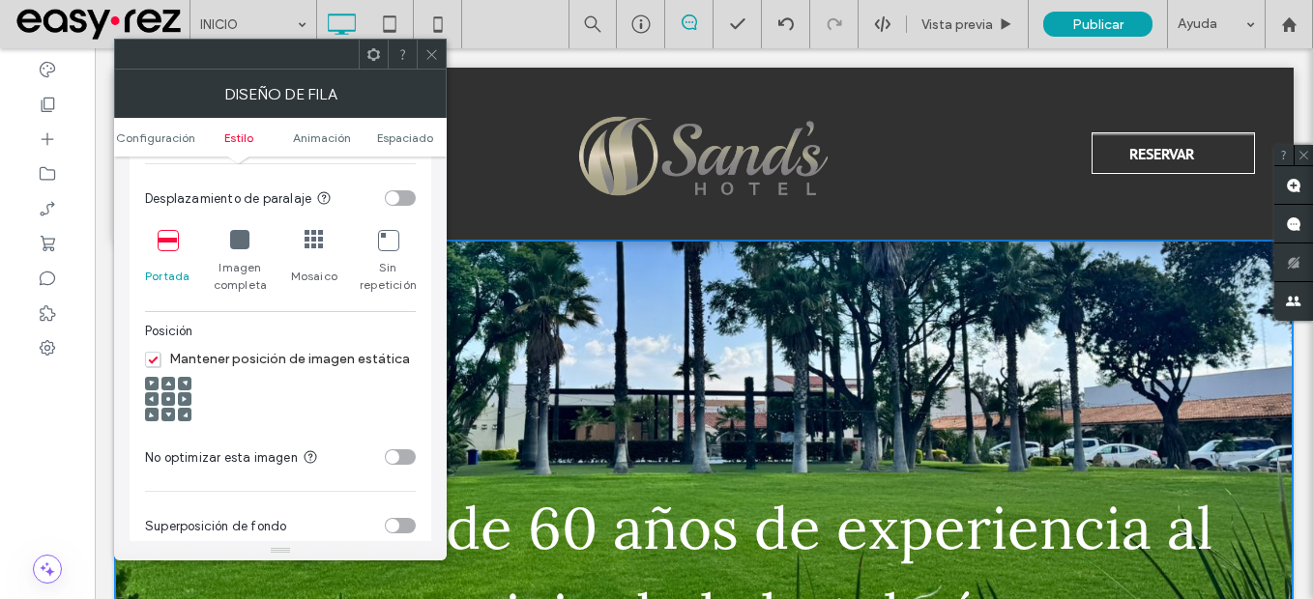
scroll to position [580, 0]
click at [150, 360] on span "Mantener posición de imagen estática" at bounding box center [277, 358] width 265 height 16
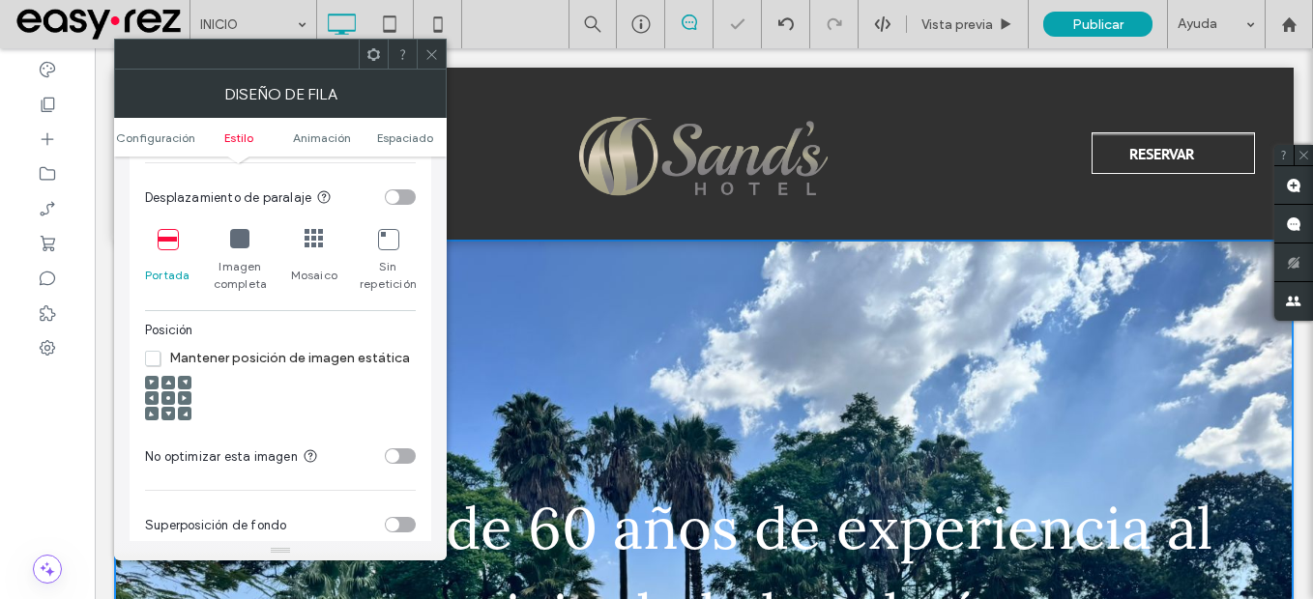
click at [170, 395] on icon at bounding box center [168, 398] width 6 height 6
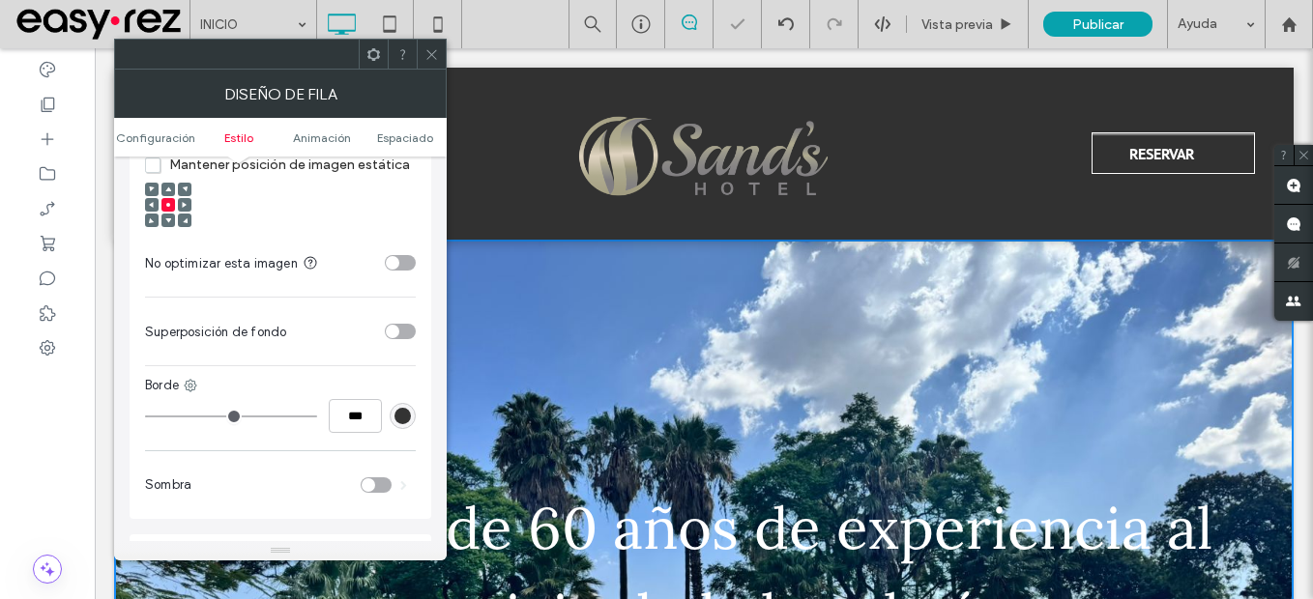
click at [404, 329] on div "toggle" at bounding box center [400, 331] width 31 height 15
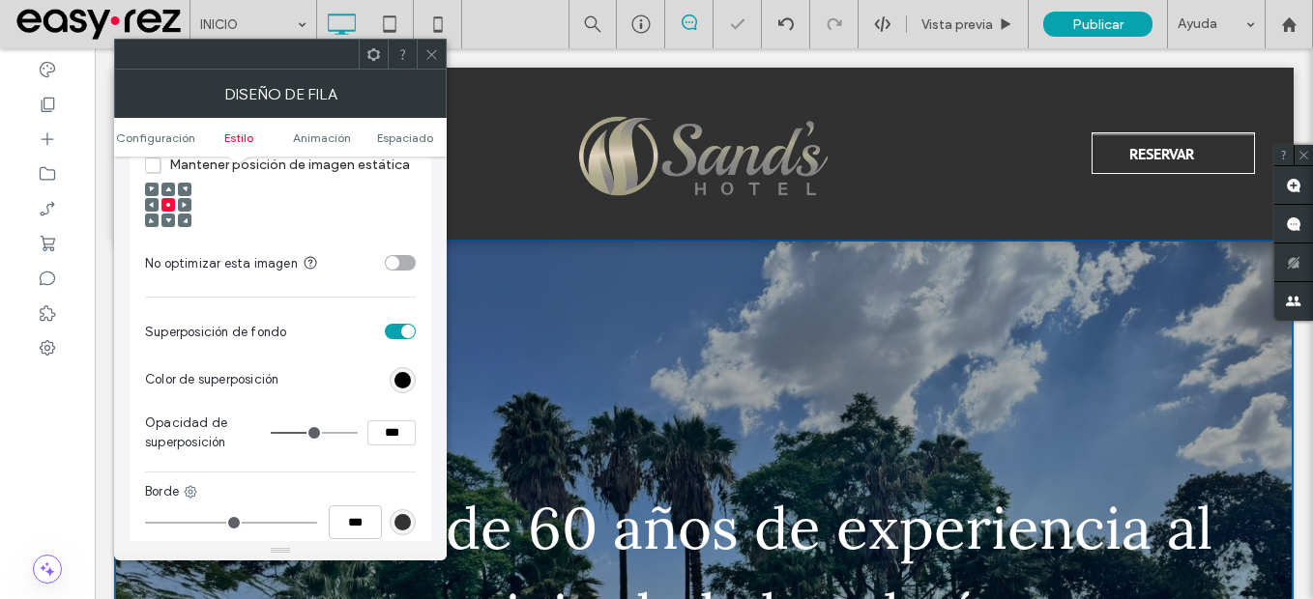
click at [435, 56] on icon at bounding box center [431, 54] width 15 height 15
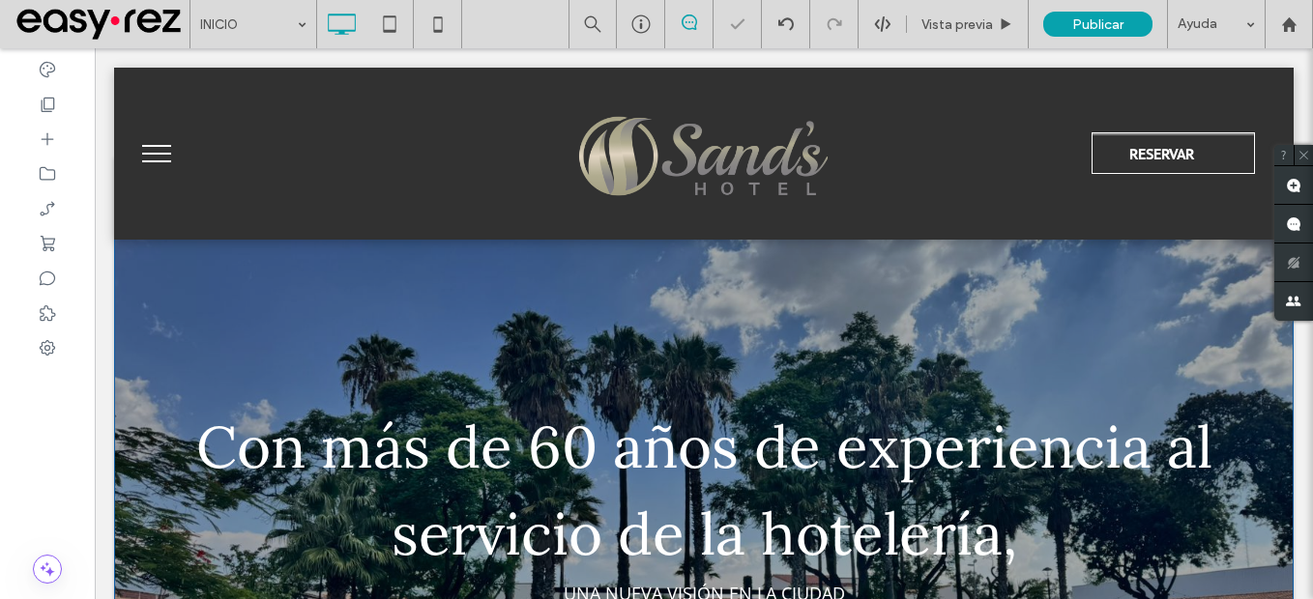
scroll to position [193, 0]
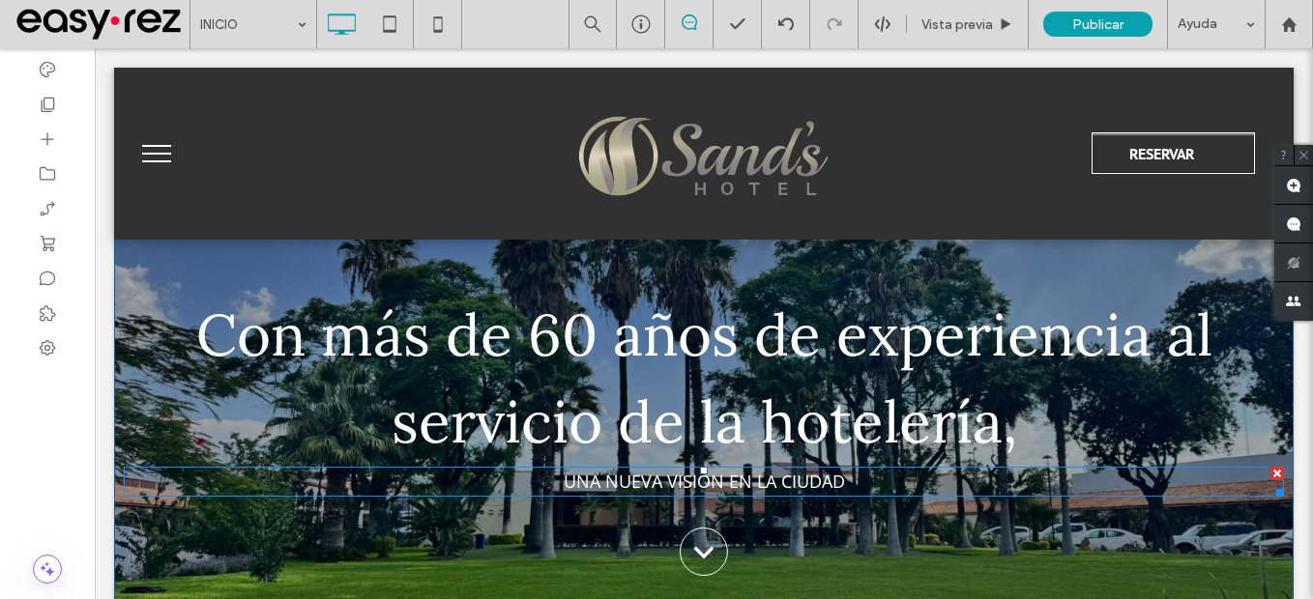
click at [1271, 474] on div at bounding box center [1278, 474] width 14 height 14
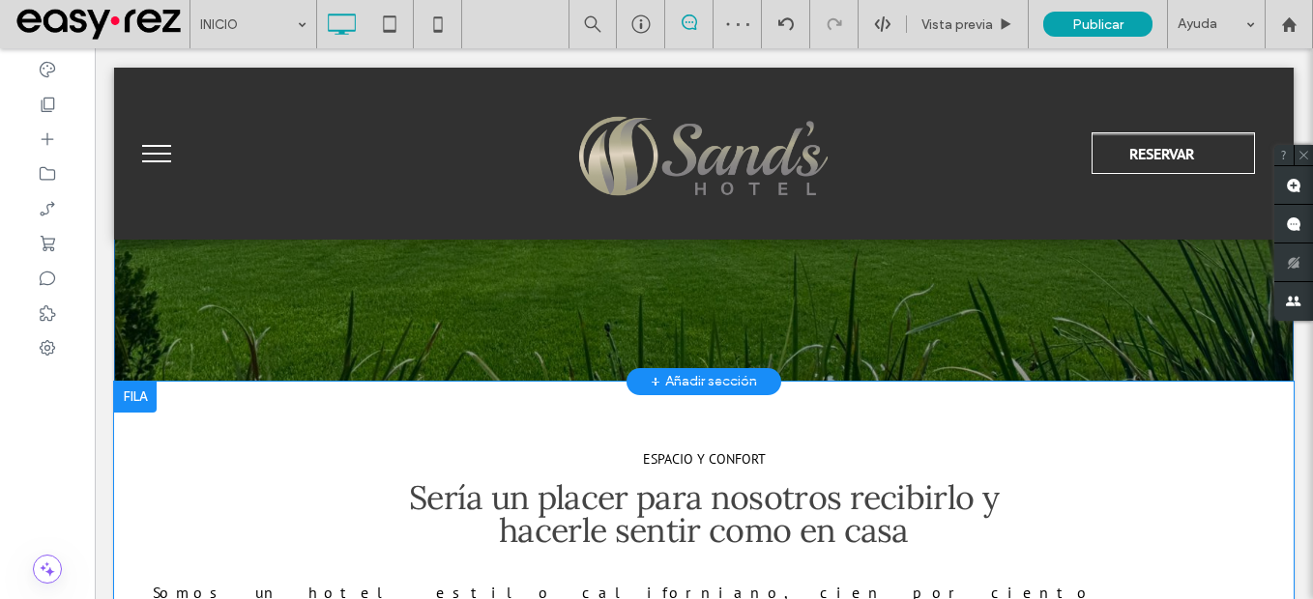
scroll to position [677, 0]
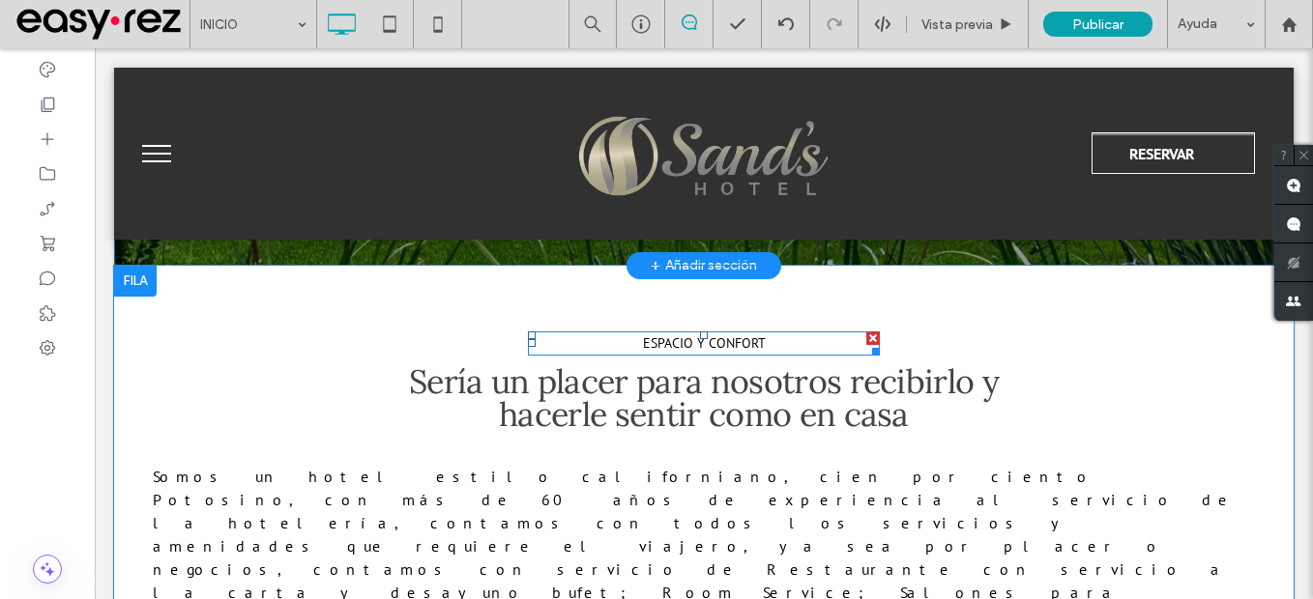
drag, startPoint x: 864, startPoint y: 338, endPoint x: 958, endPoint y: 390, distance: 106.9
click at [866, 338] on div at bounding box center [873, 339] width 14 height 14
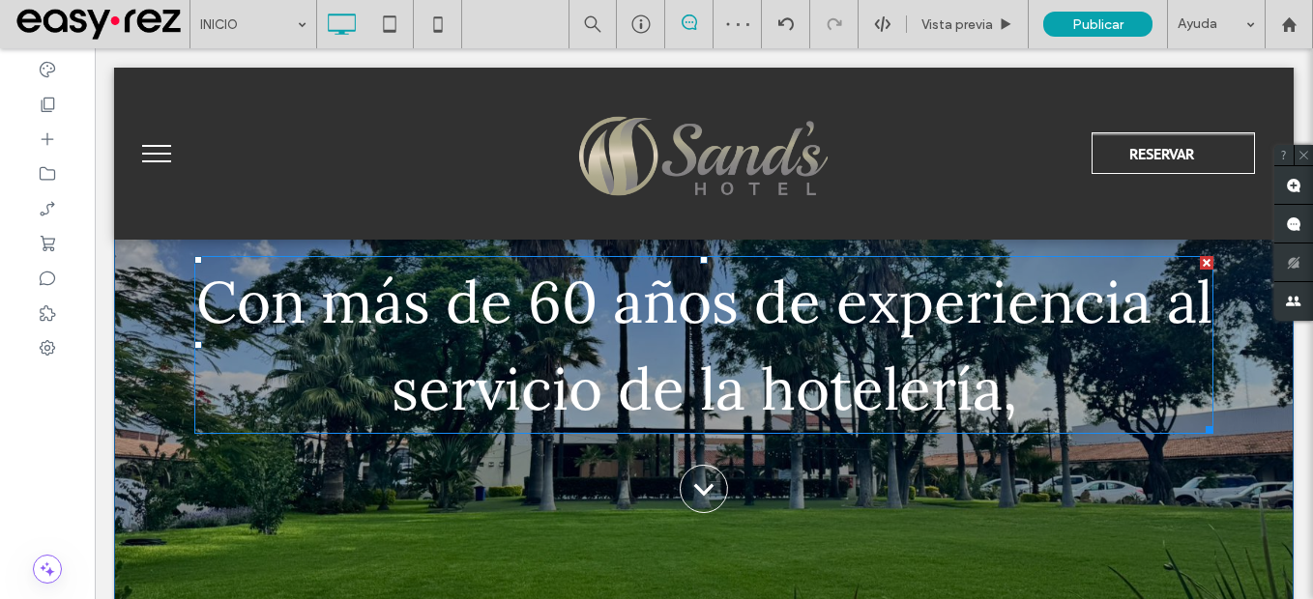
scroll to position [193, 0]
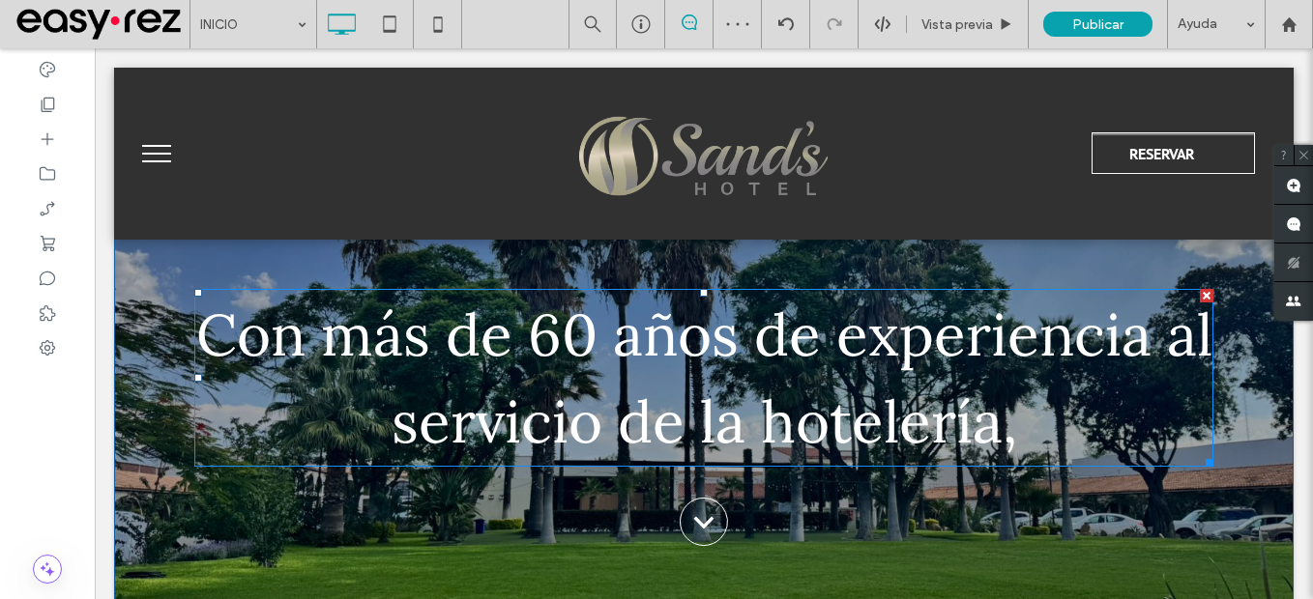
click at [989, 430] on span "Con más de 60 años de experiencia al servicio de la hotelería," at bounding box center [704, 378] width 1016 height 161
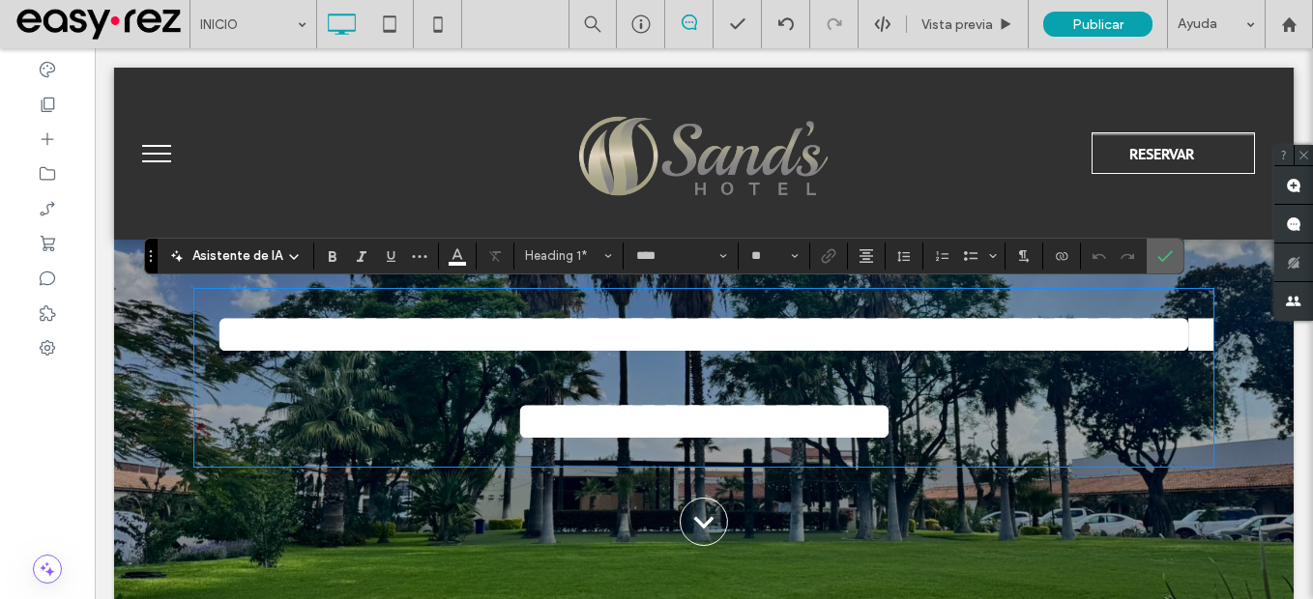
click at [1166, 256] on use "Confirmar" at bounding box center [1164, 256] width 15 height 12
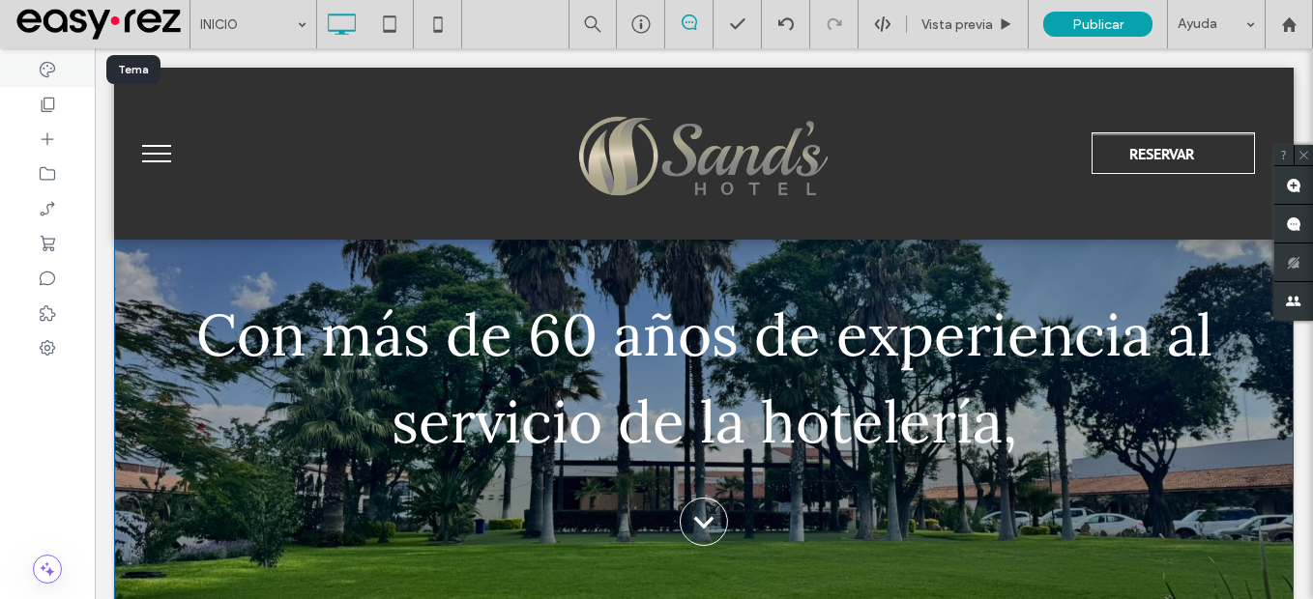
click at [65, 71] on div at bounding box center [47, 69] width 95 height 35
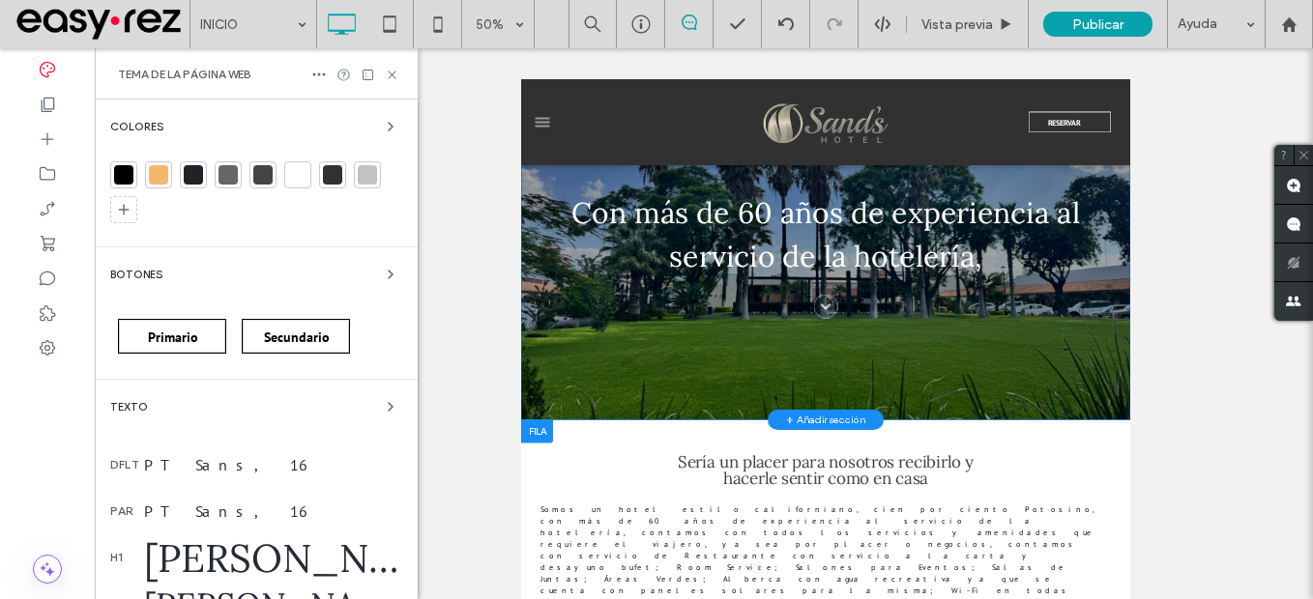
click at [224, 562] on div "Lora, 40" at bounding box center [273, 558] width 258 height 49
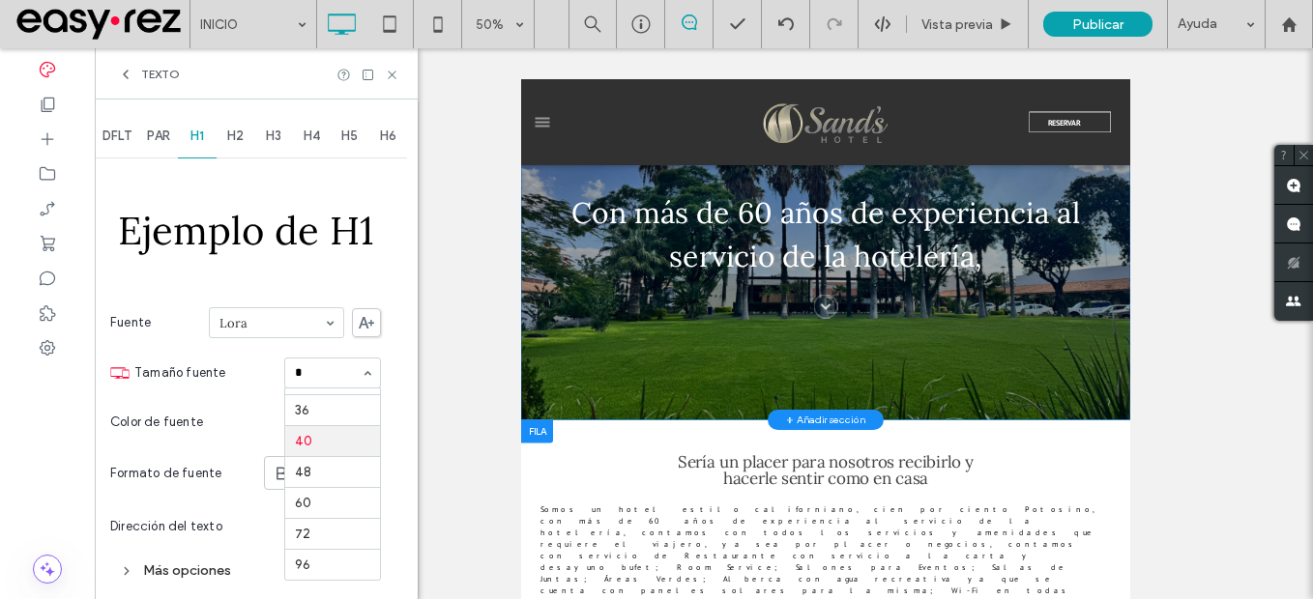
scroll to position [0, 0]
type input "**"
click at [303, 366] on input at bounding box center [328, 373] width 66 height 14
type input "**"
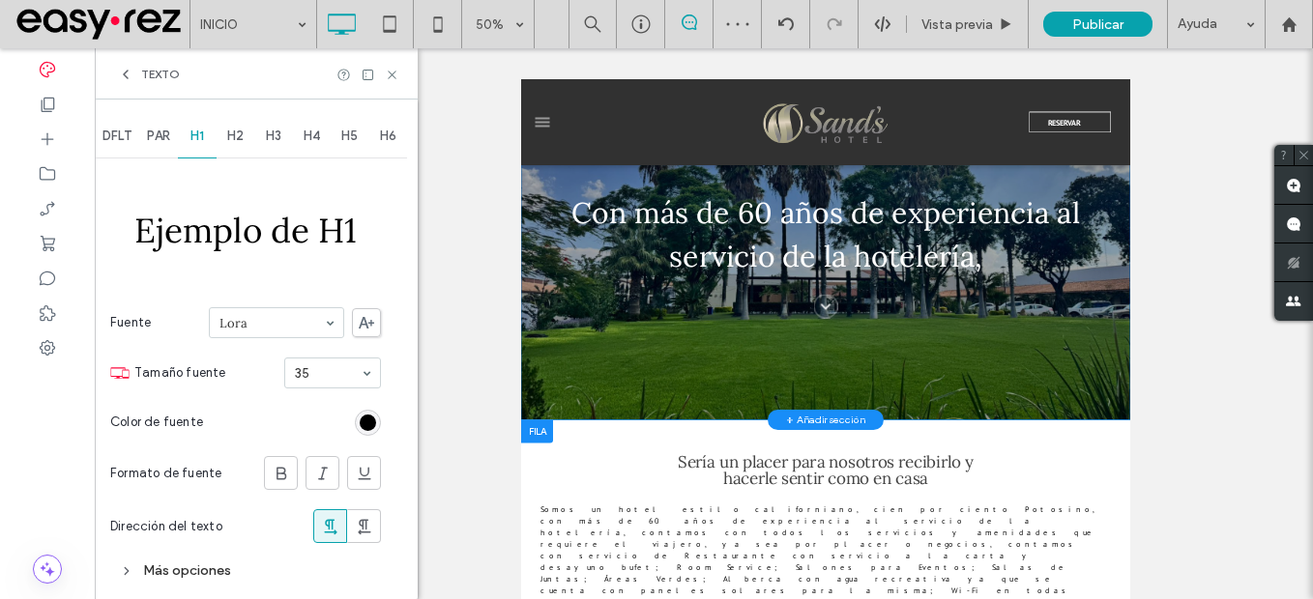
click at [242, 135] on span "H2" at bounding box center [235, 136] width 16 height 15
type input "**"
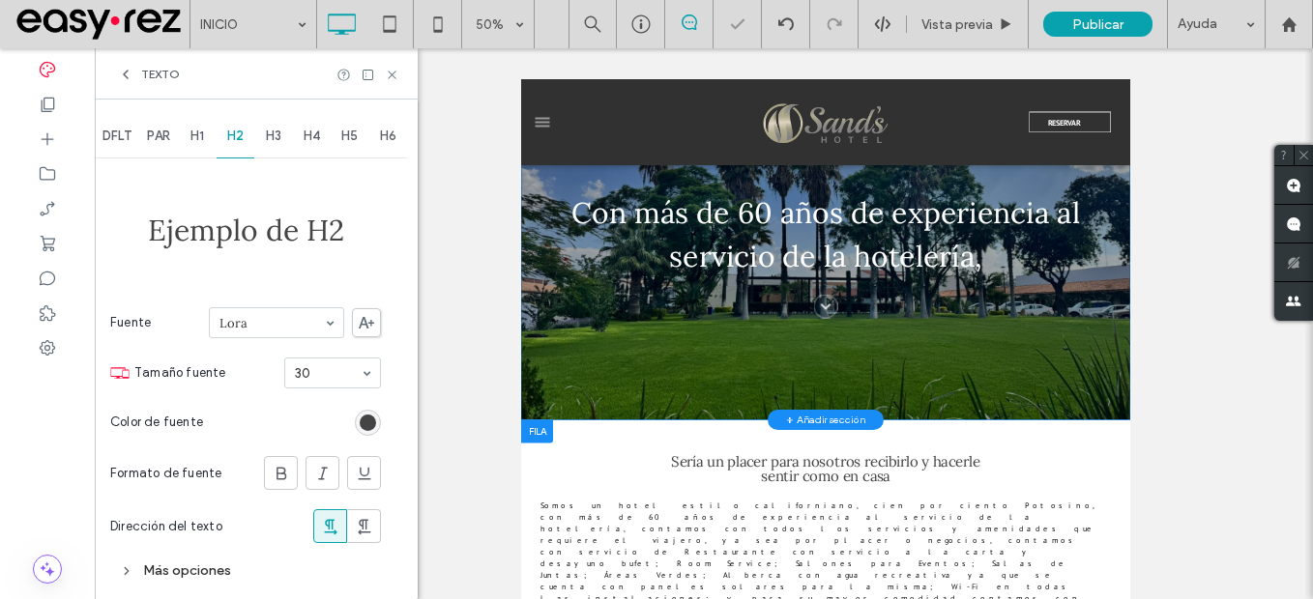
click at [267, 154] on div "H3" at bounding box center [273, 136] width 39 height 43
click at [267, 148] on div "H3" at bounding box center [273, 136] width 39 height 43
click at [273, 129] on span "H3" at bounding box center [273, 136] width 15 height 15
type input "**"
click at [319, 141] on span "H4" at bounding box center [312, 136] width 16 height 15
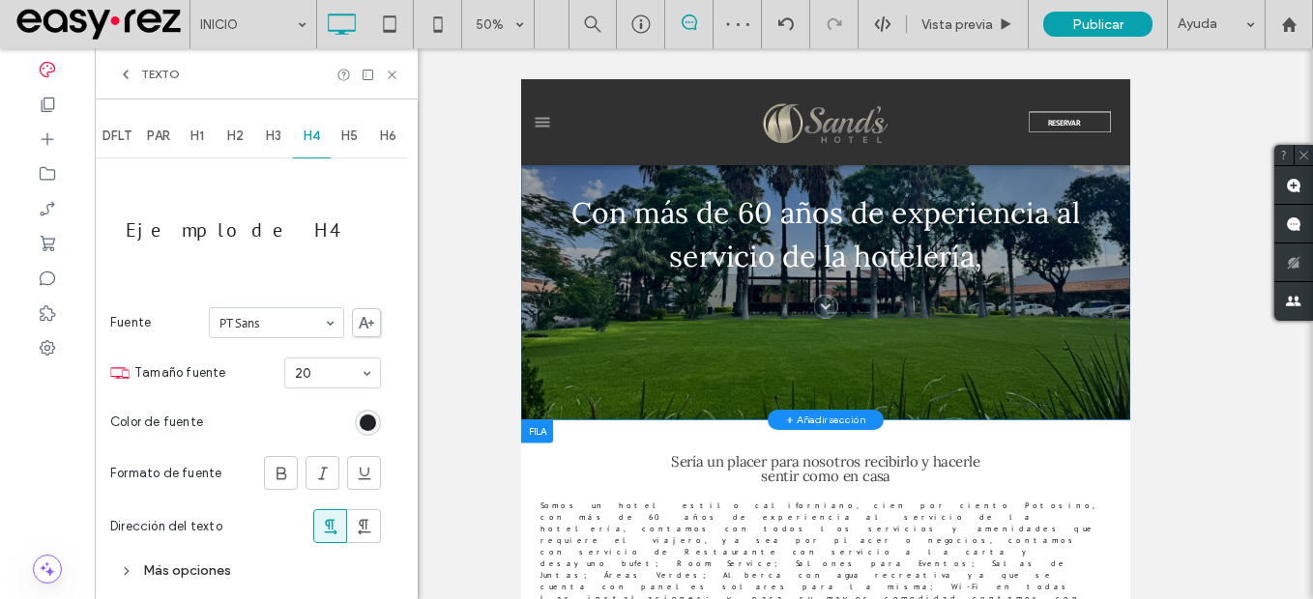
click at [335, 392] on section "Tamaño fuente 20" at bounding box center [257, 373] width 247 height 50
click at [391, 74] on icon at bounding box center [392, 75] width 15 height 15
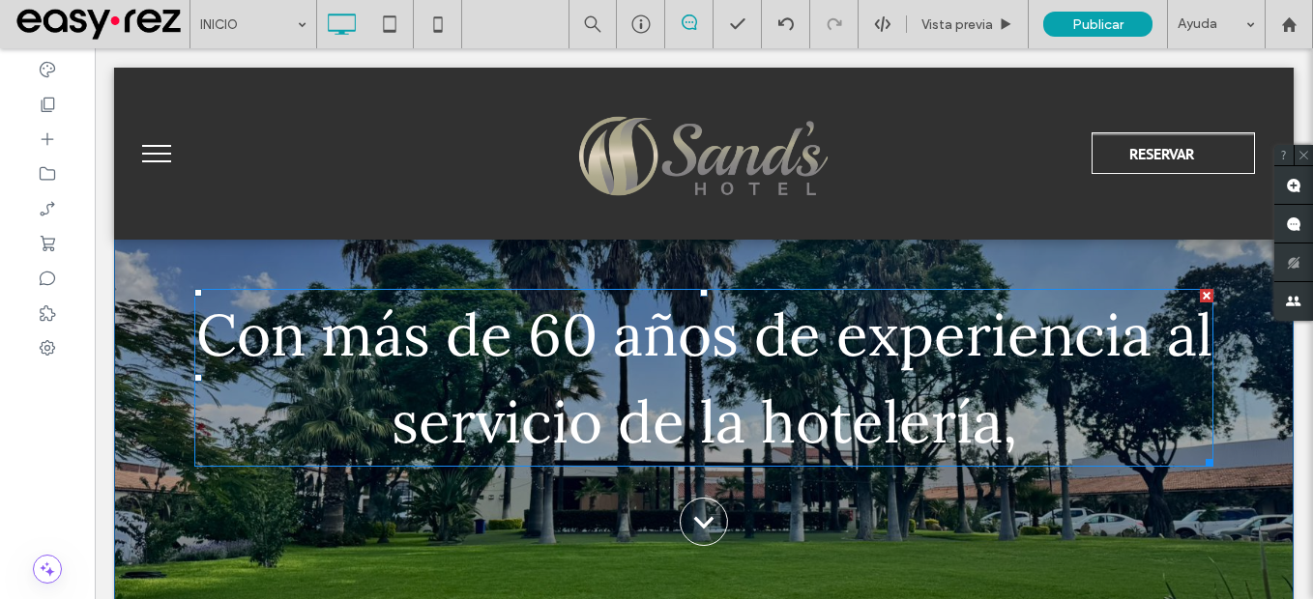
click at [599, 342] on span "Con más de 60 años de experiencia al servicio de la hotelería," at bounding box center [704, 378] width 1016 height 161
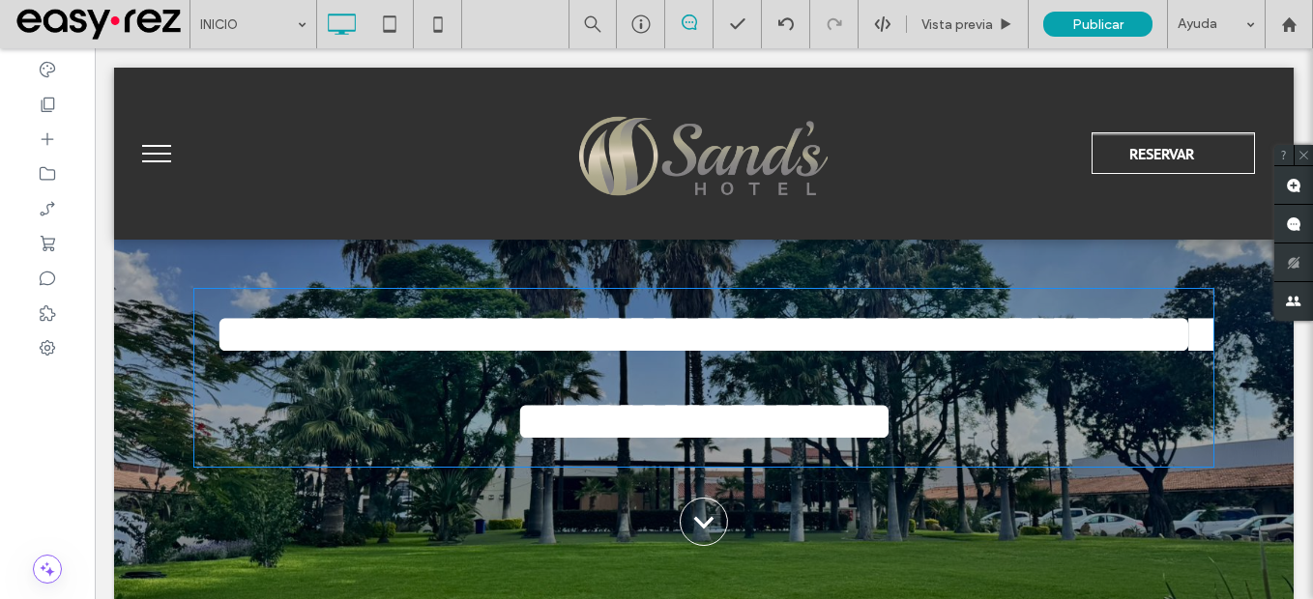
type input "****"
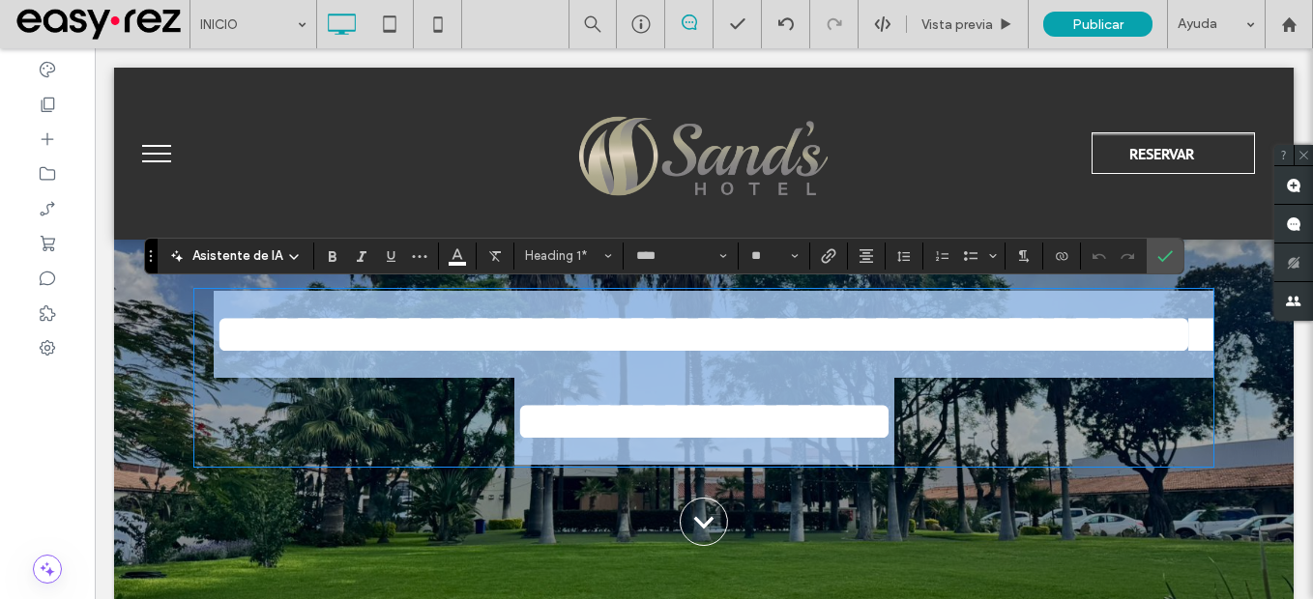
drag, startPoint x: 194, startPoint y: 337, endPoint x: 640, endPoint y: 344, distance: 445.8
click at [1065, 437] on h1 "**********" at bounding box center [703, 378] width 1019 height 174
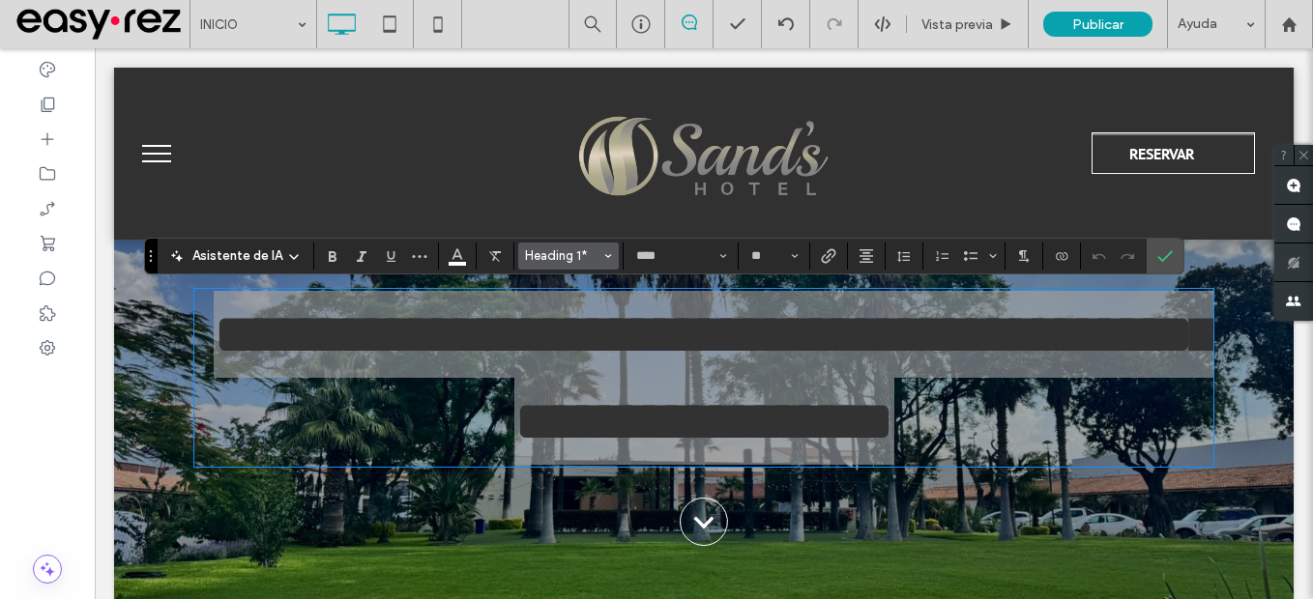
click at [578, 253] on span "Heading 1*" at bounding box center [562, 255] width 75 height 15
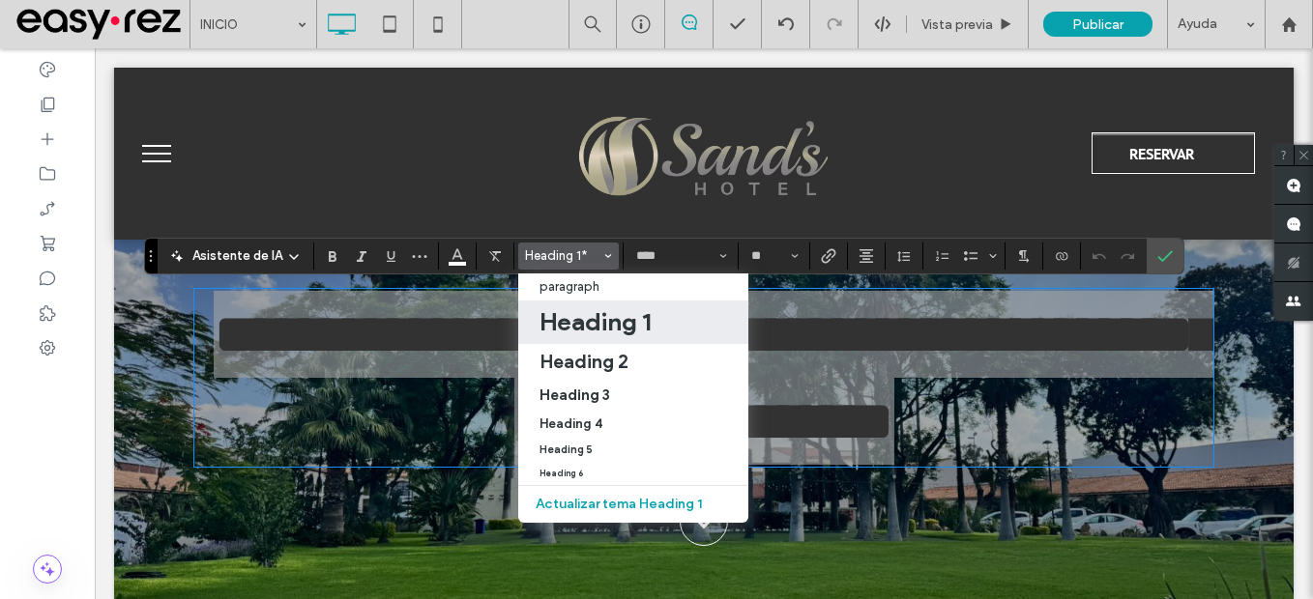
click at [576, 317] on h1 "Heading 1" at bounding box center [595, 322] width 111 height 31
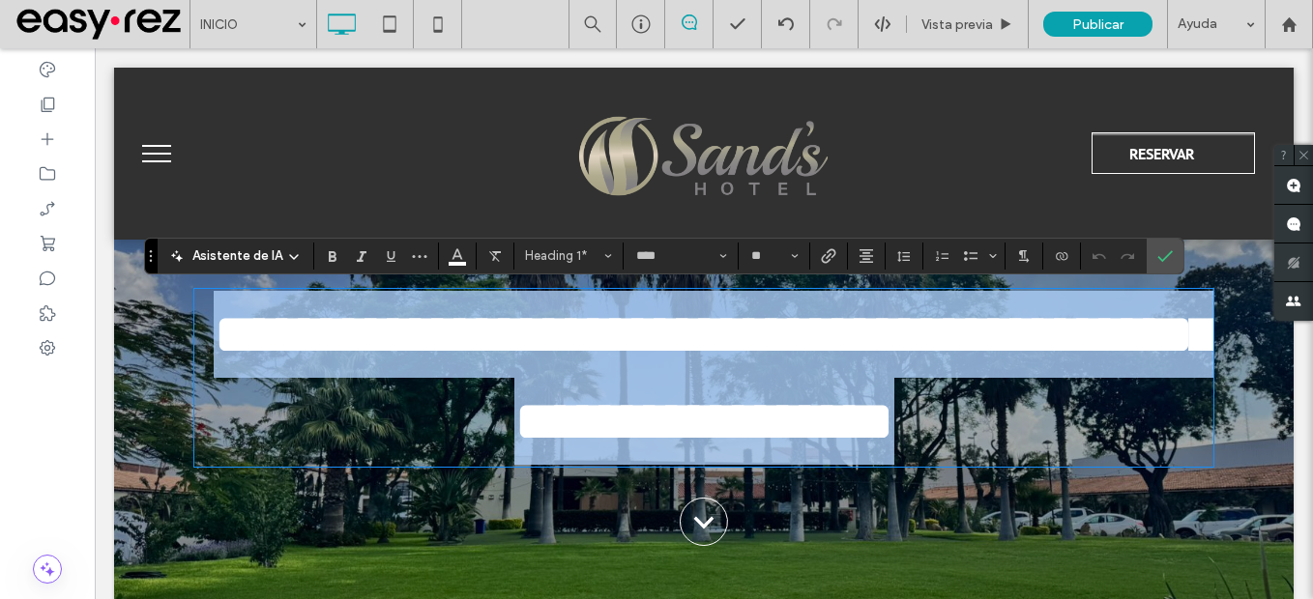
type input "**"
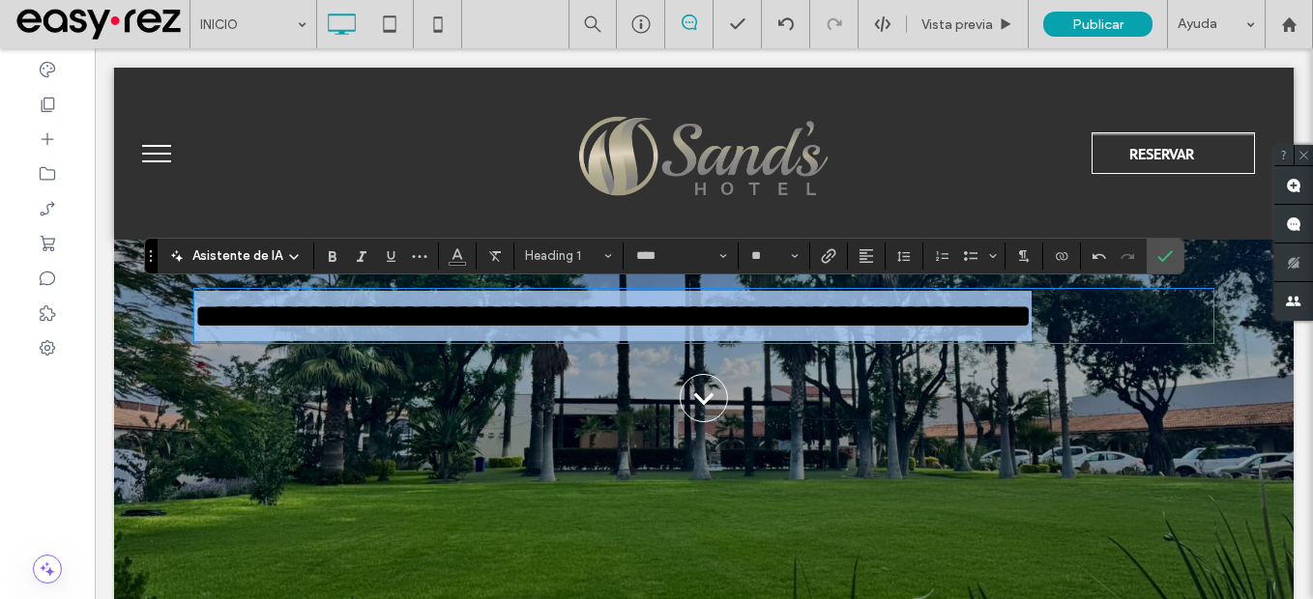
click at [1198, 314] on h1 "**********" at bounding box center [703, 316] width 1019 height 51
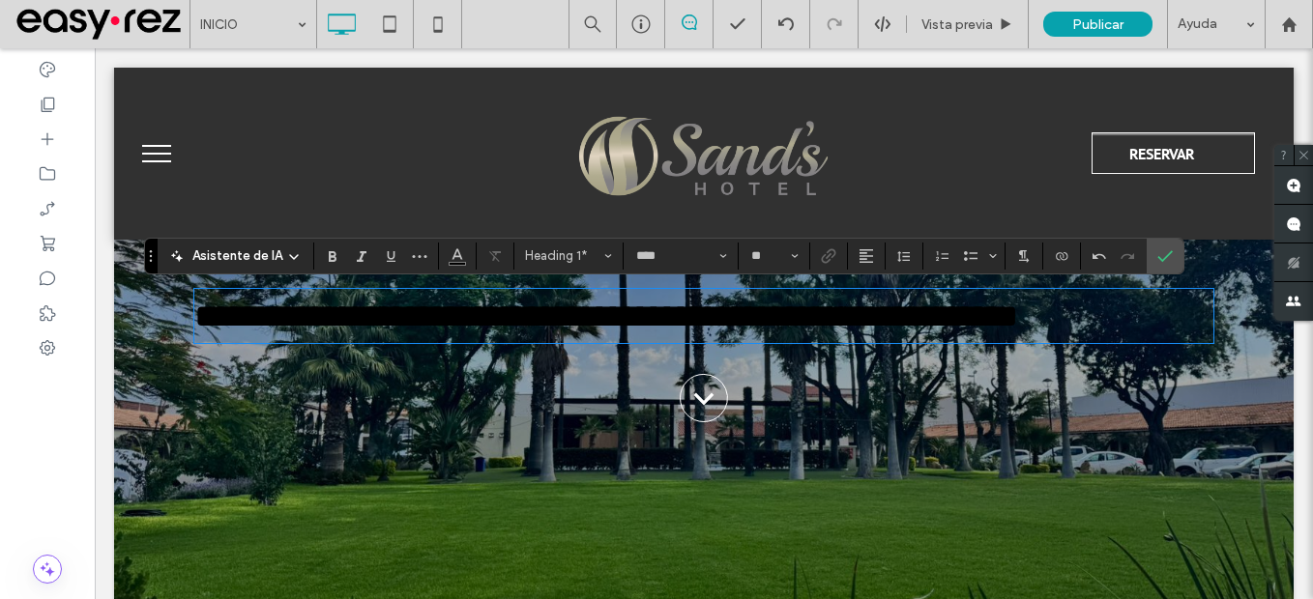
click at [1183, 301] on h1 "**********" at bounding box center [703, 316] width 1019 height 51
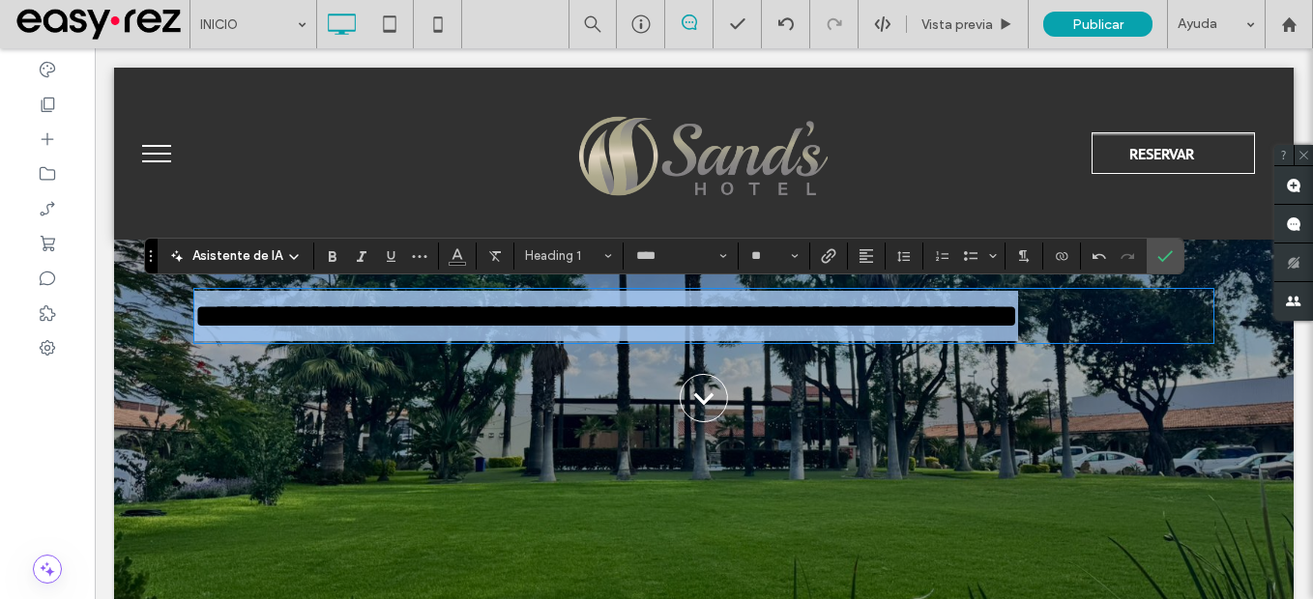
click at [1183, 301] on h1 "**********" at bounding box center [703, 316] width 1019 height 51
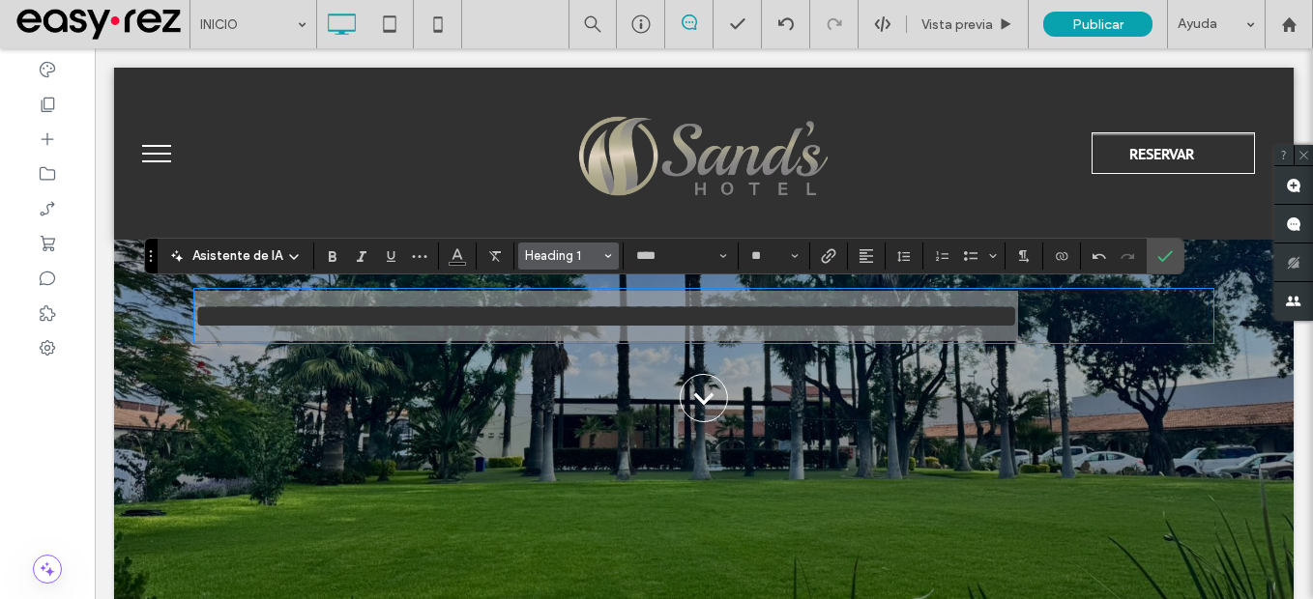
click at [570, 256] on span "Heading 1" at bounding box center [562, 255] width 75 height 15
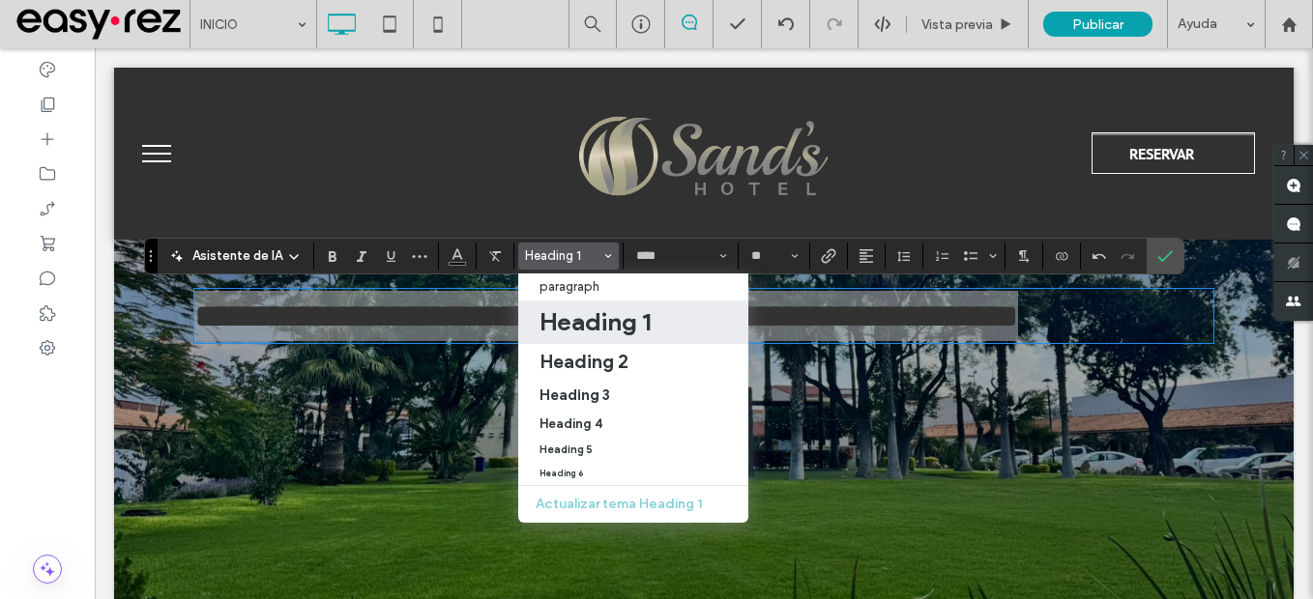
click at [592, 320] on h1 "Heading 1" at bounding box center [595, 322] width 111 height 31
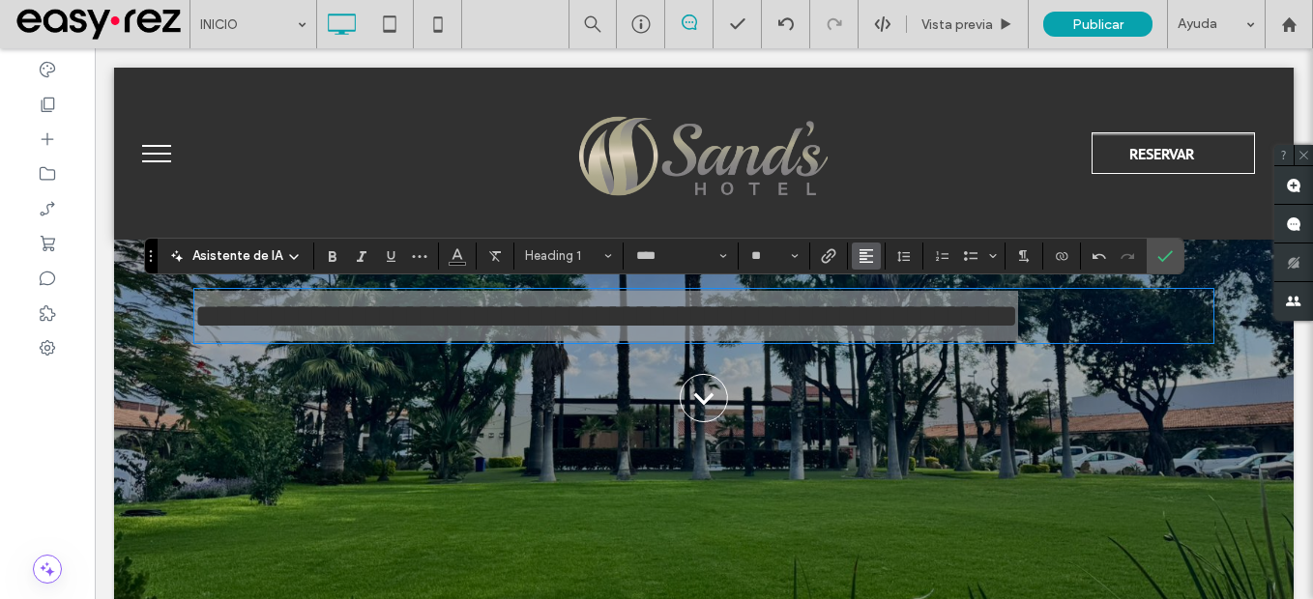
click at [866, 254] on icon "Alineación" at bounding box center [866, 255] width 15 height 15
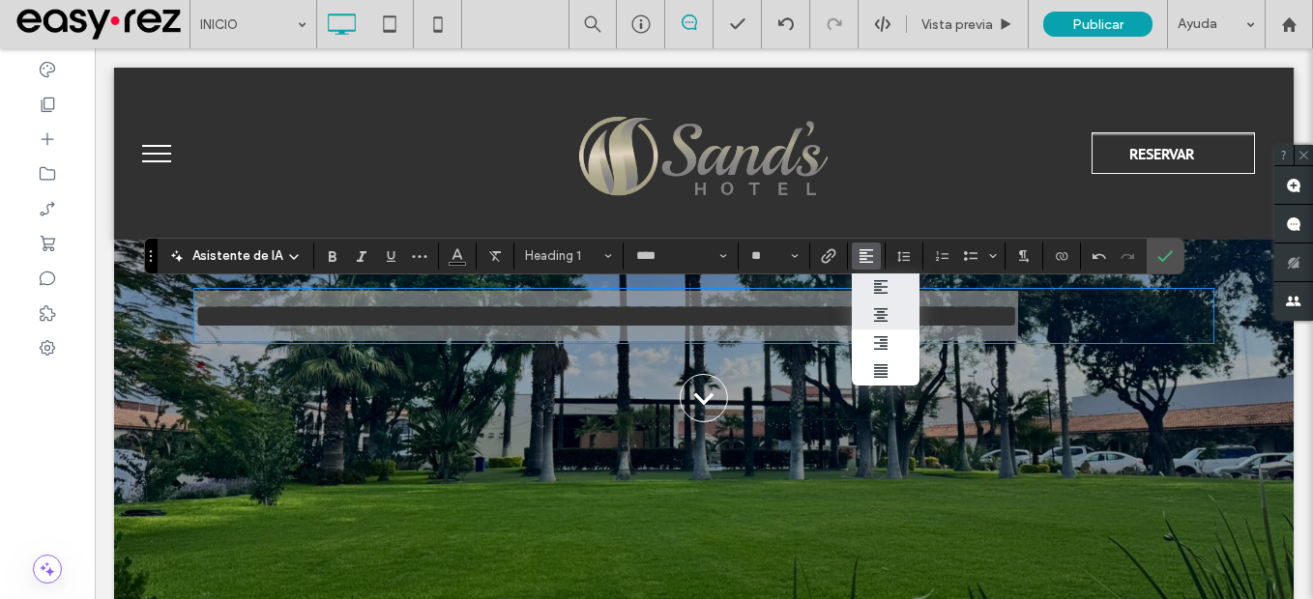
drag, startPoint x: 888, startPoint y: 326, endPoint x: 871, endPoint y: 248, distance: 80.0
click at [888, 326] on label "ui.textEditor.alignment.center" at bounding box center [886, 316] width 68 height 28
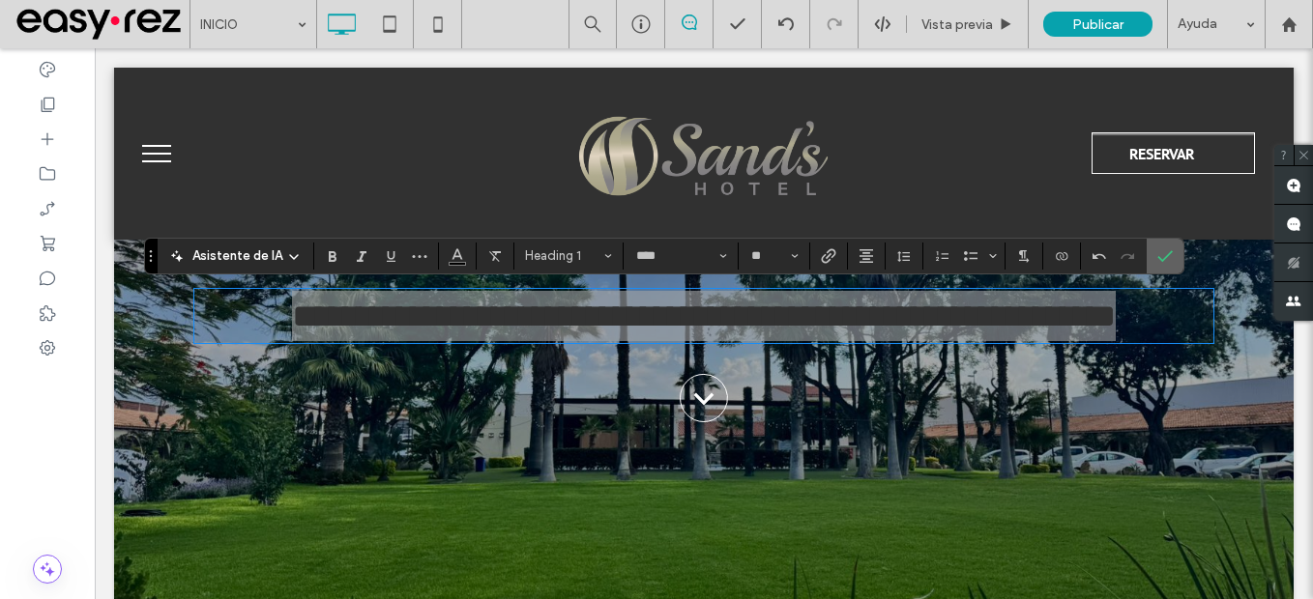
click at [1162, 252] on icon "Confirmar" at bounding box center [1164, 255] width 15 height 15
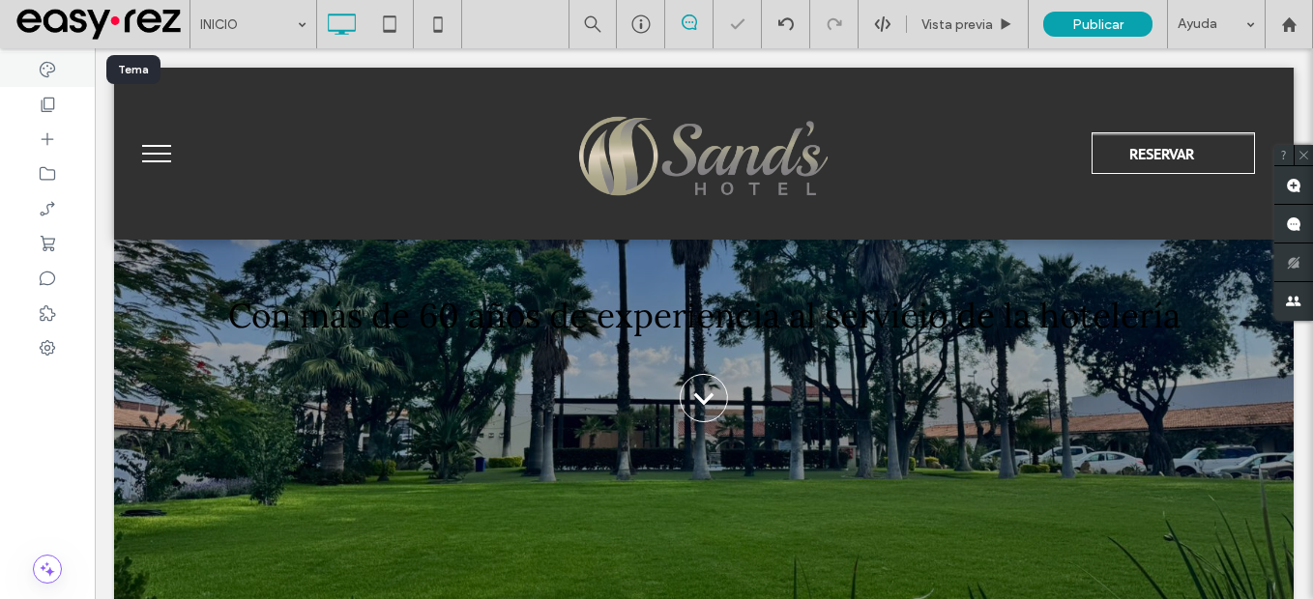
click at [43, 57] on div at bounding box center [47, 69] width 95 height 35
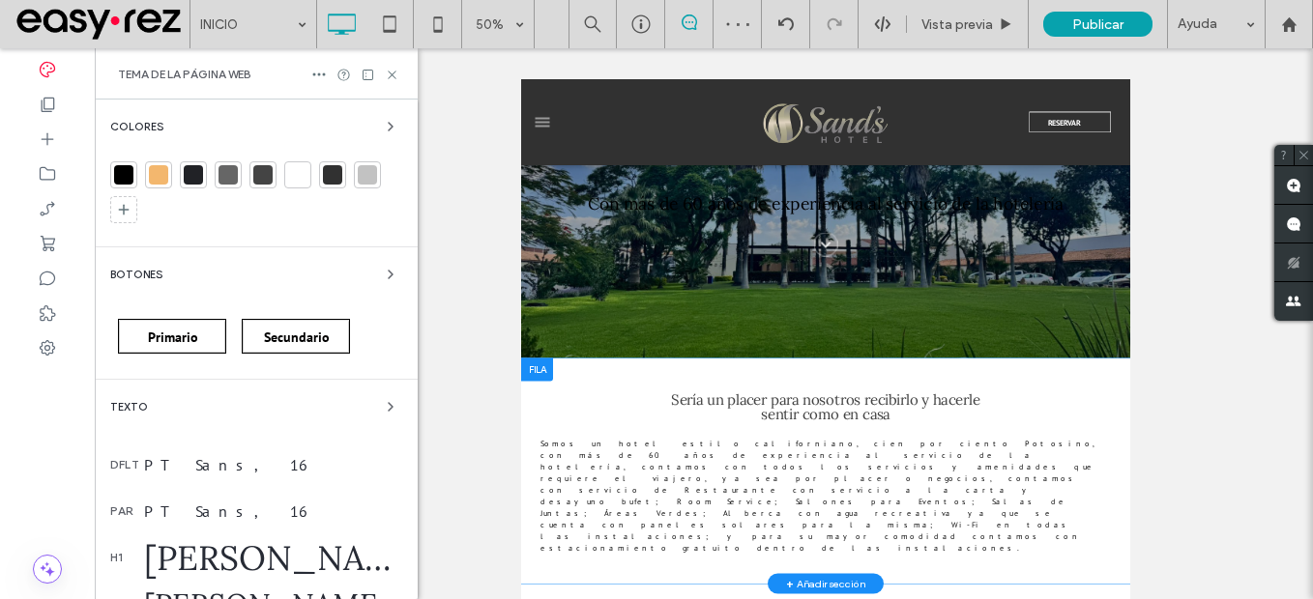
drag, startPoint x: 238, startPoint y: 562, endPoint x: 384, endPoint y: 526, distance: 150.3
click at [237, 561] on div "Lora, 35" at bounding box center [273, 559] width 258 height 44
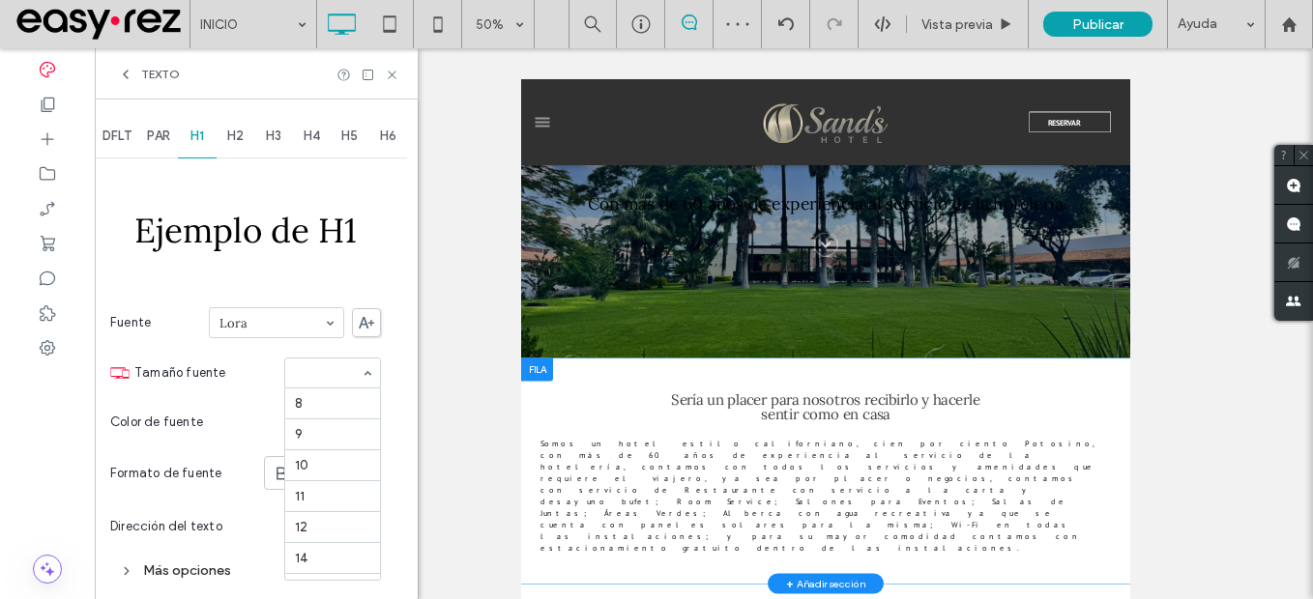
scroll to position [334, 0]
type input "*"
type input "**"
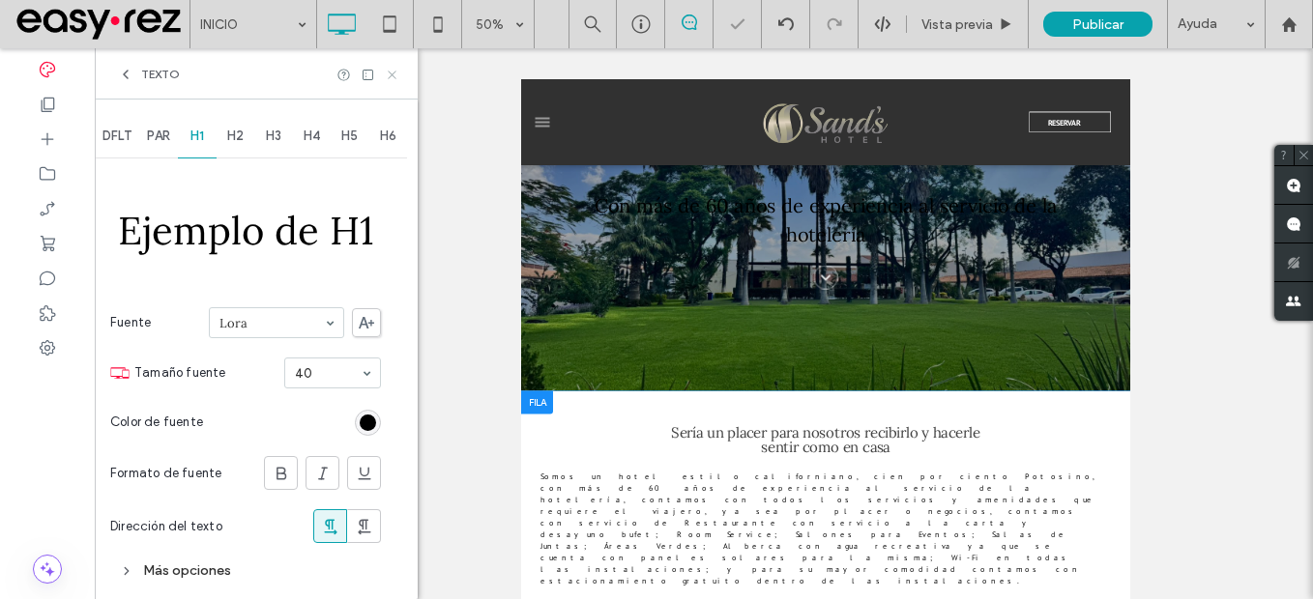
click at [390, 75] on icon at bounding box center [392, 75] width 15 height 15
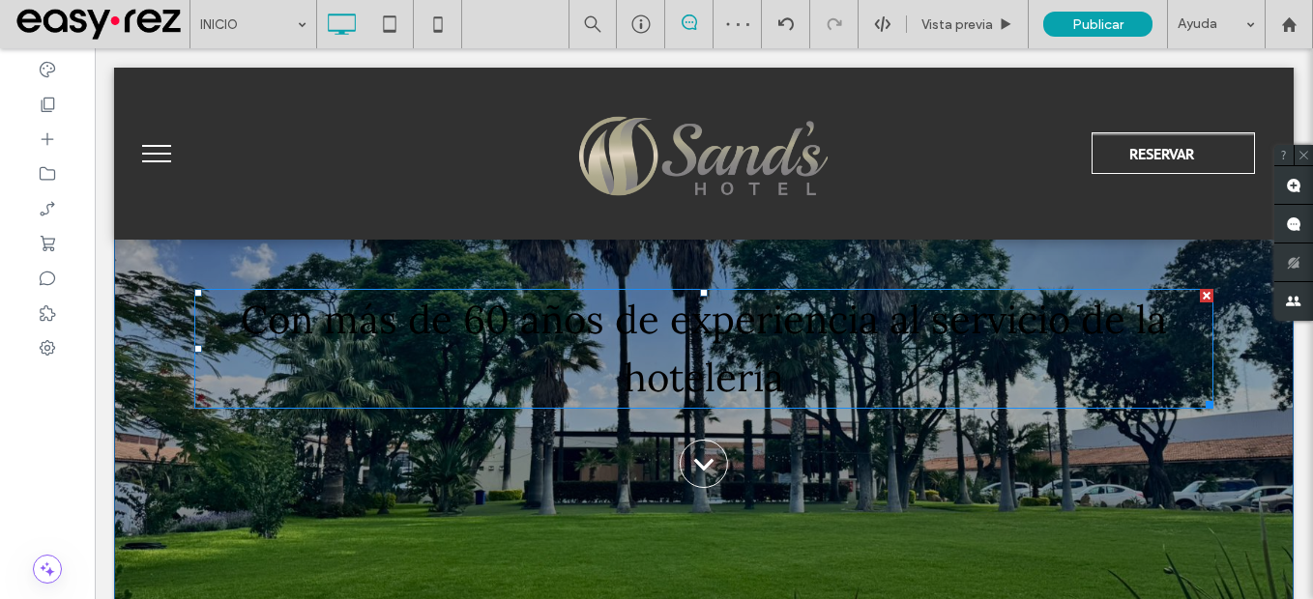
click at [780, 340] on span "Con más de 60 años de experiencia al servicio de la hotelería" at bounding box center [704, 348] width 926 height 107
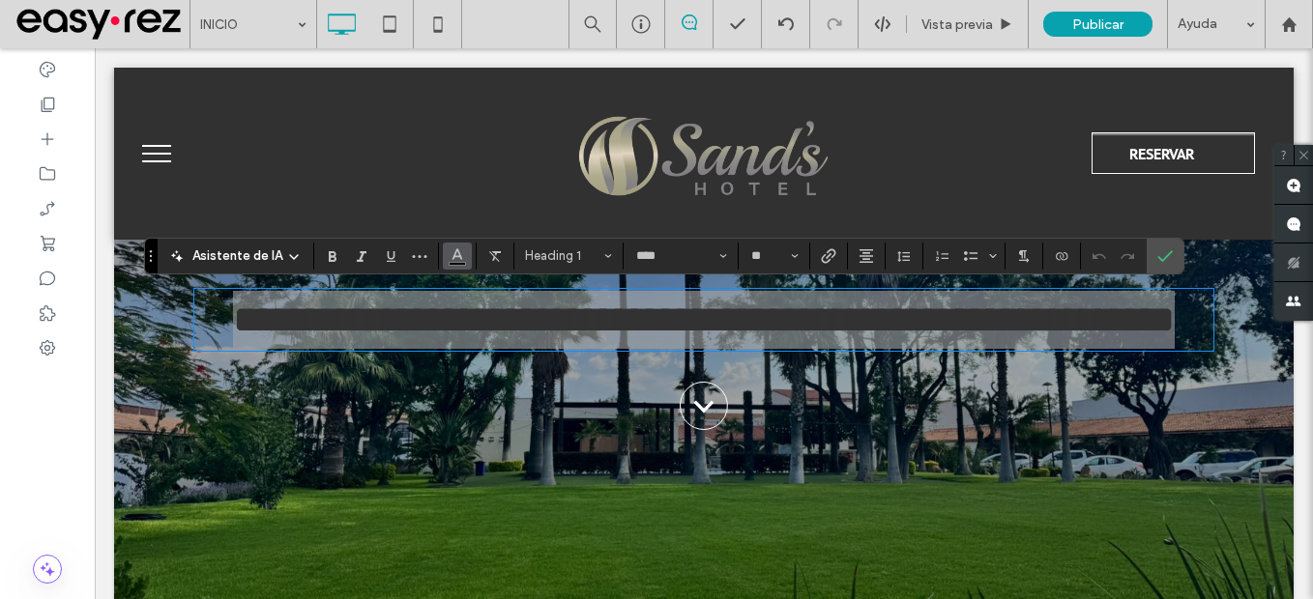
click at [450, 260] on icon "Color" at bounding box center [457, 254] width 15 height 15
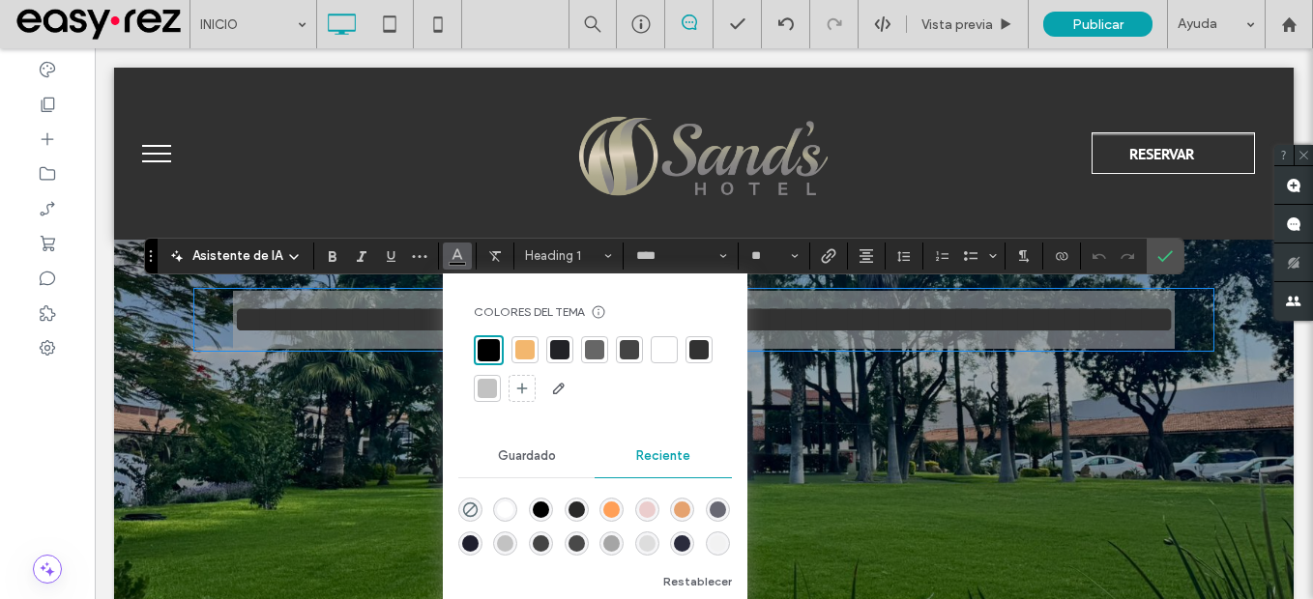
click at [726, 548] on div "rgba(242, 242, 242, 1)" at bounding box center [718, 544] width 24 height 24
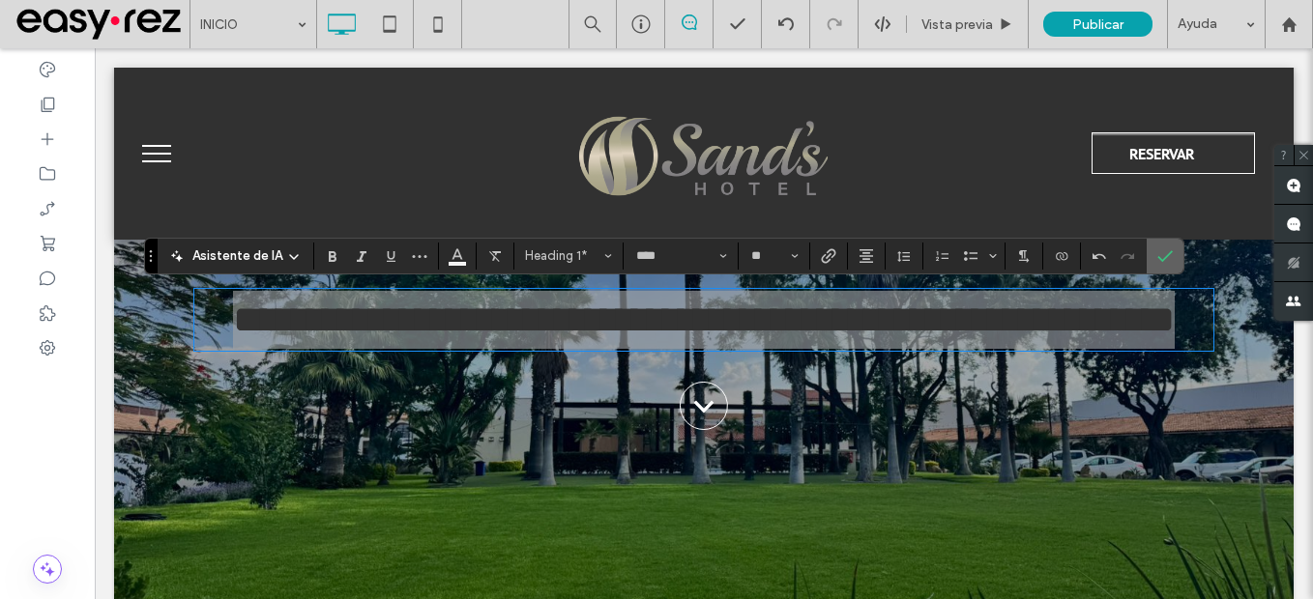
click at [1165, 254] on icon "Confirmar" at bounding box center [1164, 255] width 15 height 15
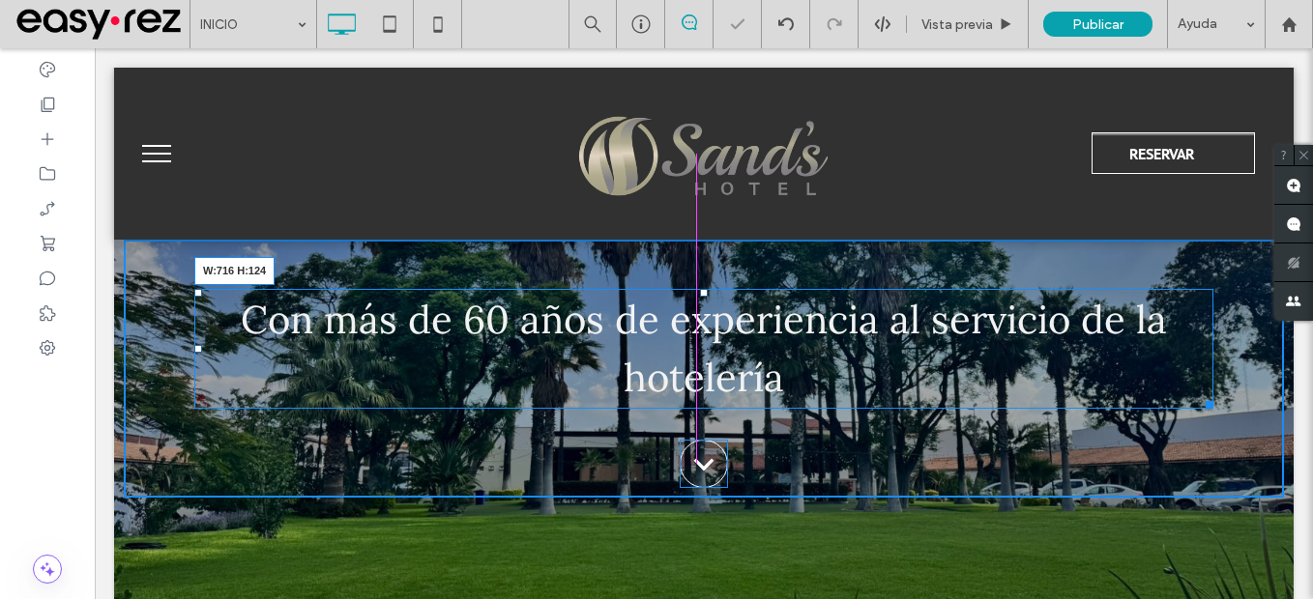
drag, startPoint x: 1111, startPoint y: 398, endPoint x: 1139, endPoint y: 439, distance: 49.3
click at [1042, 391] on div "Con más de 60 años de experiencia al servicio de la hotelería W:716 H:124" at bounding box center [703, 349] width 1019 height 120
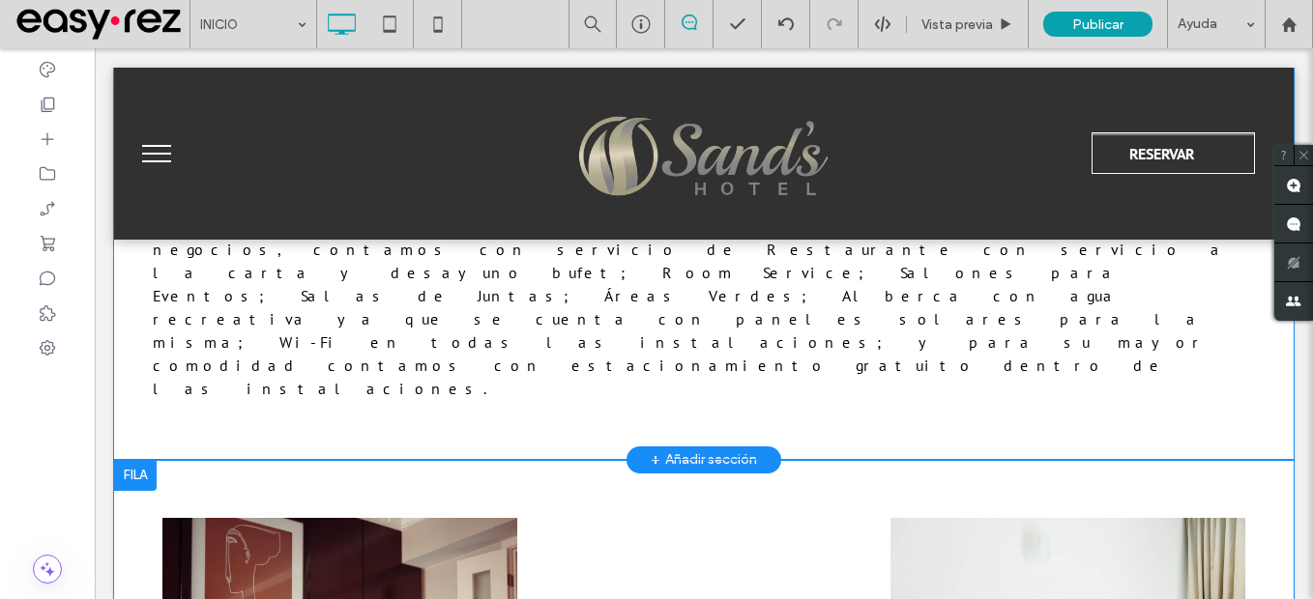
scroll to position [870, 0]
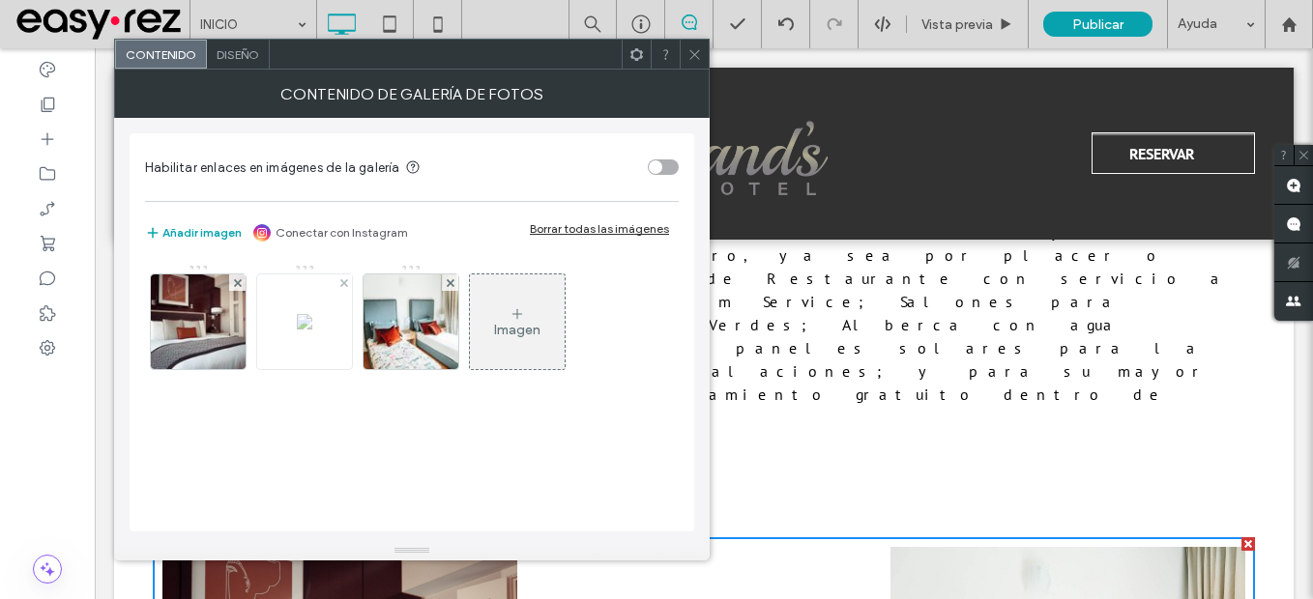
click at [336, 281] on div at bounding box center [344, 283] width 16 height 16
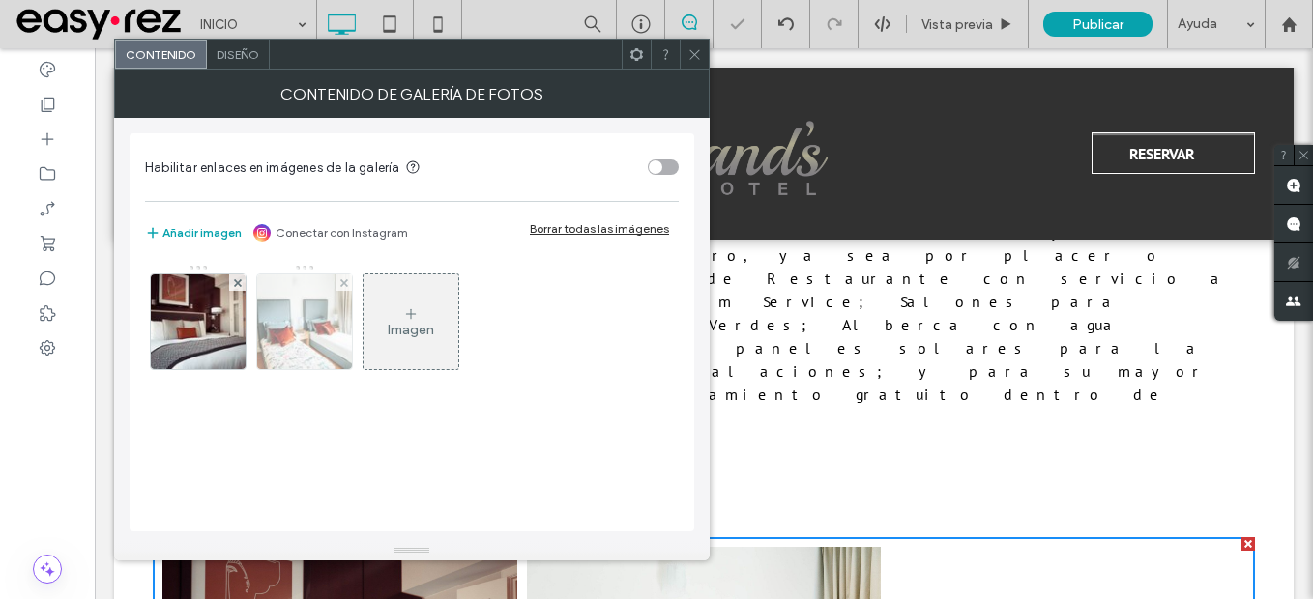
click at [336, 287] on div at bounding box center [344, 283] width 16 height 16
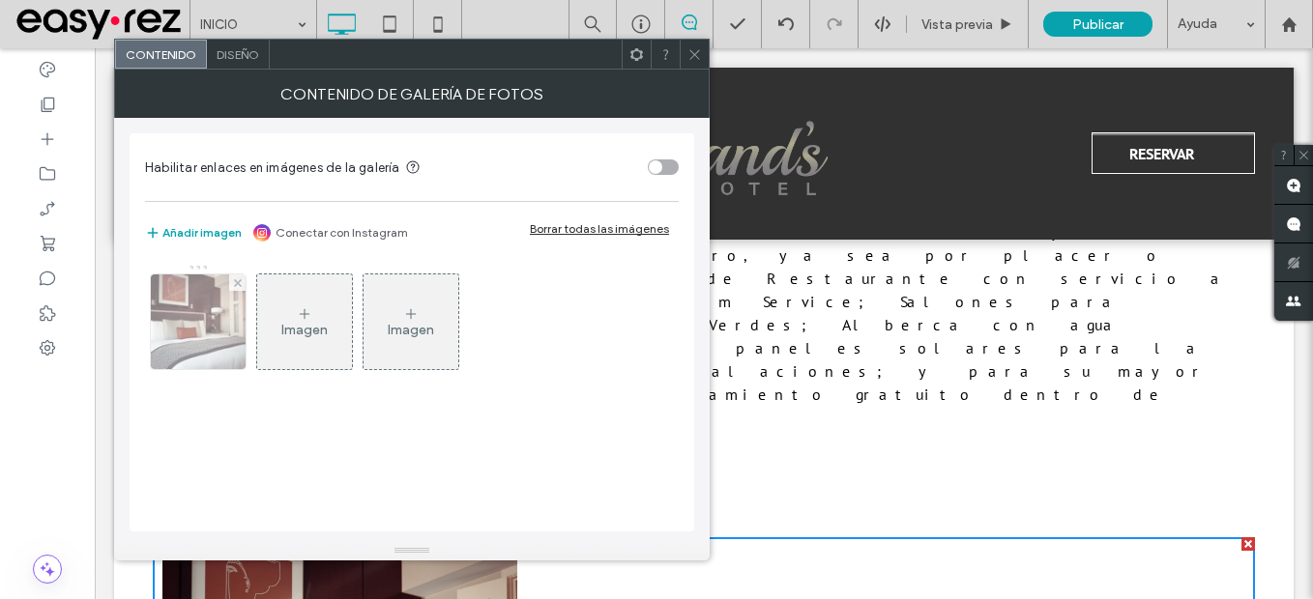
click at [231, 274] on div at bounding box center [198, 322] width 97 height 97
click at [237, 285] on icon at bounding box center [238, 283] width 8 height 8
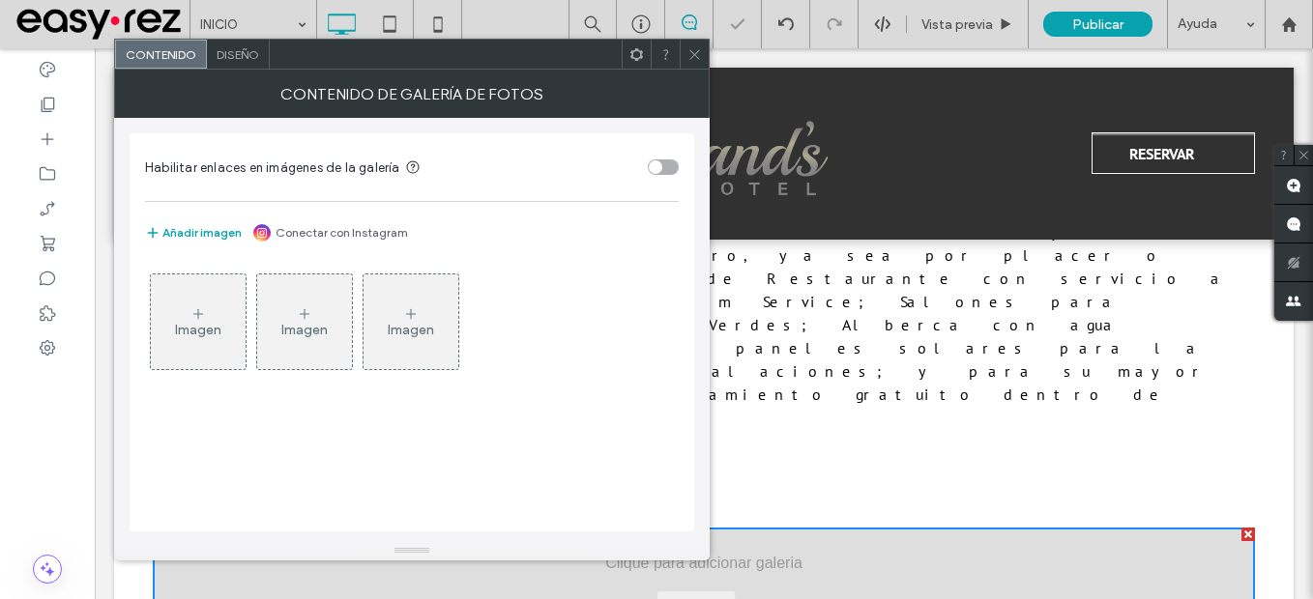
click at [216, 359] on div "Imagen" at bounding box center [198, 322] width 95 height 91
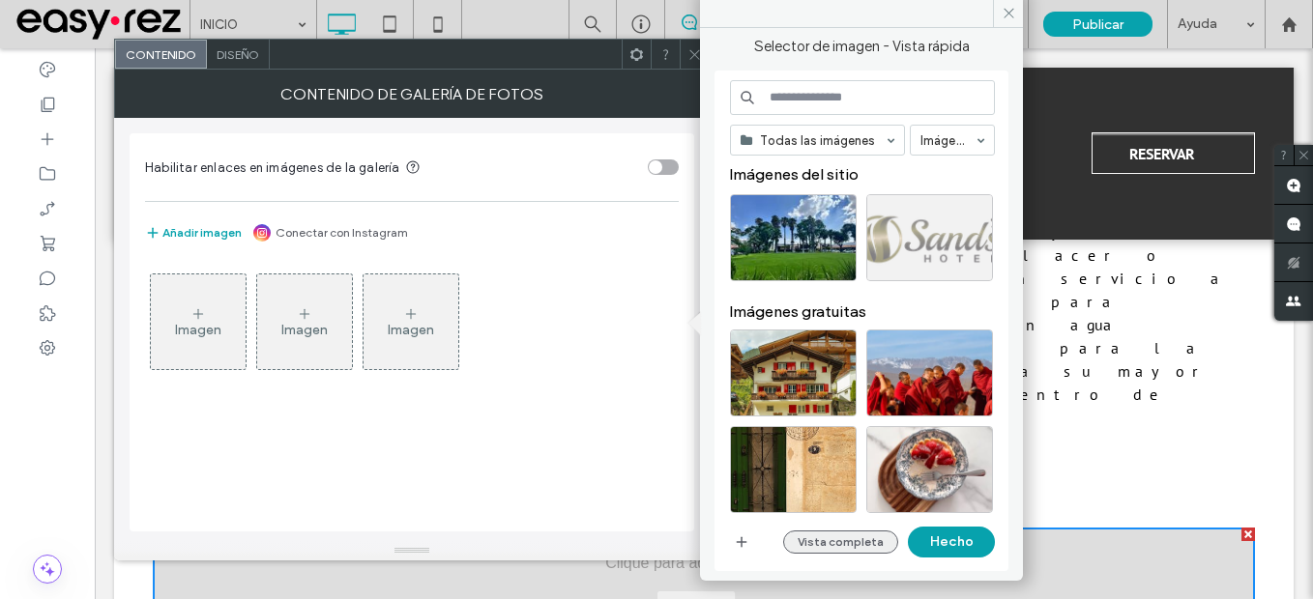
click at [841, 544] on button "Vista completa" at bounding box center [840, 542] width 115 height 23
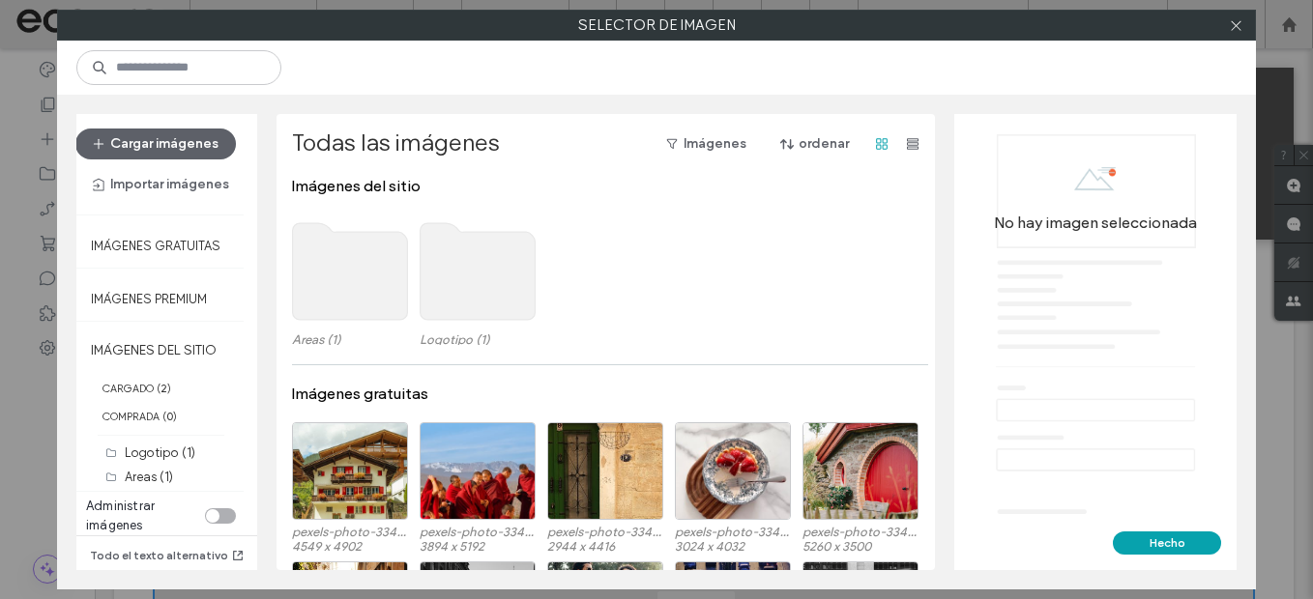
click at [221, 518] on div "toggle" at bounding box center [220, 516] width 31 height 15
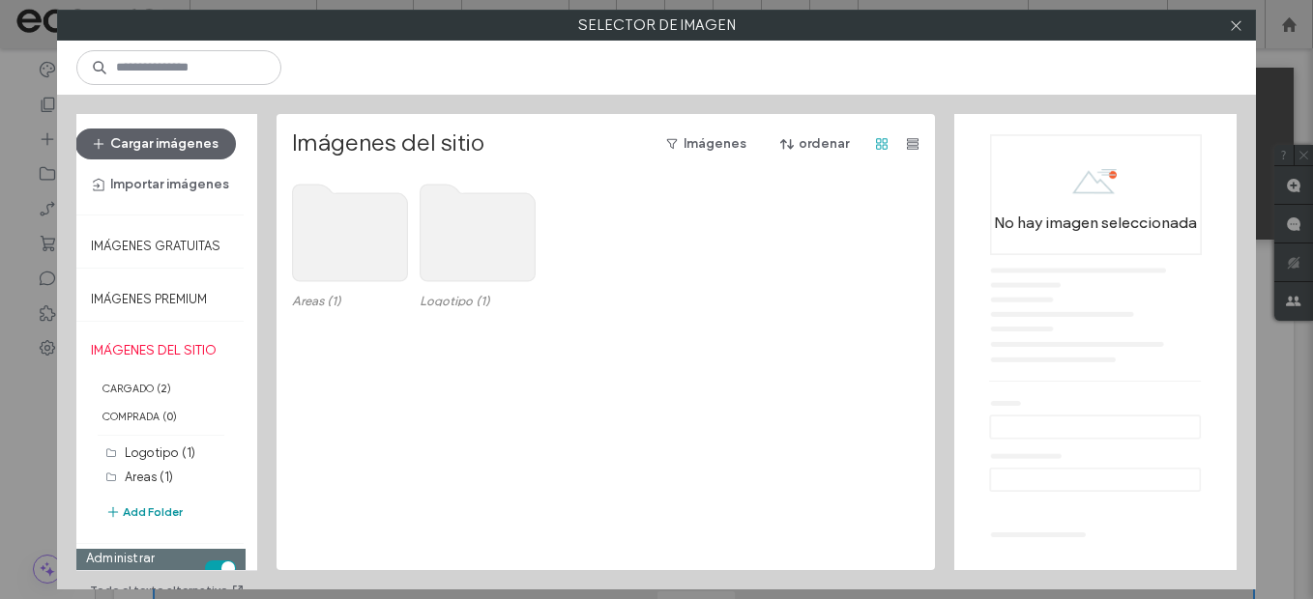
click at [171, 511] on button "Add Folder" at bounding box center [143, 512] width 77 height 23
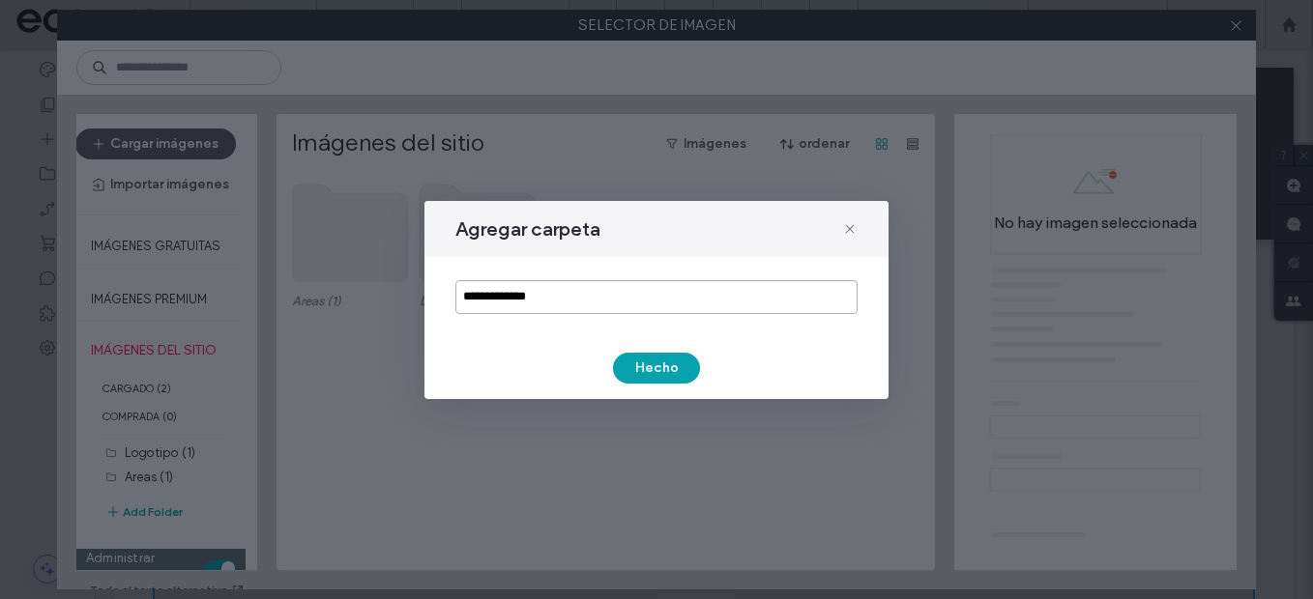
click at [617, 307] on input "**********" at bounding box center [656, 297] width 402 height 34
type input "**********"
click at [683, 371] on button "Hecho" at bounding box center [656, 368] width 87 height 31
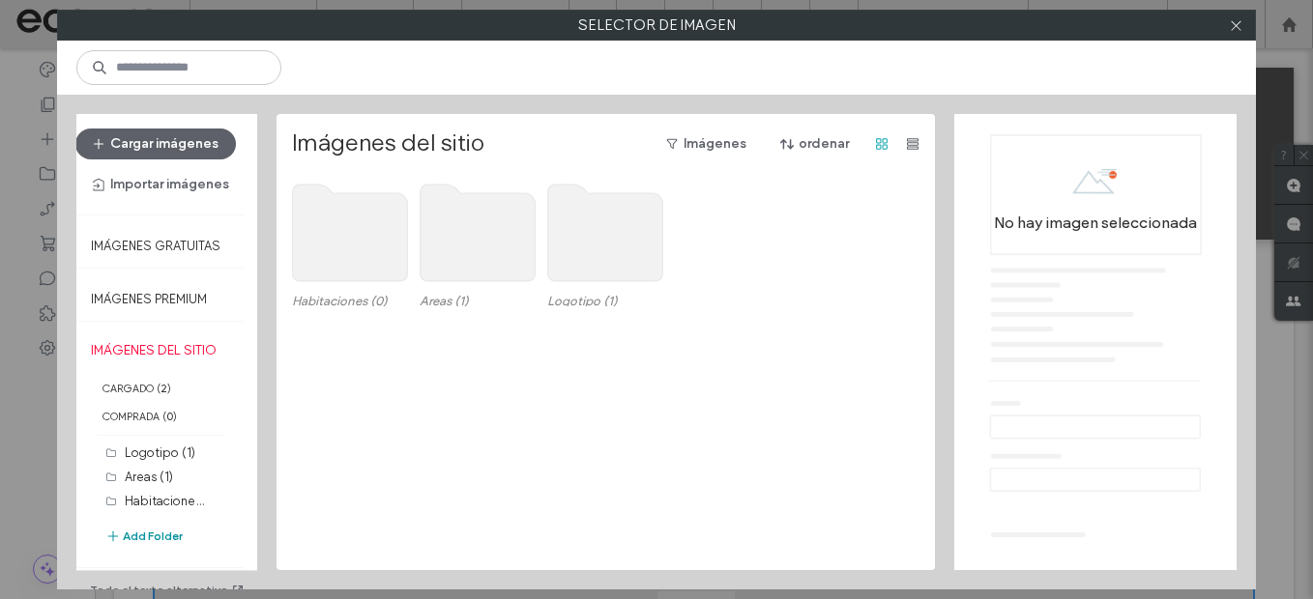
click at [164, 547] on button "Add Folder" at bounding box center [143, 536] width 77 height 23
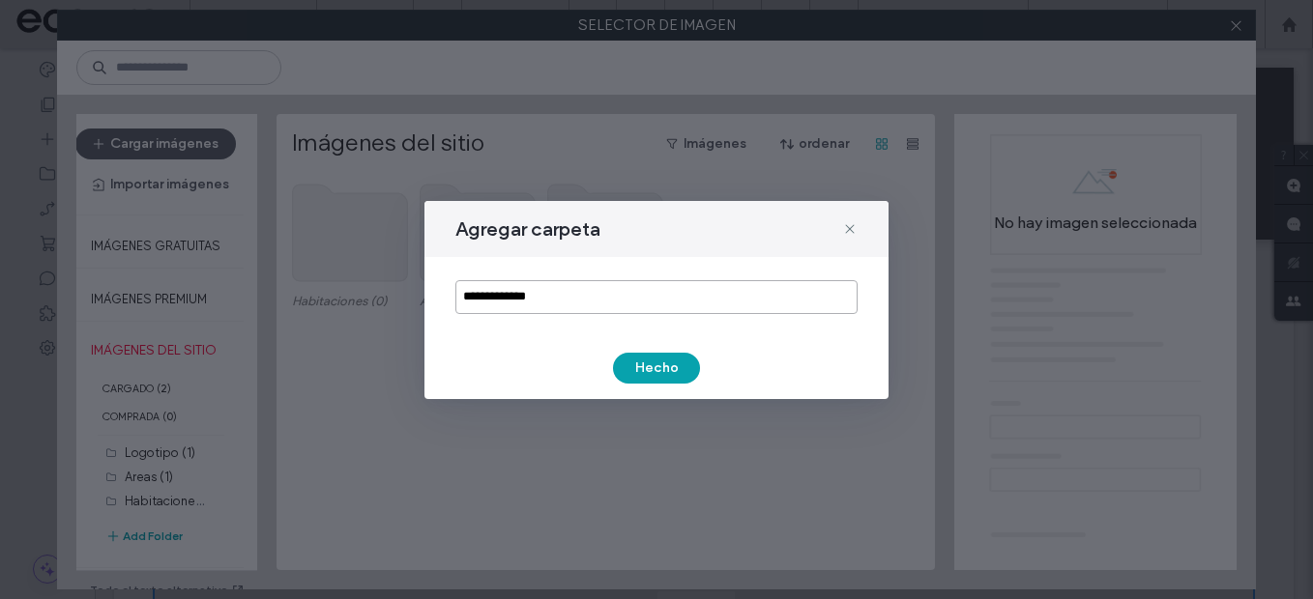
click at [607, 310] on input "**********" at bounding box center [656, 297] width 402 height 34
type input "*********"
click at [657, 369] on button "Hecho" at bounding box center [656, 368] width 87 height 31
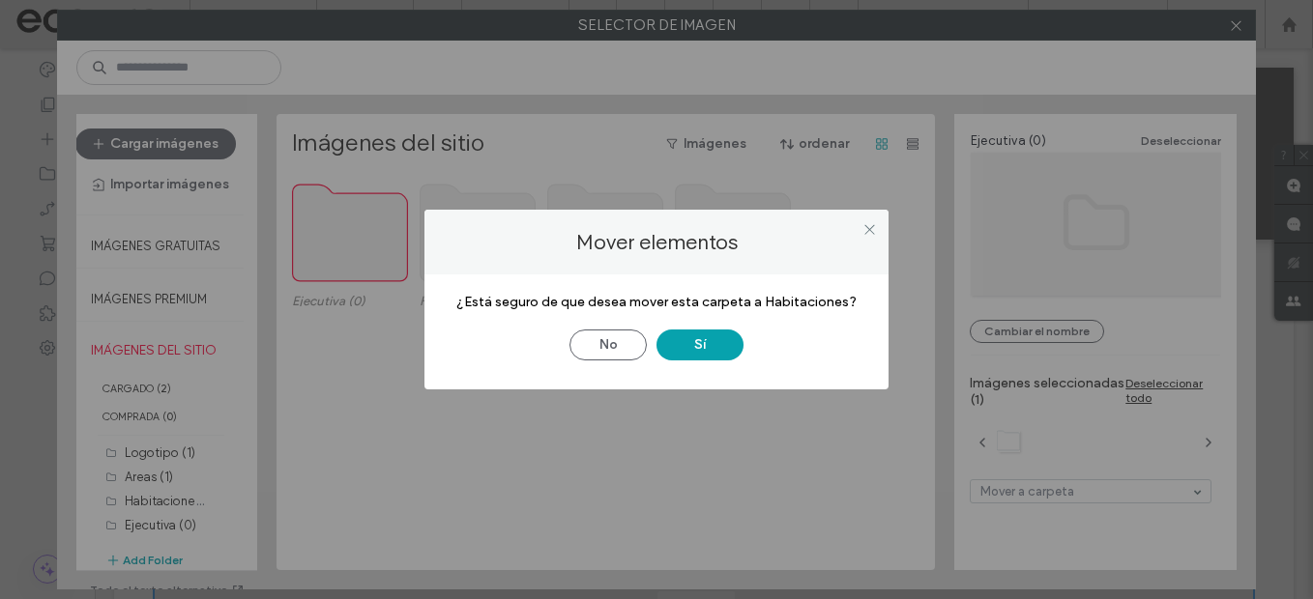
click at [702, 364] on div "¿Está seguro de que desea mover esta carpeta a Habitaciones? No Sí" at bounding box center [656, 332] width 464 height 115
click at [701, 347] on button "Sí" at bounding box center [700, 345] width 87 height 31
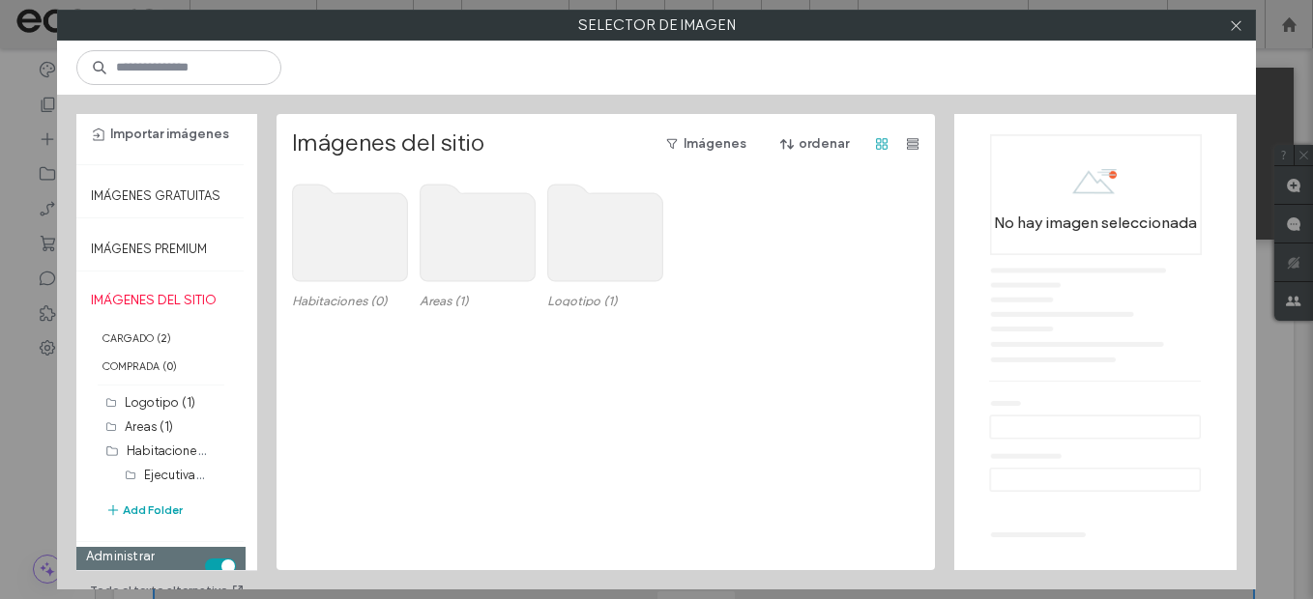
scroll to position [76, 0]
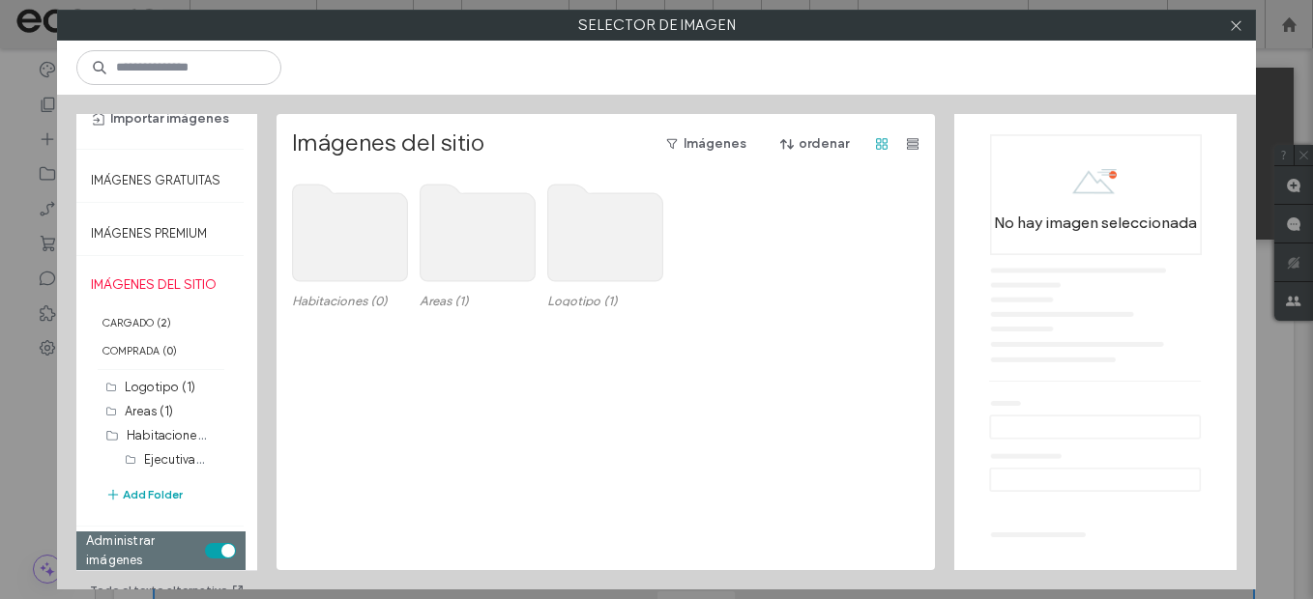
click at [201, 532] on section "Administrar imágenes" at bounding box center [160, 551] width 169 height 39
click at [205, 543] on div "toggle" at bounding box center [220, 550] width 31 height 15
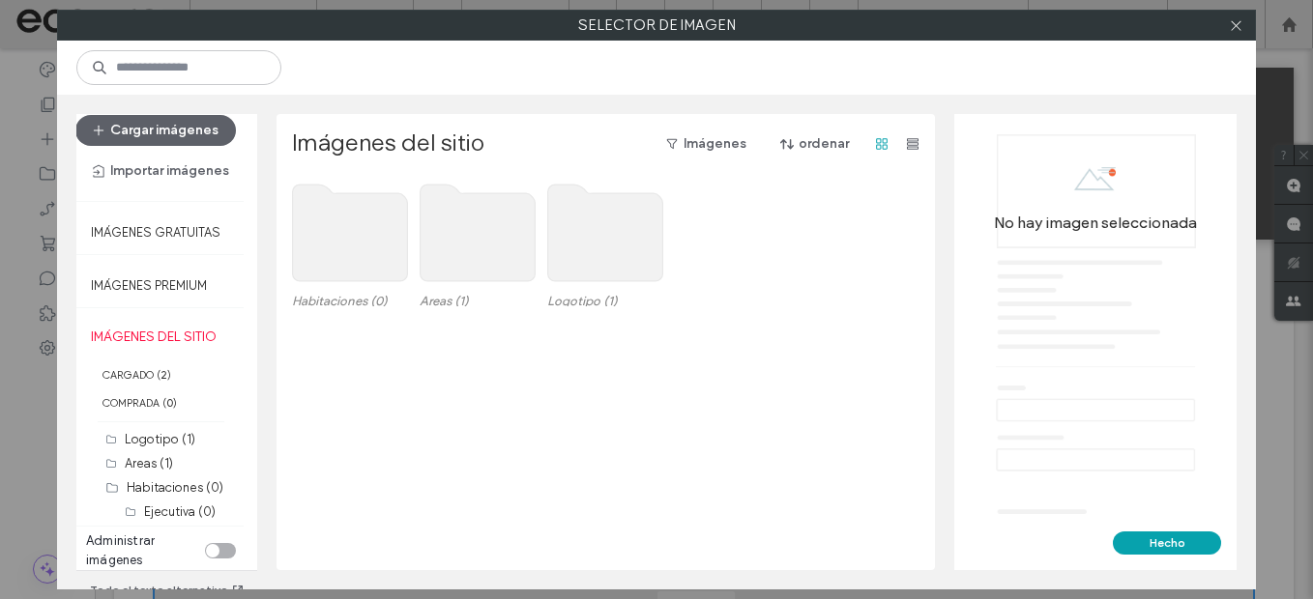
scroll to position [24, 0]
click at [343, 219] on use at bounding box center [350, 233] width 115 height 97
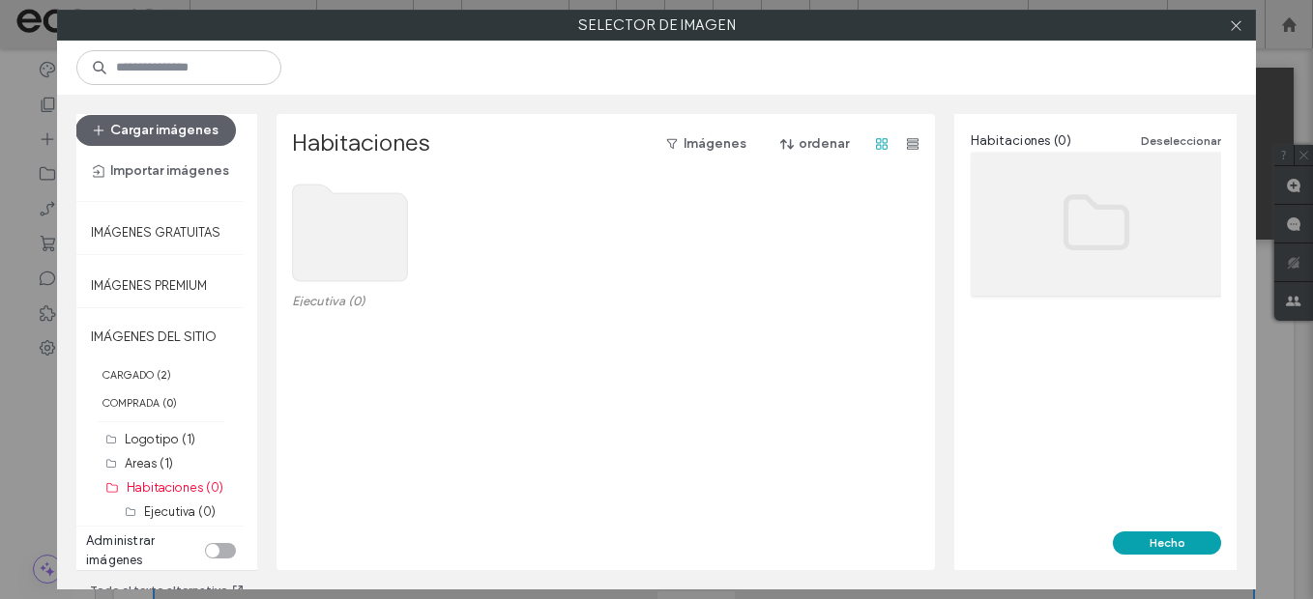
click at [343, 219] on use at bounding box center [350, 233] width 115 height 97
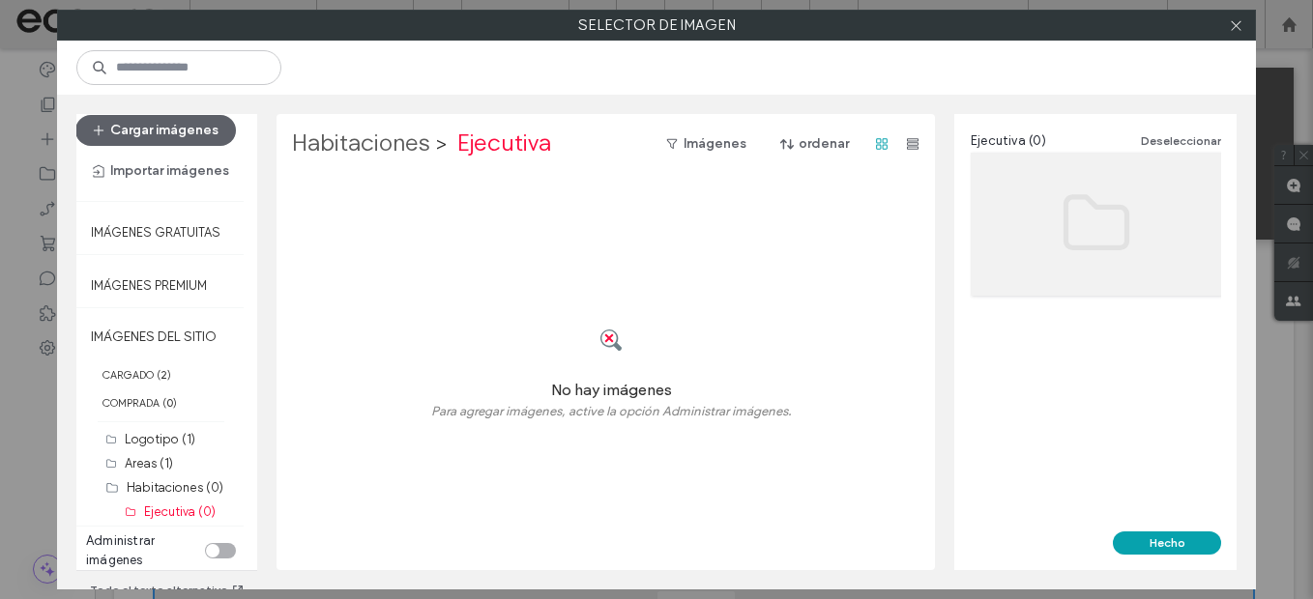
click at [355, 137] on label "Habitaciones" at bounding box center [361, 144] width 138 height 31
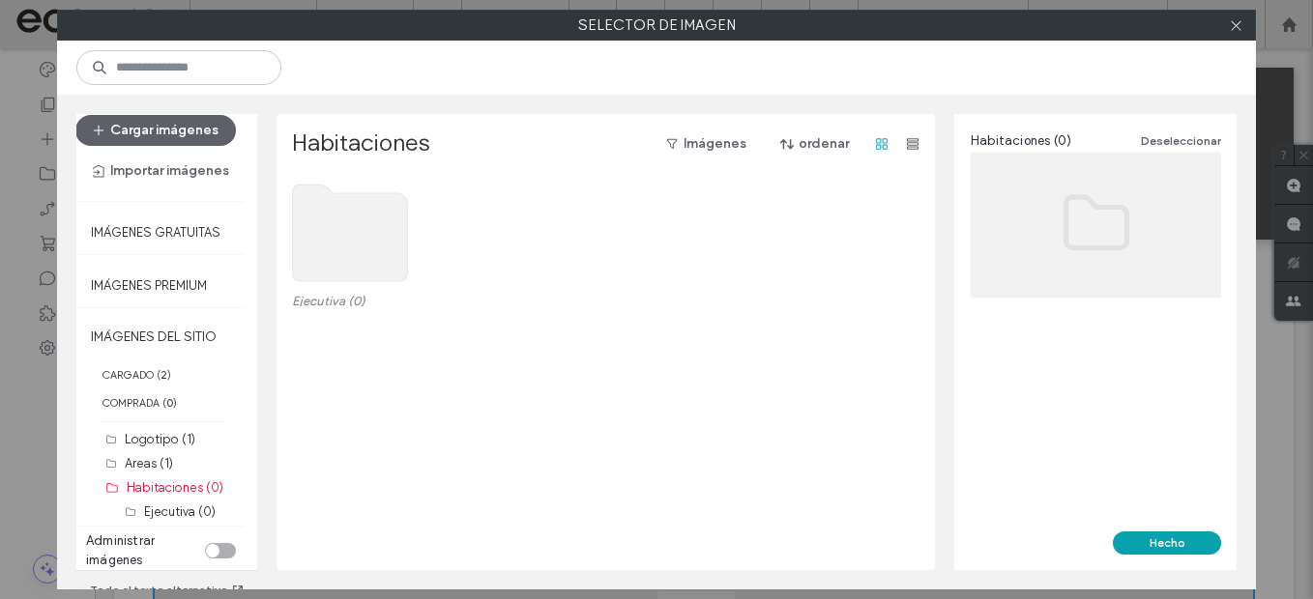
click at [333, 255] on use at bounding box center [350, 233] width 115 height 97
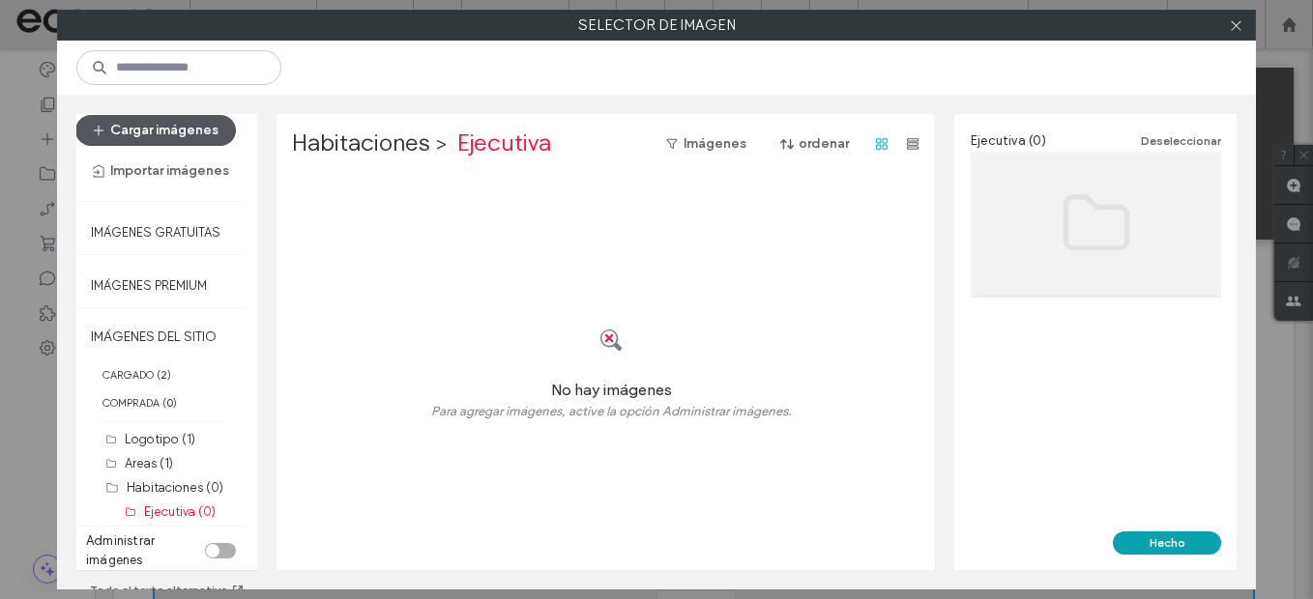
click at [176, 115] on button "Cargar imágenes" at bounding box center [155, 130] width 161 height 31
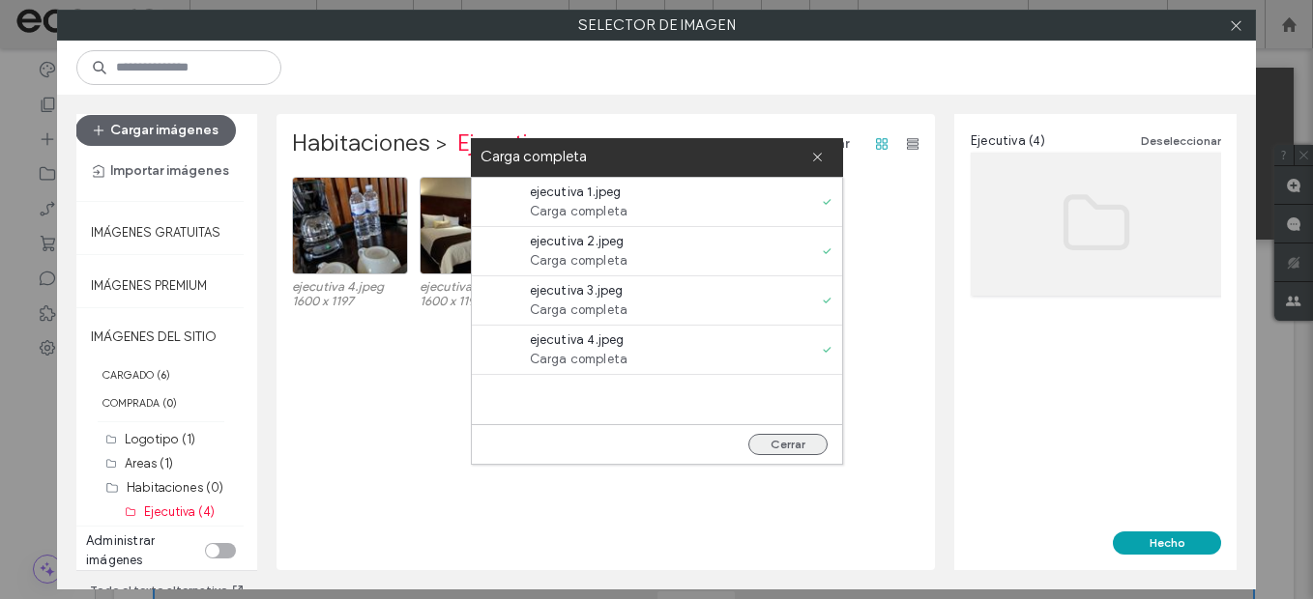
click at [811, 443] on button "Cerrar" at bounding box center [787, 444] width 79 height 21
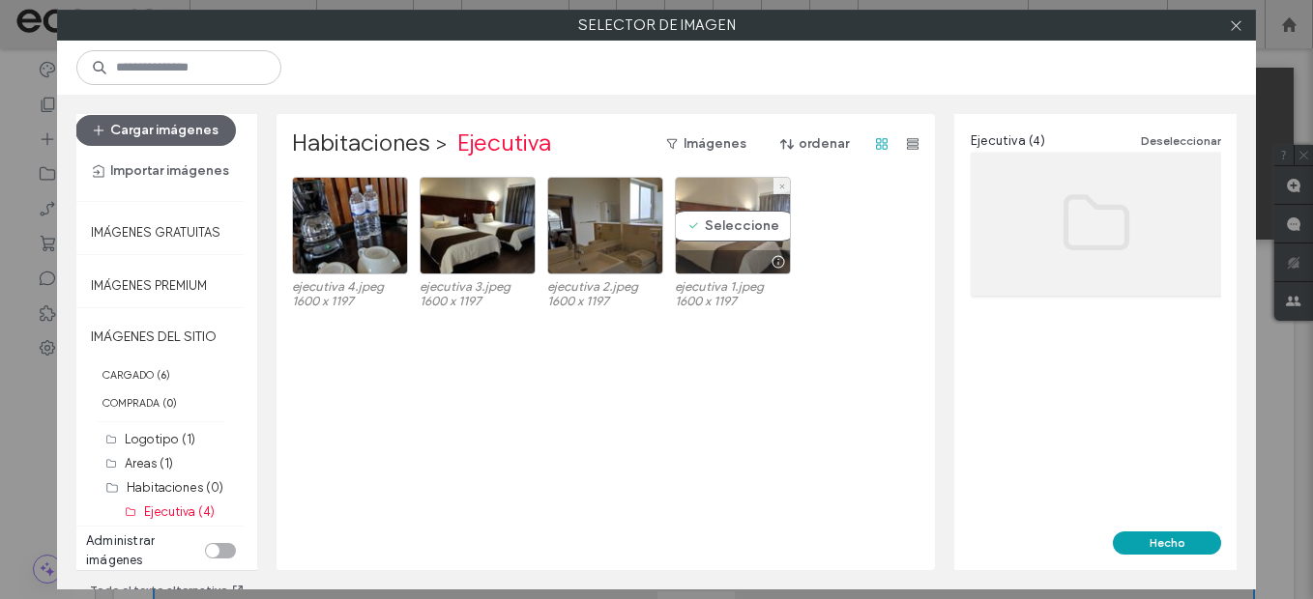
click at [762, 241] on div "Seleccione" at bounding box center [733, 226] width 116 height 98
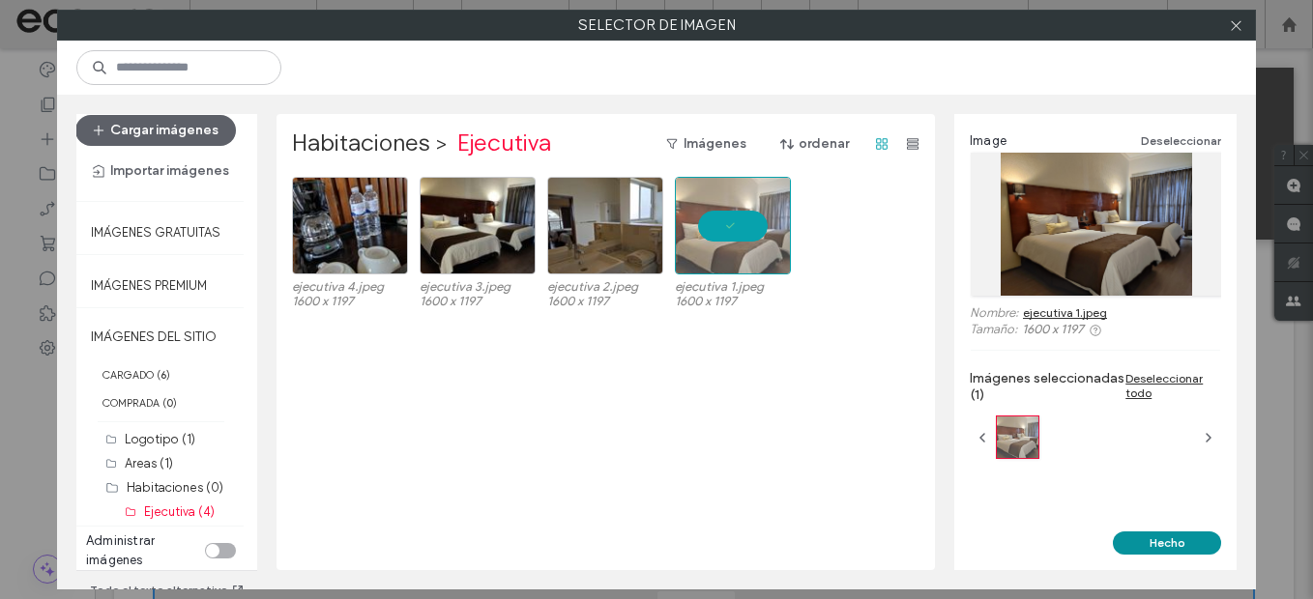
click at [1184, 547] on button "Hecho" at bounding box center [1167, 543] width 108 height 23
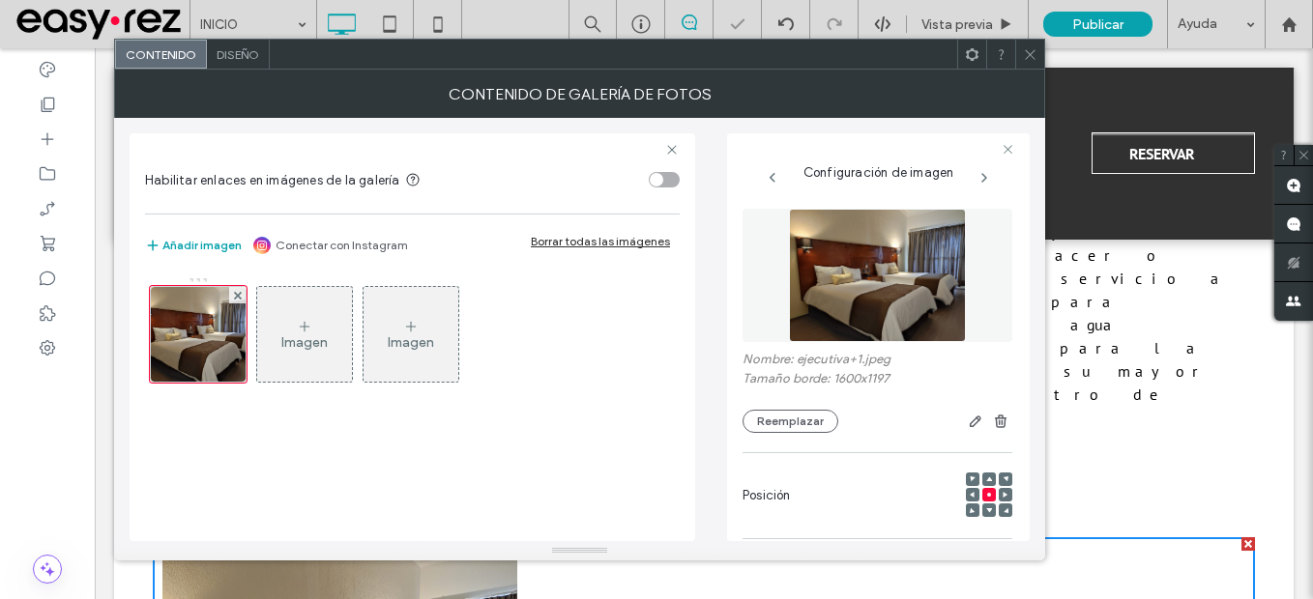
click at [315, 332] on div "Imagen" at bounding box center [304, 334] width 95 height 91
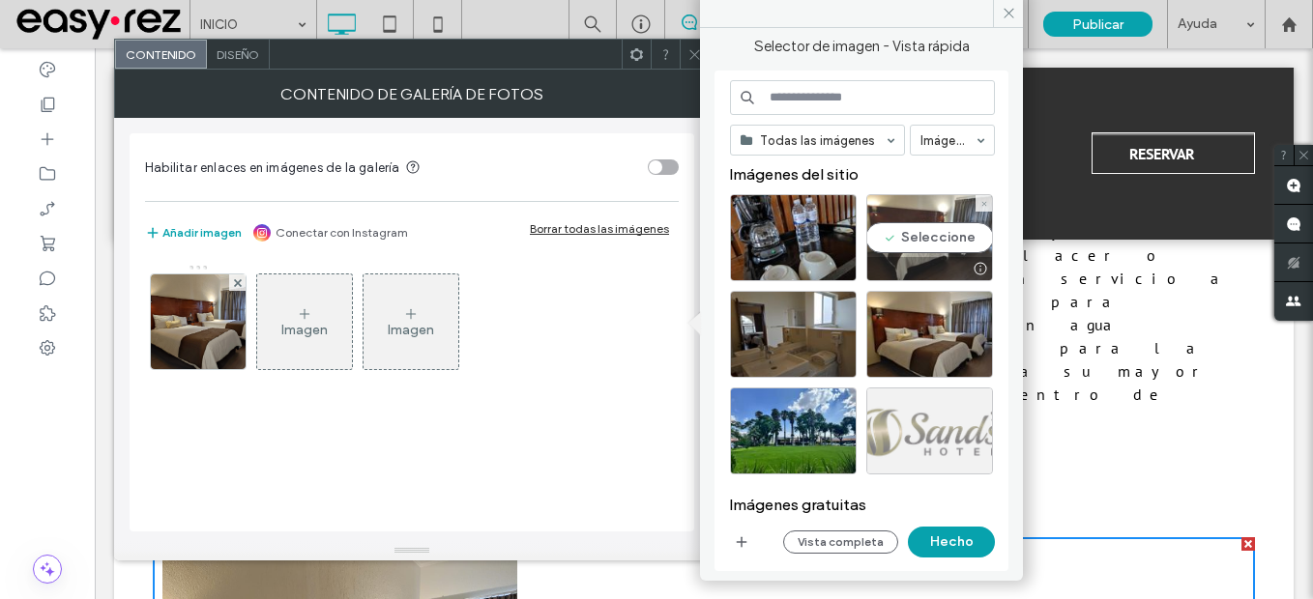
click at [924, 266] on div at bounding box center [929, 268] width 125 height 23
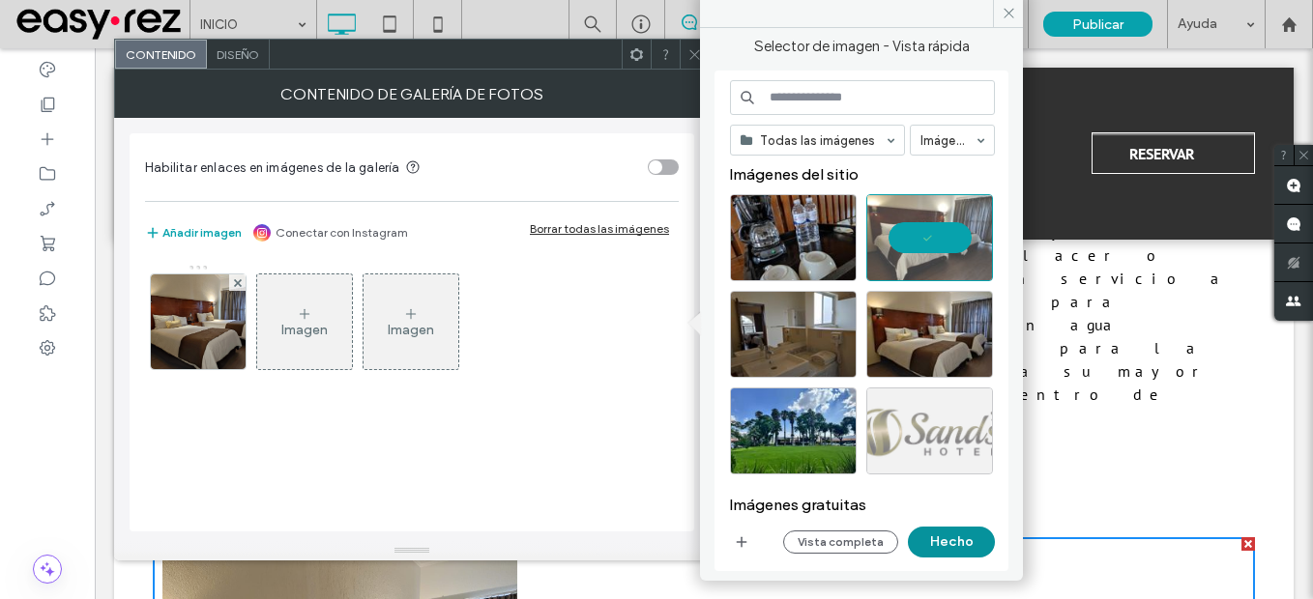
click at [947, 547] on button "Hecho" at bounding box center [951, 542] width 87 height 31
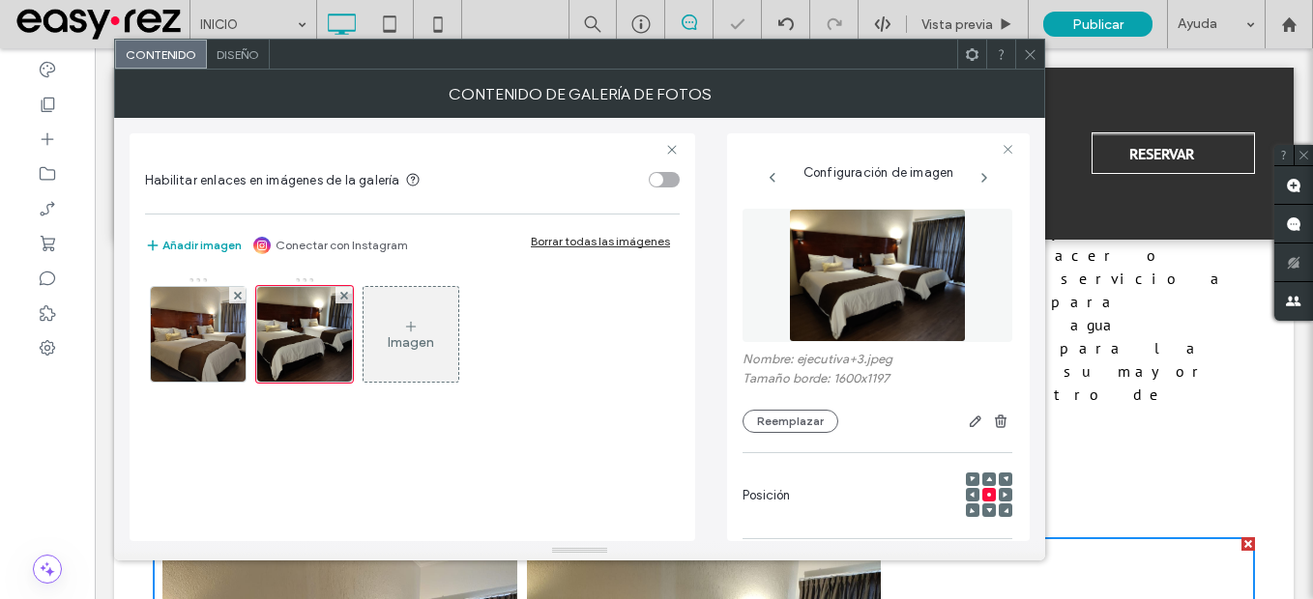
click at [445, 342] on div "Imagen" at bounding box center [411, 334] width 95 height 91
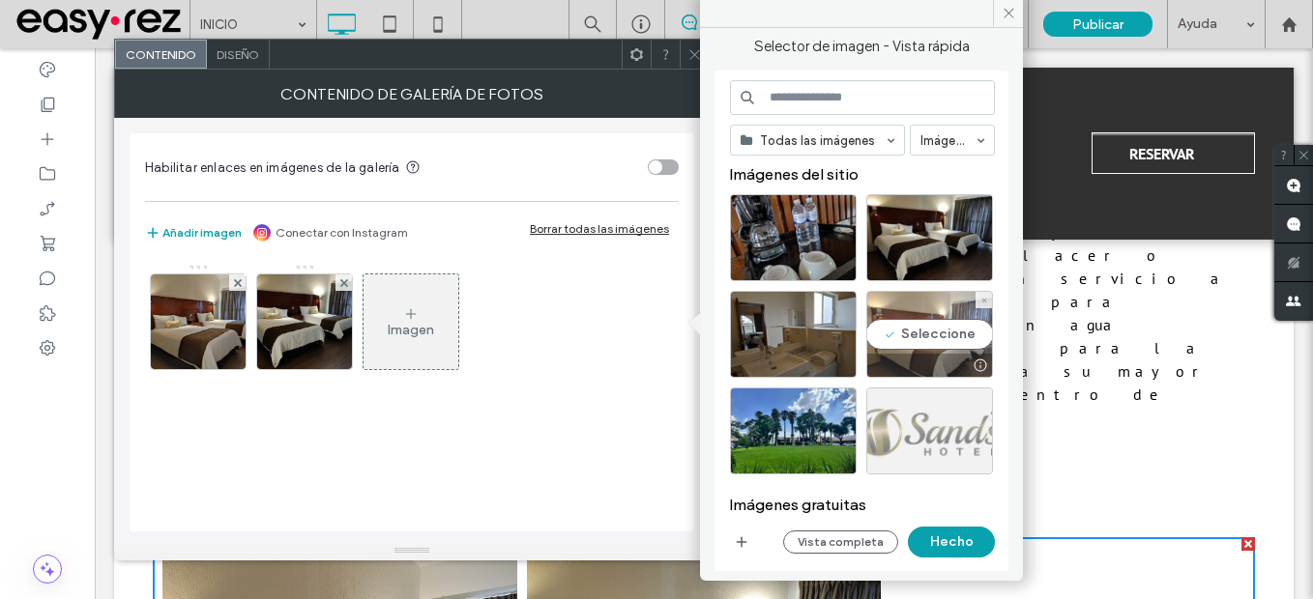
click at [955, 336] on div "Seleccione" at bounding box center [929, 334] width 127 height 87
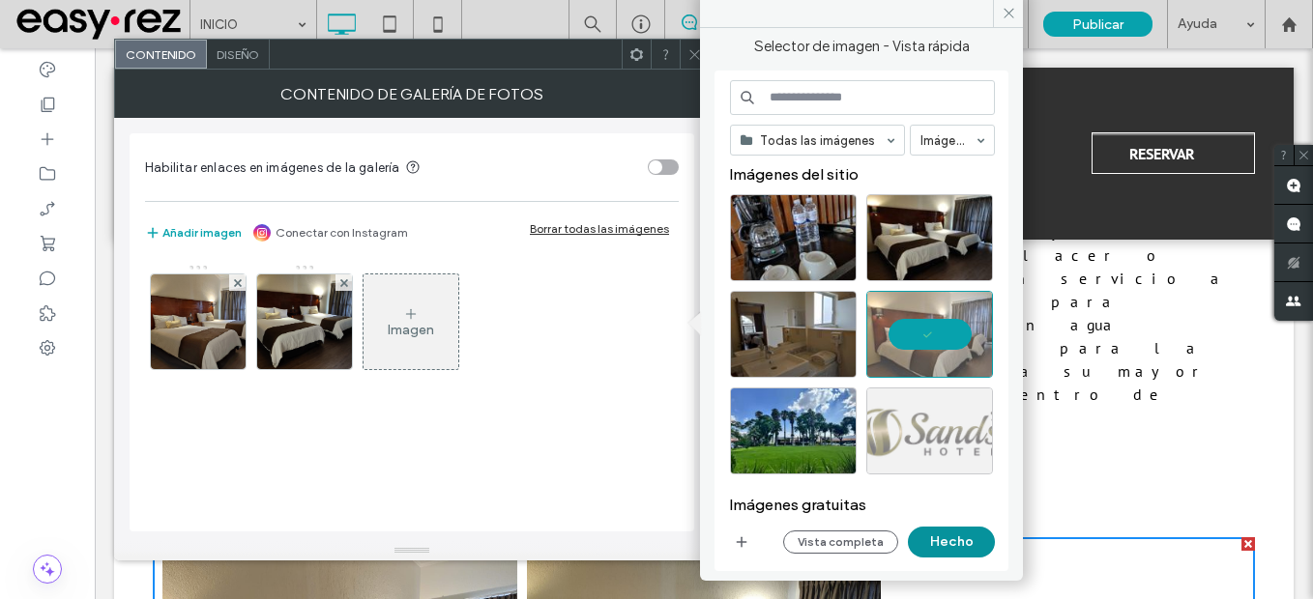
drag, startPoint x: 942, startPoint y: 556, endPoint x: 659, endPoint y: 455, distance: 299.7
click at [942, 556] on button "Hecho" at bounding box center [951, 542] width 87 height 31
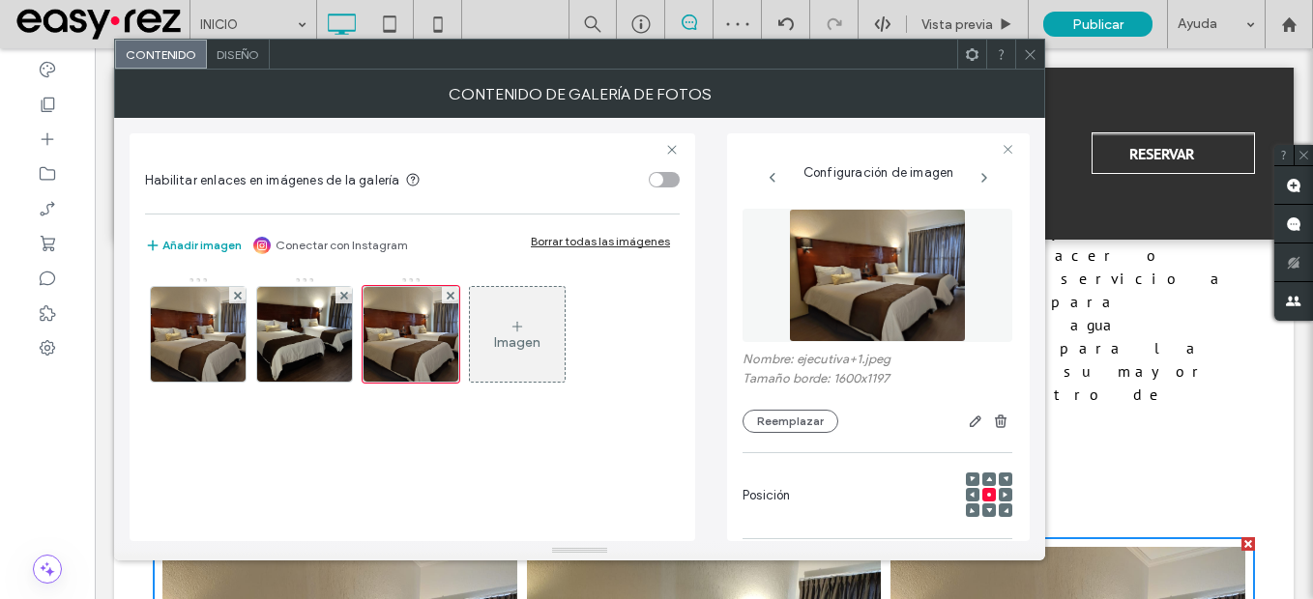
click at [540, 343] on div "Imagen" at bounding box center [517, 343] width 46 height 16
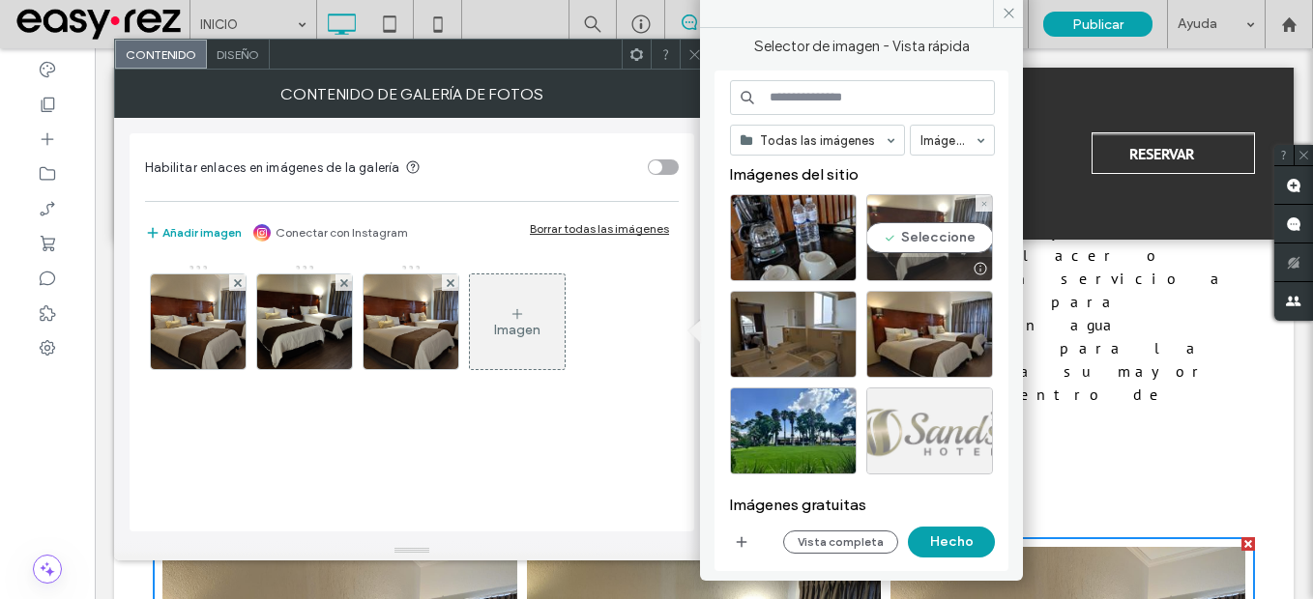
click at [946, 258] on div at bounding box center [929, 268] width 125 height 23
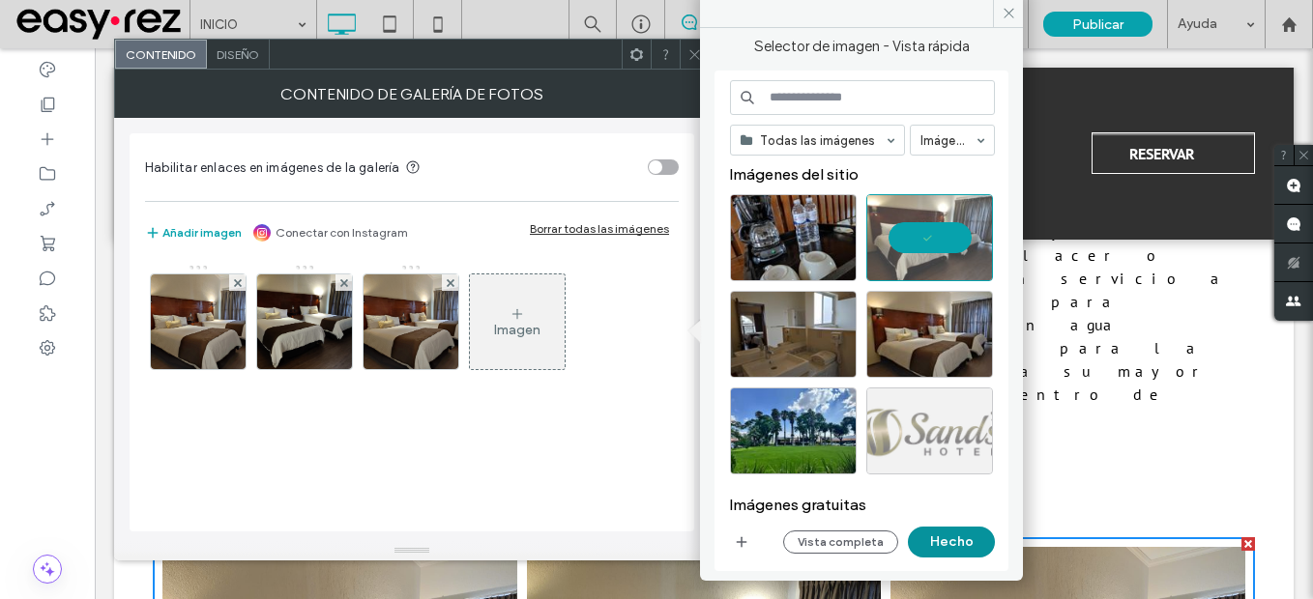
click at [942, 557] on button "Hecho" at bounding box center [951, 542] width 87 height 31
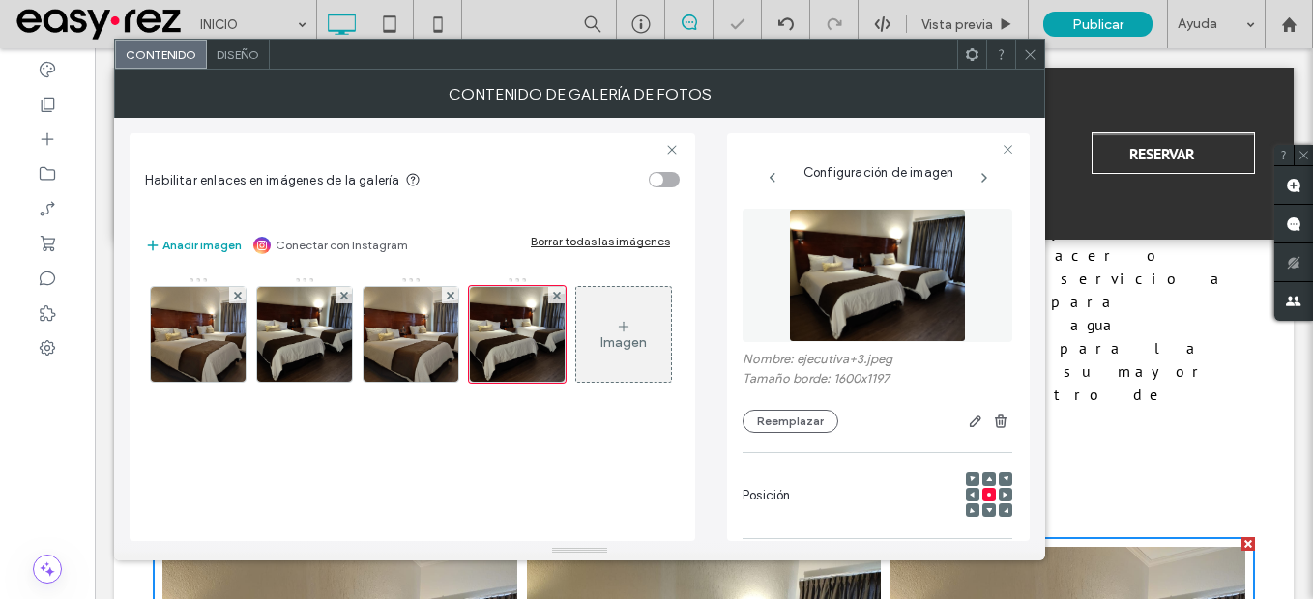
click at [1028, 56] on icon at bounding box center [1030, 54] width 15 height 15
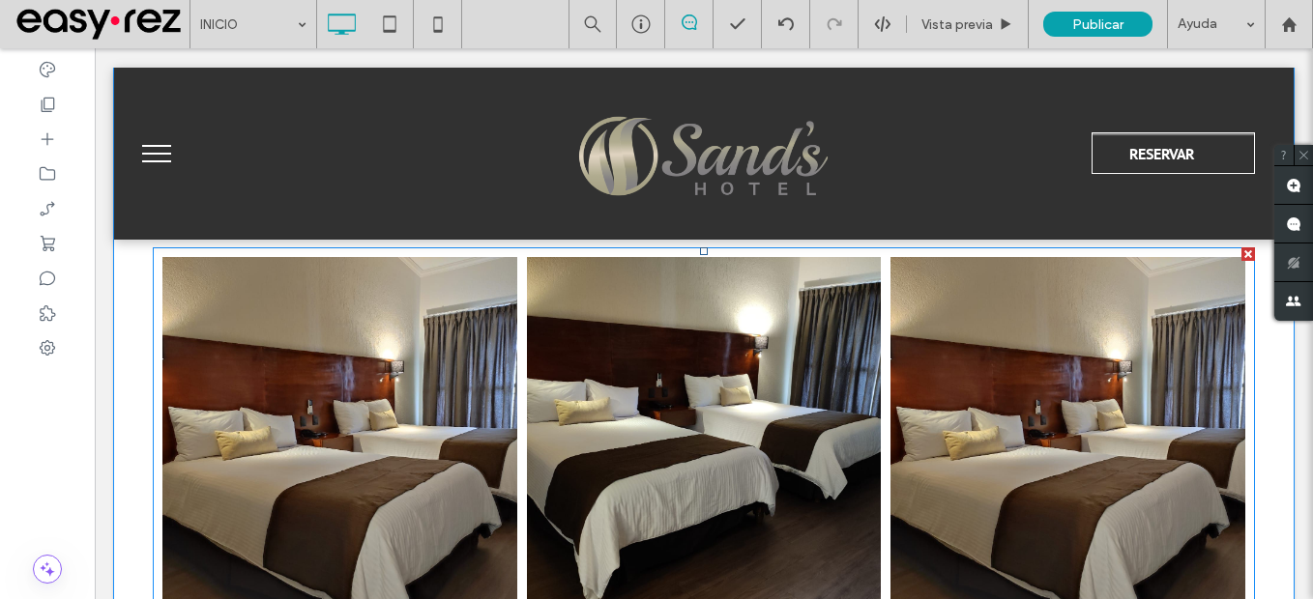
scroll to position [1064, 0]
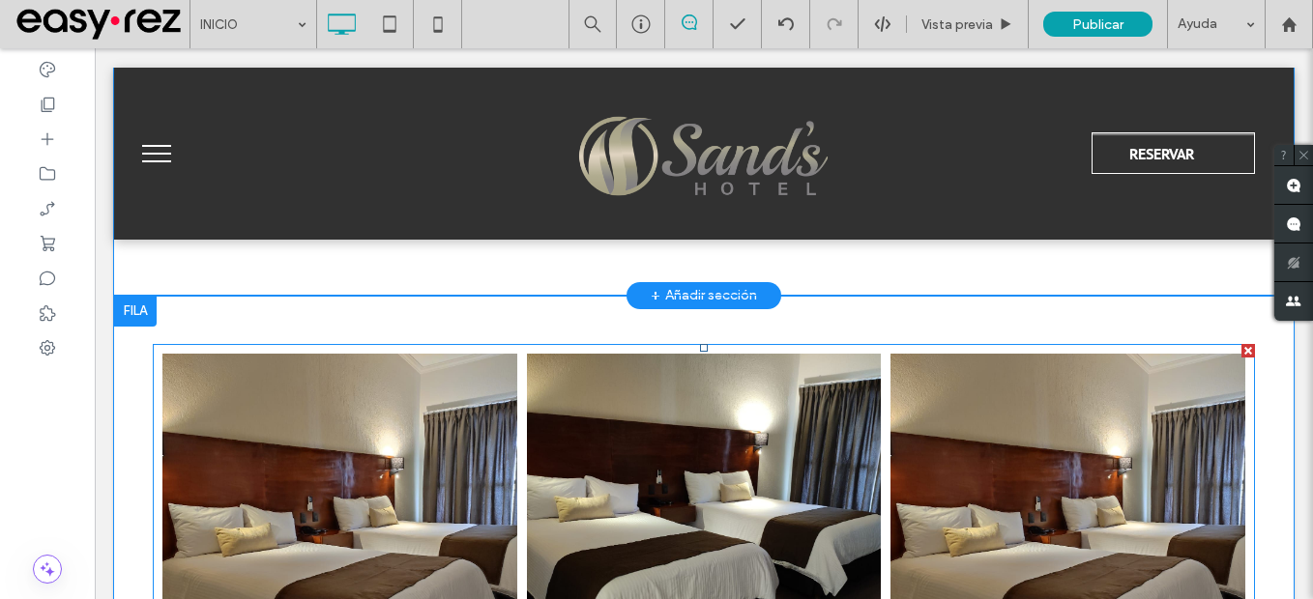
click at [413, 464] on link at bounding box center [339, 531] width 355 height 355
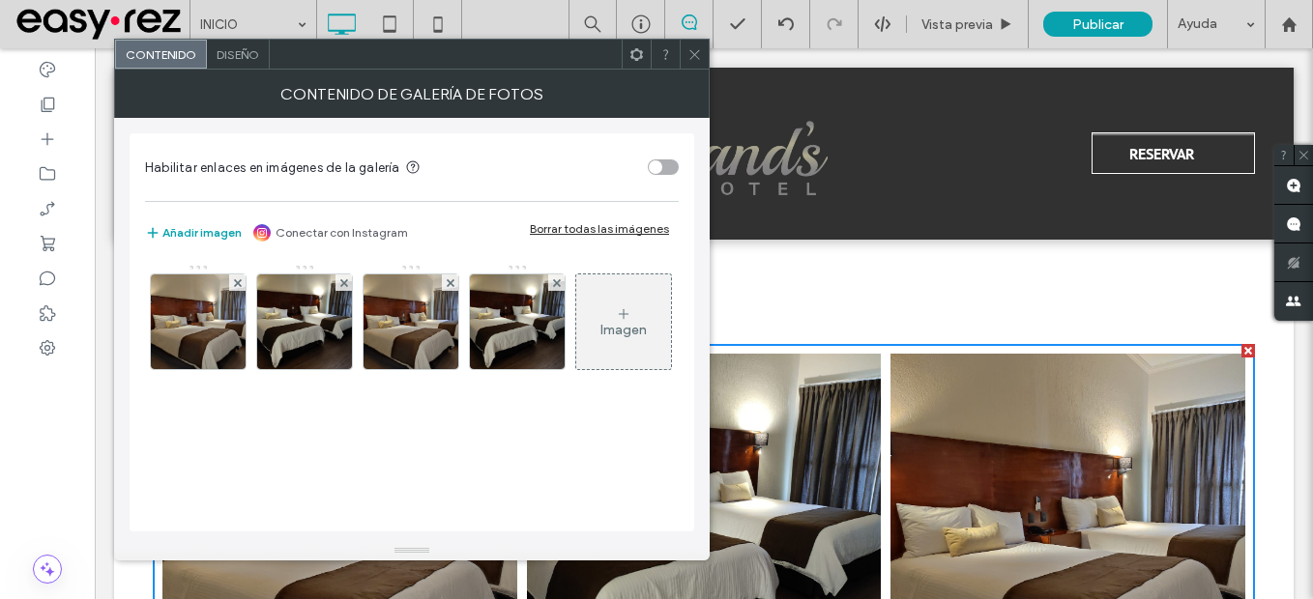
click at [240, 49] on span "Diseño" at bounding box center [238, 54] width 43 height 15
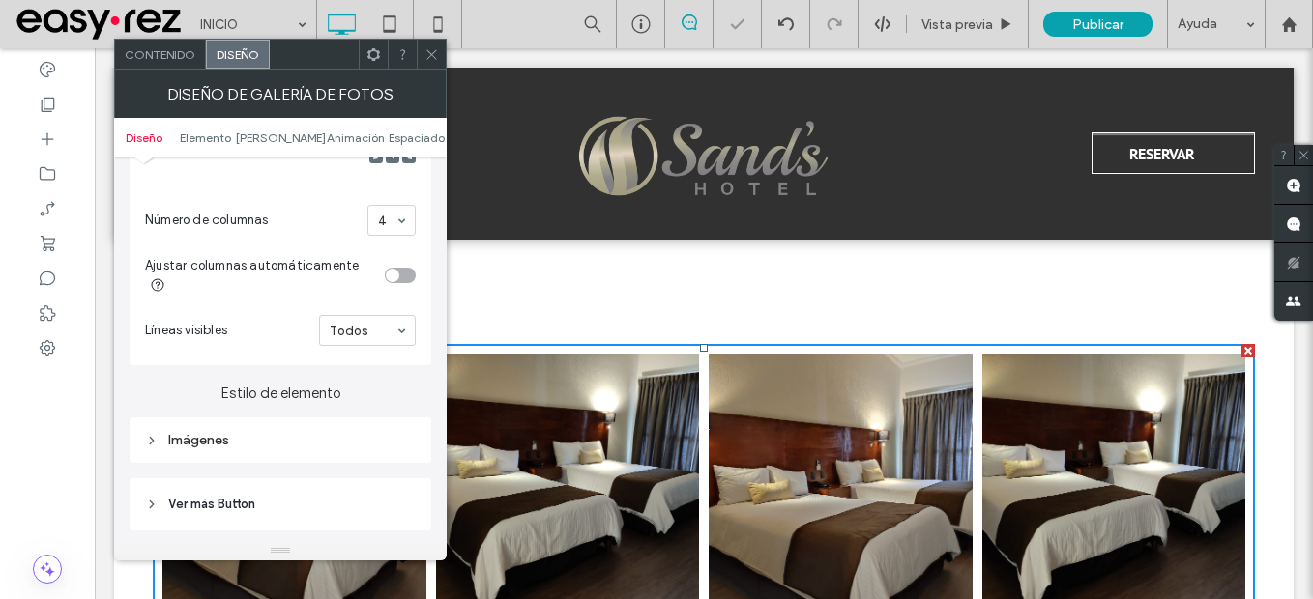
scroll to position [677, 0]
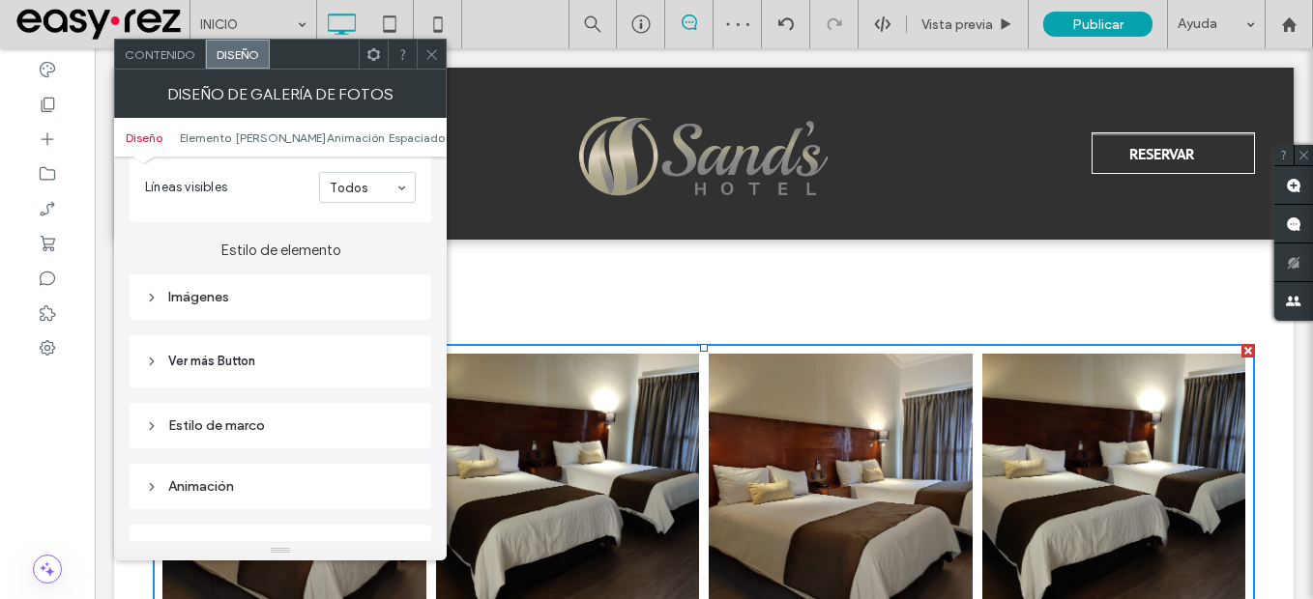
click at [201, 311] on div "Imágenes" at bounding box center [281, 297] width 302 height 45
click at [207, 299] on div "Imágenes" at bounding box center [280, 297] width 271 height 16
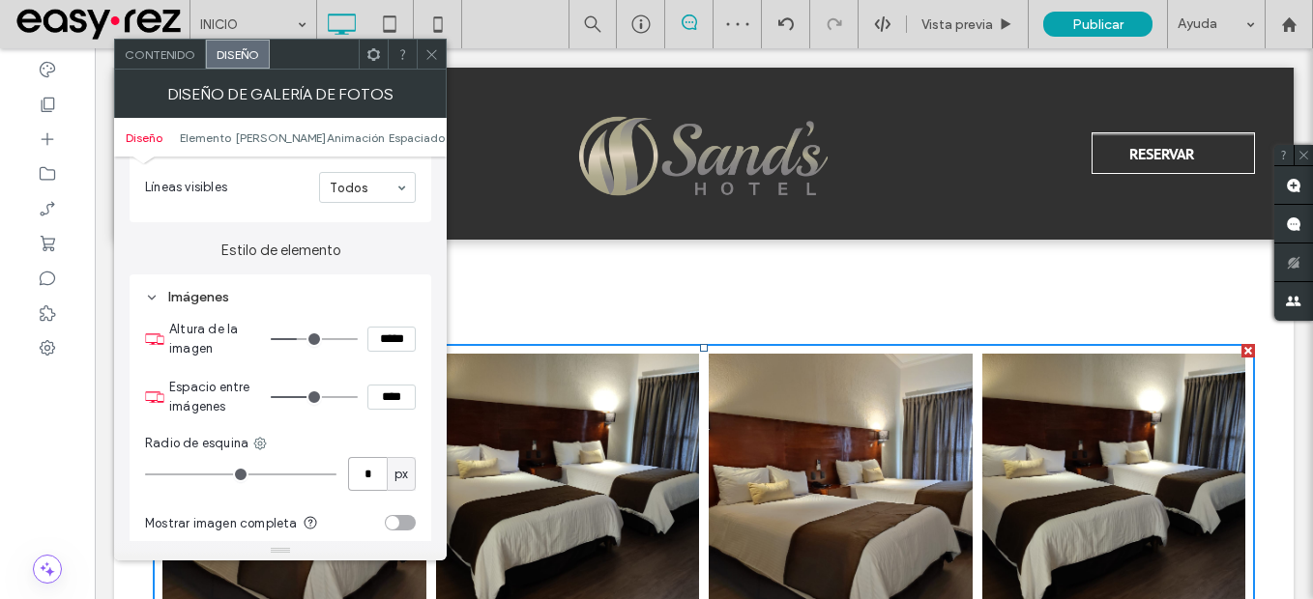
click at [375, 479] on input "*" at bounding box center [367, 474] width 39 height 34
click at [387, 387] on input "****" at bounding box center [391, 397] width 48 height 25
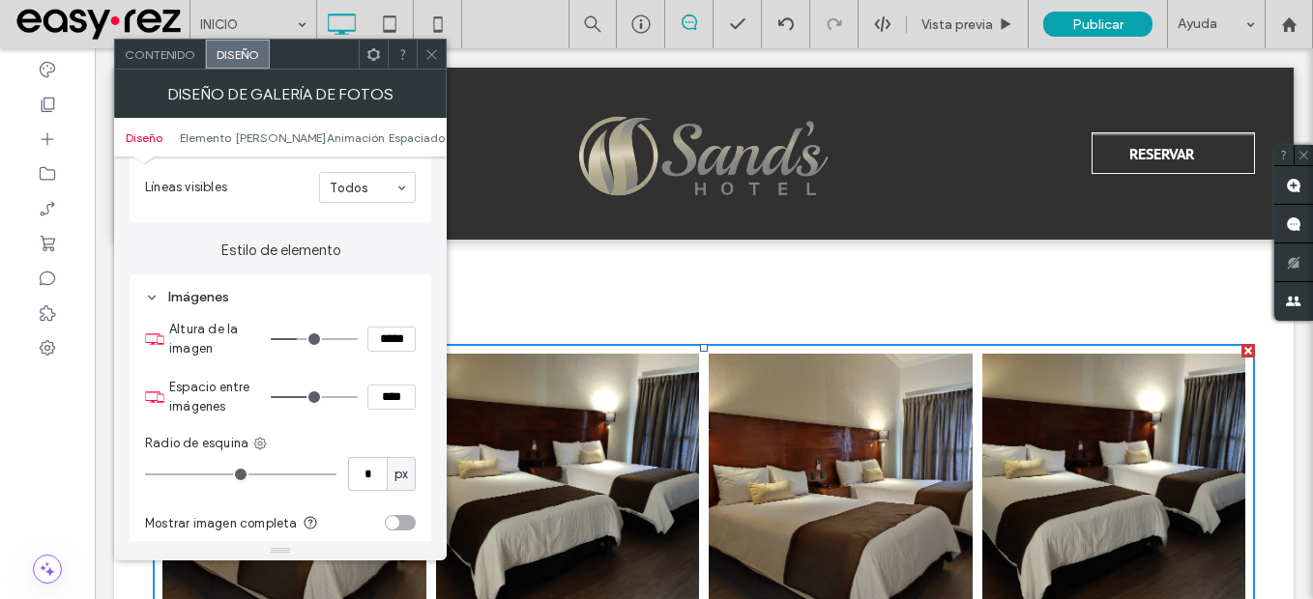
click at [388, 386] on input "****" at bounding box center [391, 397] width 48 height 25
type input "****"
type input "**"
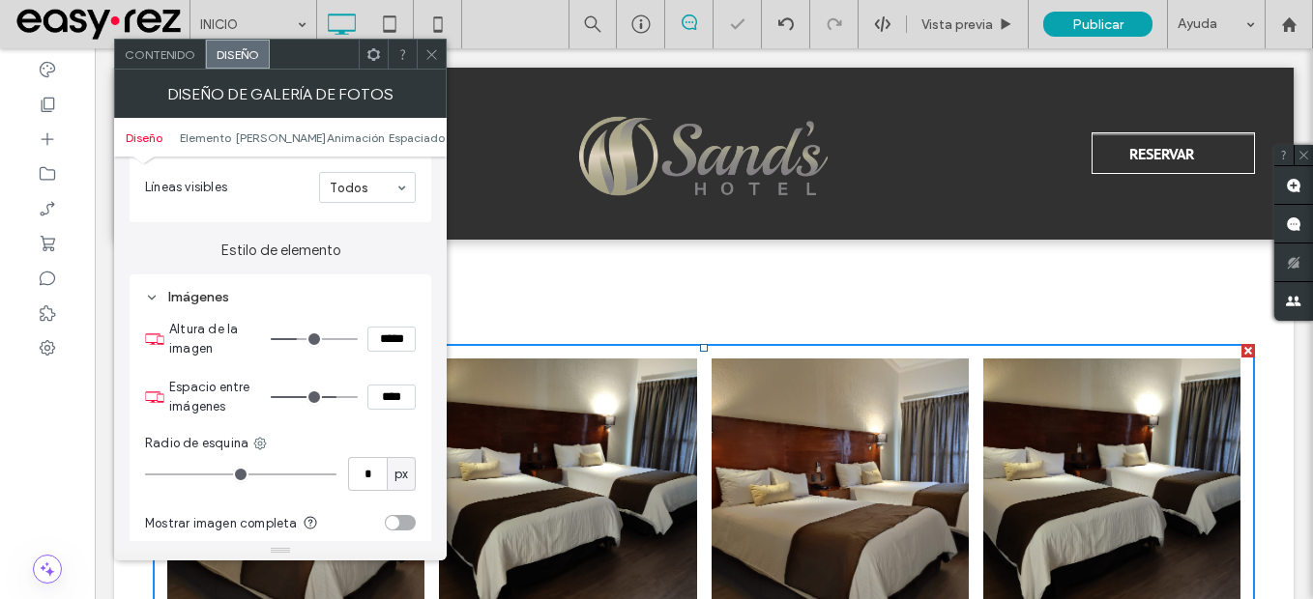
click at [428, 48] on icon at bounding box center [431, 54] width 15 height 15
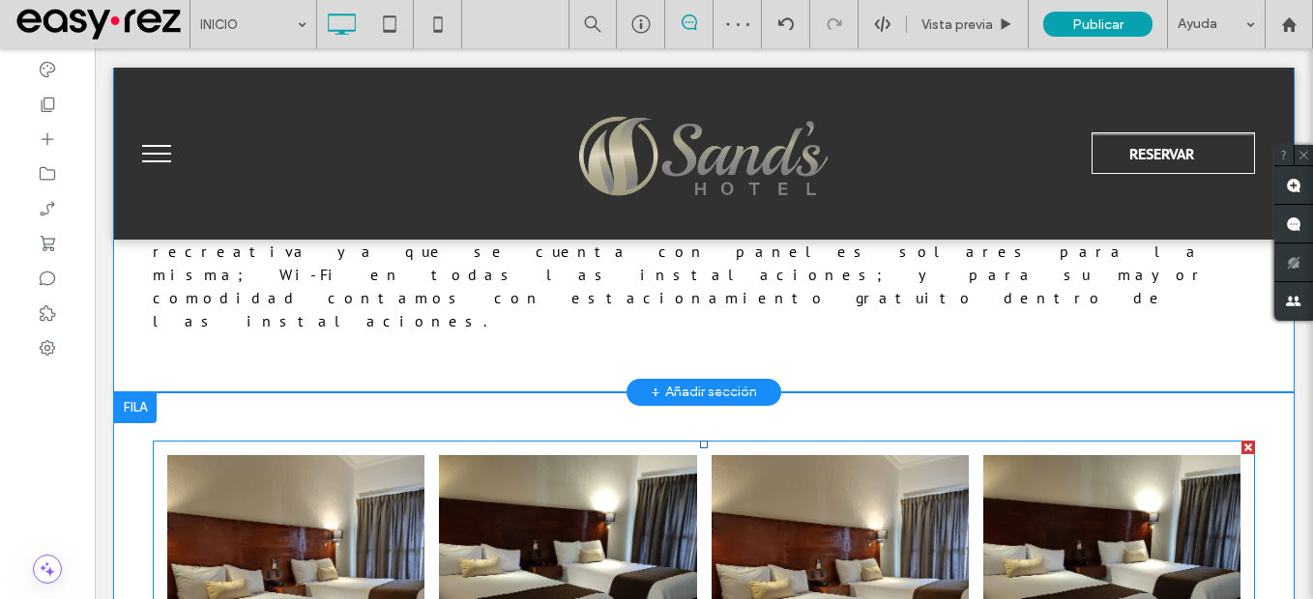
scroll to position [1064, 0]
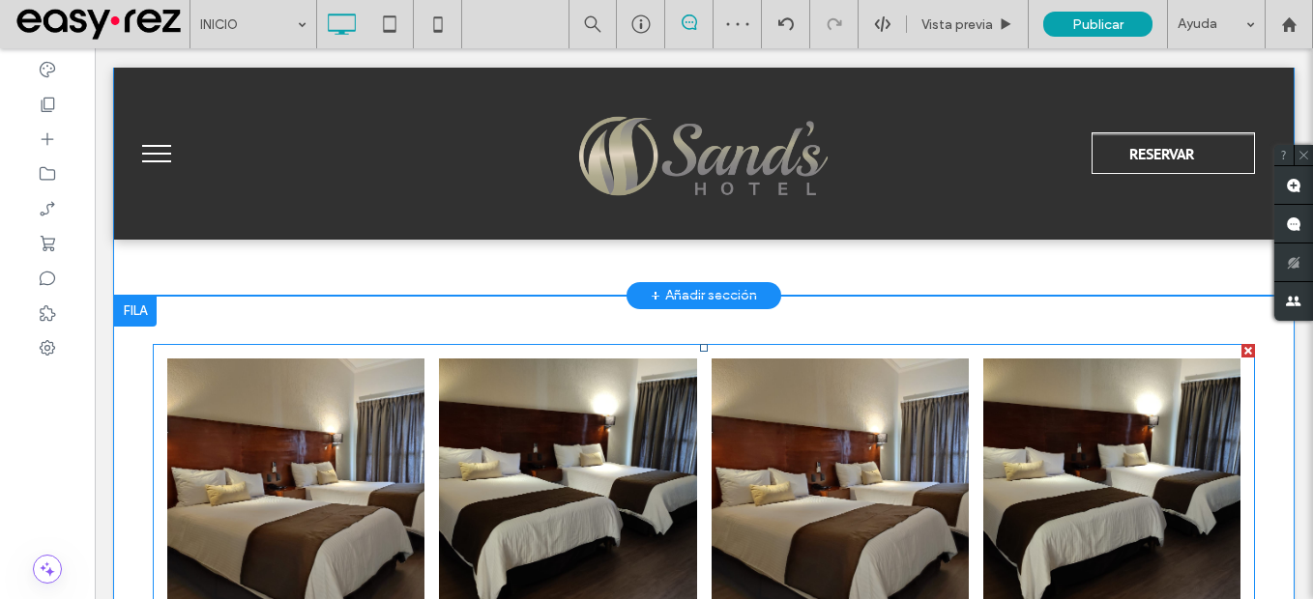
click at [293, 393] on link at bounding box center [295, 487] width 257 height 257
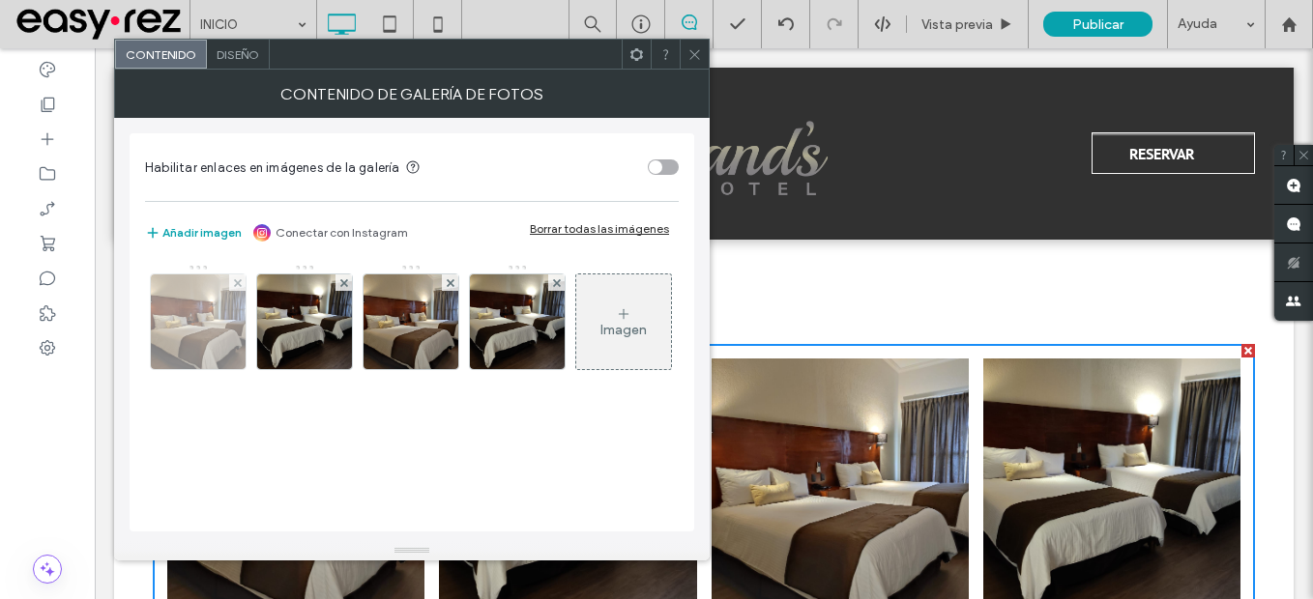
click at [215, 333] on img at bounding box center [198, 322] width 127 height 95
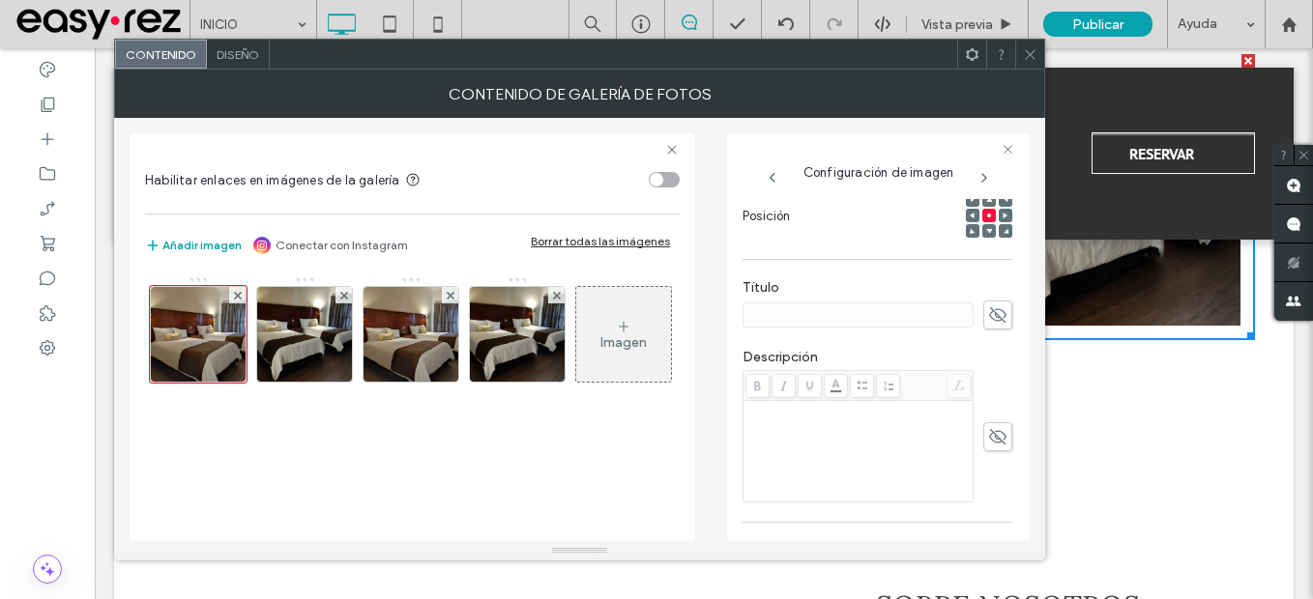
scroll to position [290, 0]
click at [965, 311] on div at bounding box center [878, 304] width 270 height 29
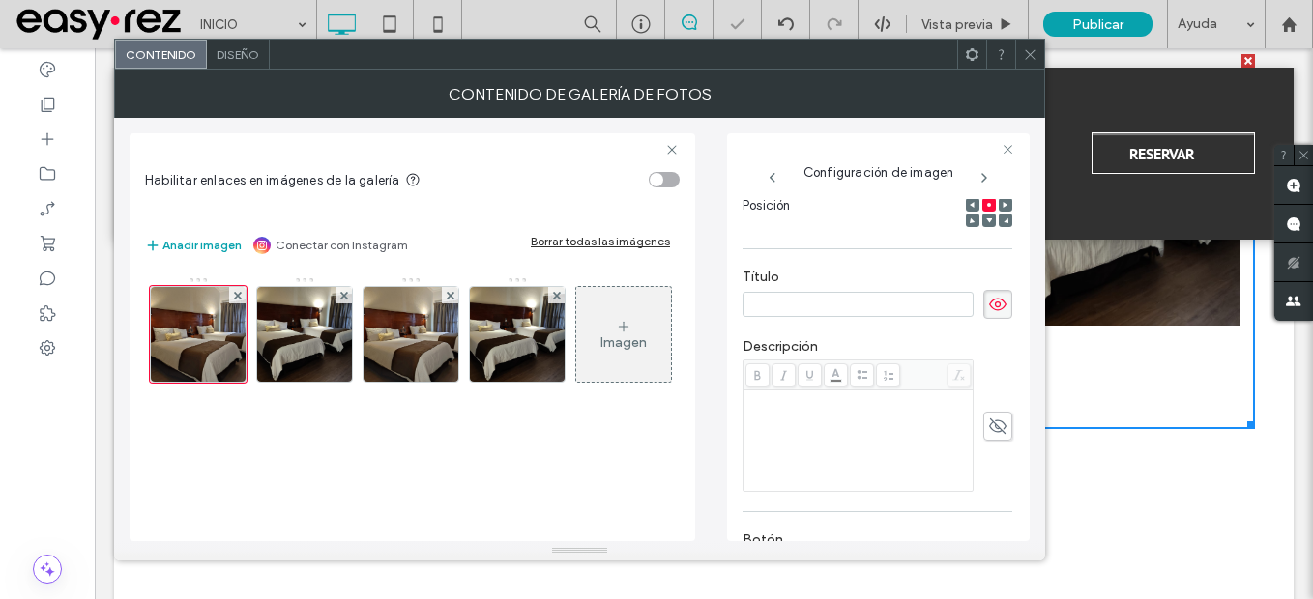
click at [988, 311] on icon at bounding box center [997, 304] width 19 height 21
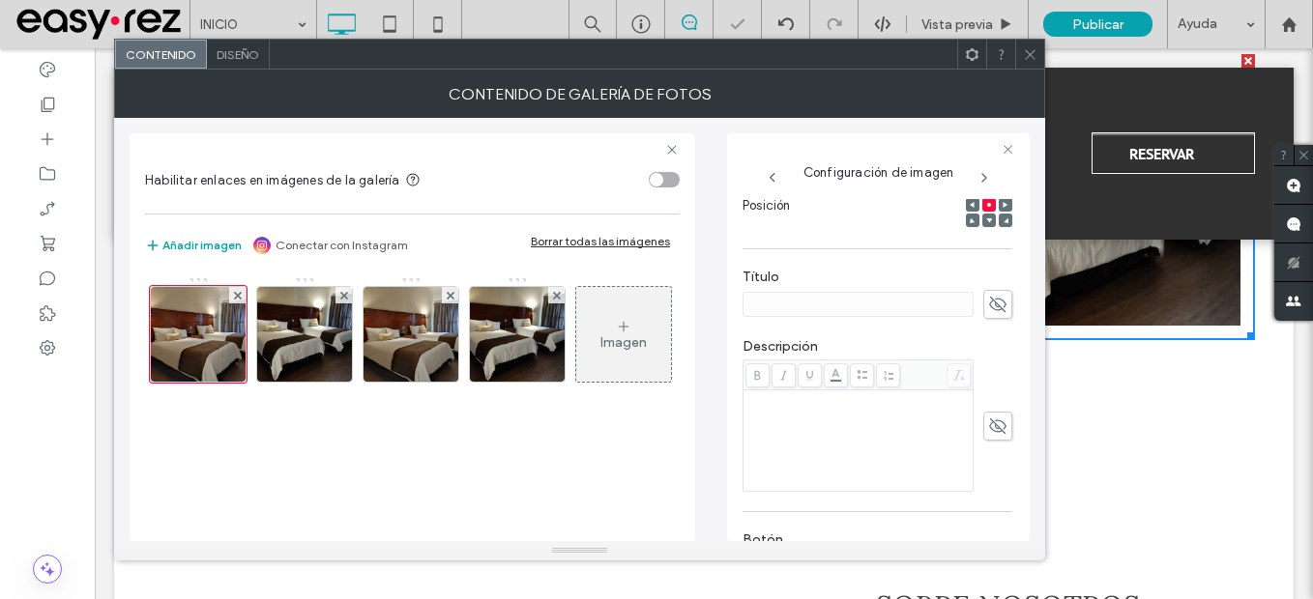
click at [964, 312] on div at bounding box center [878, 304] width 270 height 29
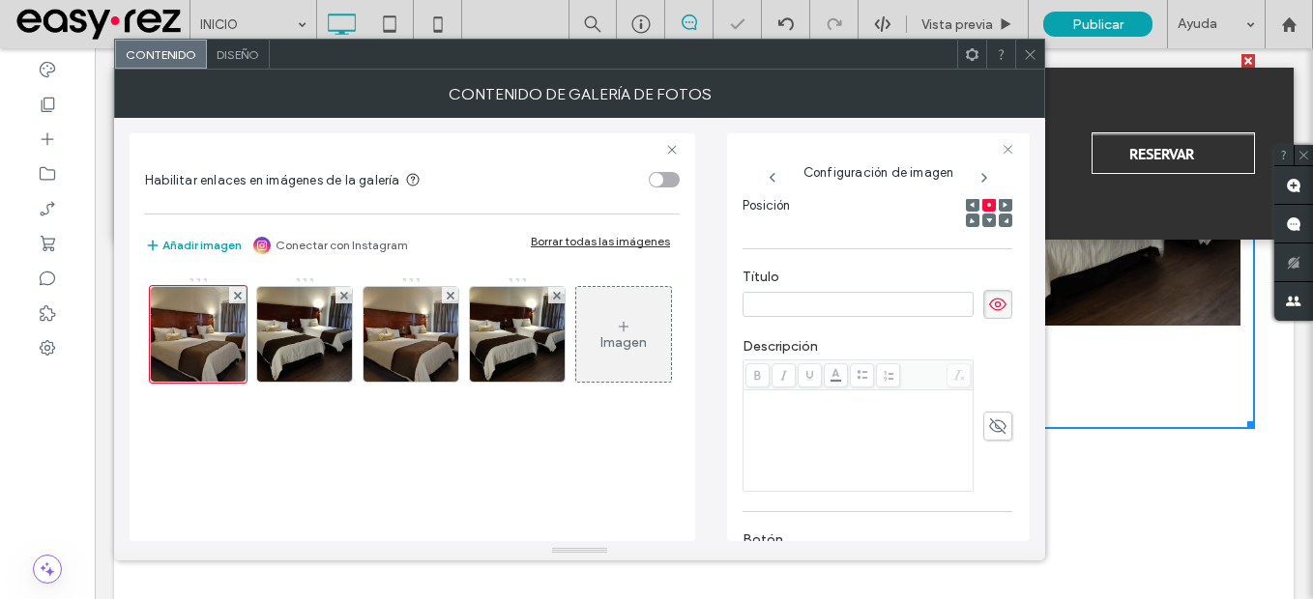
click at [988, 311] on icon at bounding box center [997, 304] width 19 height 21
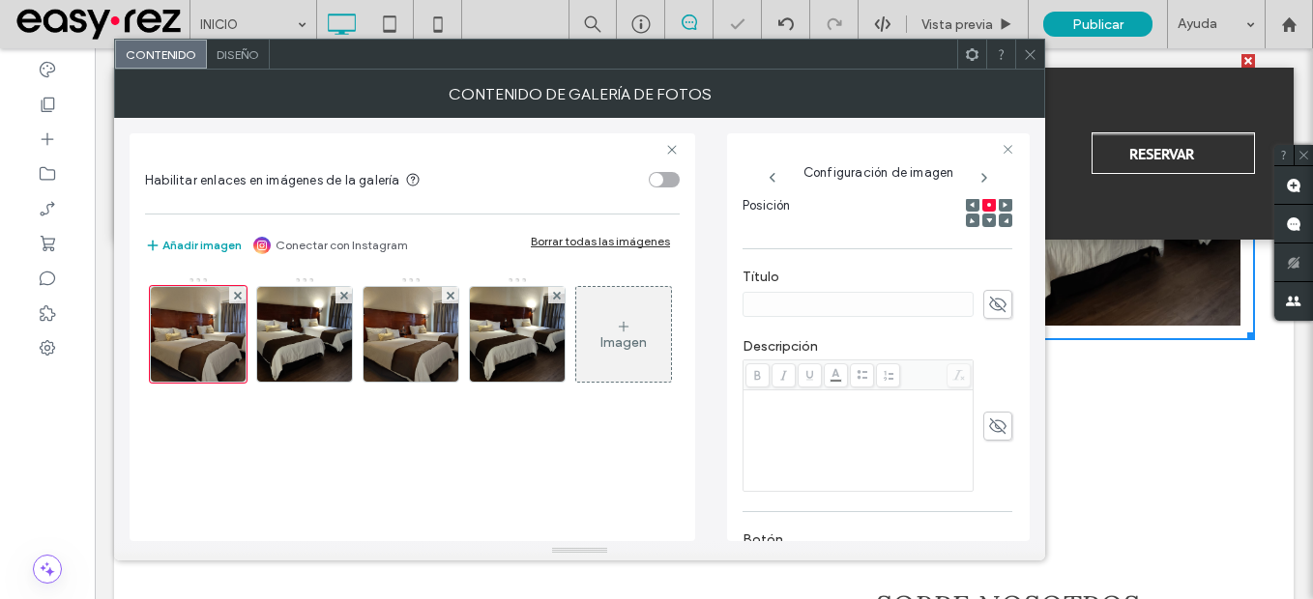
click at [988, 305] on icon at bounding box center [997, 304] width 19 height 21
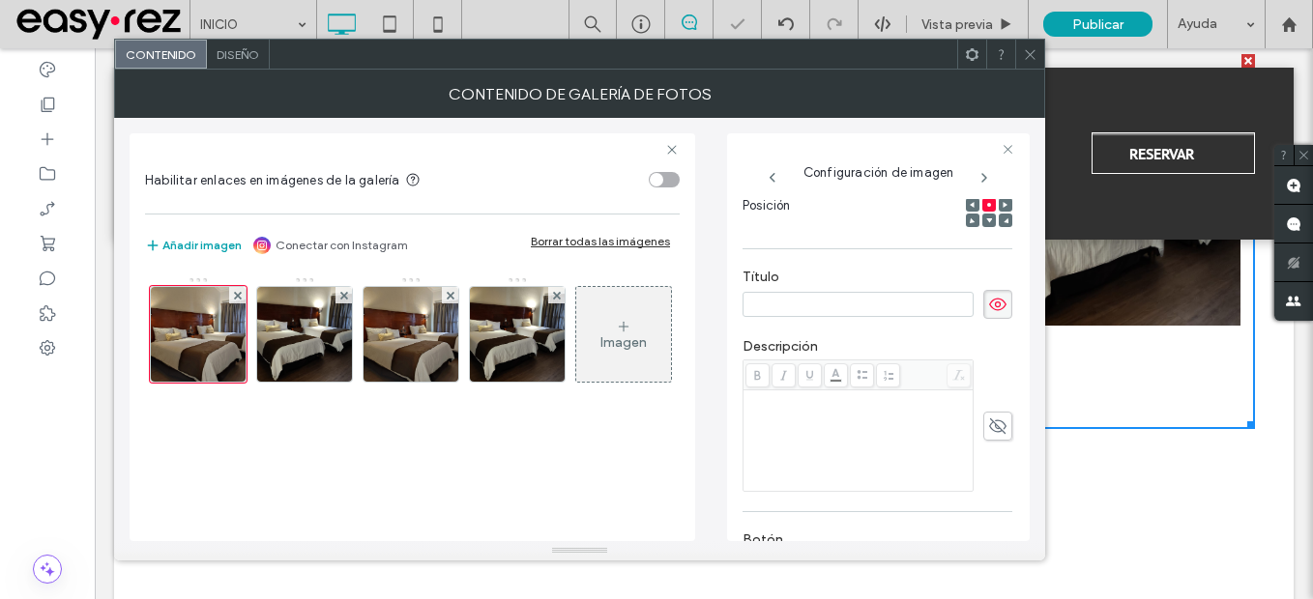
paste input "**********"
type input "**********"
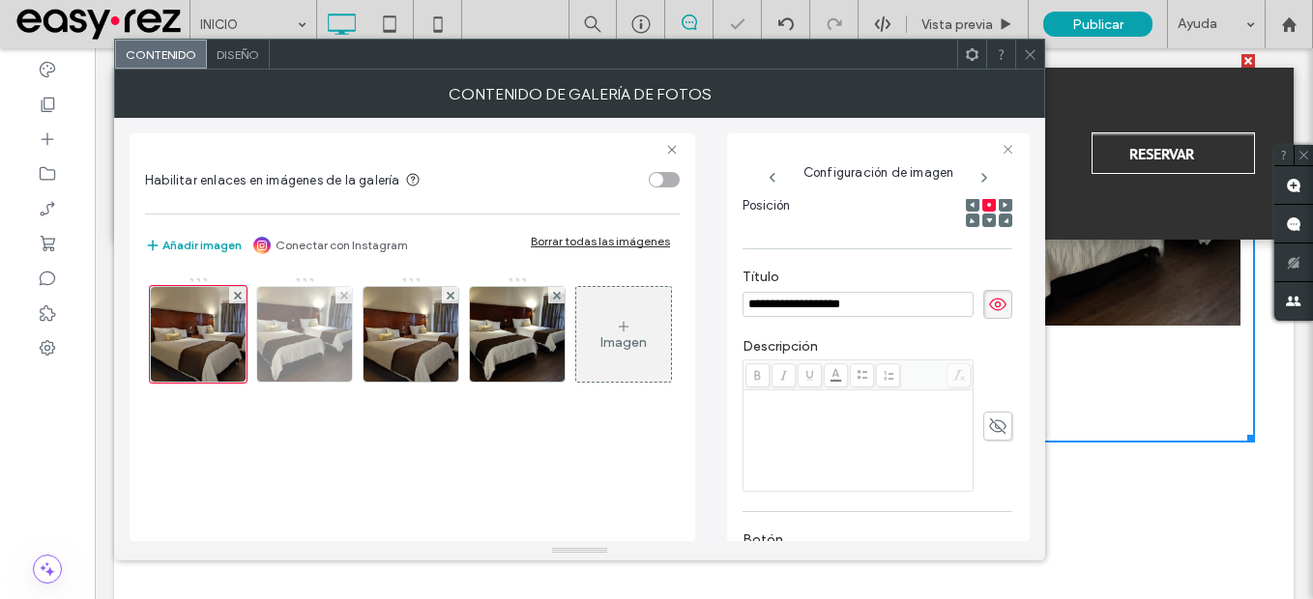
click at [297, 324] on img at bounding box center [305, 334] width 127 height 95
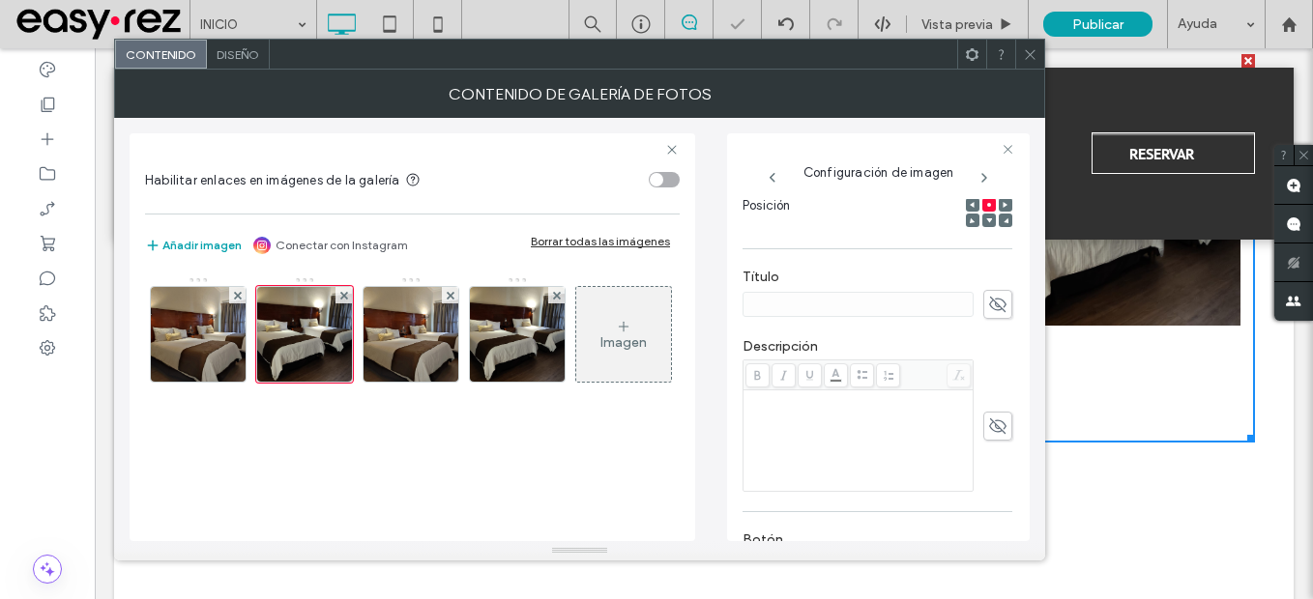
click at [994, 300] on icon at bounding box center [997, 304] width 19 height 21
paste input "**********"
type input "**********"
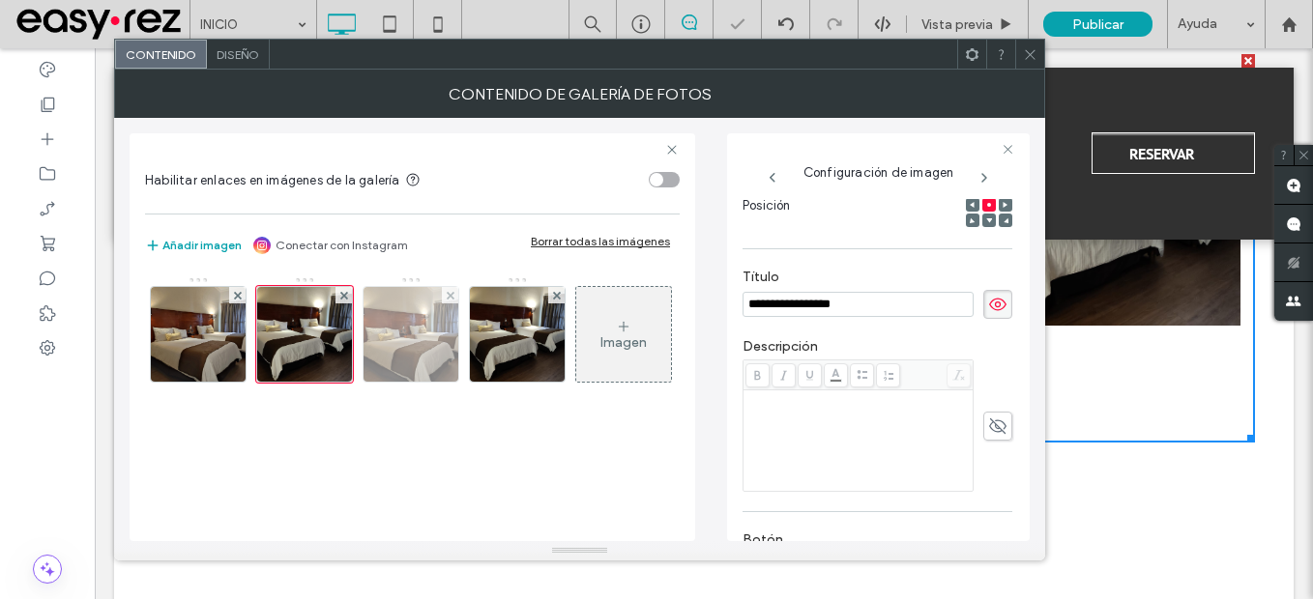
click at [410, 358] on img at bounding box center [411, 334] width 127 height 95
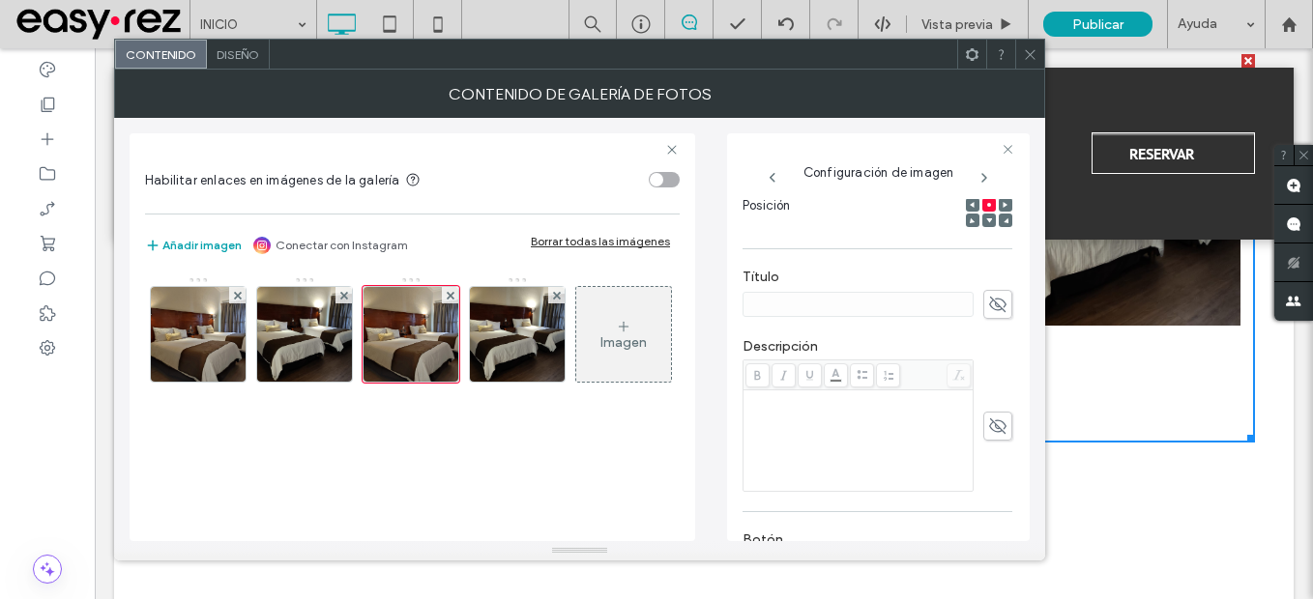
click at [1000, 302] on span at bounding box center [997, 304] width 29 height 29
click at [916, 306] on input at bounding box center [858, 304] width 231 height 25
paste input "**********"
type input "**********"
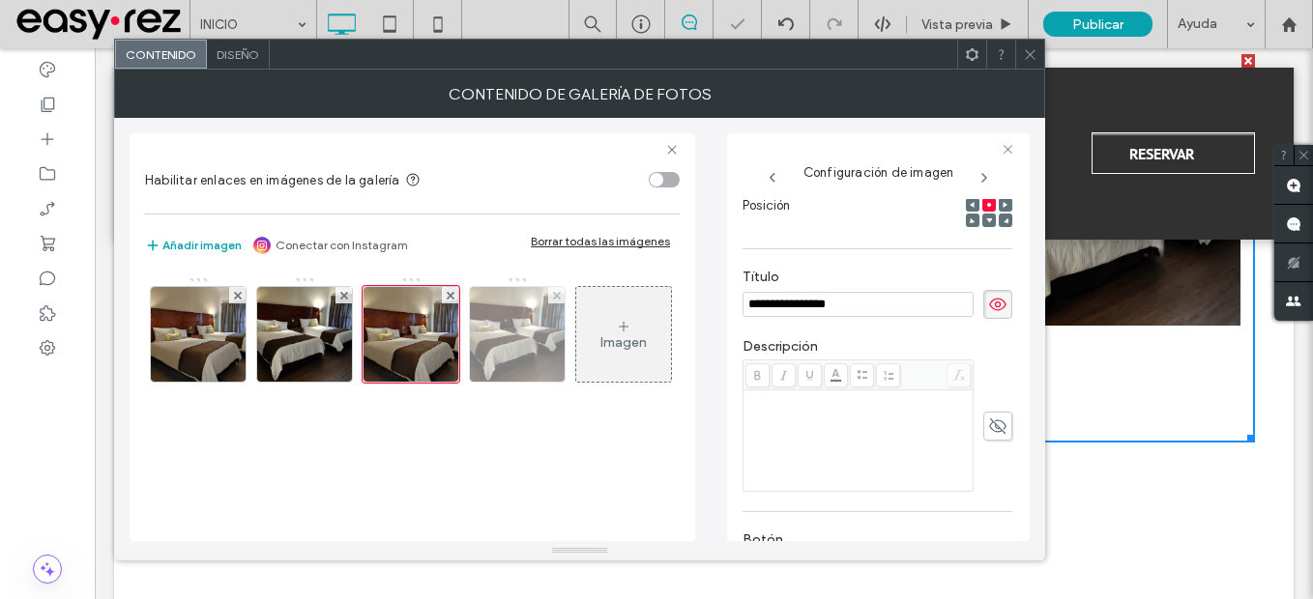
click at [534, 357] on img at bounding box center [517, 334] width 127 height 95
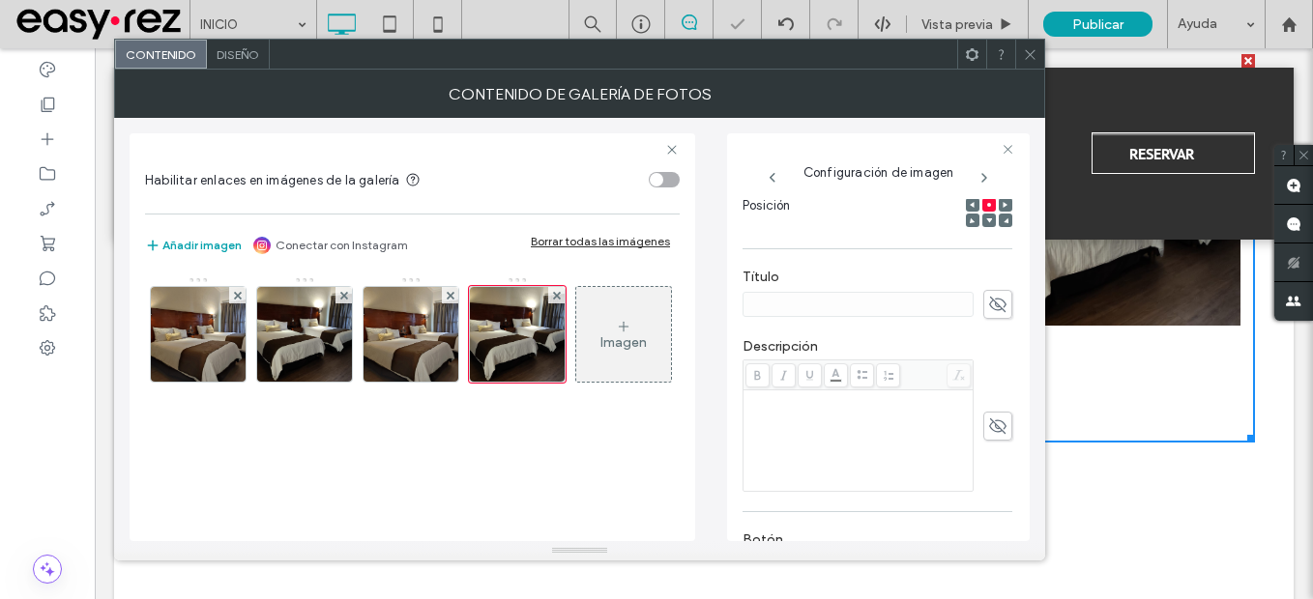
drag, startPoint x: 981, startPoint y: 298, endPoint x: 951, endPoint y: 304, distance: 30.5
click at [988, 299] on icon at bounding box center [997, 304] width 19 height 21
paste input "**********"
type input "**********"
click at [1026, 51] on icon at bounding box center [1030, 54] width 15 height 15
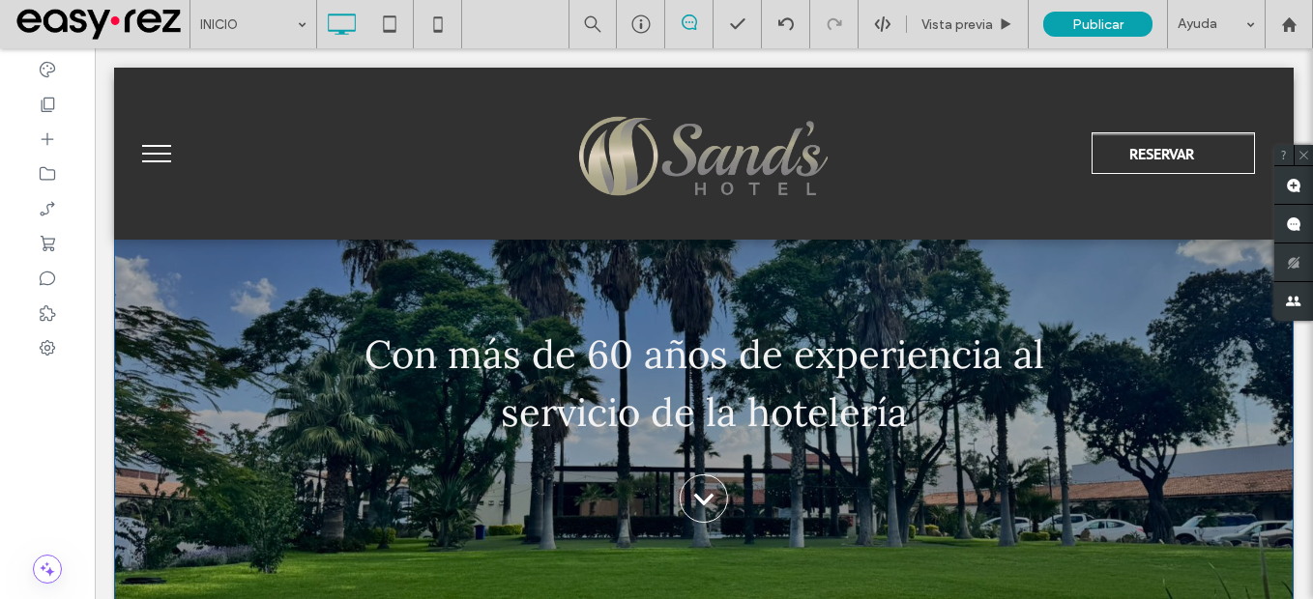
scroll to position [193, 0]
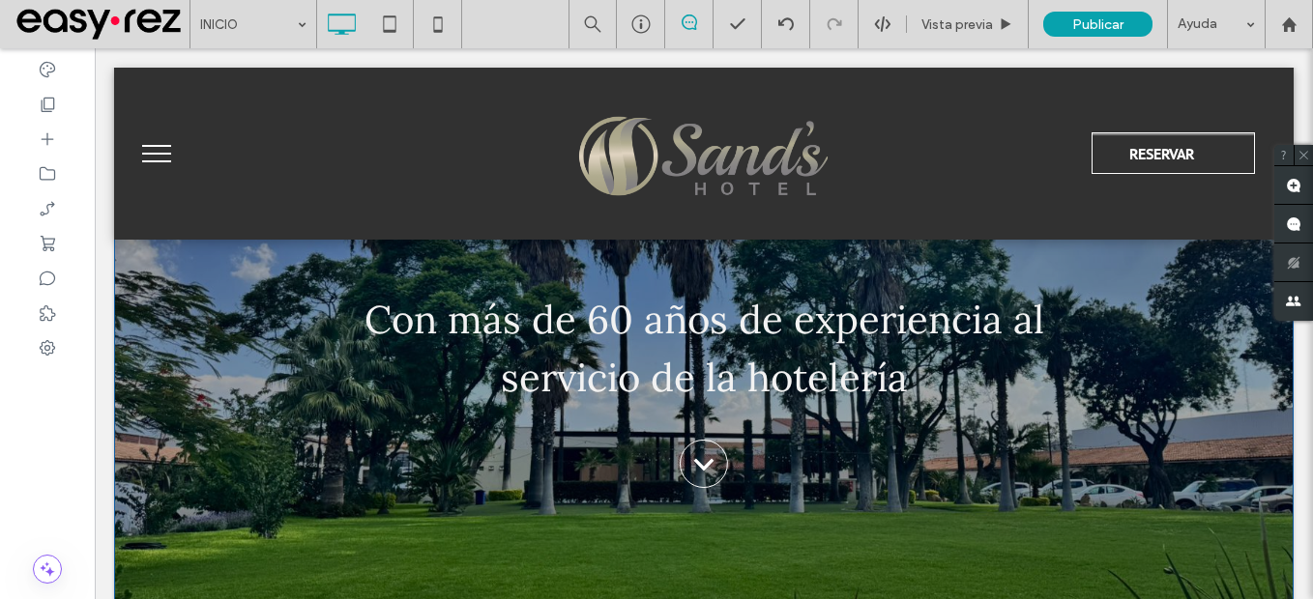
click at [173, 482] on div "Con más de 60 años de experiencia al servicio de la hotelería .cls-1{fill:none;…" at bounding box center [704, 369] width 1160 height 258
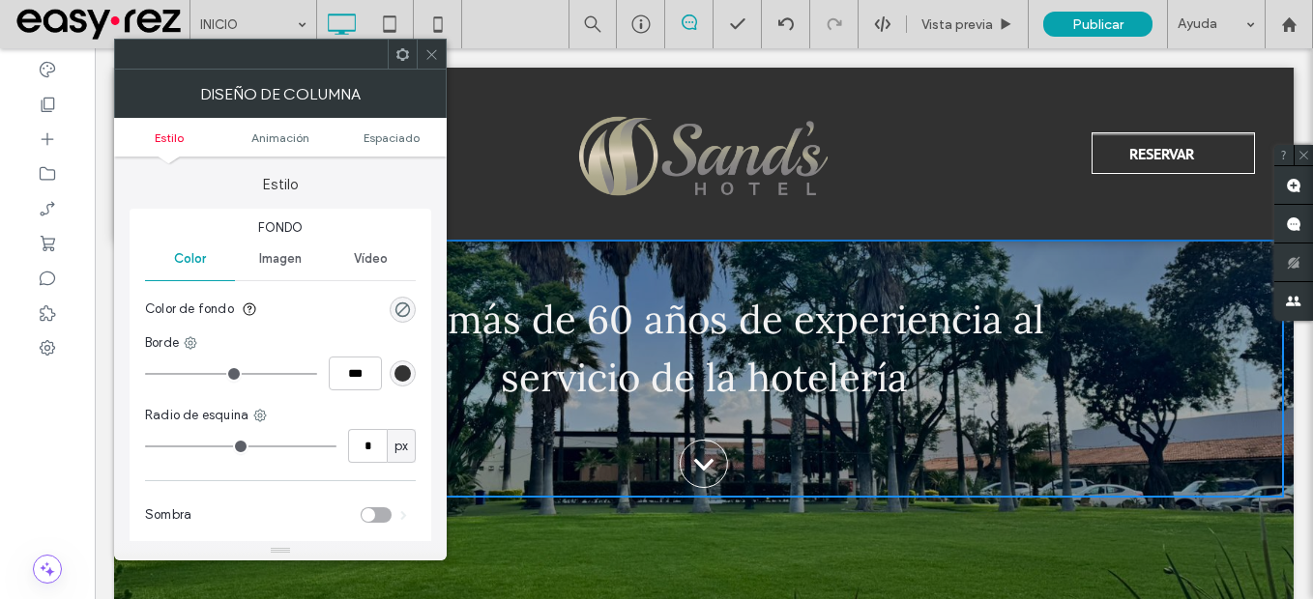
click at [428, 56] on icon at bounding box center [431, 54] width 15 height 15
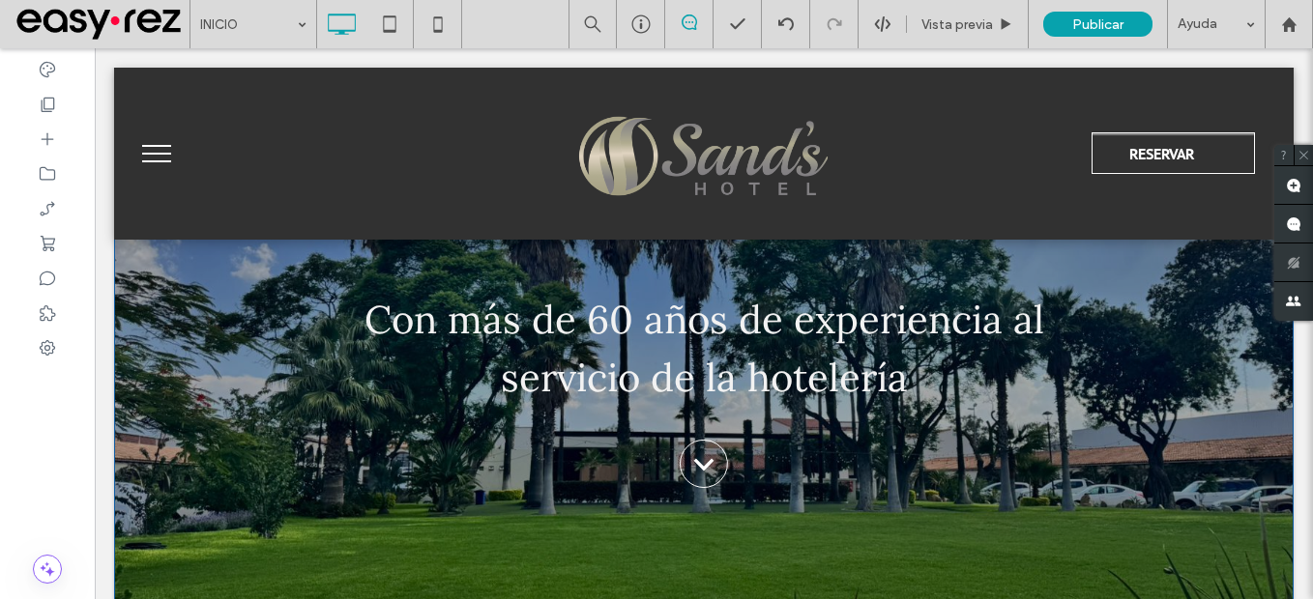
click at [235, 568] on div "Con más de 60 años de experiencia al servicio de la hotelería .cls-1{fill:none;…" at bounding box center [704, 368] width 1180 height 645
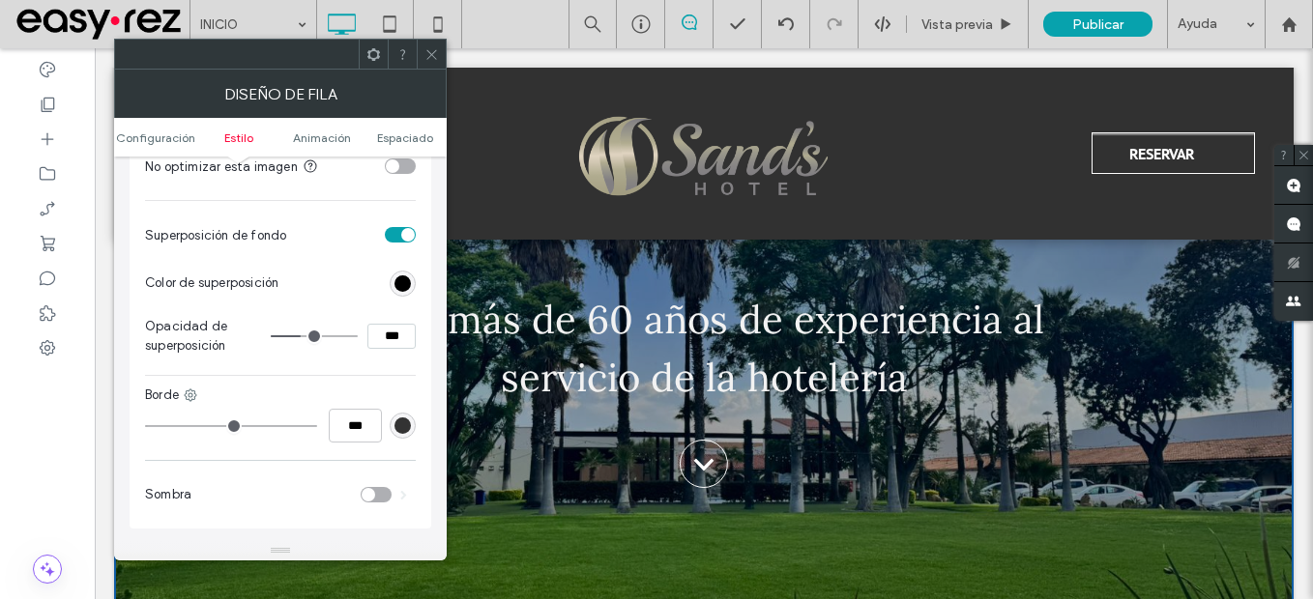
scroll to position [483, 0]
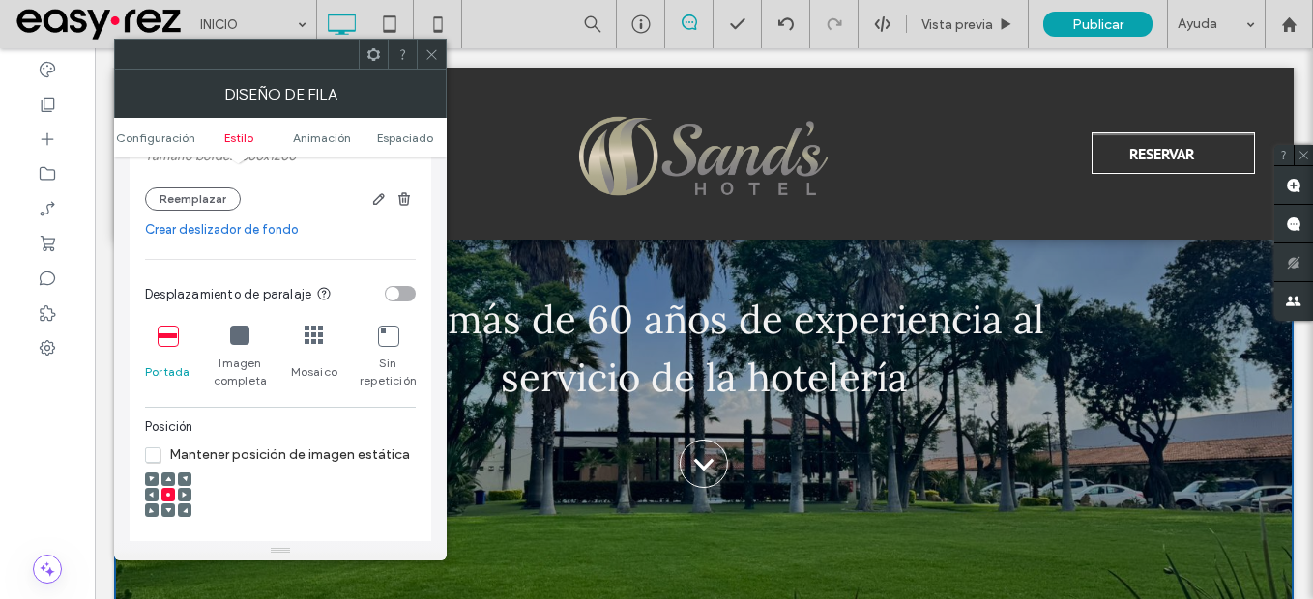
click at [397, 297] on div "toggle" at bounding box center [393, 294] width 14 height 14
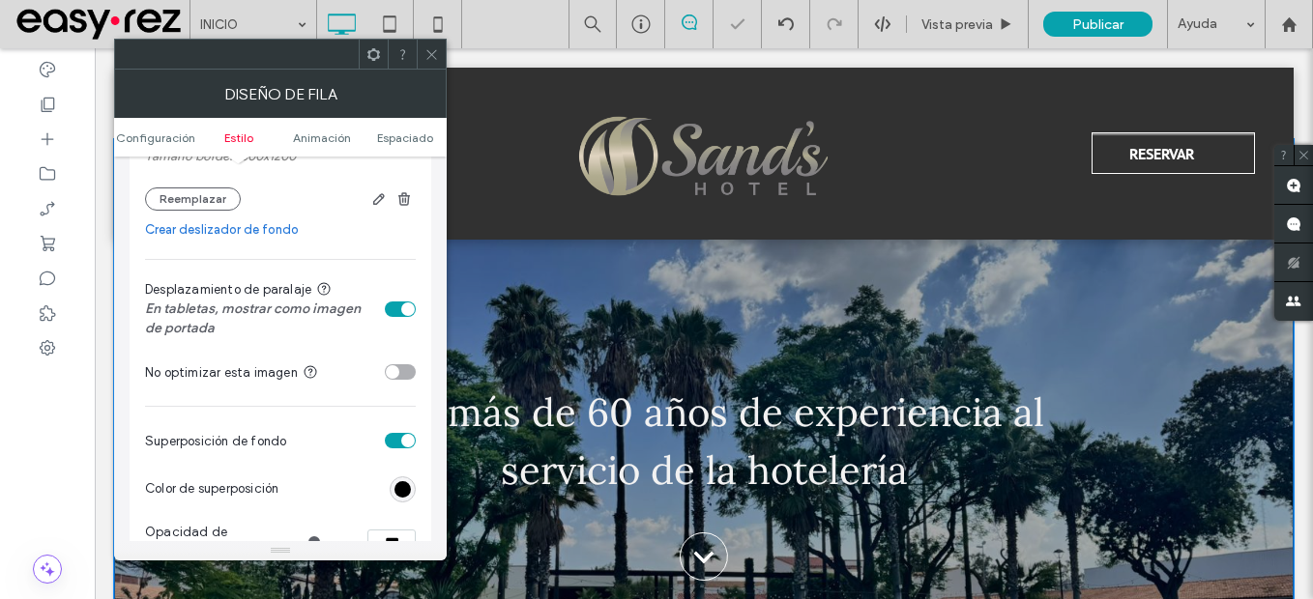
scroll to position [97, 0]
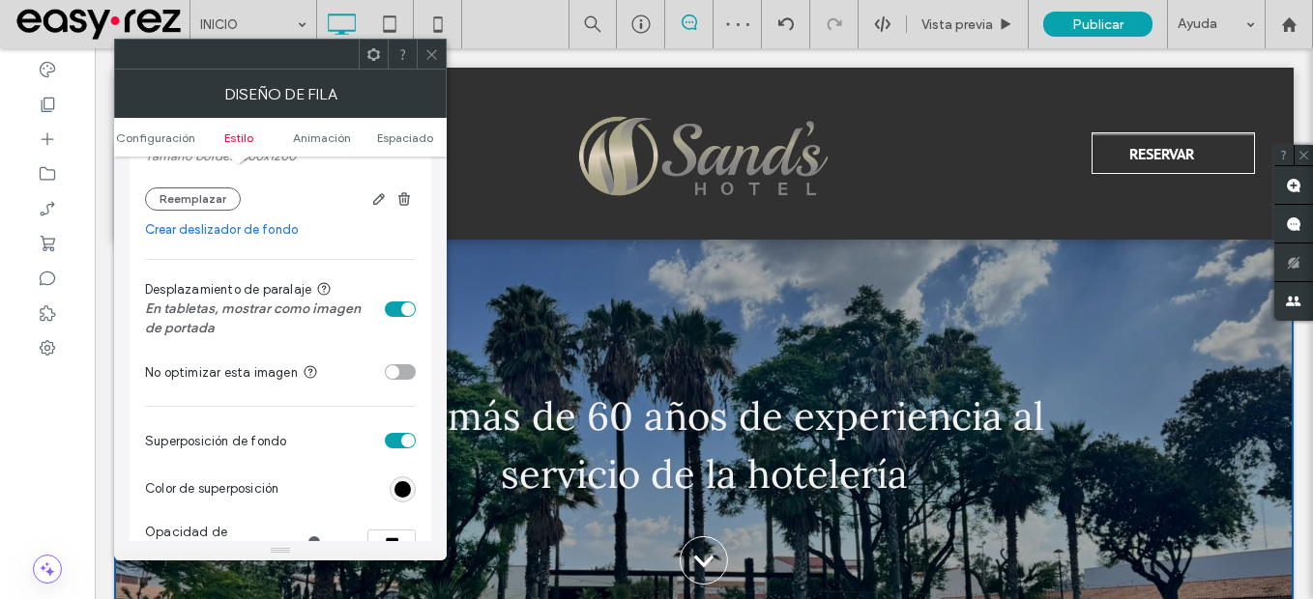
click at [437, 55] on icon at bounding box center [431, 54] width 15 height 15
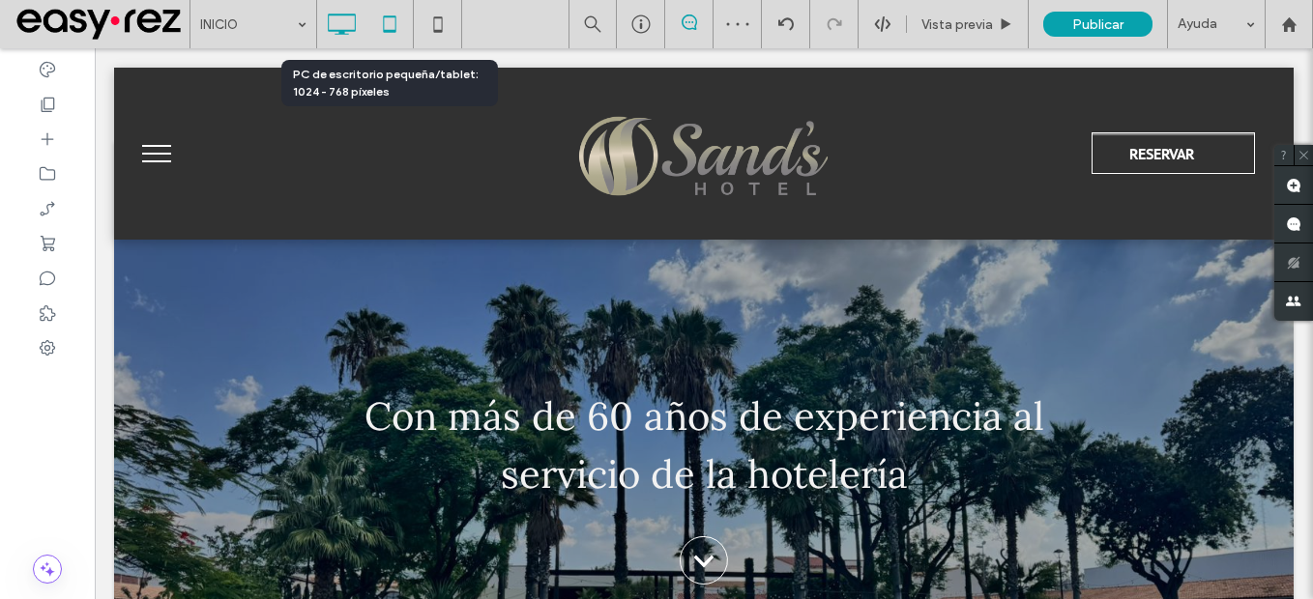
click at [396, 30] on icon at bounding box center [389, 24] width 39 height 39
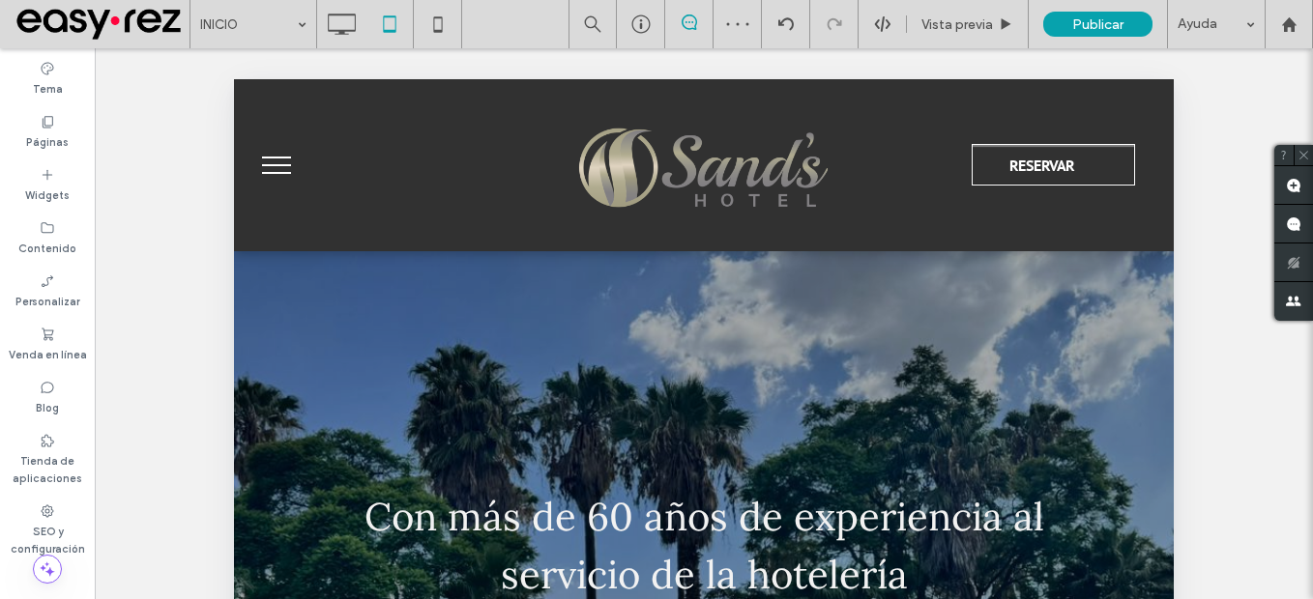
scroll to position [0, 0]
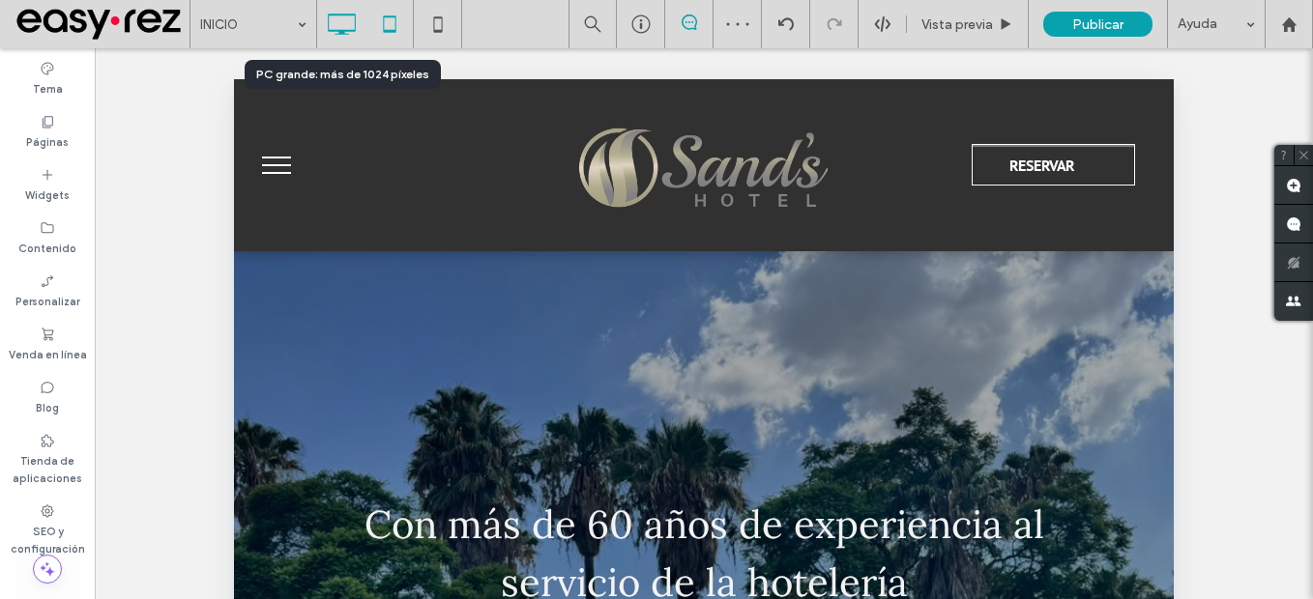
click at [329, 20] on use at bounding box center [342, 24] width 28 height 21
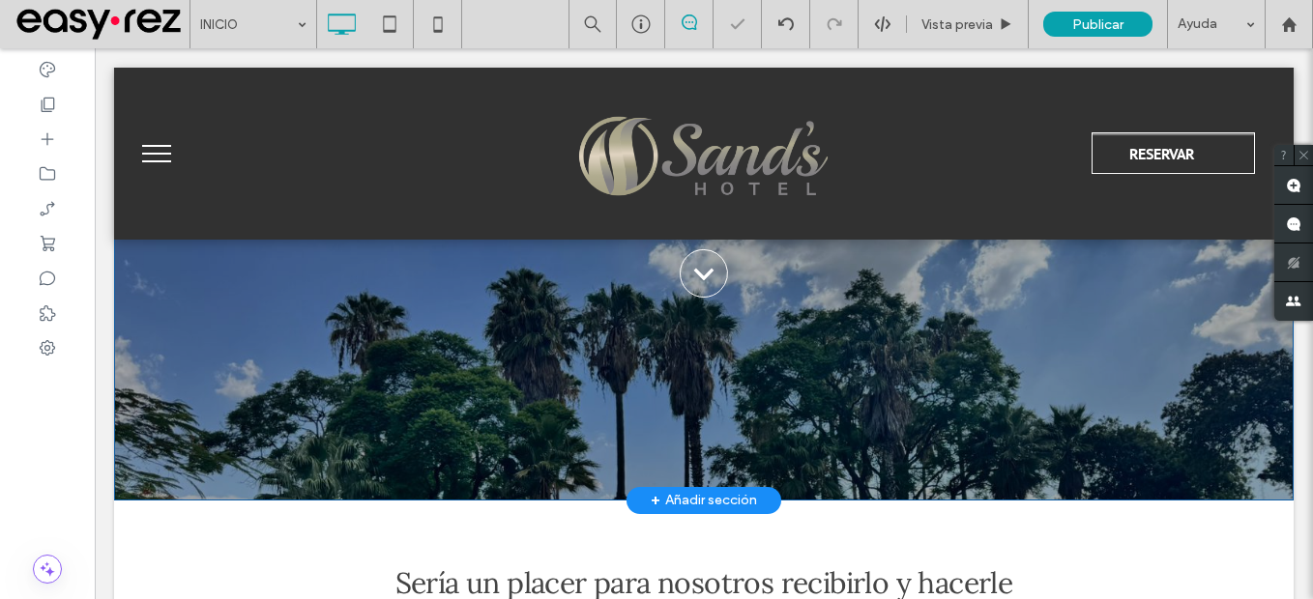
scroll to position [387, 0]
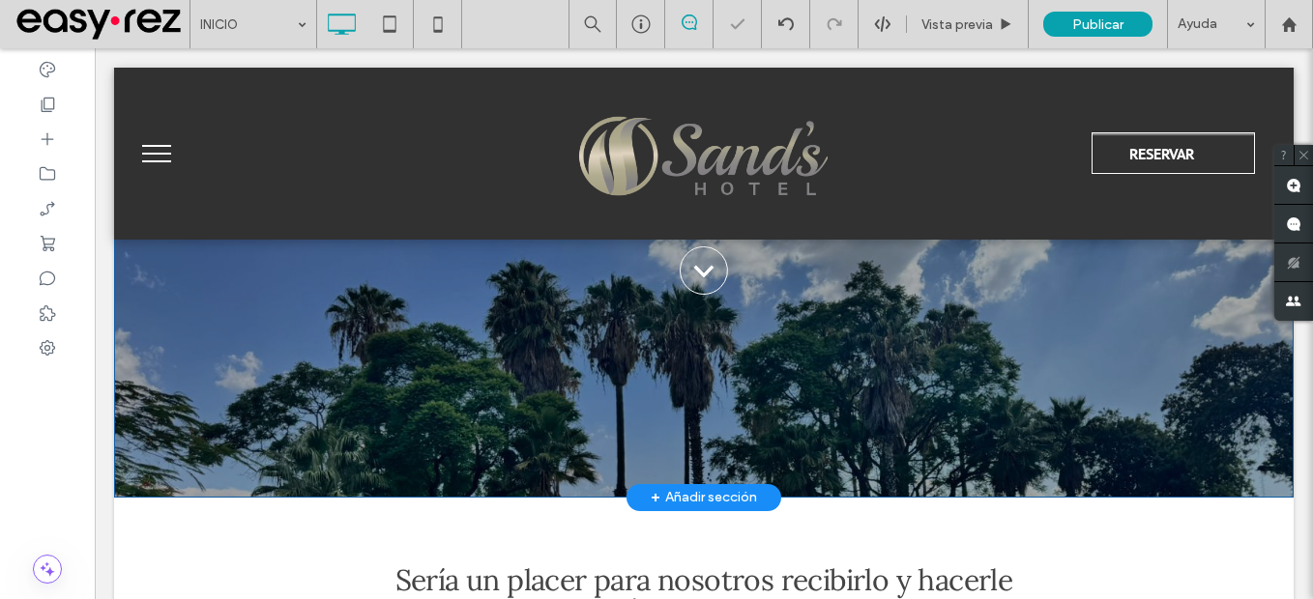
click at [181, 442] on div "Con más de 60 años de experiencia al servicio de la hotelería .cls-1{fill:none;…" at bounding box center [704, 175] width 1180 height 645
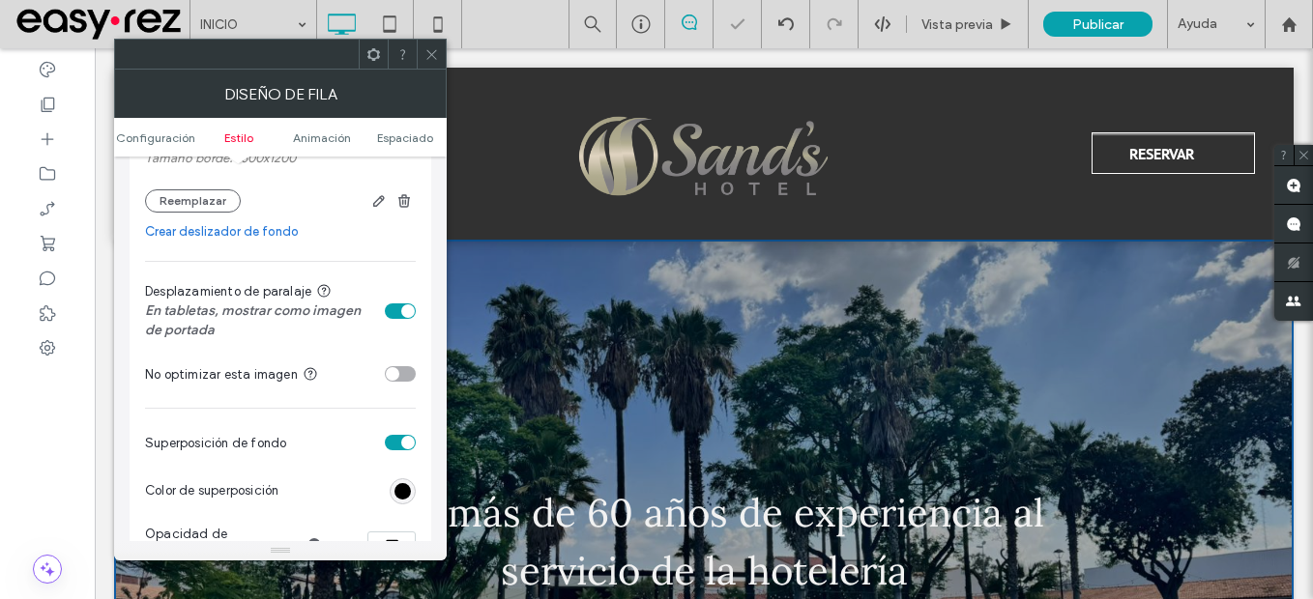
scroll to position [483, 0]
click at [388, 305] on div "toggle" at bounding box center [400, 309] width 31 height 15
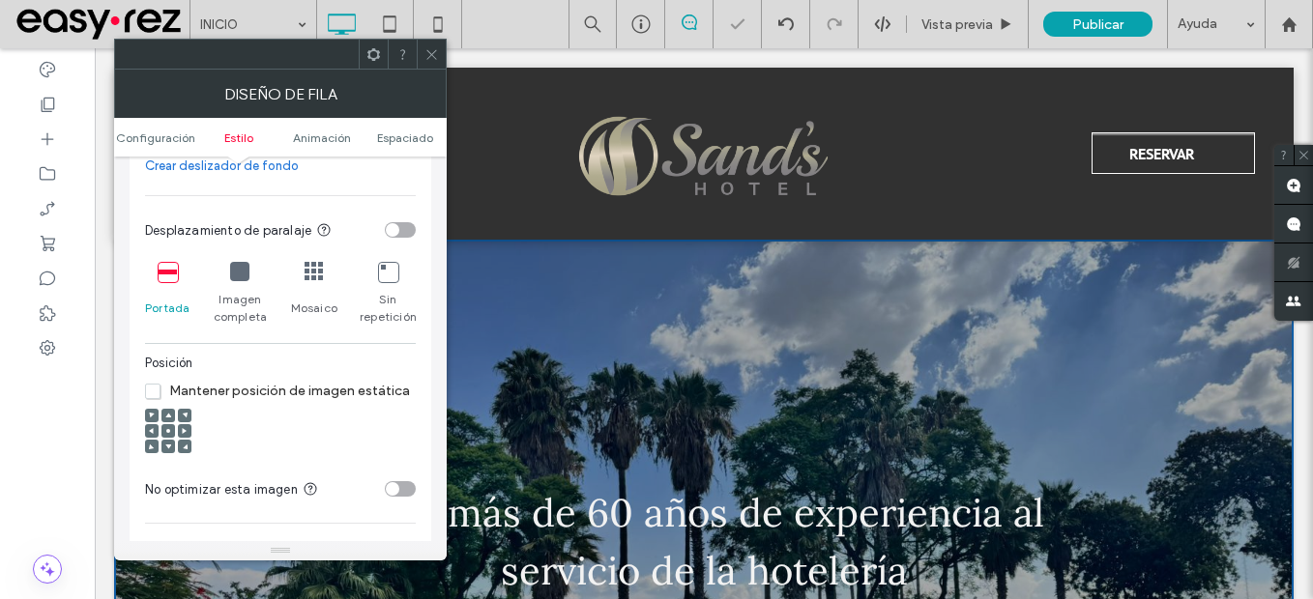
scroll to position [580, 0]
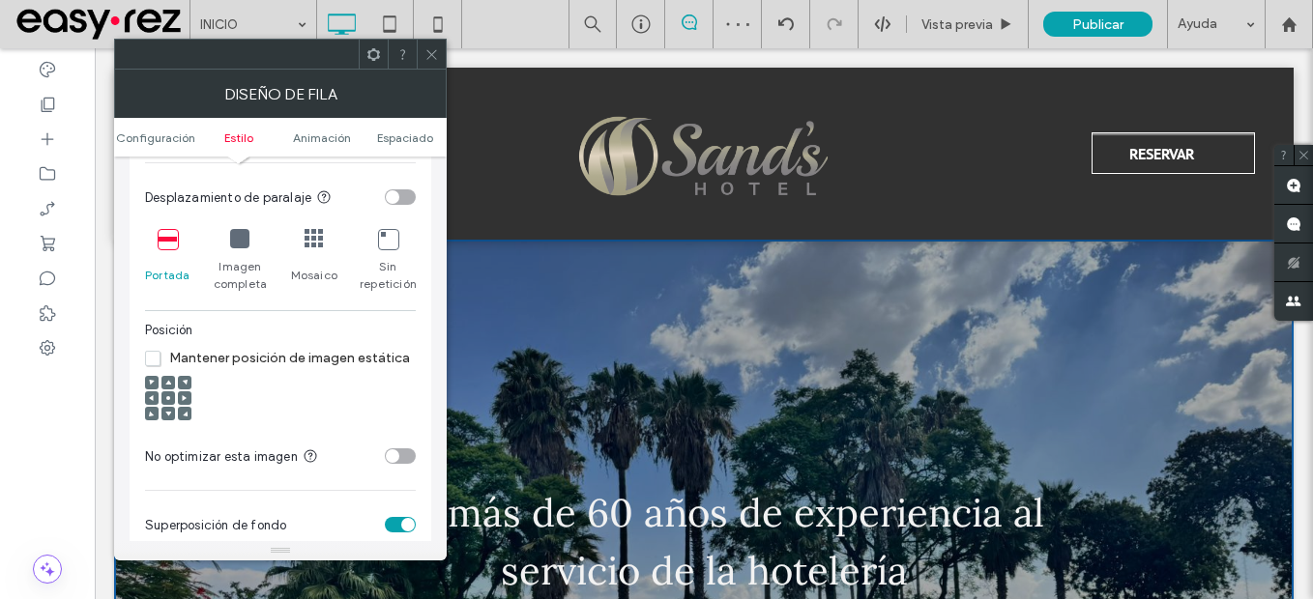
click at [169, 396] on icon at bounding box center [168, 398] width 6 height 6
click at [429, 49] on icon at bounding box center [431, 54] width 15 height 15
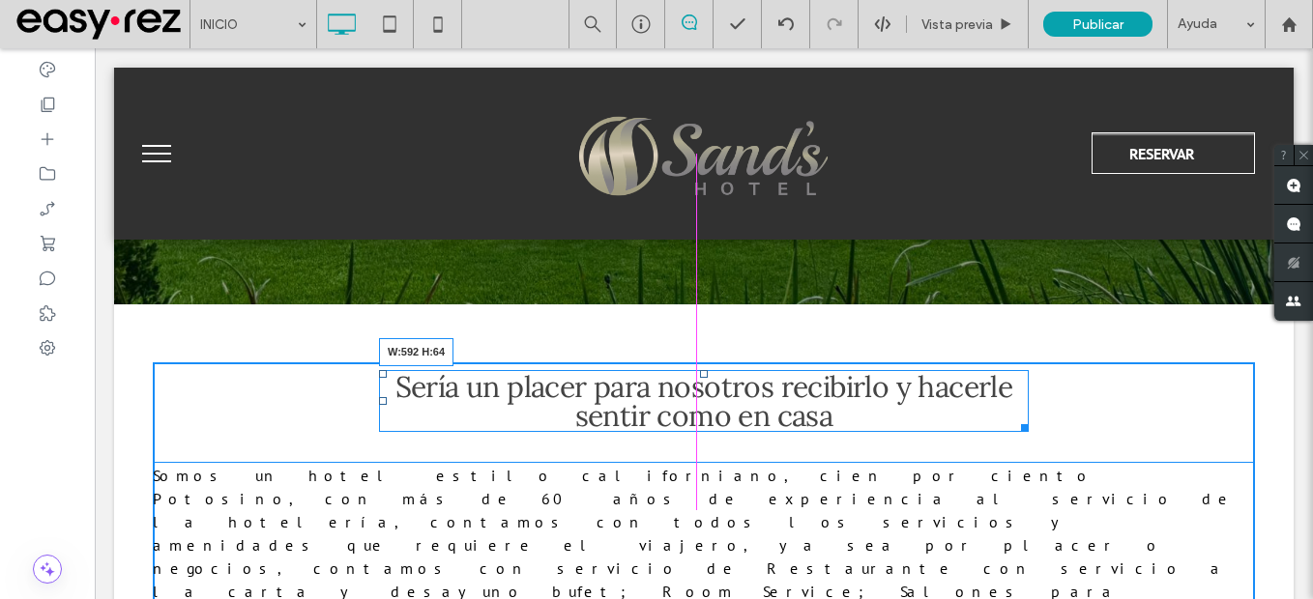
drag, startPoint x: 1020, startPoint y: 430, endPoint x: 981, endPoint y: 435, distance: 39.0
click at [981, 435] on div "Sería un placer para nosotros recibirlo y hacerle sentir como en casa W:592 H:6…" at bounding box center [704, 542] width 1102 height 359
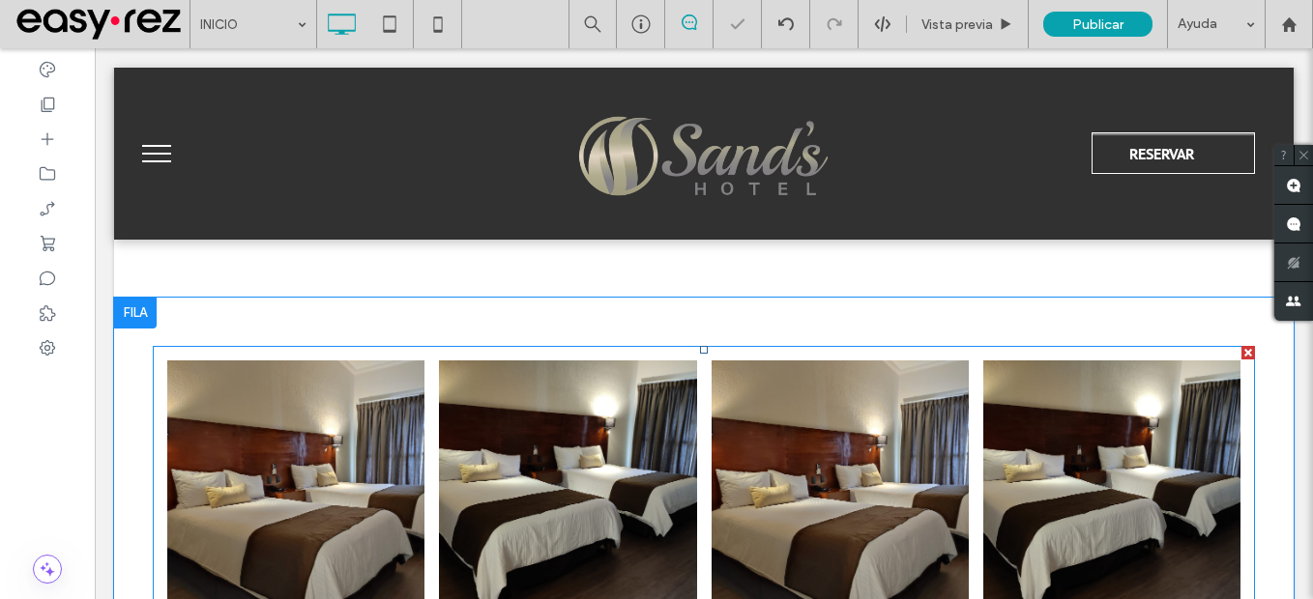
scroll to position [1064, 0]
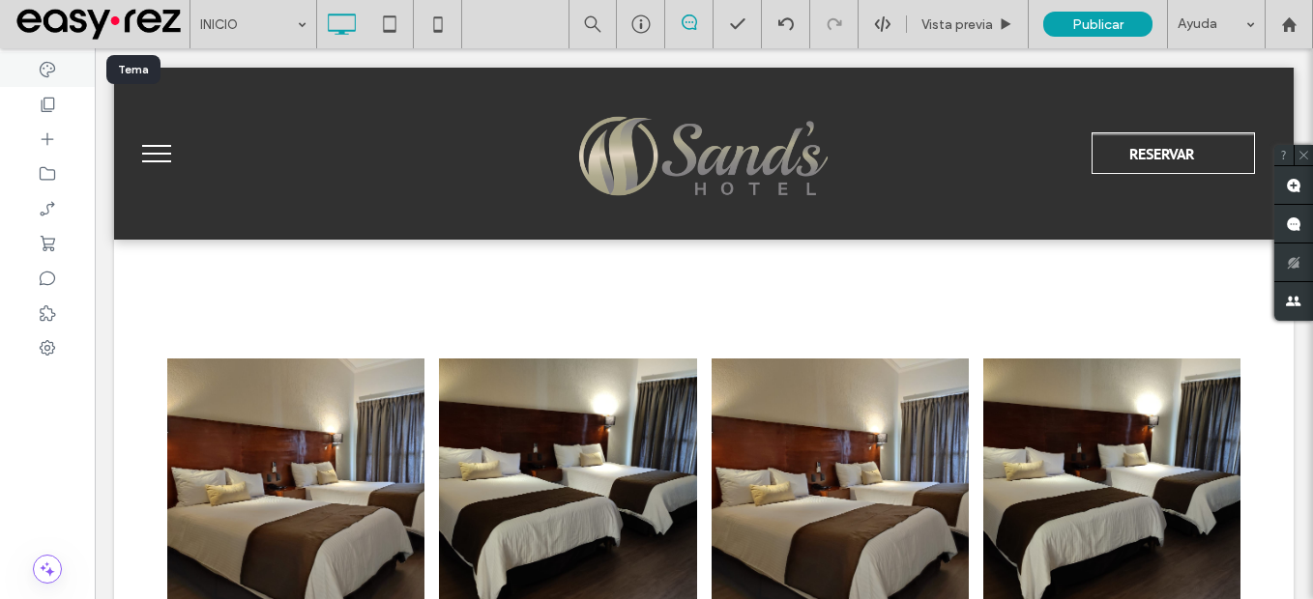
click at [40, 78] on icon at bounding box center [47, 69] width 19 height 19
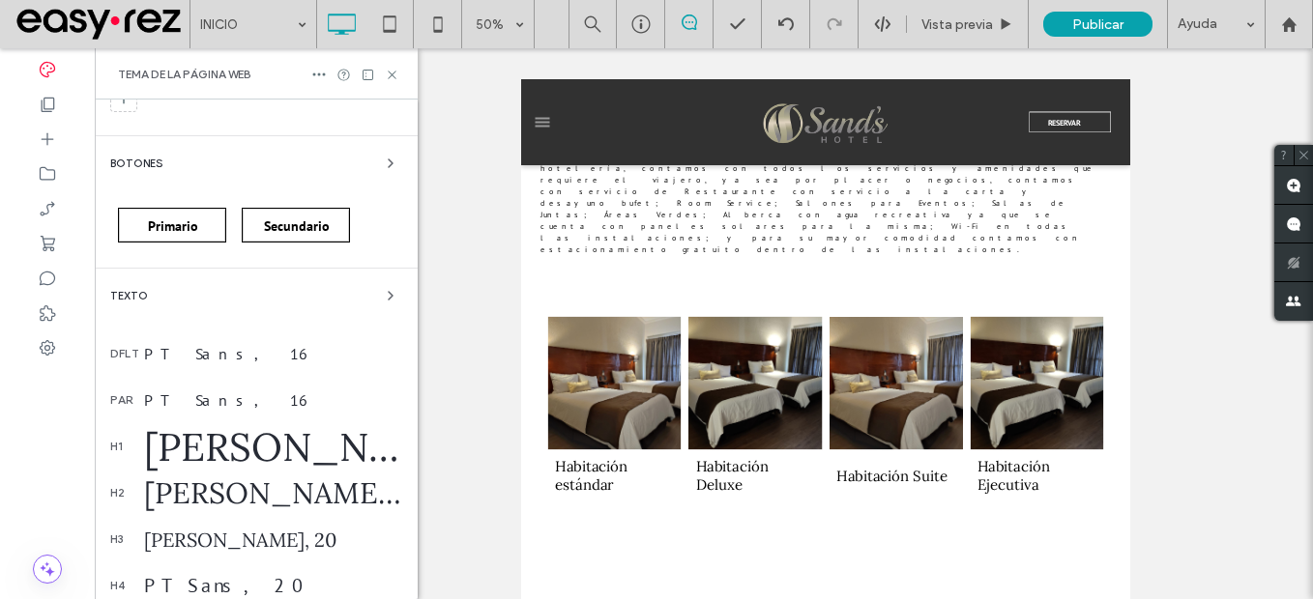
scroll to position [193, 0]
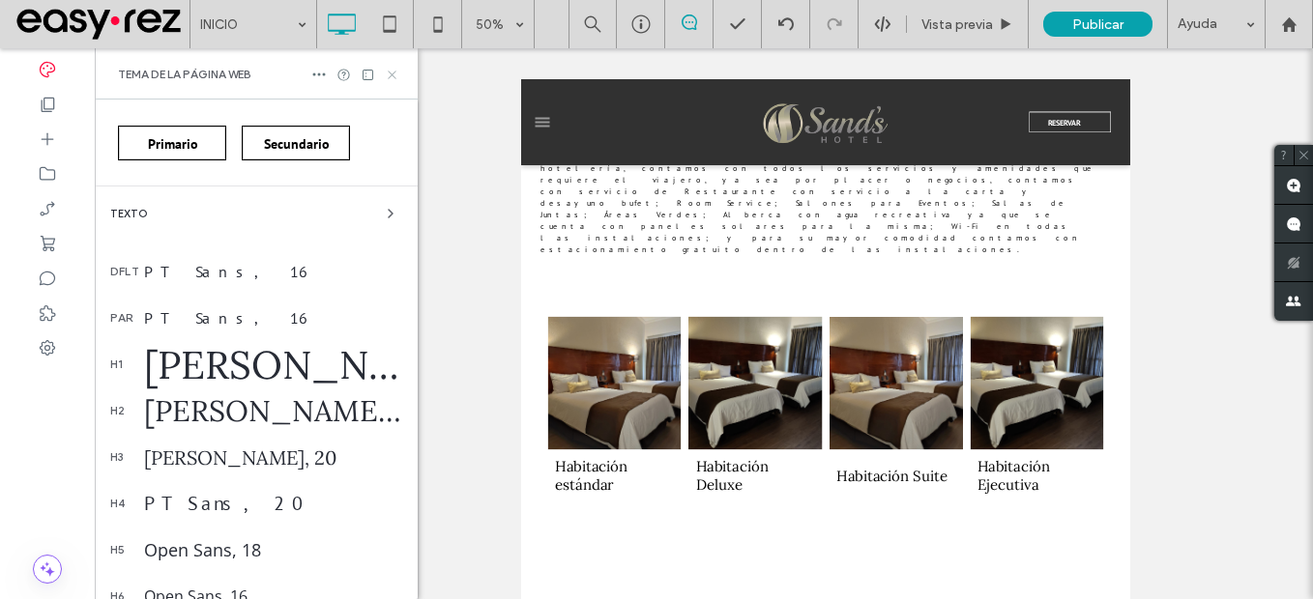
click at [394, 73] on use at bounding box center [392, 75] width 8 height 8
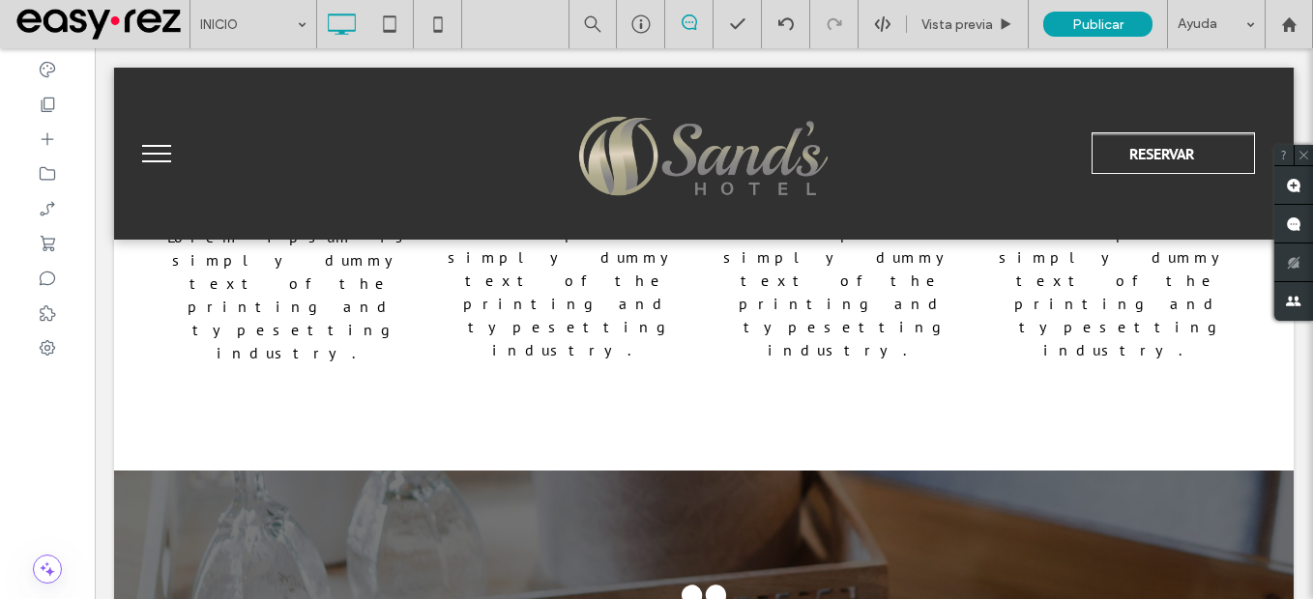
scroll to position [2643, 0]
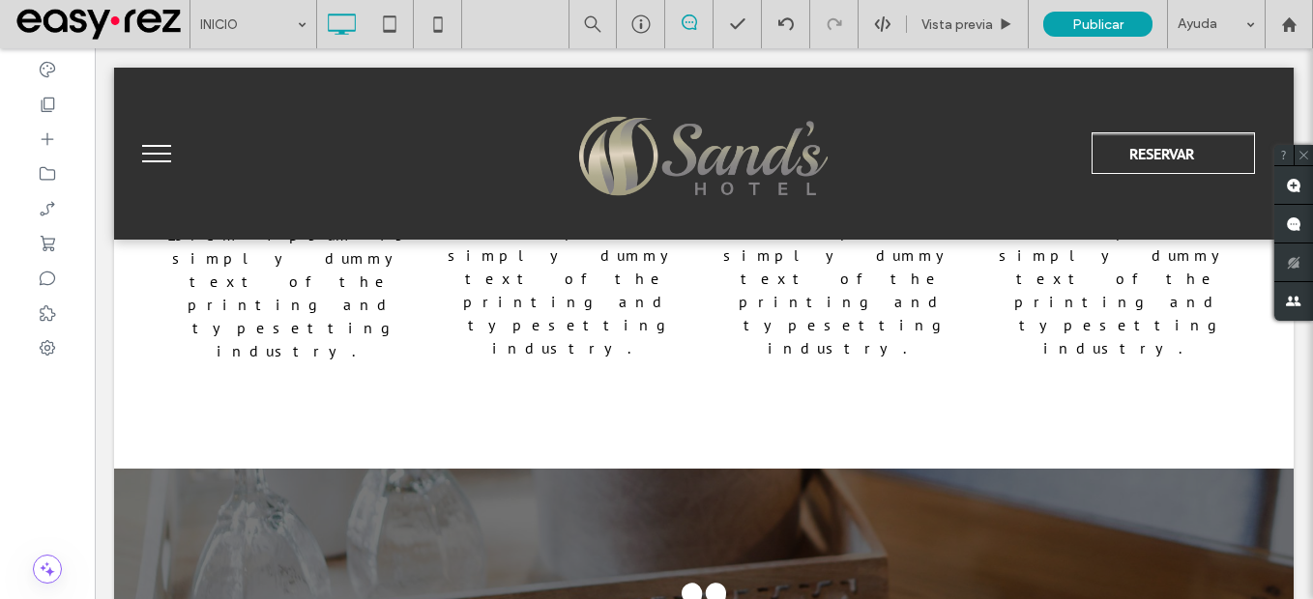
drag, startPoint x: 307, startPoint y: 537, endPoint x: 350, endPoint y: 536, distance: 42.6
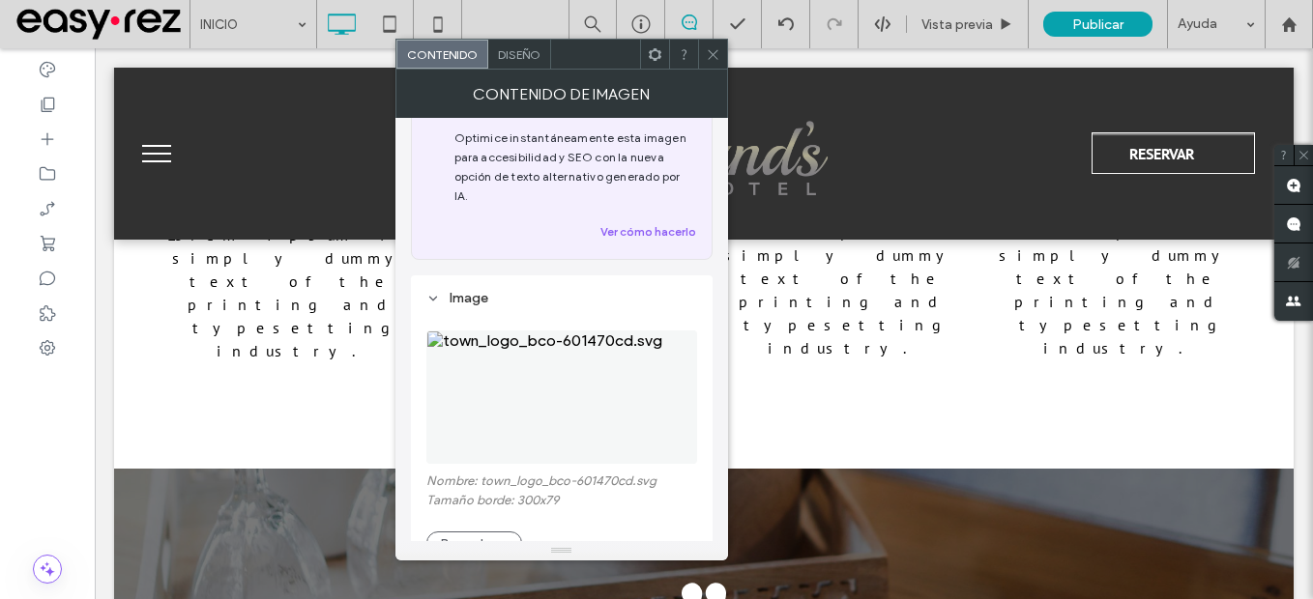
scroll to position [97, 0]
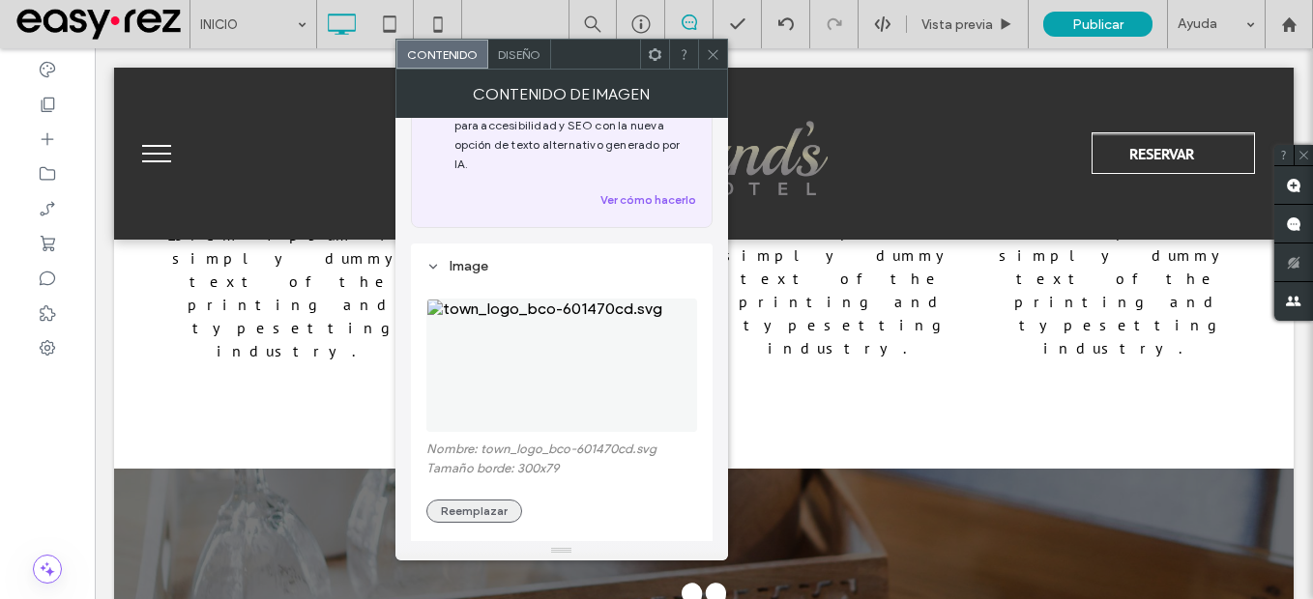
click at [472, 500] on button "Reemplazar" at bounding box center [474, 511] width 96 height 23
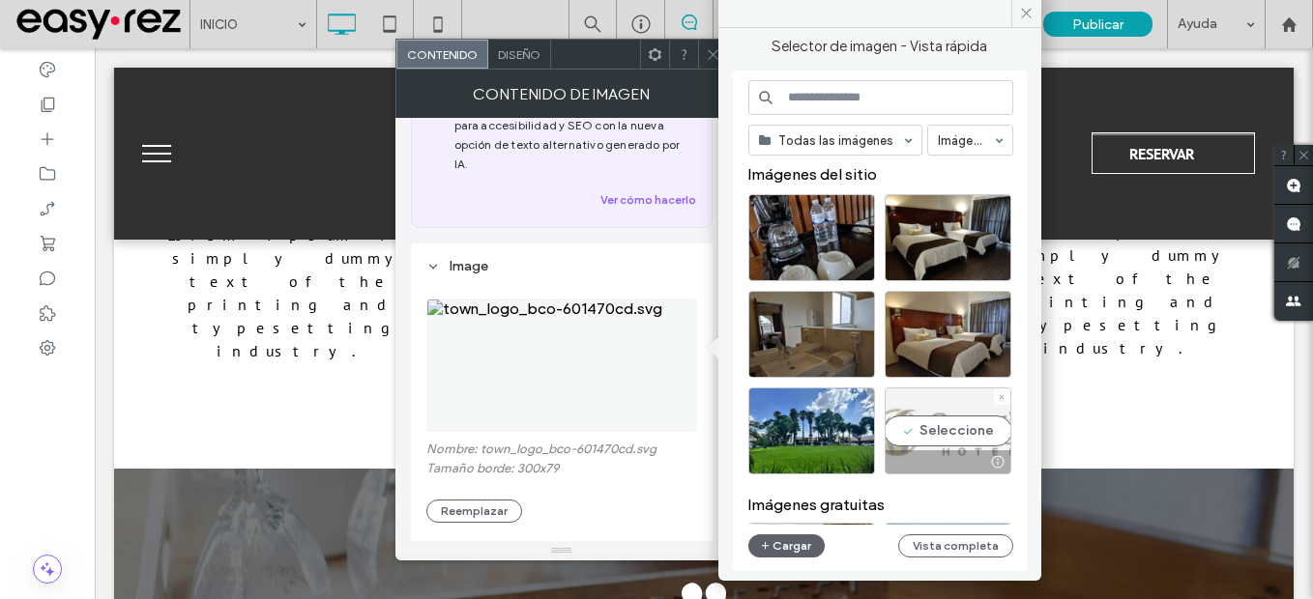
click at [970, 446] on div "Seleccione" at bounding box center [948, 431] width 127 height 87
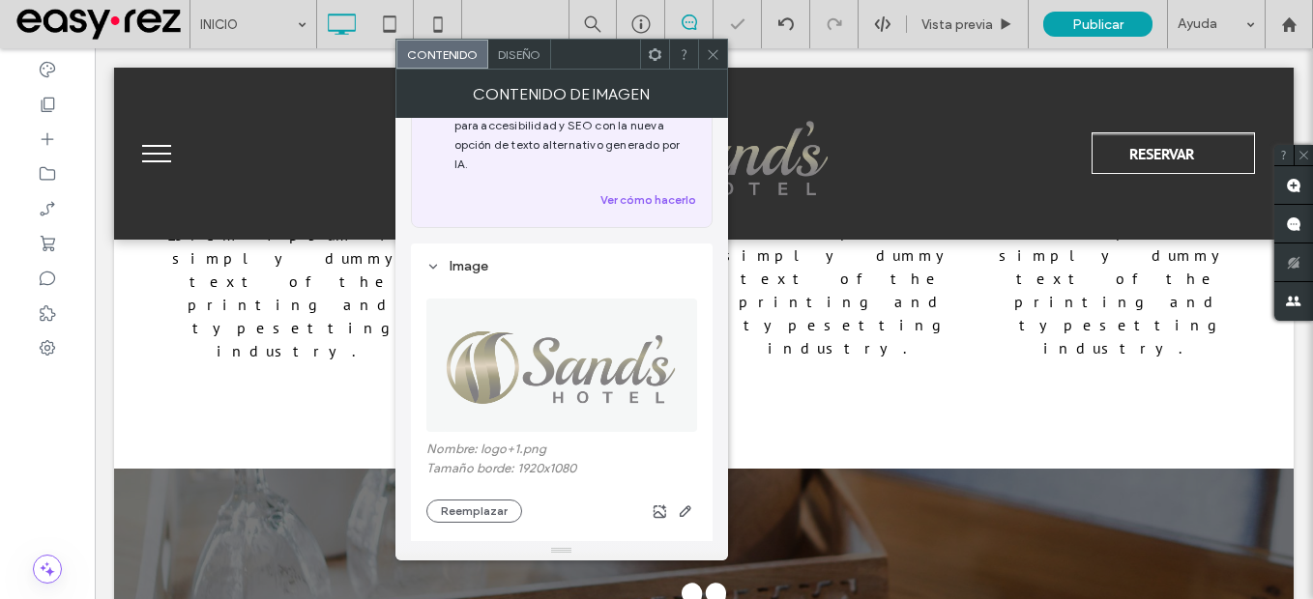
click at [714, 54] on icon at bounding box center [713, 54] width 15 height 15
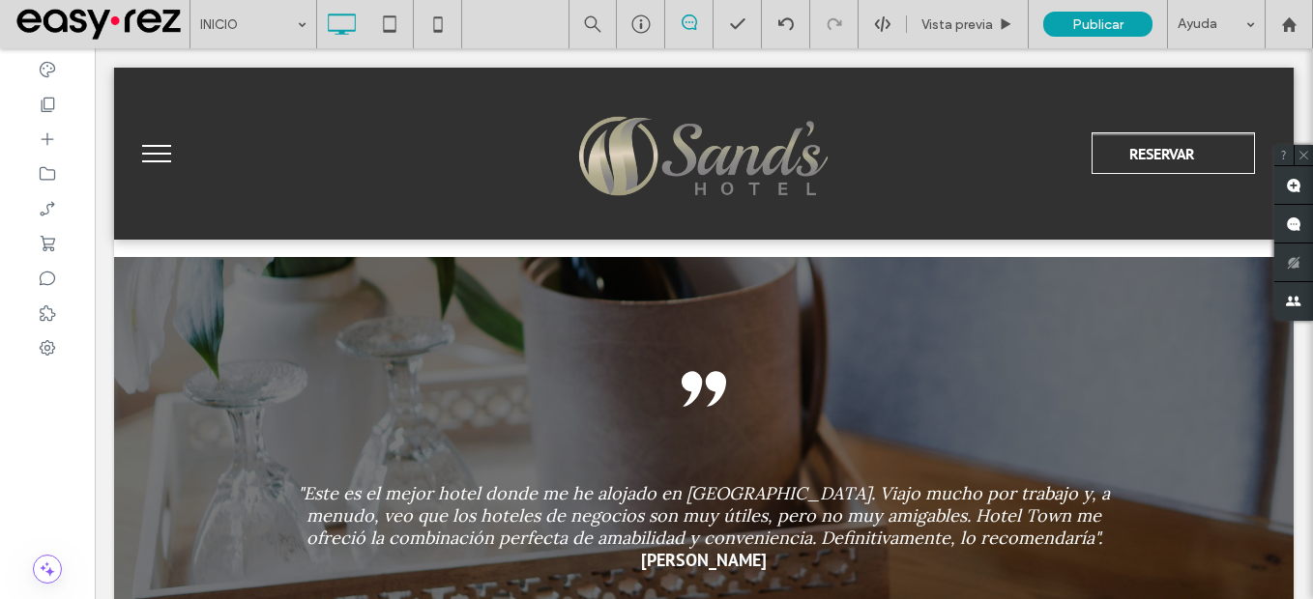
scroll to position [2902, 0]
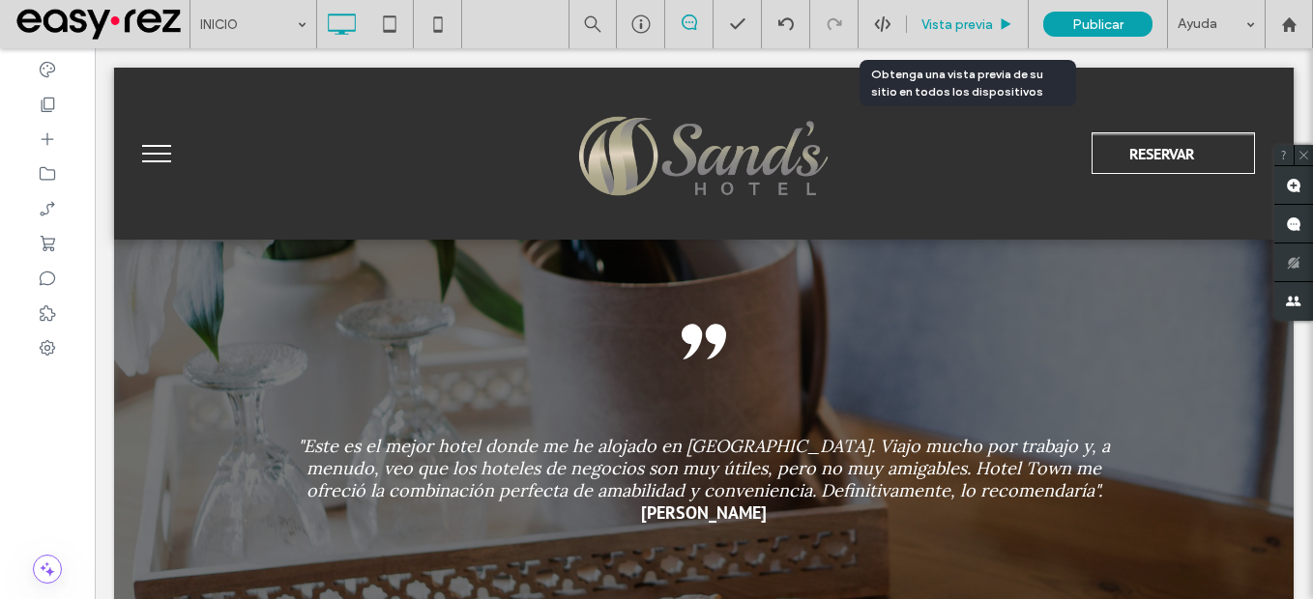
click at [966, 15] on div "Vista previa" at bounding box center [968, 24] width 122 height 48
click at [924, 26] on span "Vista previa" at bounding box center [957, 24] width 72 height 16
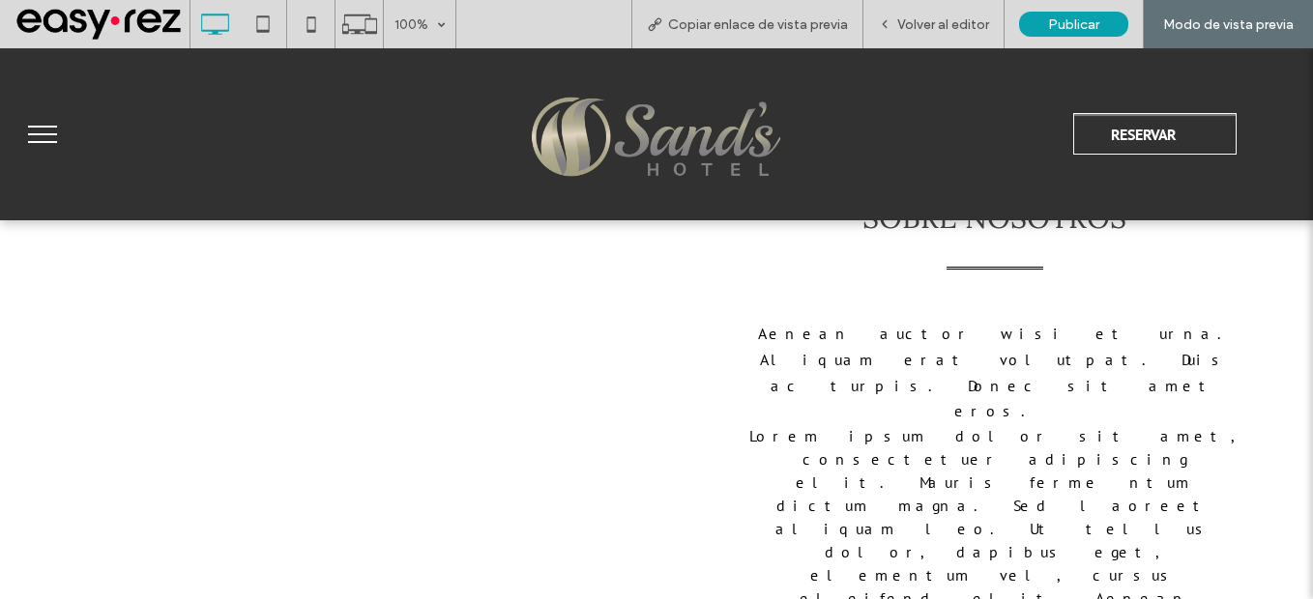
scroll to position [2127, 0]
